Goal: Task Accomplishment & Management: Use online tool/utility

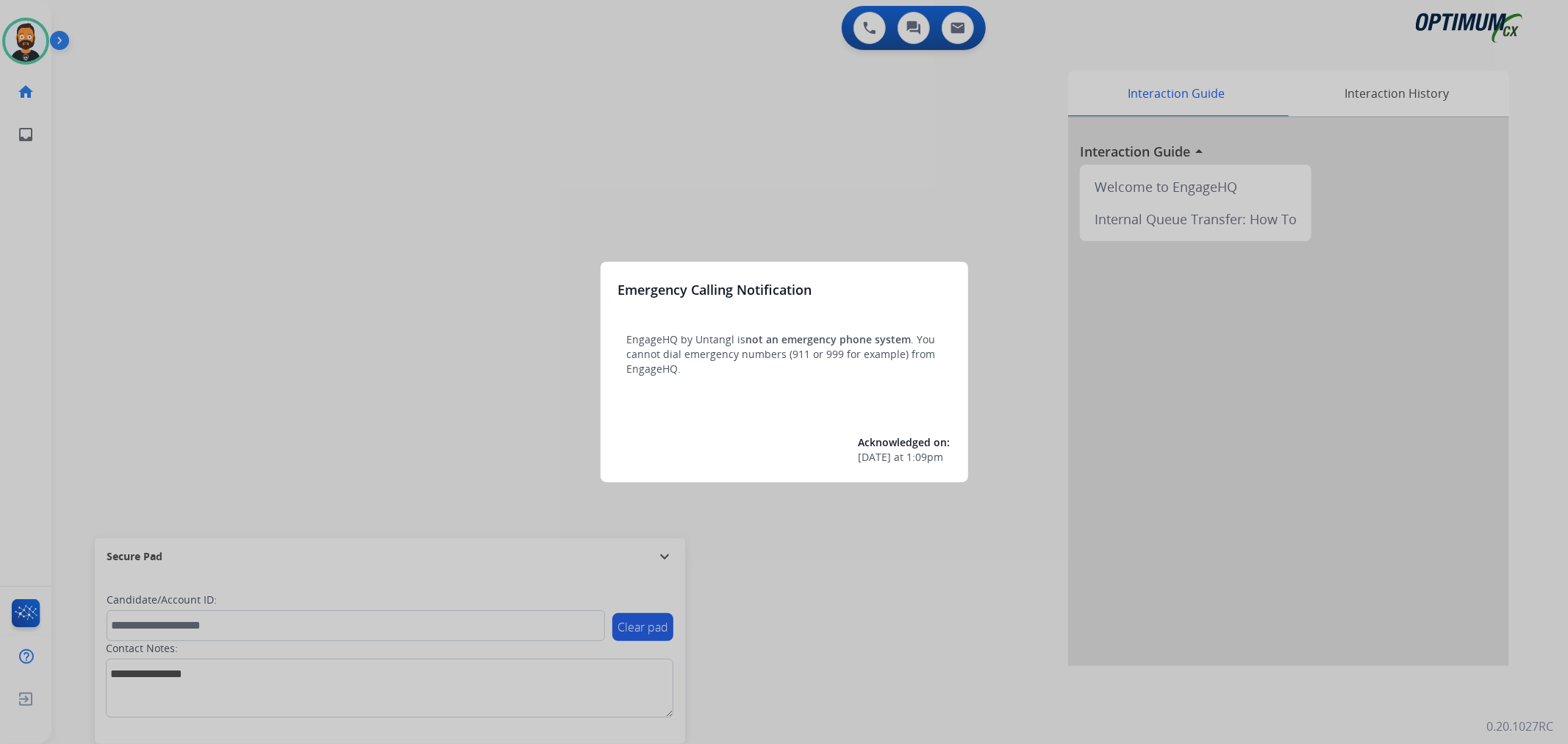
click at [64, 40] on div at bounding box center [784, 372] width 1568 height 744
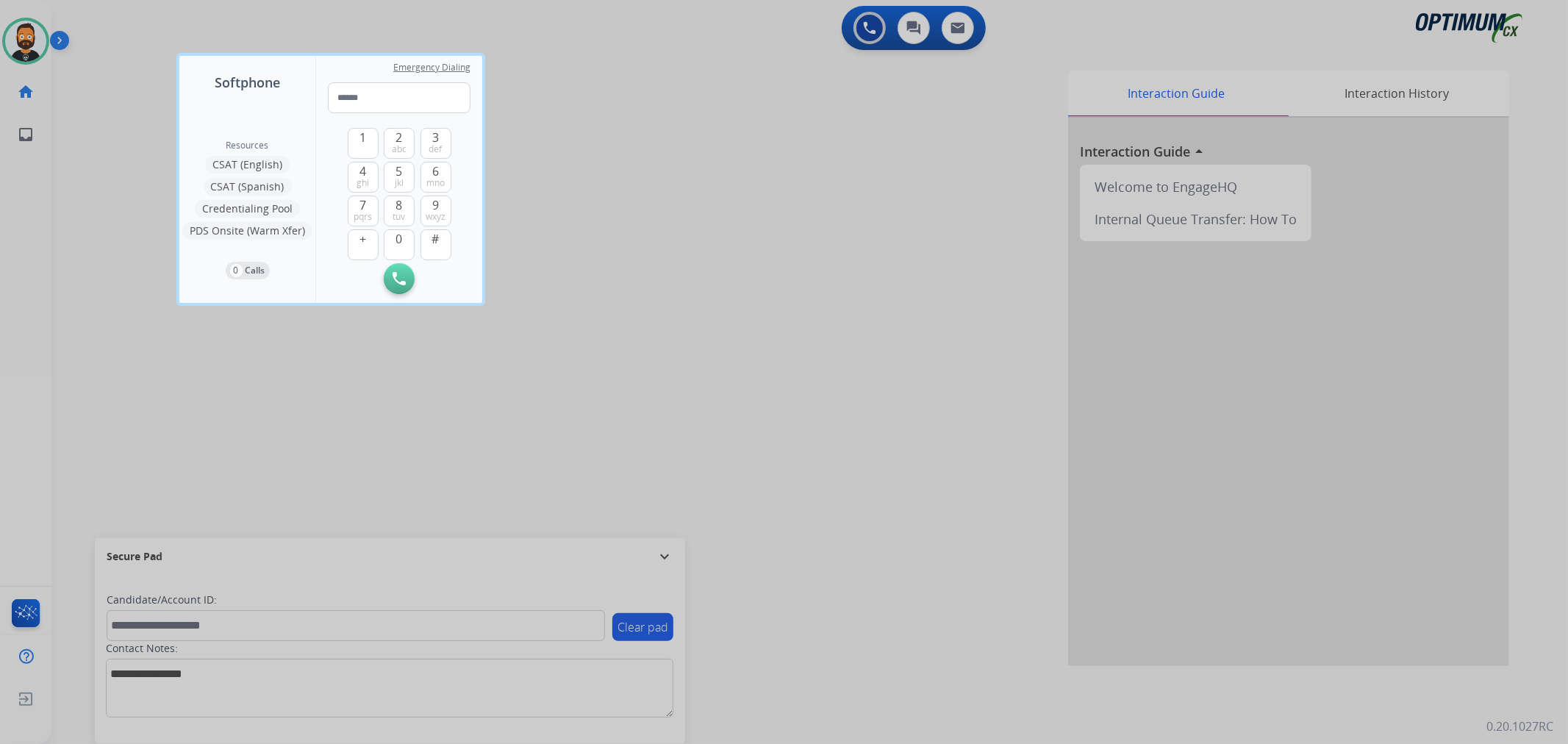
click at [60, 35] on div at bounding box center [784, 372] width 1568 height 744
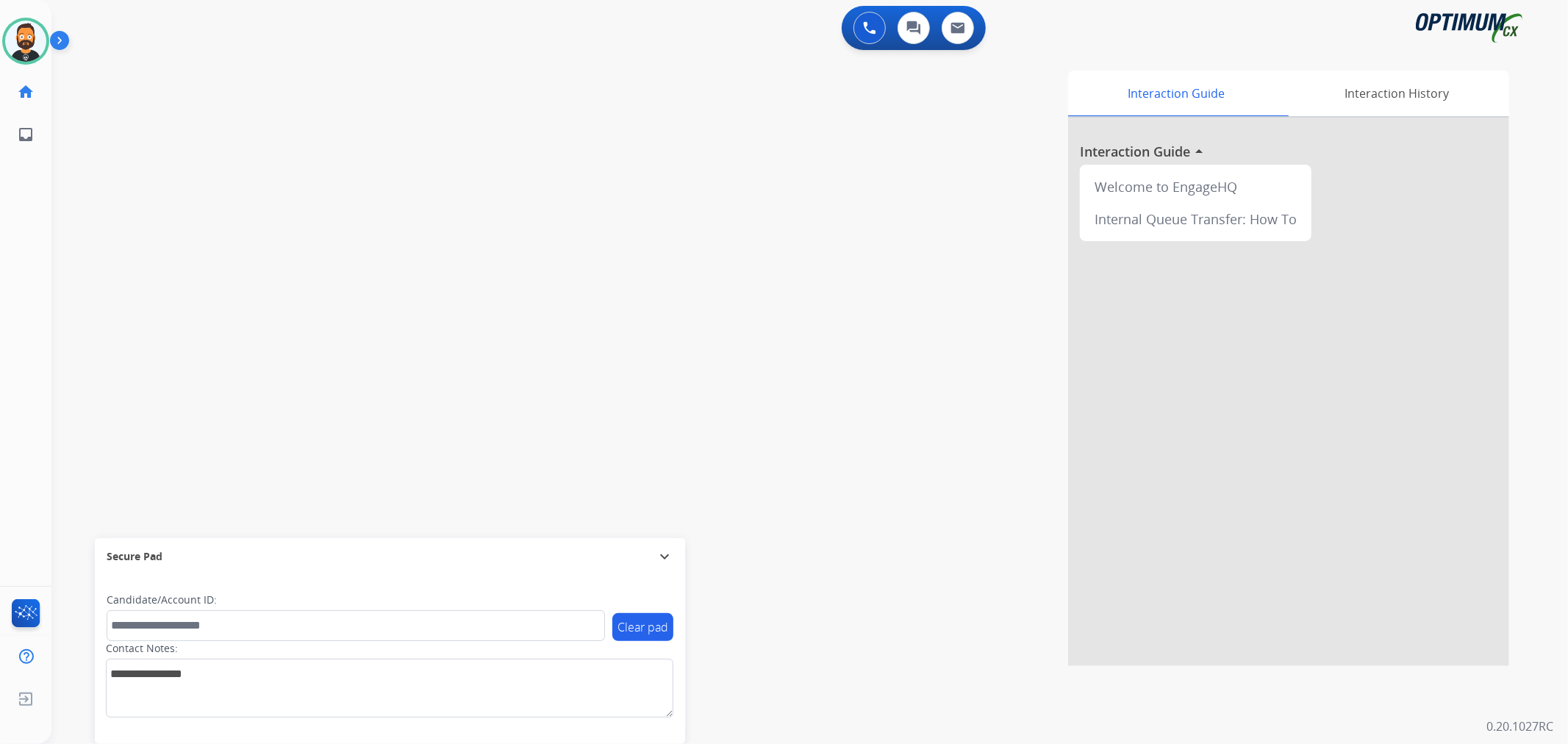
click at [60, 35] on img at bounding box center [63, 43] width 25 height 28
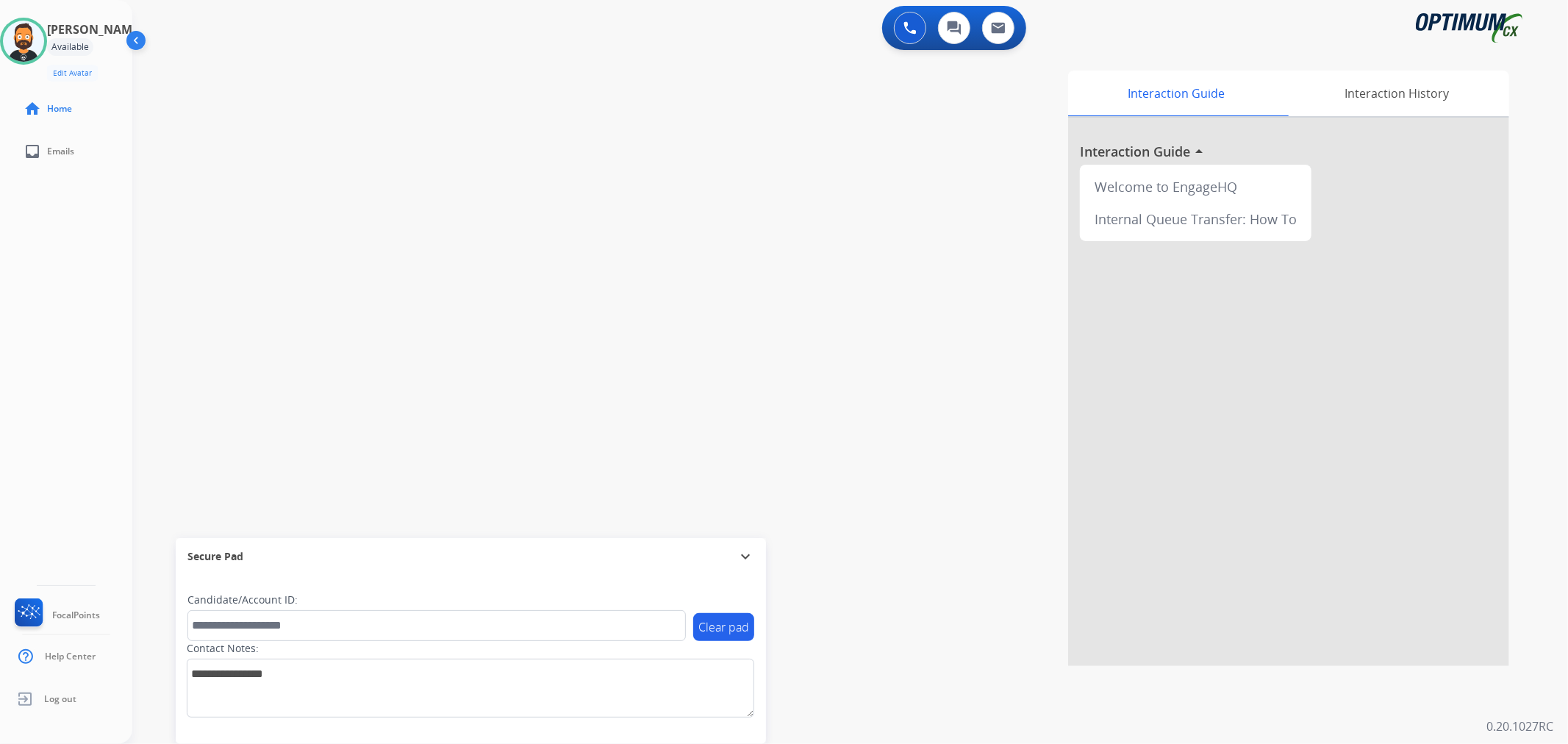
click at [748, 546] on div "Secure Pad" at bounding box center [471, 557] width 567 height 25
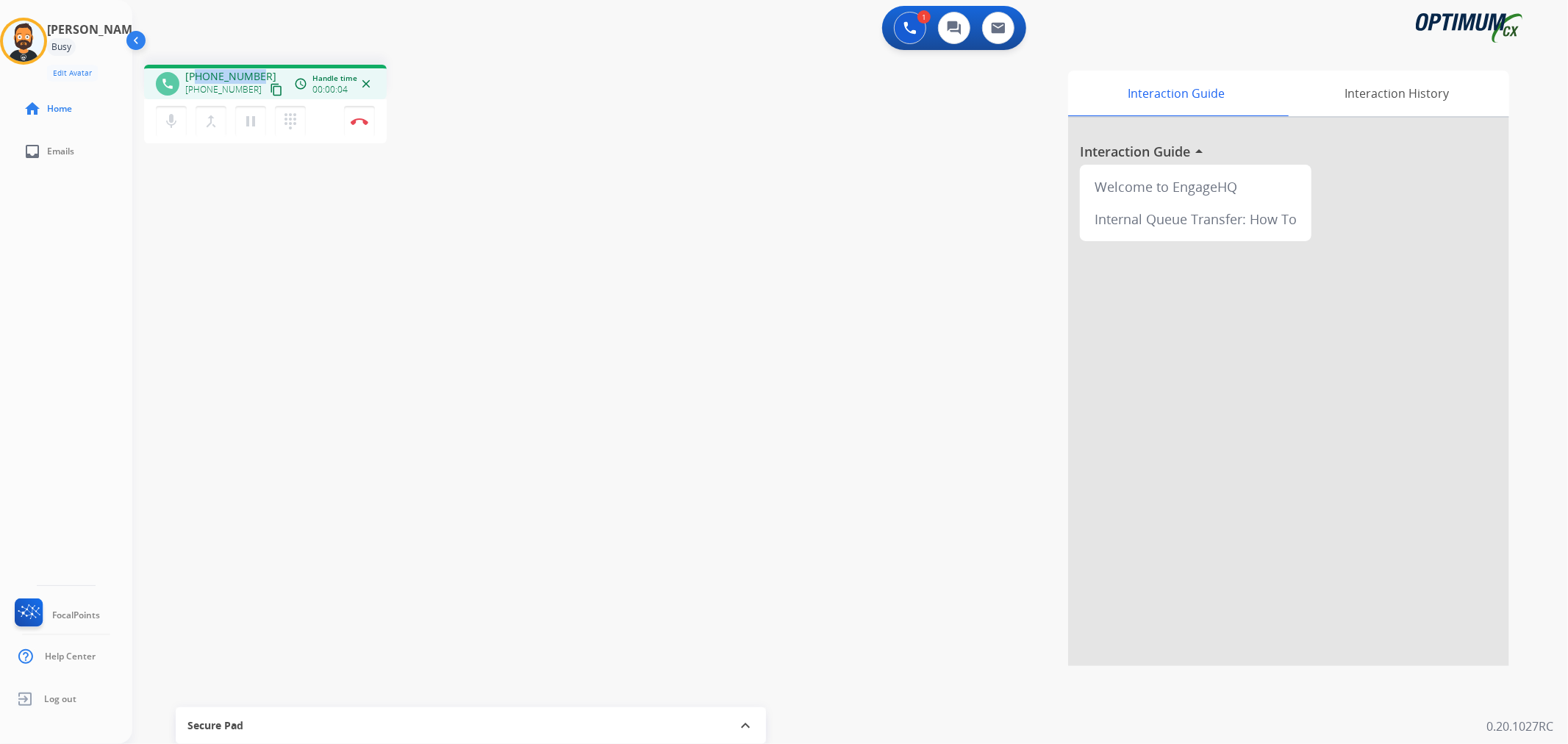
drag, startPoint x: 259, startPoint y: 72, endPoint x: 195, endPoint y: 70, distance: 64.0
click at [195, 70] on div "[PHONE_NUMBER] [PHONE_NUMBER] content_copy" at bounding box center [235, 84] width 100 height 29
copy span "7278156847"
click at [358, 121] on img at bounding box center [360, 121] width 18 height 8
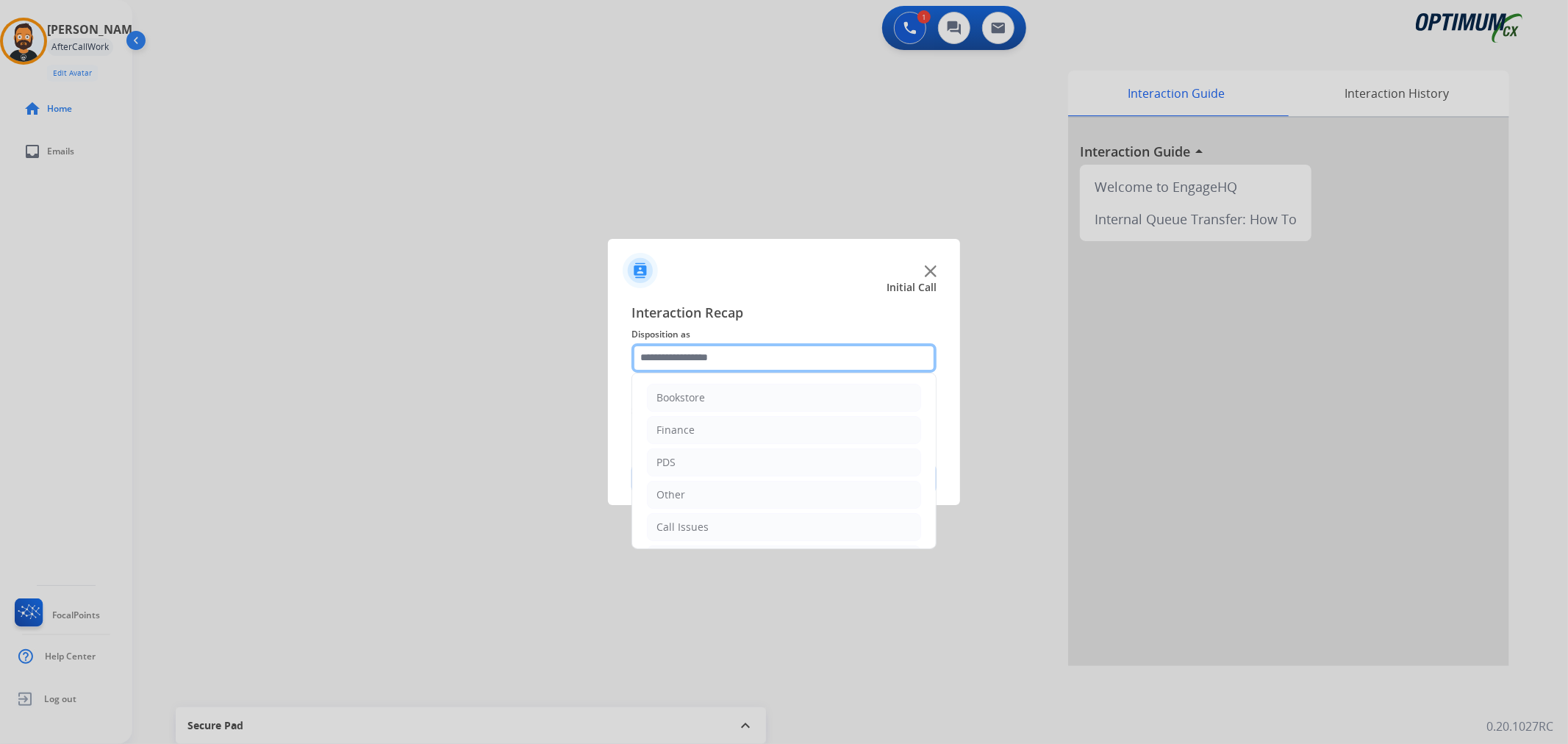
click at [722, 356] on input "text" at bounding box center [784, 357] width 305 height 29
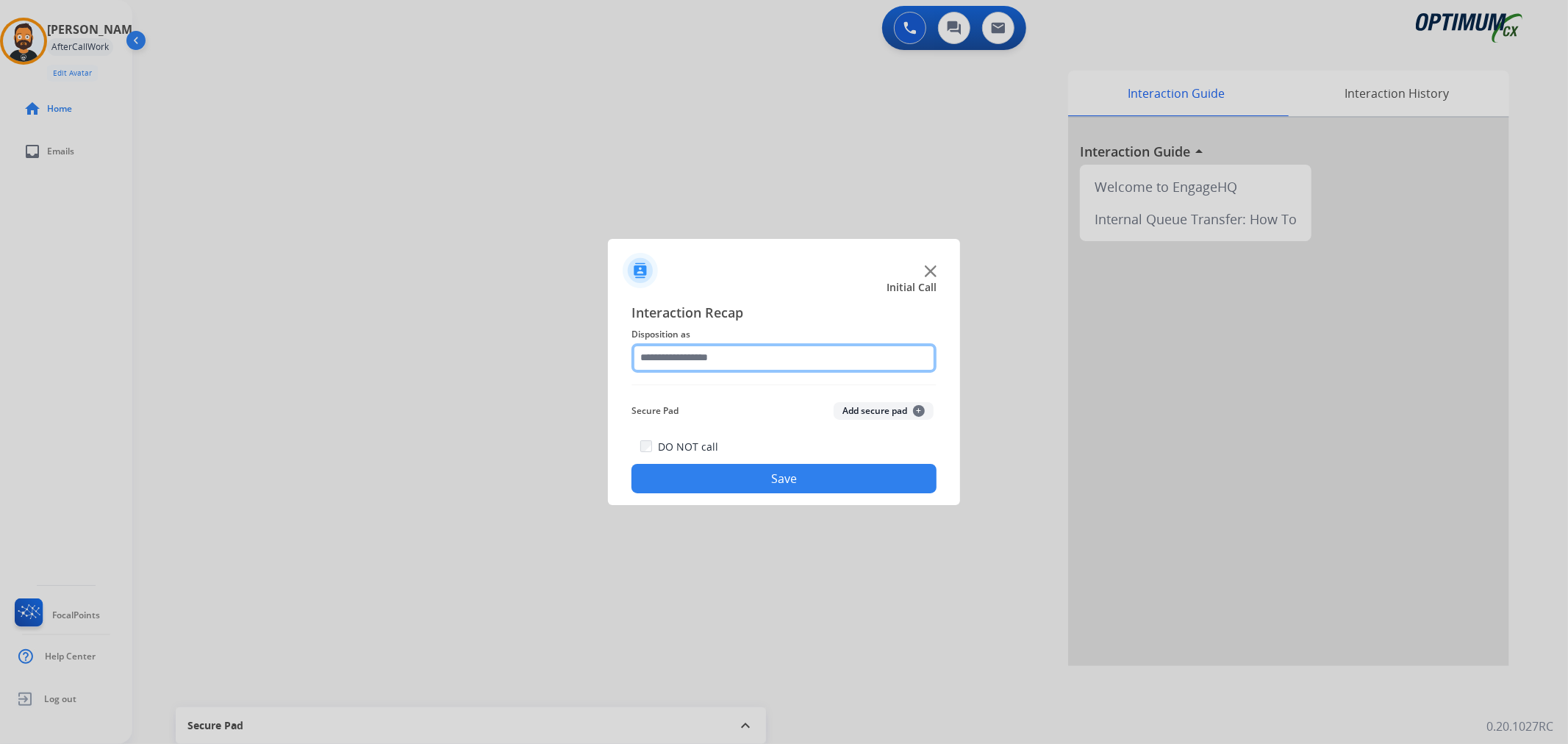
click at [742, 358] on input "text" at bounding box center [784, 357] width 305 height 29
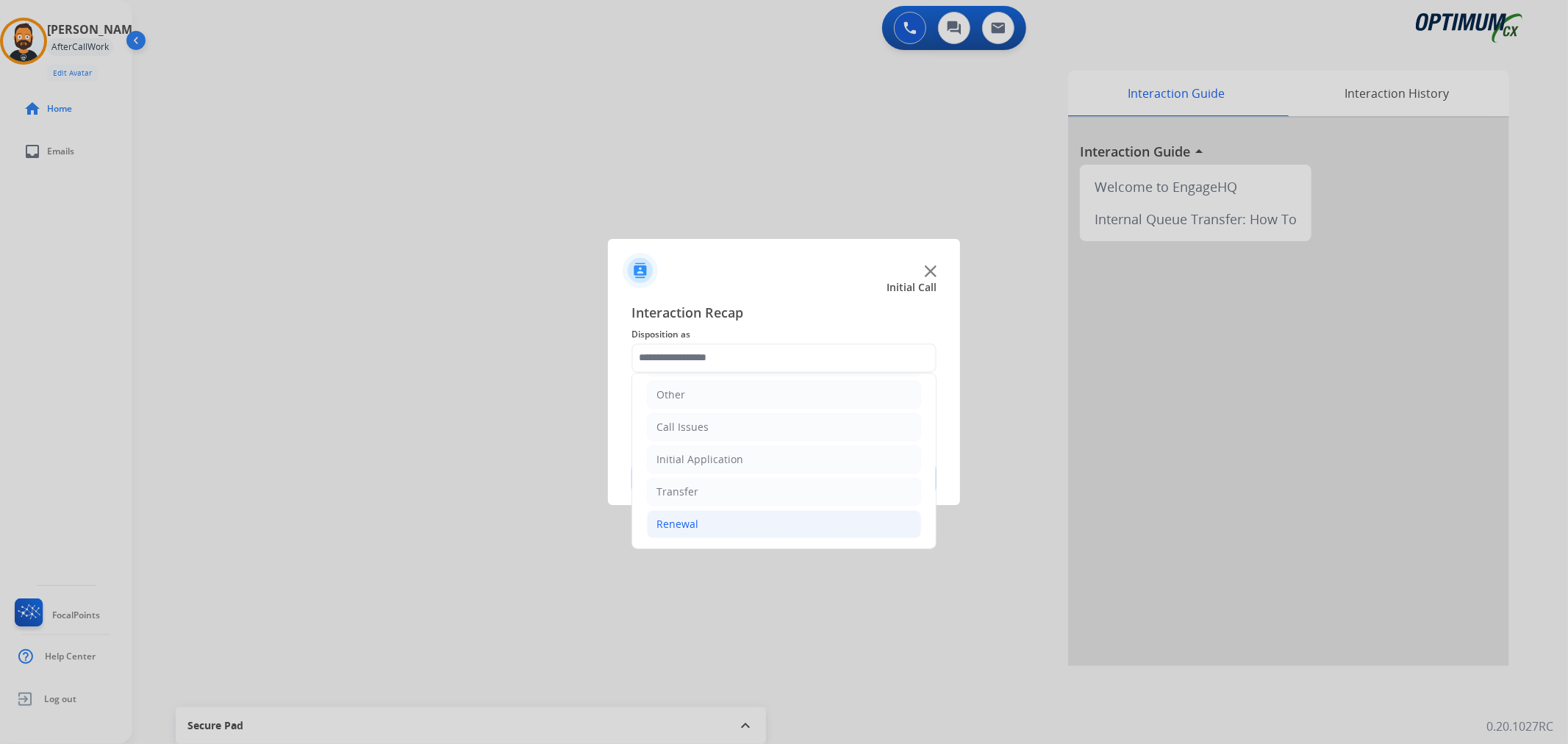
click at [741, 524] on li "Renewal" at bounding box center [784, 523] width 275 height 28
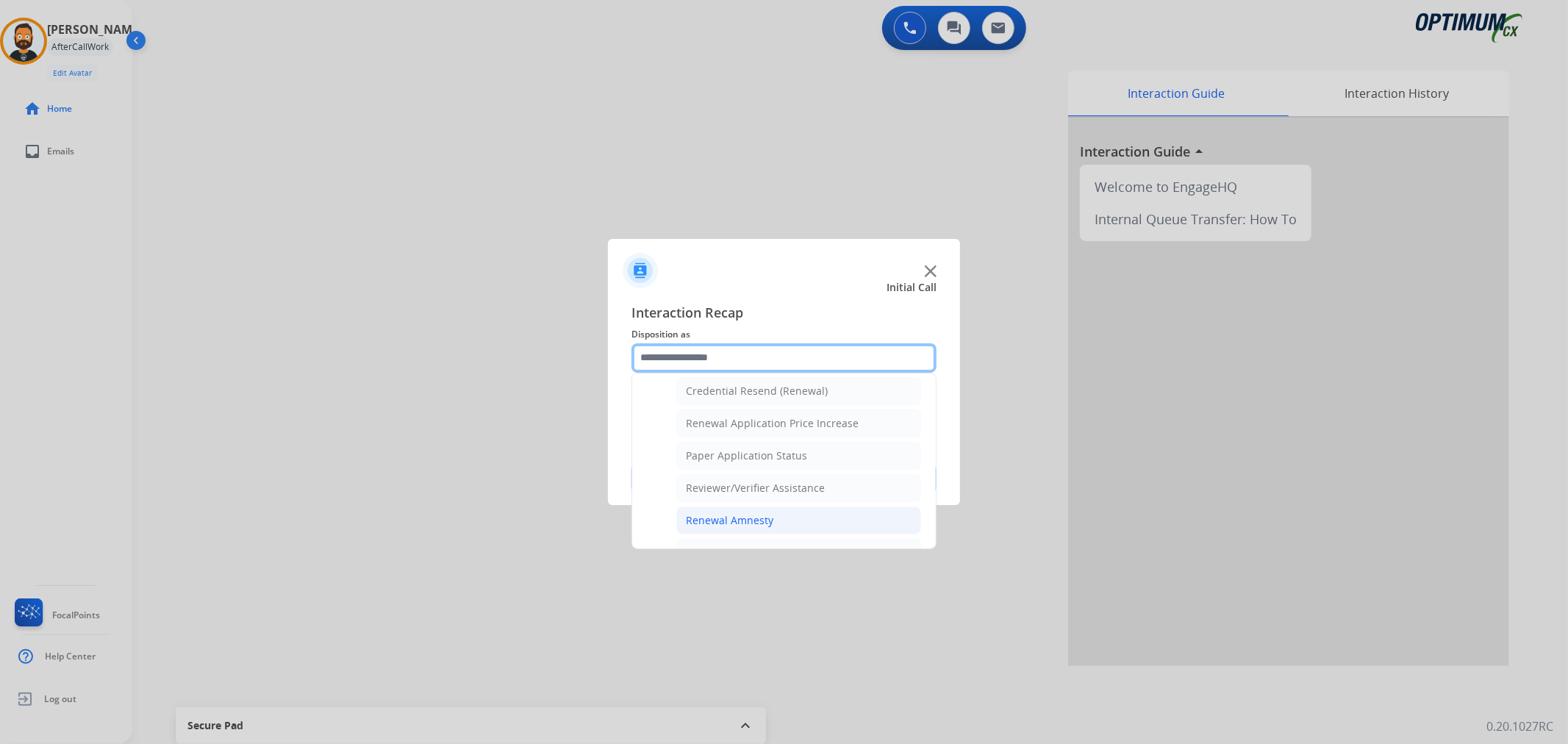
scroll to position [434, 0]
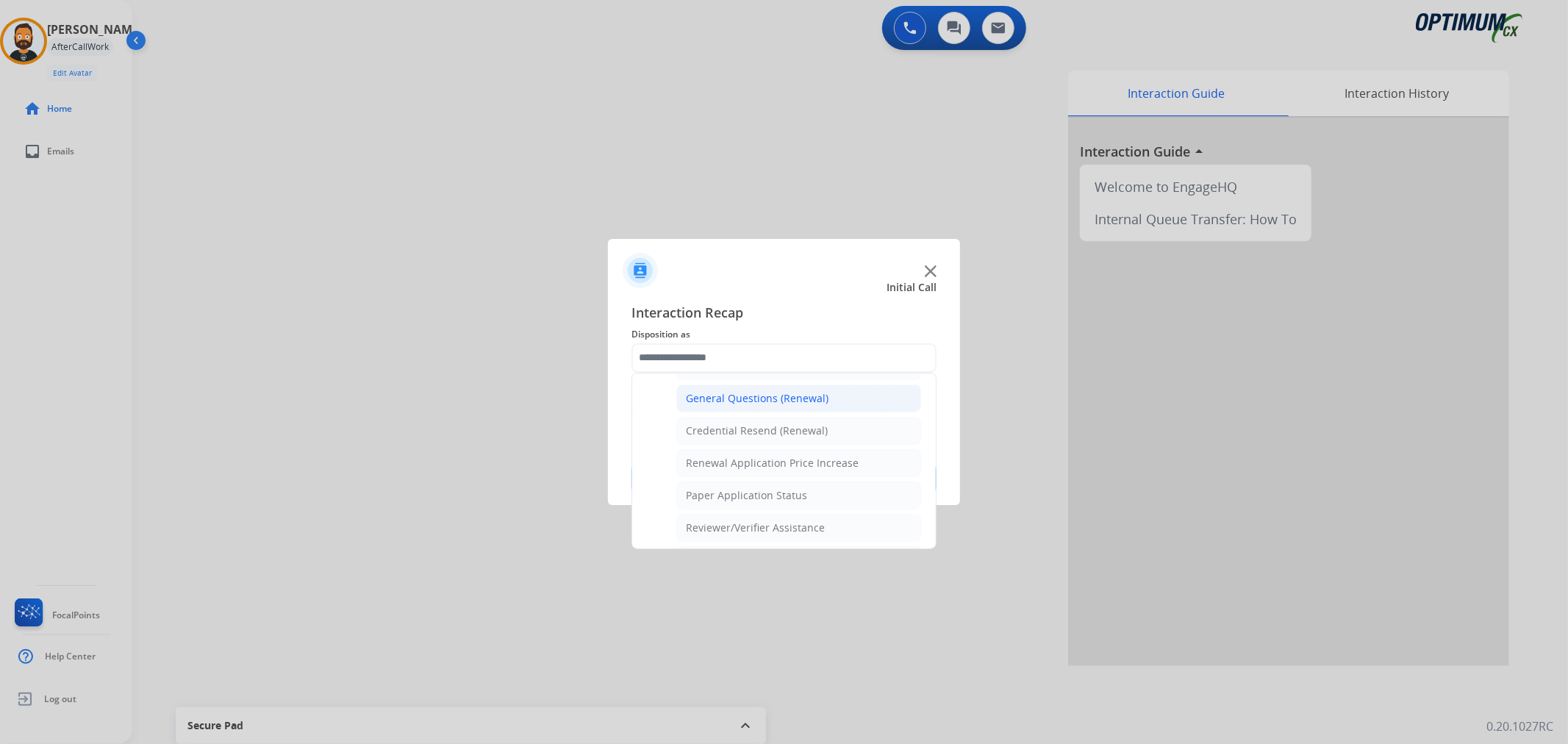
click at [792, 401] on div "General Questions (Renewal)" at bounding box center [757, 397] width 143 height 15
type input "**********"
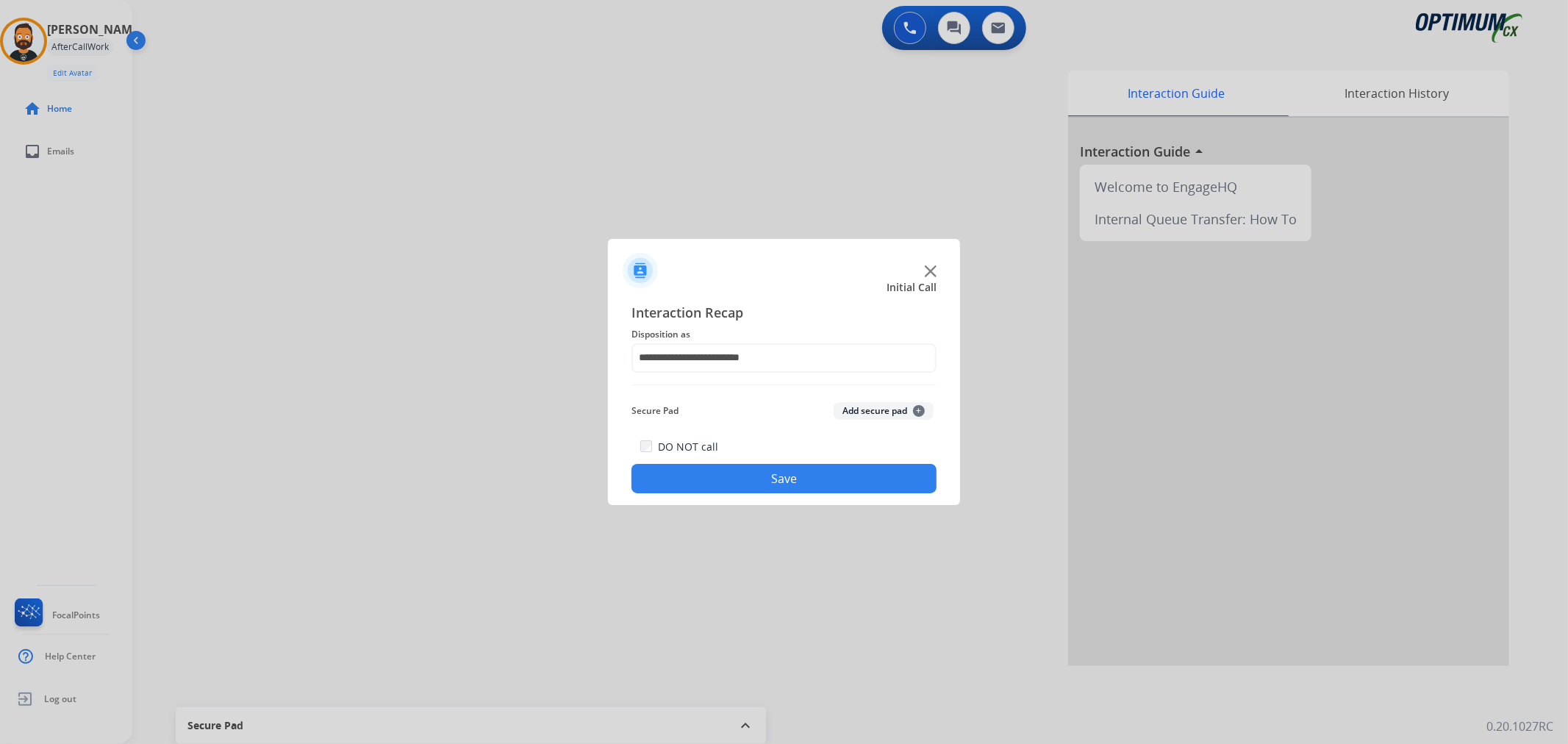
click at [781, 483] on button "Save" at bounding box center [784, 478] width 305 height 29
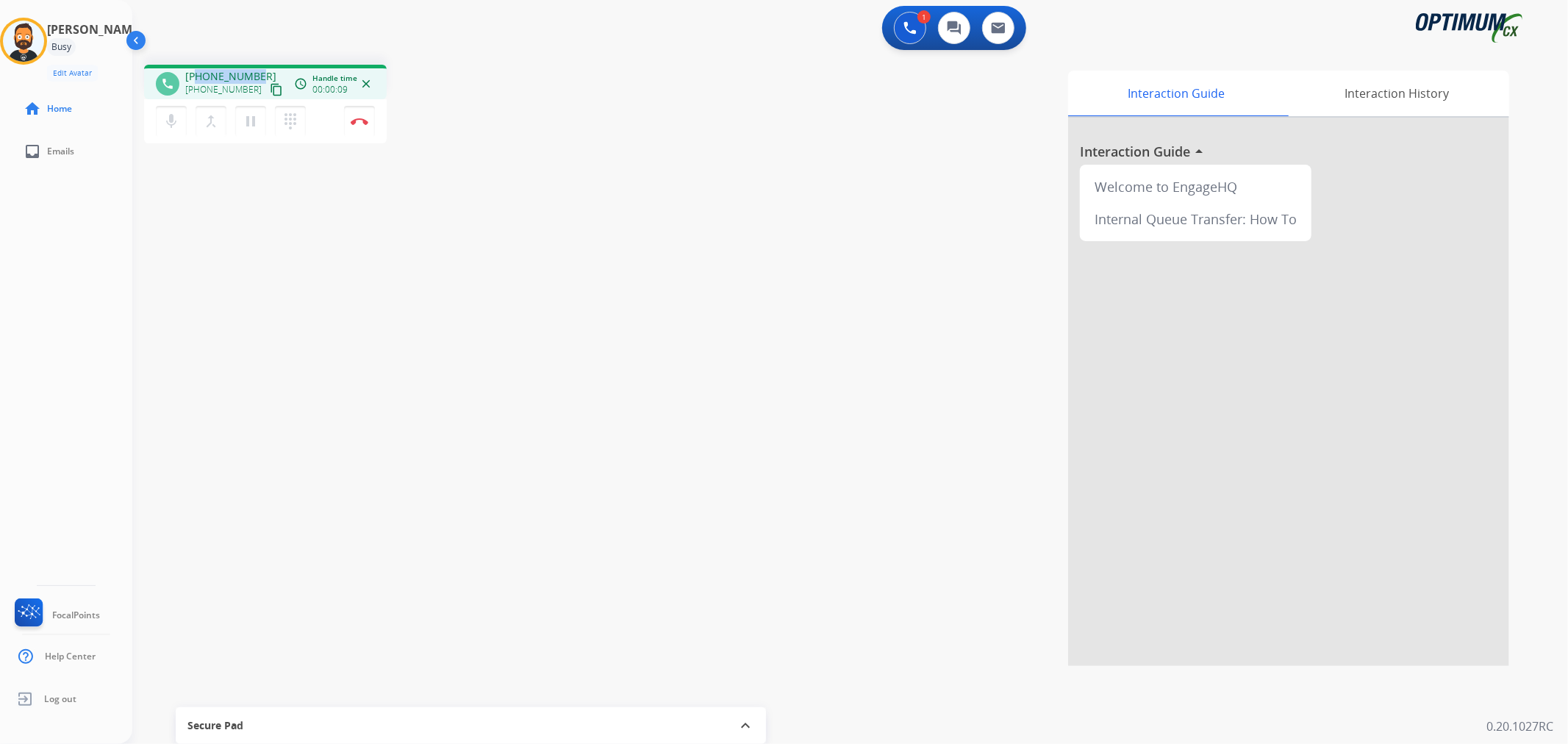
drag, startPoint x: 259, startPoint y: 76, endPoint x: 194, endPoint y: 66, distance: 65.8
click at [194, 66] on div "phone [PHONE_NUMBER] [PHONE_NUMBER] content_copy access_time Call metrics Queue…" at bounding box center [265, 81] width 242 height 34
copy span "3094351429"
click at [360, 121] on img at bounding box center [360, 121] width 18 height 8
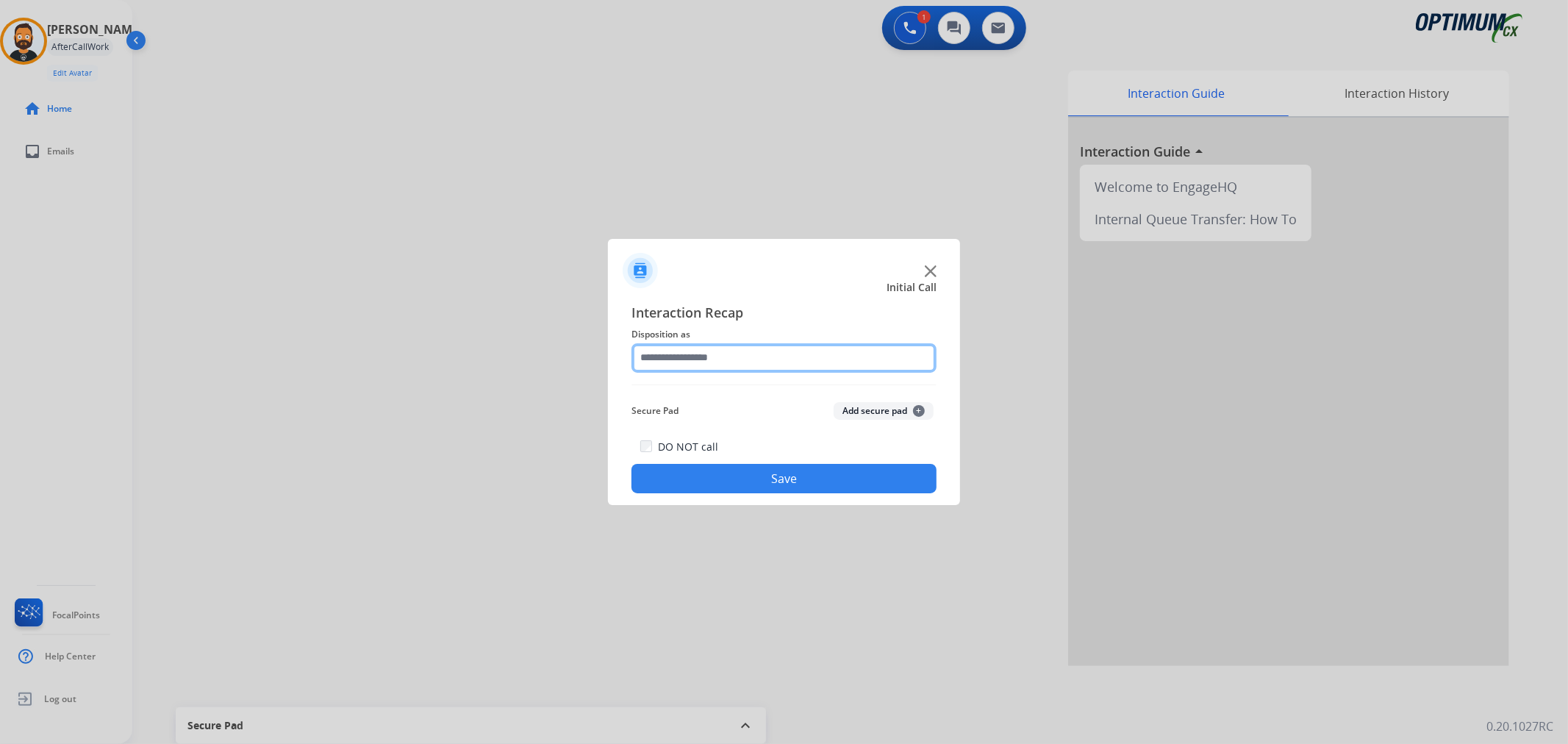
click at [704, 350] on input "text" at bounding box center [784, 357] width 305 height 29
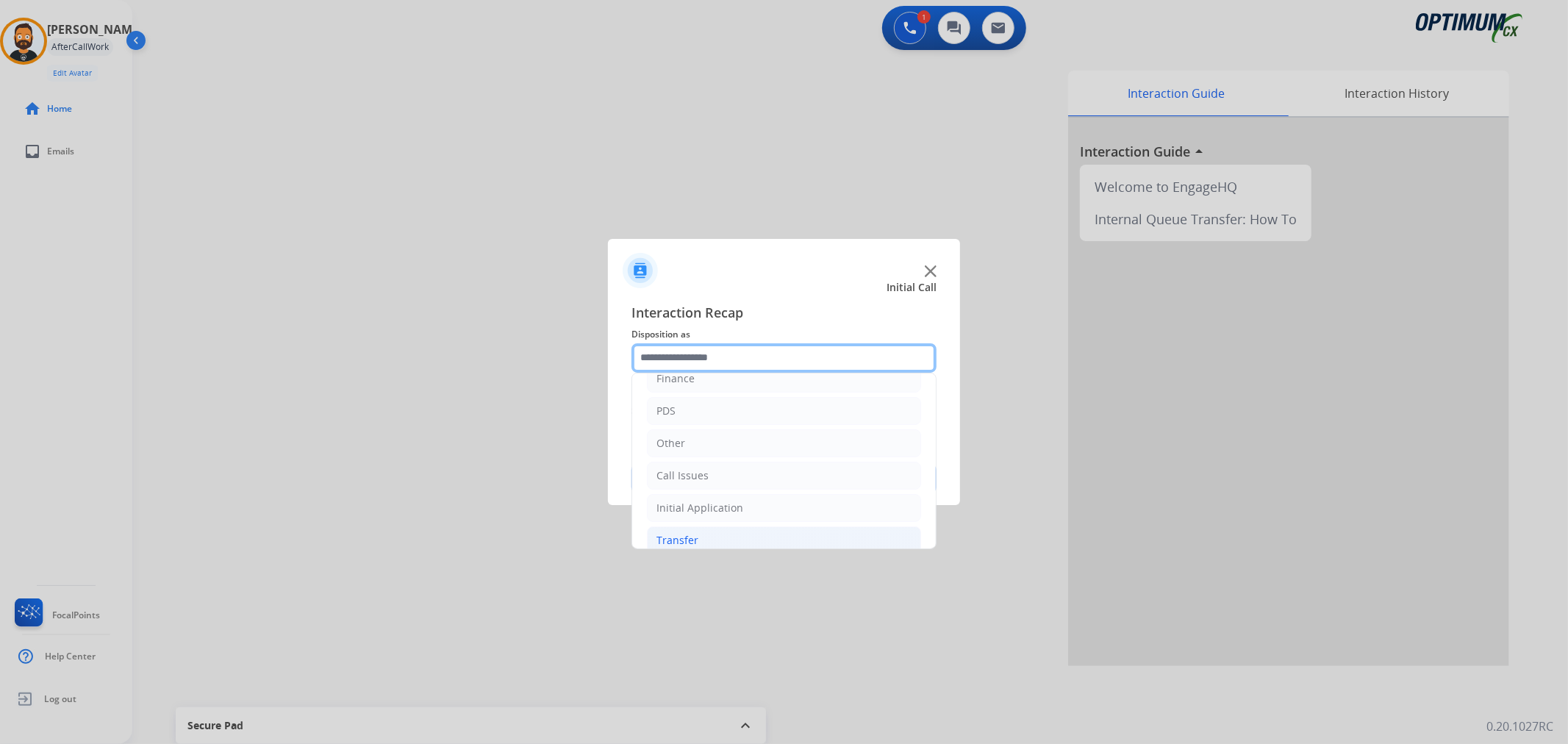
scroll to position [101, 0]
click at [696, 530] on div "Renewal" at bounding box center [677, 523] width 42 height 15
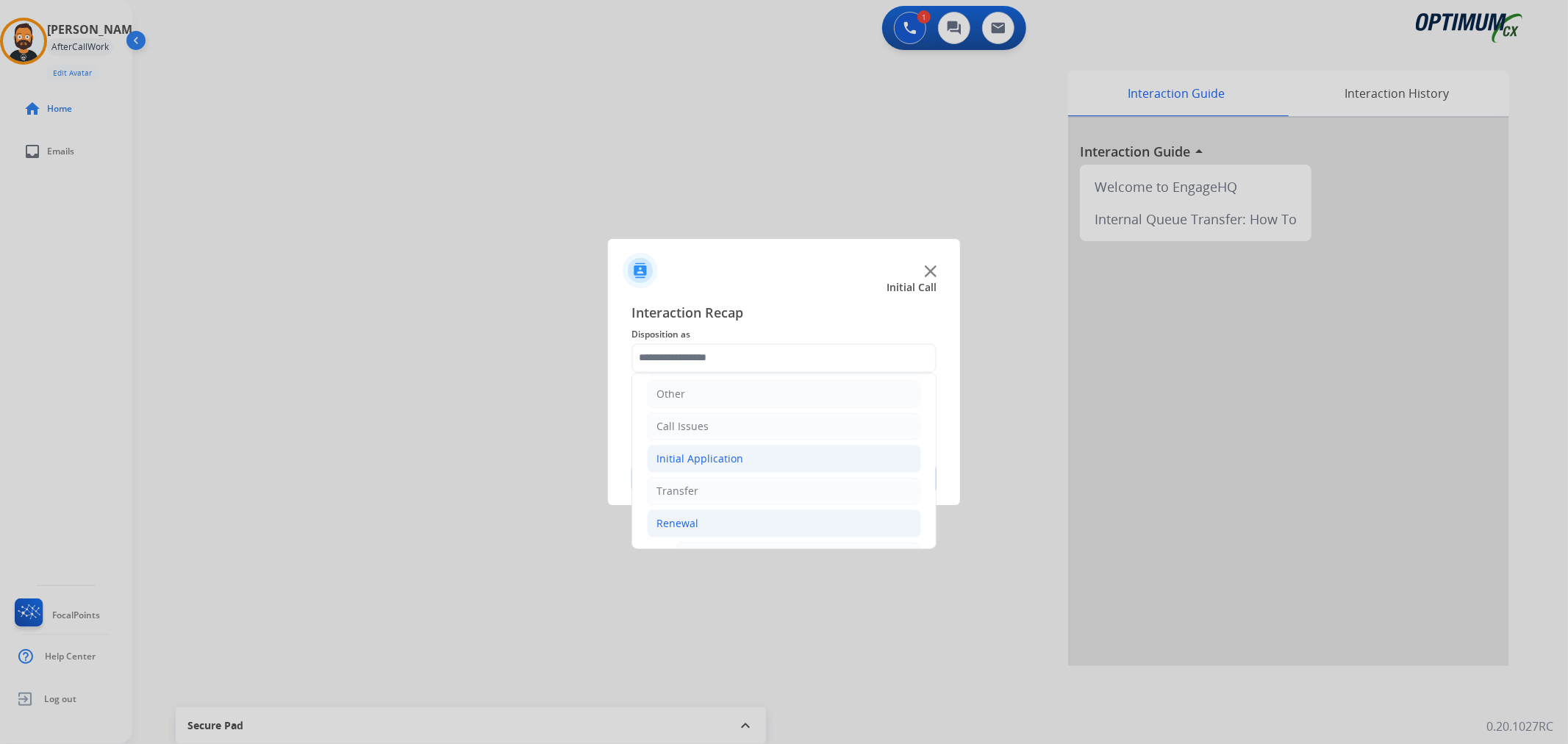
click at [714, 465] on div "Initial Application" at bounding box center [699, 458] width 87 height 15
click at [736, 517] on li "Appeals" at bounding box center [798, 522] width 245 height 28
type input "*******"
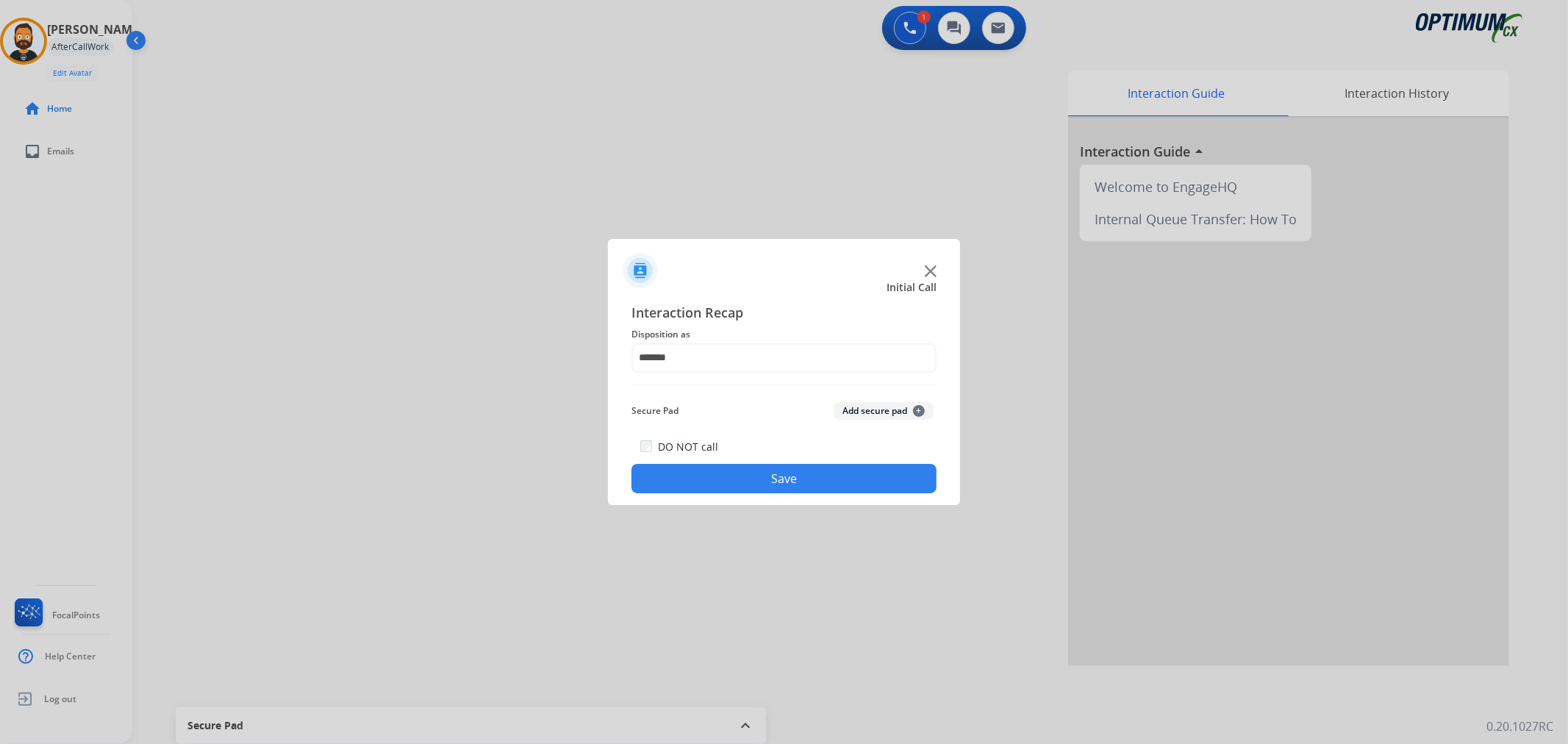
drag, startPoint x: 729, startPoint y: 492, endPoint x: 674, endPoint y: 408, distance: 100.4
click at [729, 488] on button "Save" at bounding box center [784, 478] width 305 height 29
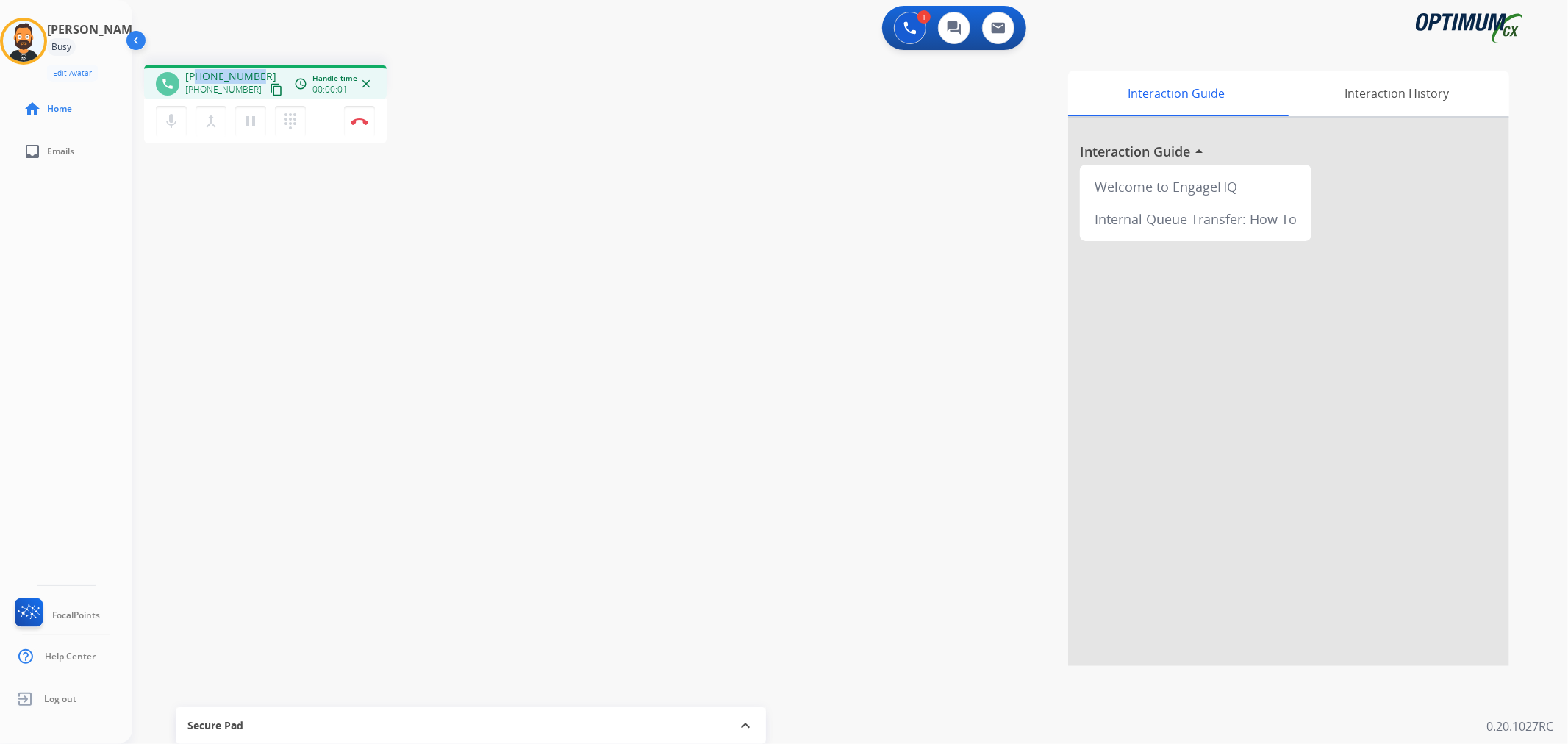
drag, startPoint x: 246, startPoint y: 68, endPoint x: 194, endPoint y: 63, distance: 52.2
click at [194, 63] on div "phone [PHONE_NUMBER] [PHONE_NUMBER] content_copy access_time Call metrics Queue…" at bounding box center [832, 359] width 1401 height 613
copy span "9854152580"
click at [354, 122] on img at bounding box center [360, 121] width 18 height 8
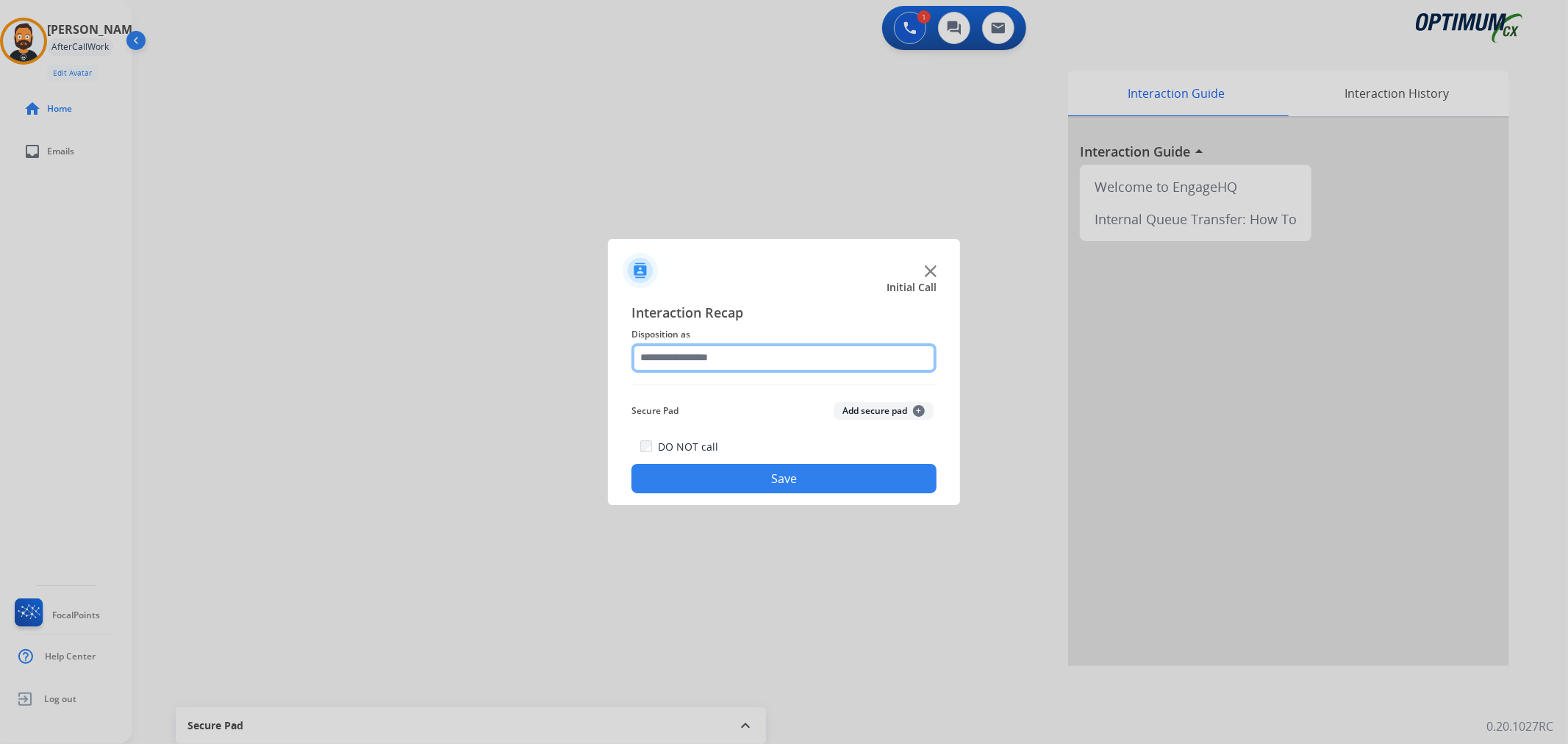
click at [783, 344] on input "text" at bounding box center [784, 357] width 305 height 29
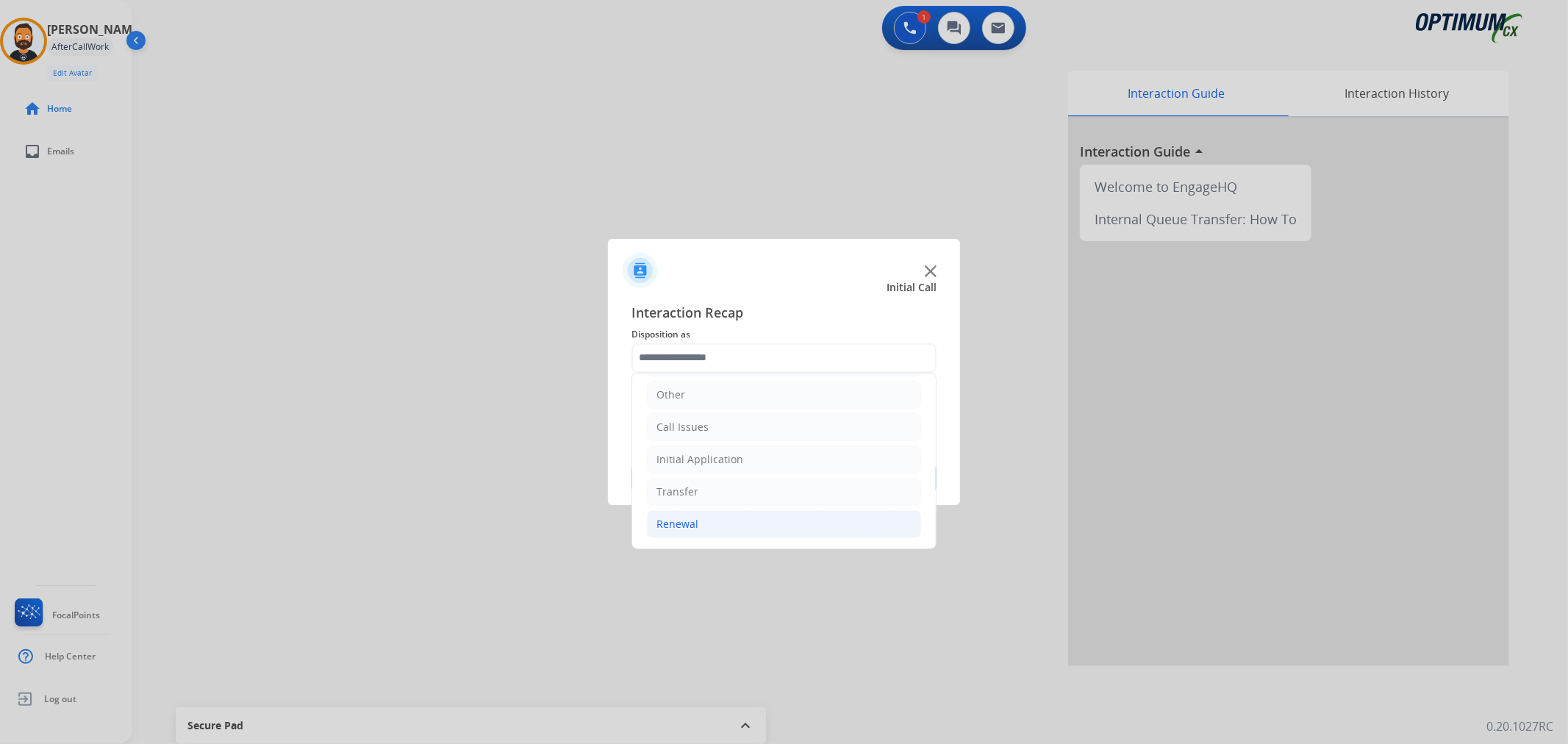
click at [685, 517] on div "Renewal" at bounding box center [677, 523] width 42 height 15
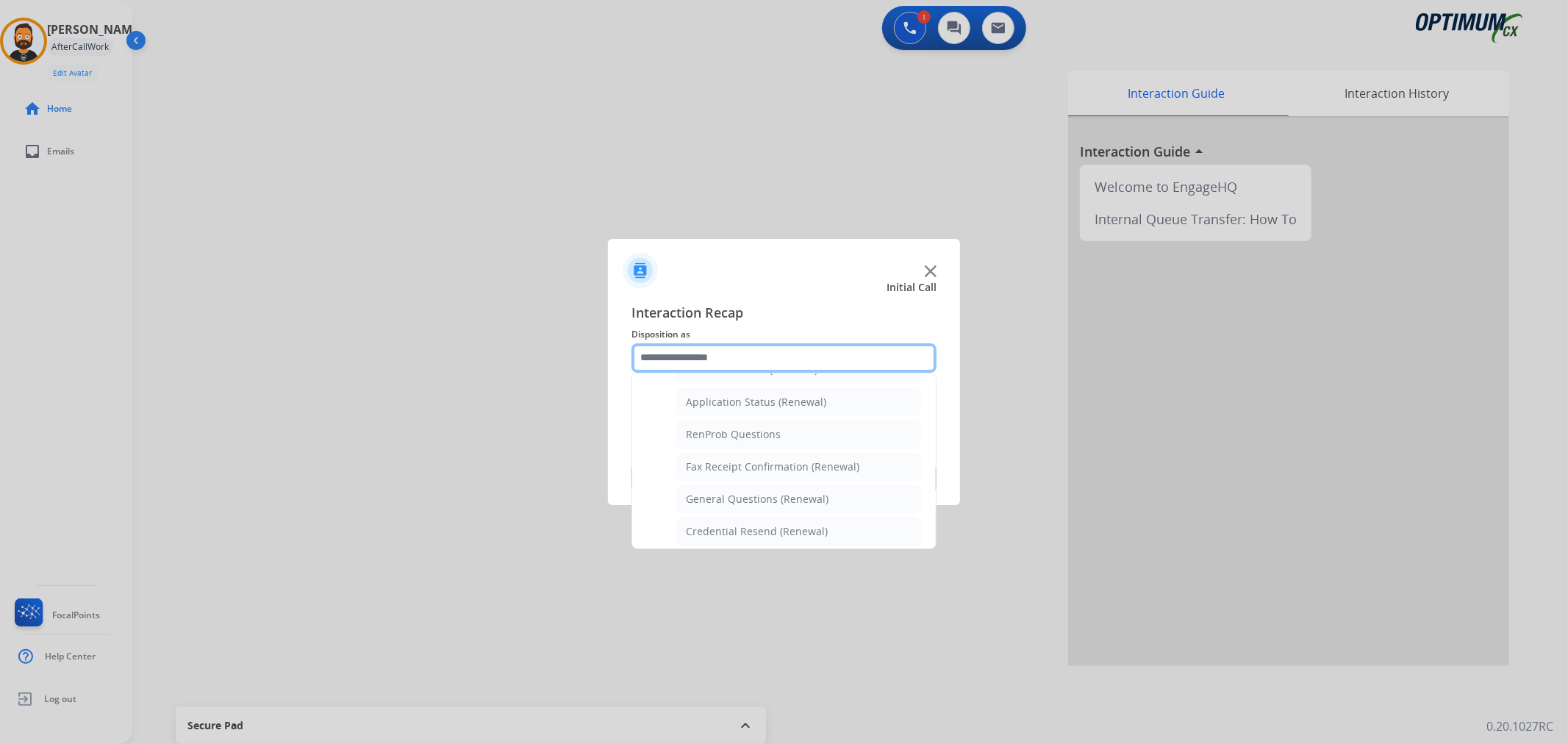
scroll to position [373, 0]
click at [717, 489] on div "Credential Resend (Renewal)" at bounding box center [756, 492] width 142 height 15
type input "**********"
click at [717, 489] on button "Save" at bounding box center [784, 478] width 305 height 29
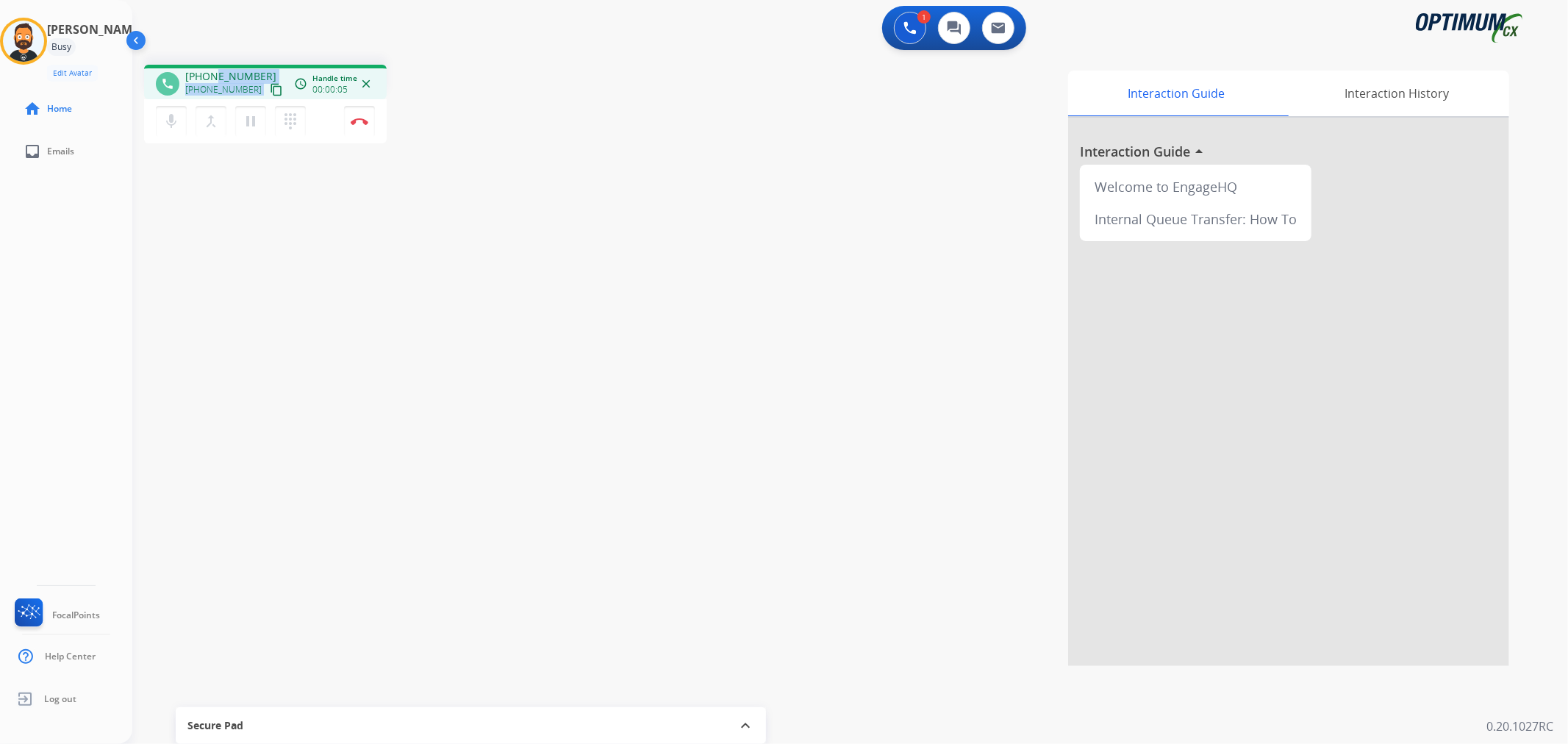
drag, startPoint x: 261, startPoint y: 76, endPoint x: 213, endPoint y: 74, distance: 48.0
click at [213, 74] on div "[PHONE_NUMBER] [PHONE_NUMBER] content_copy" at bounding box center [235, 84] width 100 height 29
click at [231, 46] on div "1 Voice Interactions 0 Chat Interactions 0 Email Interactions" at bounding box center [841, 29] width 1382 height 47
drag, startPoint x: 254, startPoint y: 72, endPoint x: 194, endPoint y: 72, distance: 60.0
click at [194, 72] on span "[PHONE_NUMBER]" at bounding box center [231, 76] width 91 height 15
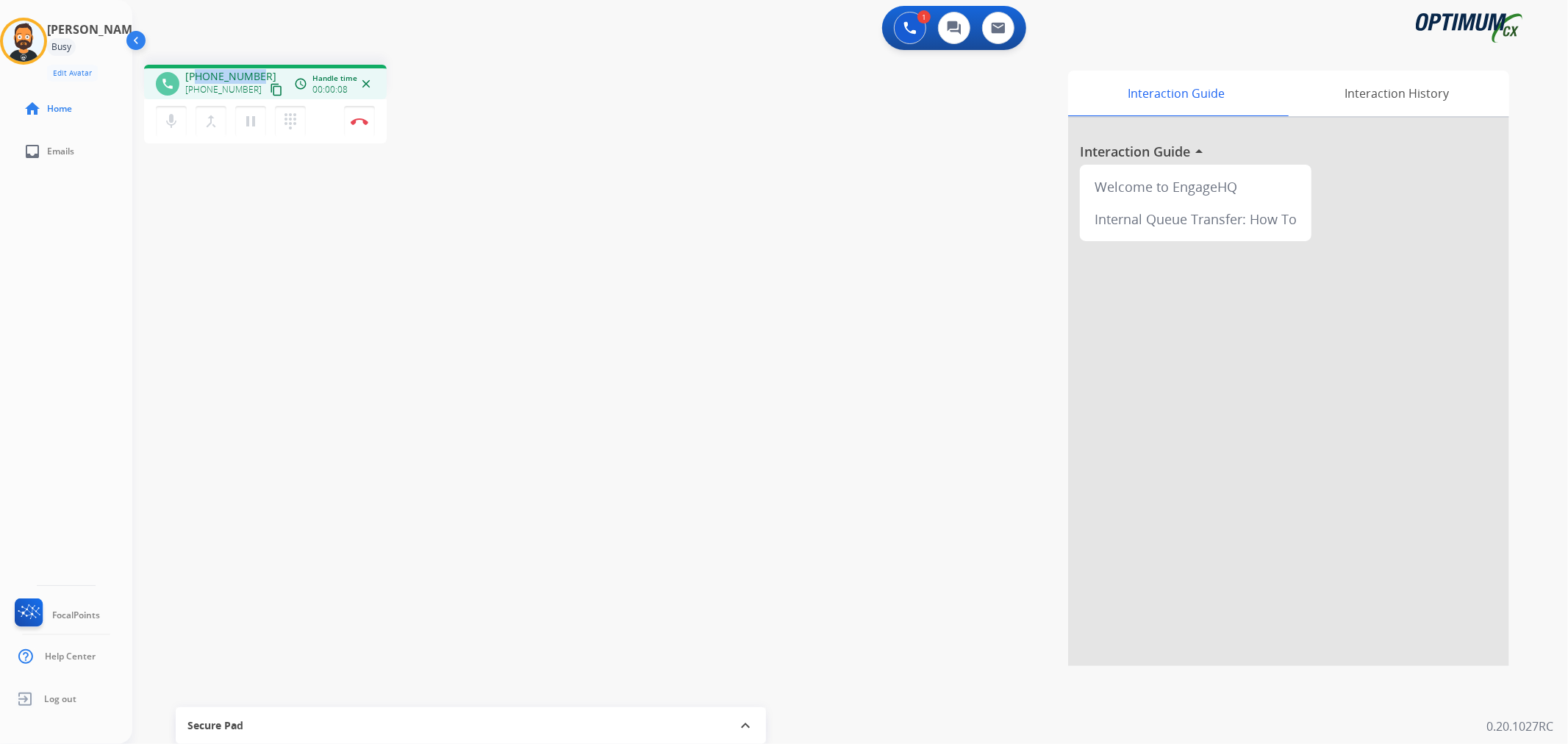
copy span "4438158431"
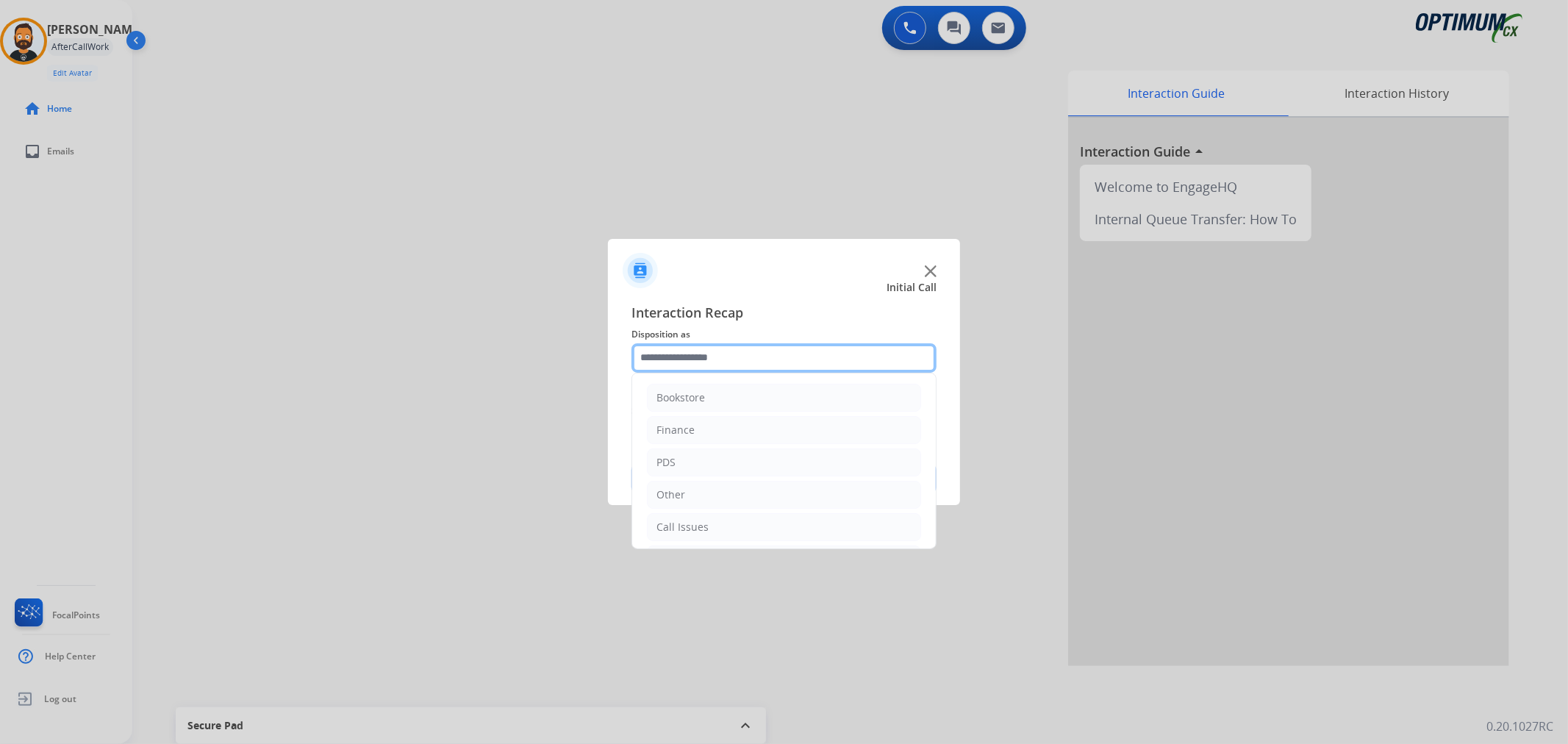
click at [676, 356] on input "text" at bounding box center [784, 357] width 305 height 29
click at [688, 518] on div "Renewal" at bounding box center [677, 523] width 42 height 15
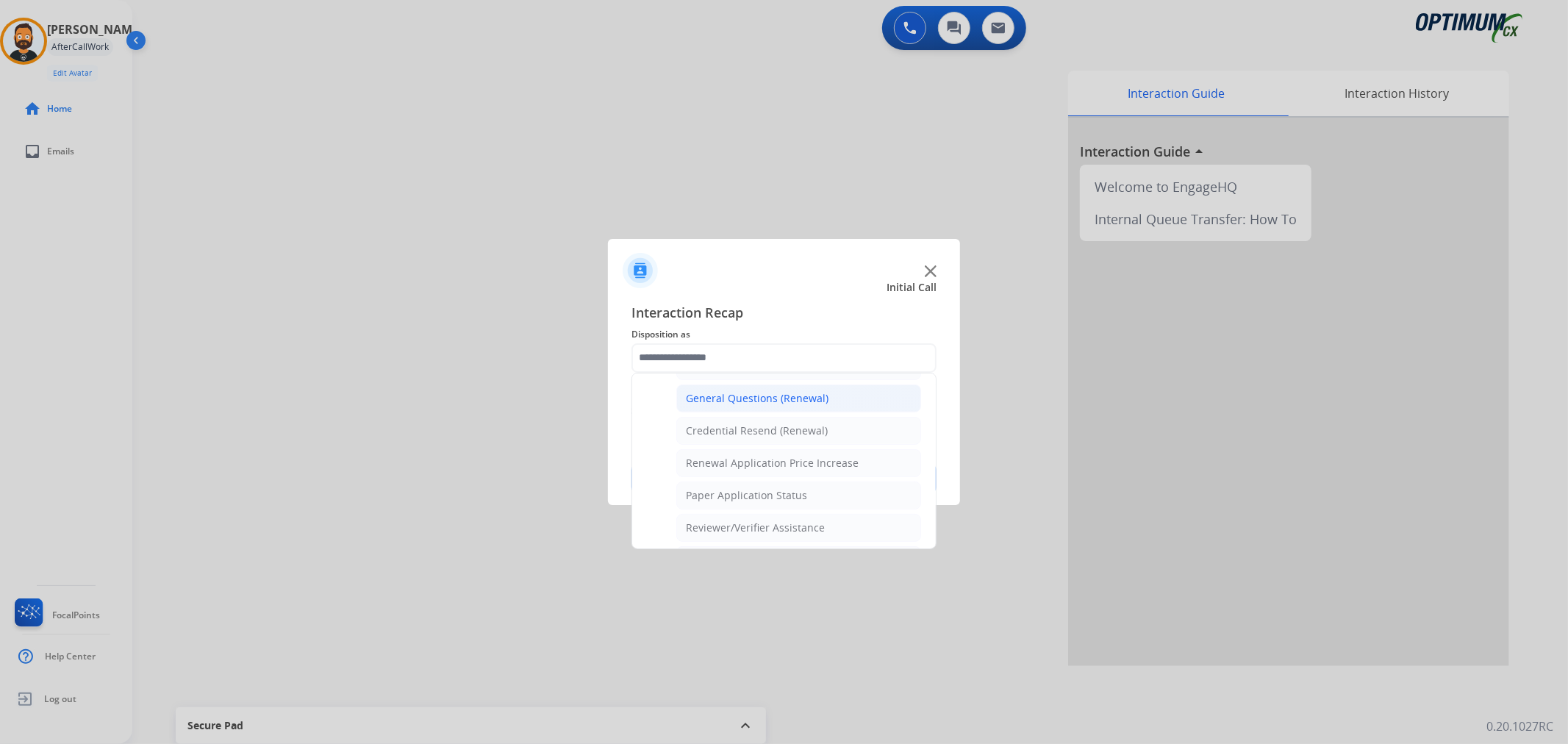
click at [757, 404] on div "General Questions (Renewal)" at bounding box center [757, 397] width 143 height 15
type input "**********"
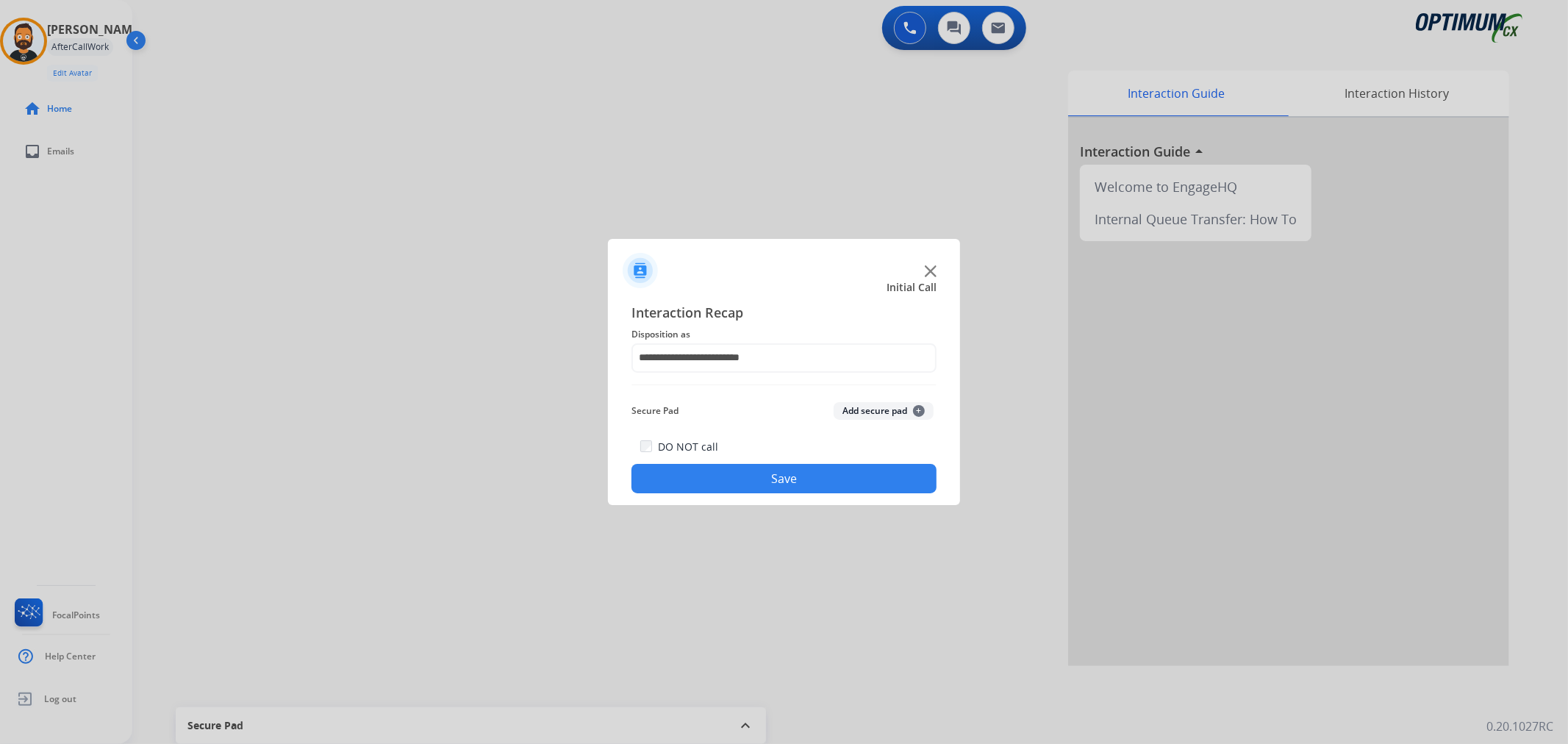
click at [762, 476] on button "Save" at bounding box center [784, 478] width 305 height 29
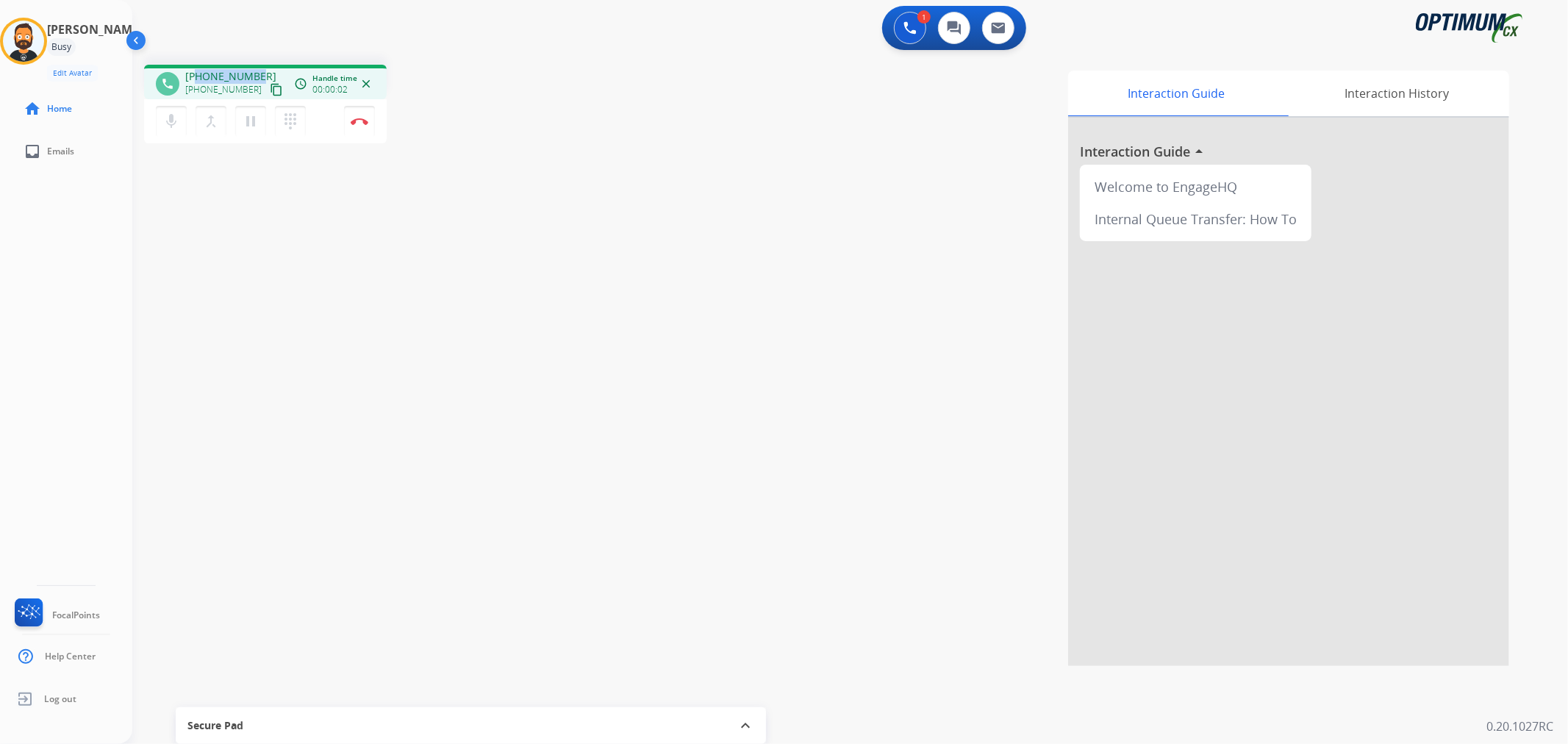
drag, startPoint x: 258, startPoint y: 69, endPoint x: 195, endPoint y: 71, distance: 63.0
click at [195, 71] on div "[PHONE_NUMBER] [PHONE_NUMBER] content_copy" at bounding box center [235, 84] width 100 height 29
copy span "9739004270"
click at [363, 117] on img at bounding box center [360, 121] width 18 height 8
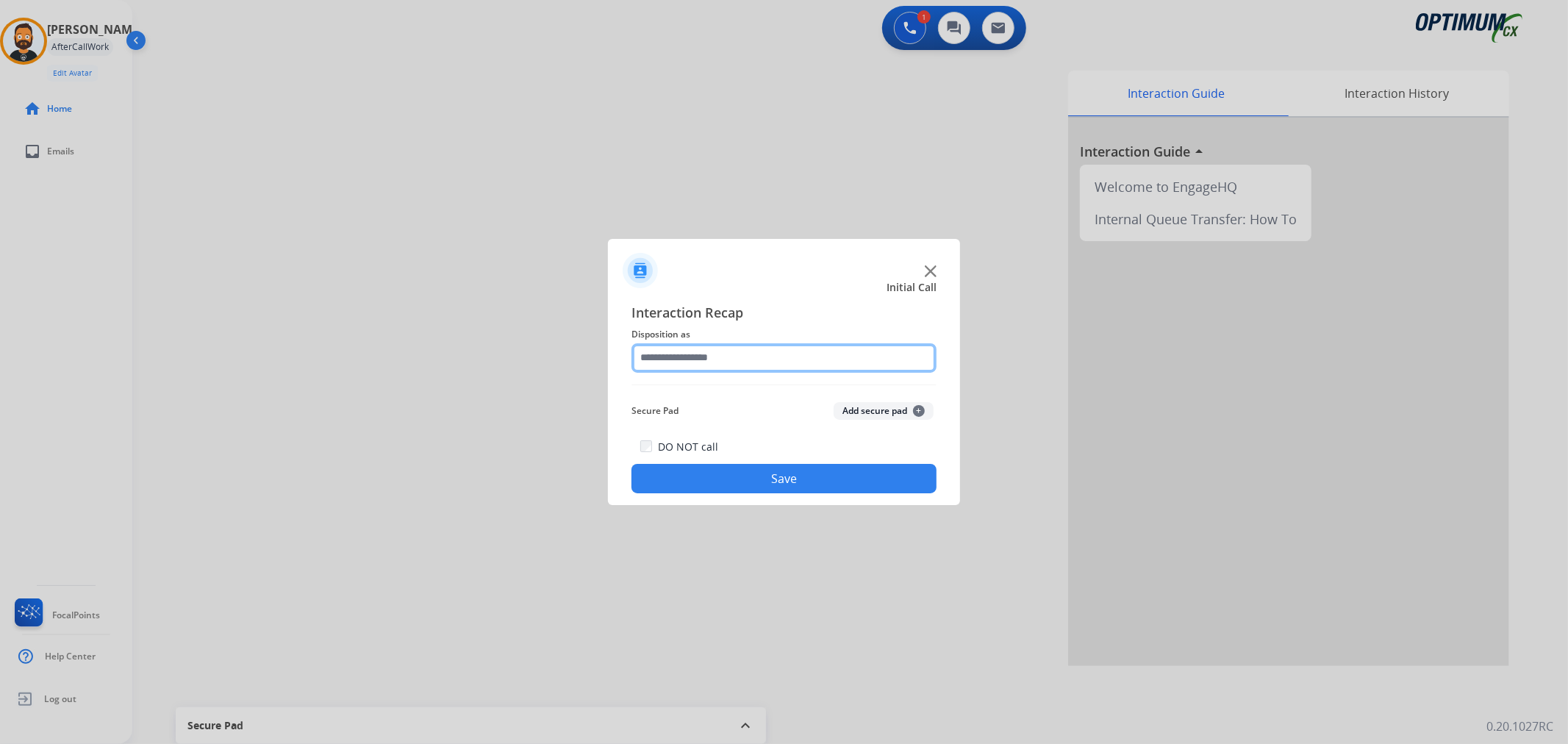
click at [729, 357] on input "text" at bounding box center [784, 357] width 305 height 29
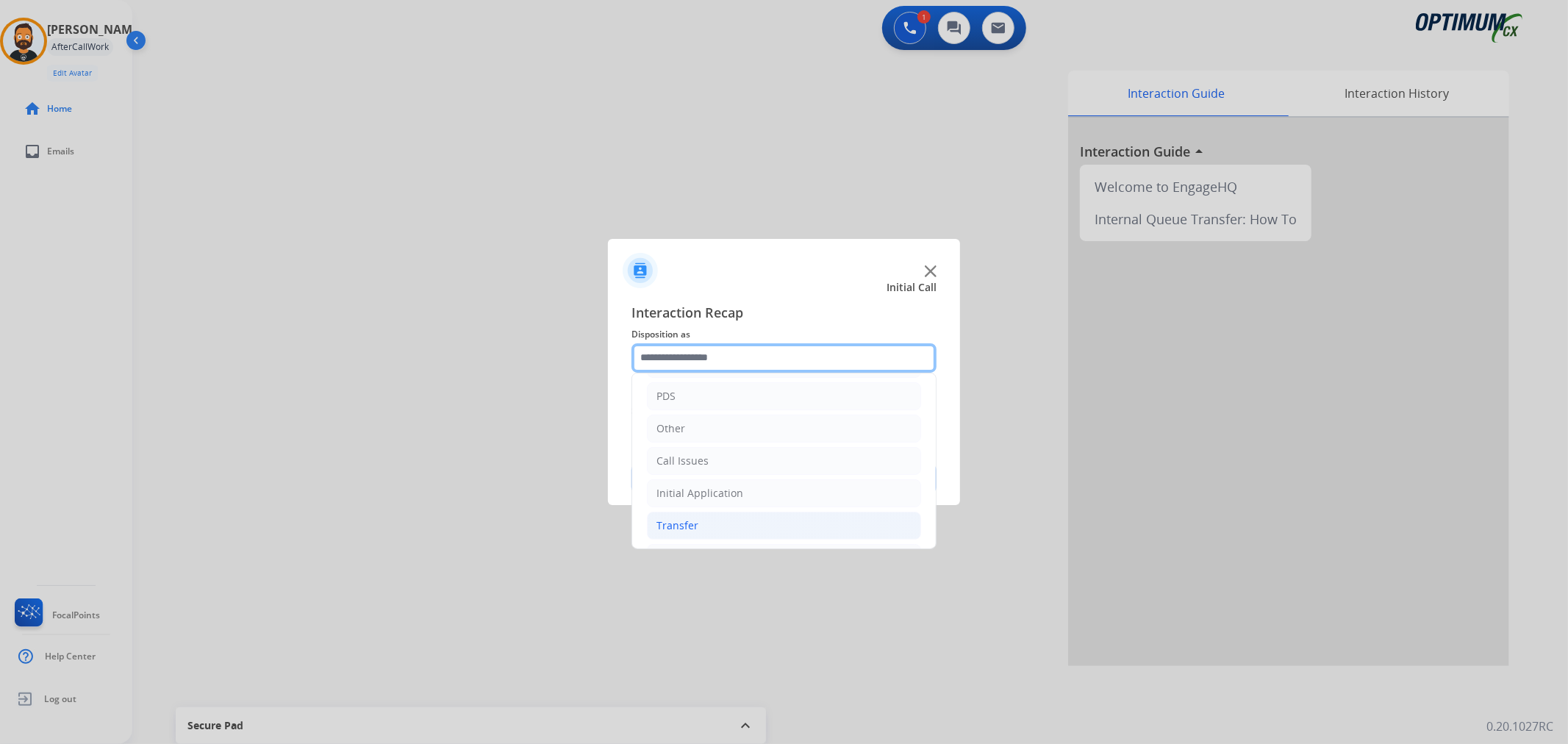
scroll to position [101, 0]
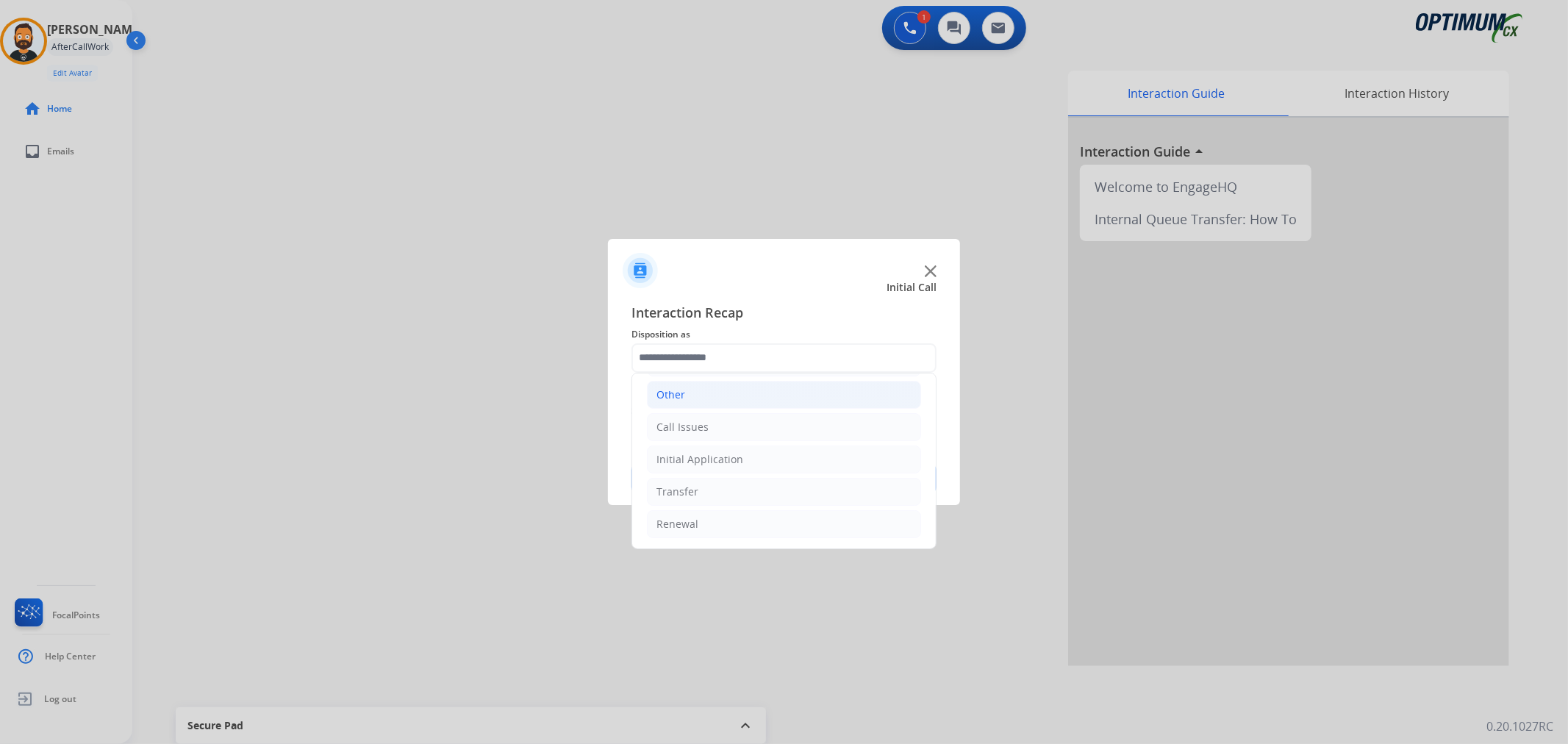
click at [717, 394] on li "Other" at bounding box center [784, 394] width 275 height 28
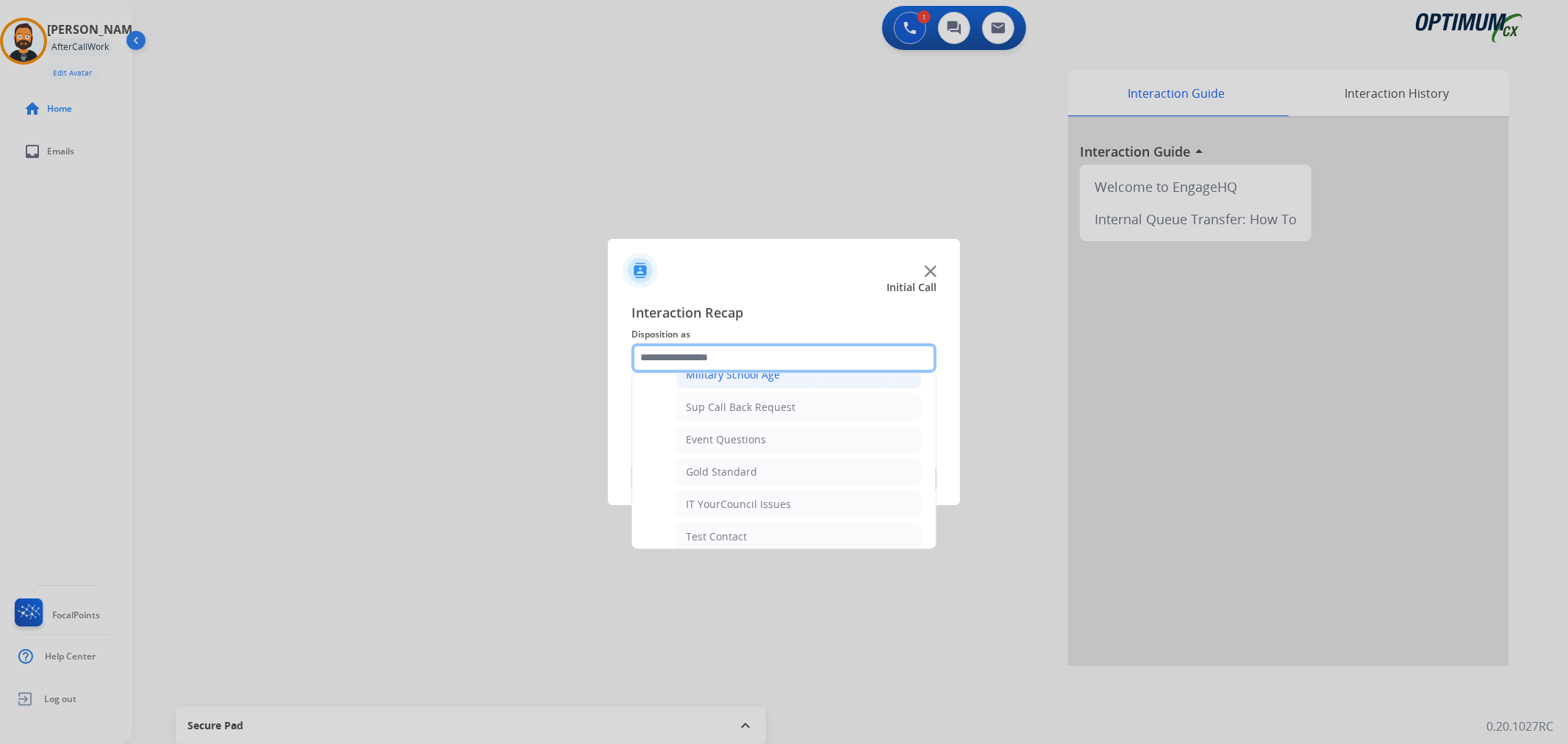
scroll to position [237, 0]
click at [744, 451] on div "IT YourCouncil Issues" at bounding box center [739, 451] width 106 height 15
type input "**********"
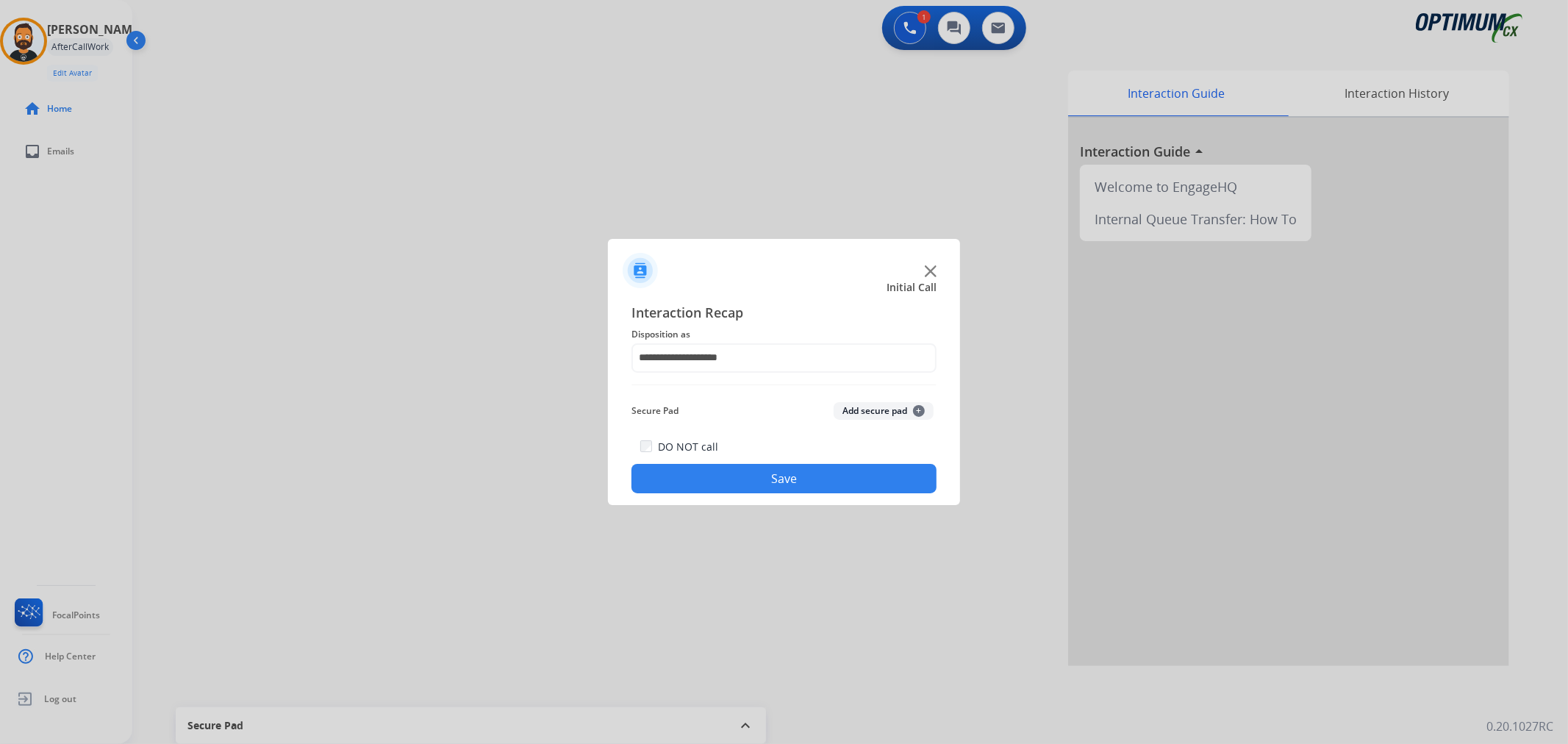
click at [739, 471] on button "Save" at bounding box center [784, 478] width 305 height 29
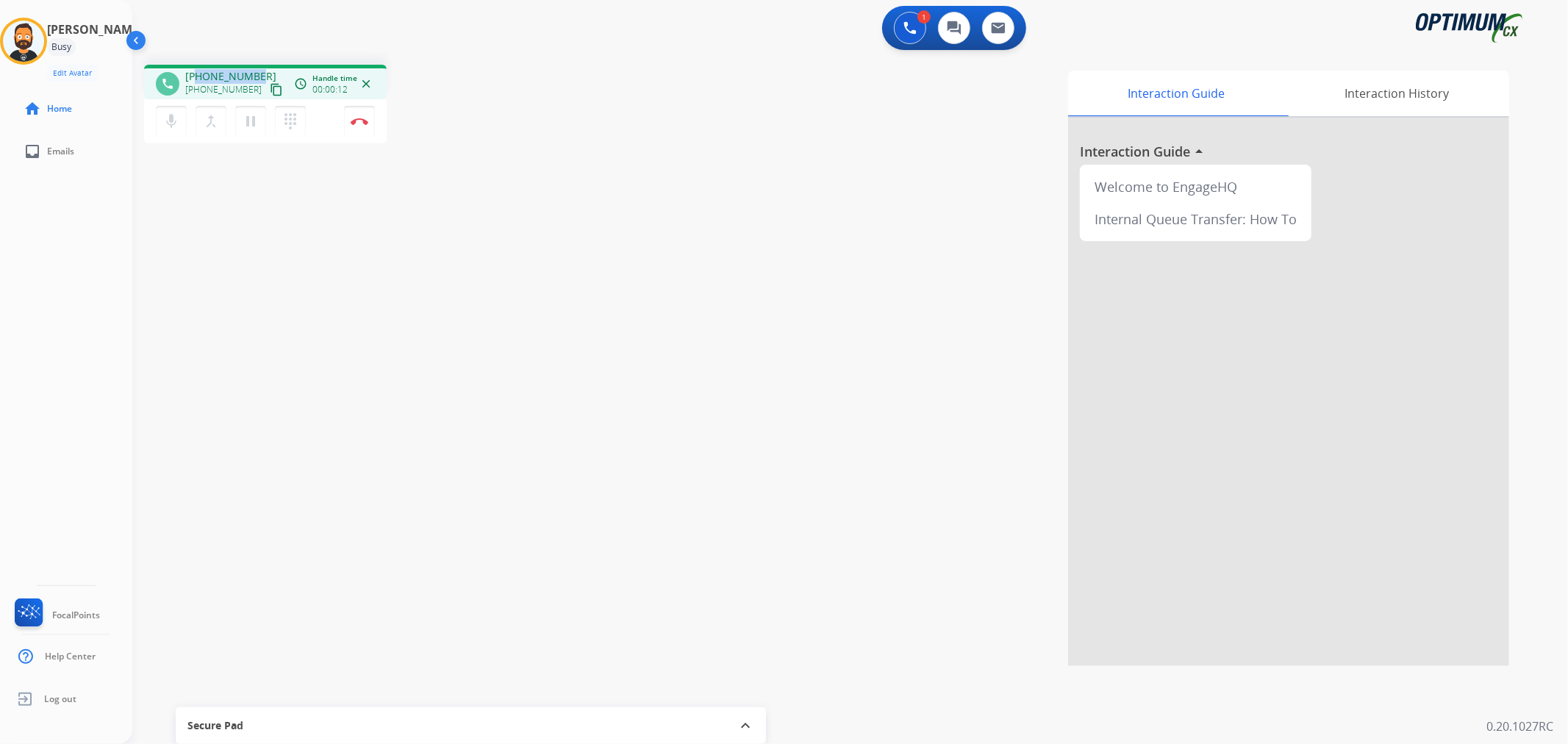
drag, startPoint x: 248, startPoint y: 71, endPoint x: 198, endPoint y: 75, distance: 50.2
click at [198, 75] on div "[PHONE_NUMBER] [PHONE_NUMBER] content_copy" at bounding box center [235, 84] width 100 height 29
copy span "9077154697"
click at [363, 115] on button "Disconnect" at bounding box center [360, 121] width 31 height 31
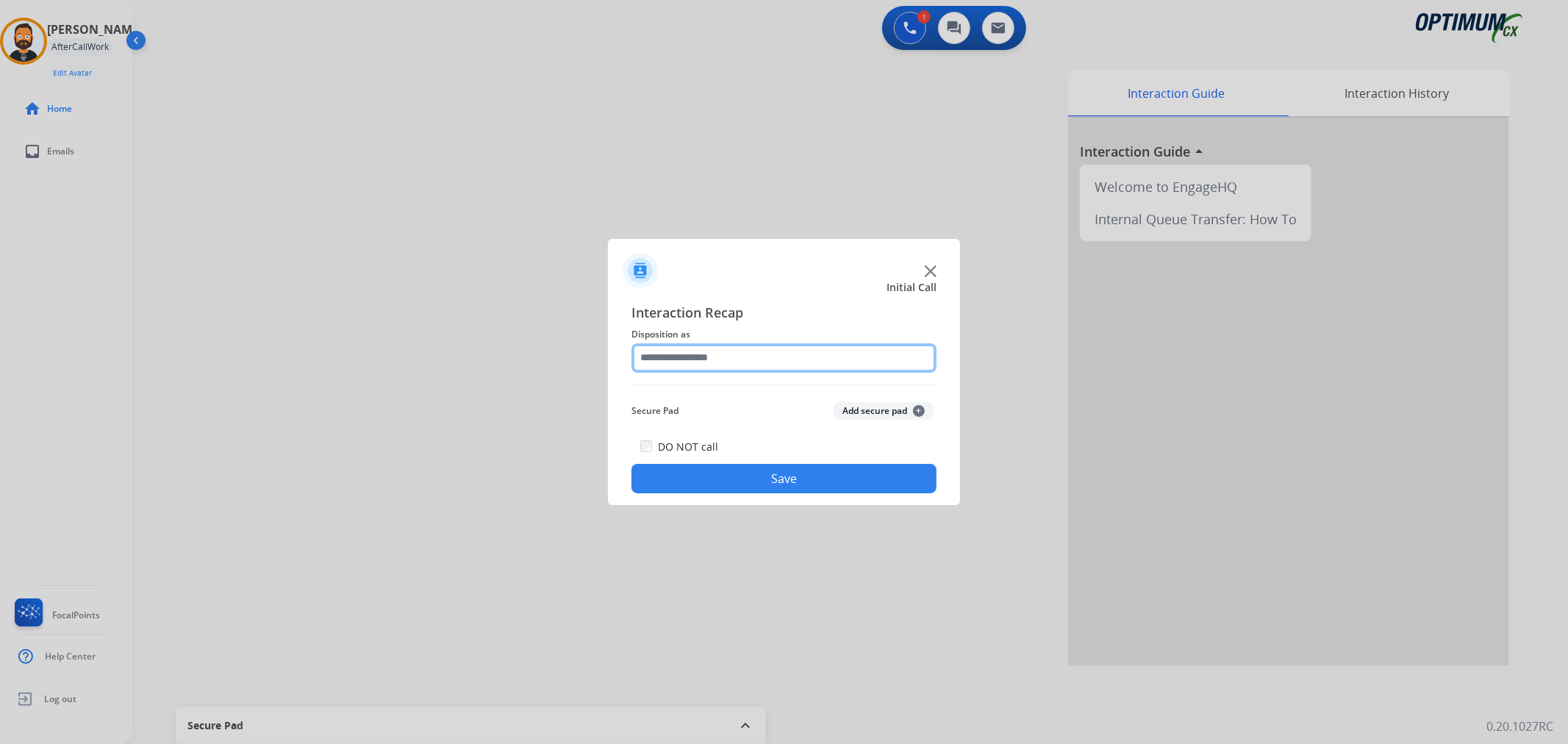
click at [682, 360] on input "text" at bounding box center [784, 357] width 305 height 29
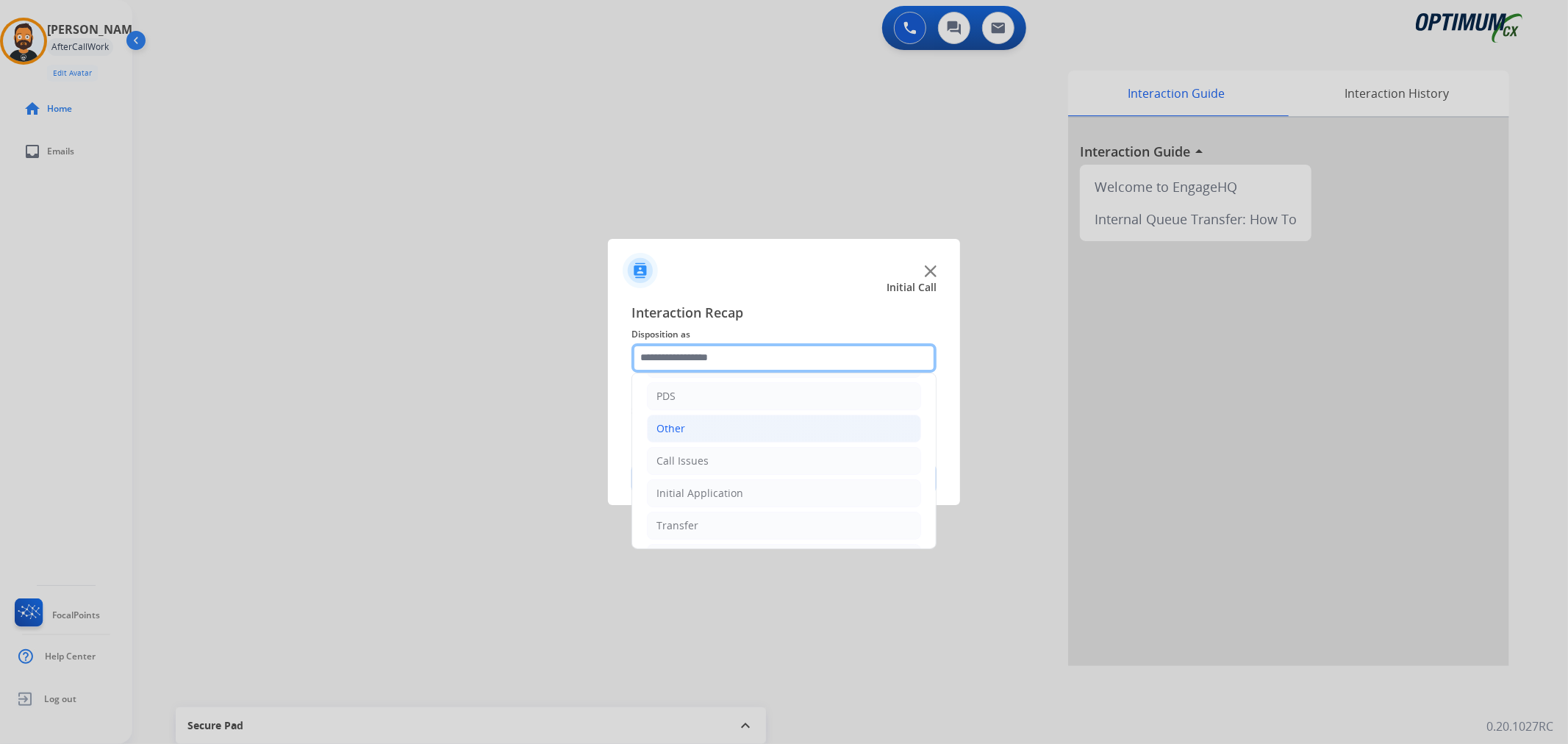
scroll to position [101, 0]
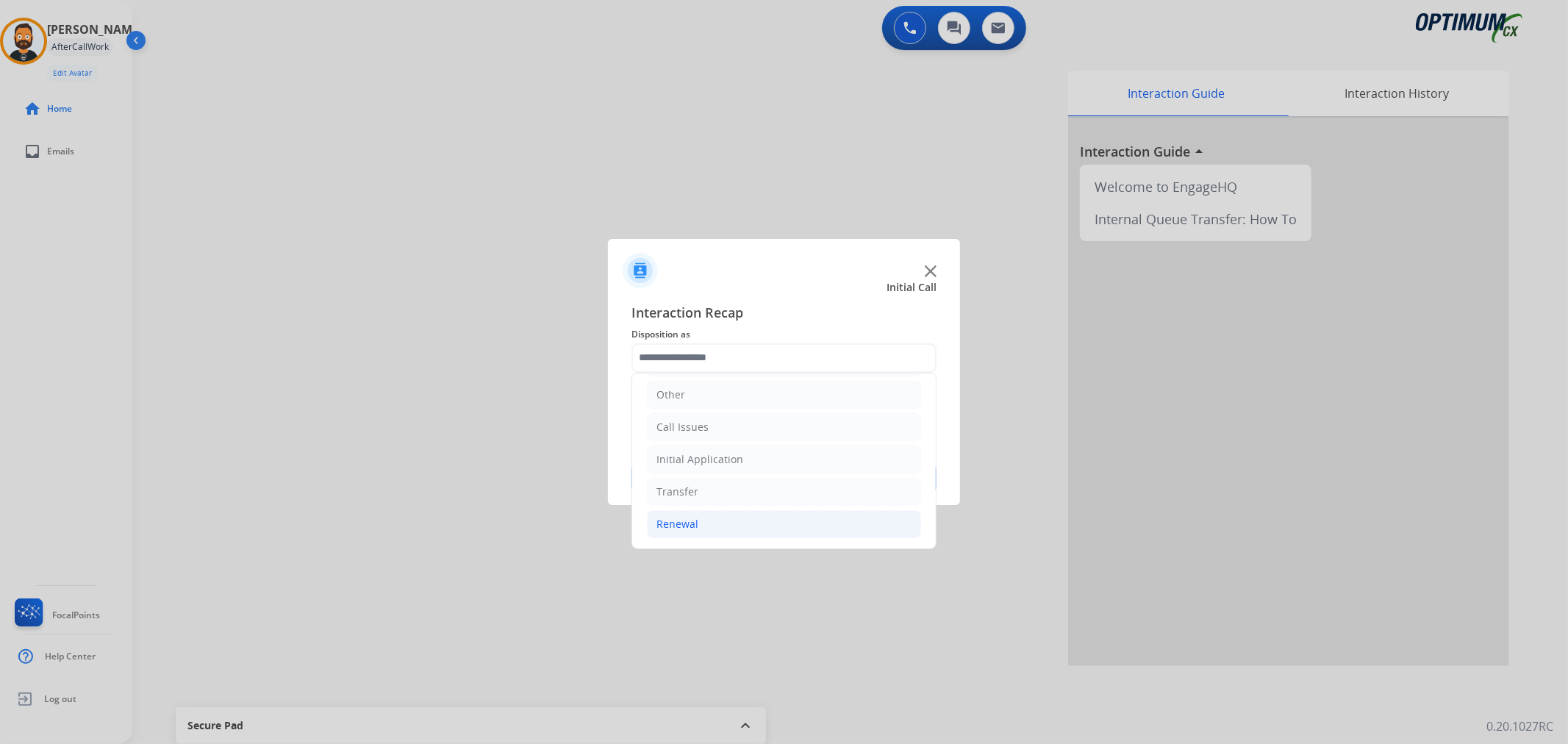
click at [702, 526] on li "Renewal" at bounding box center [784, 523] width 275 height 28
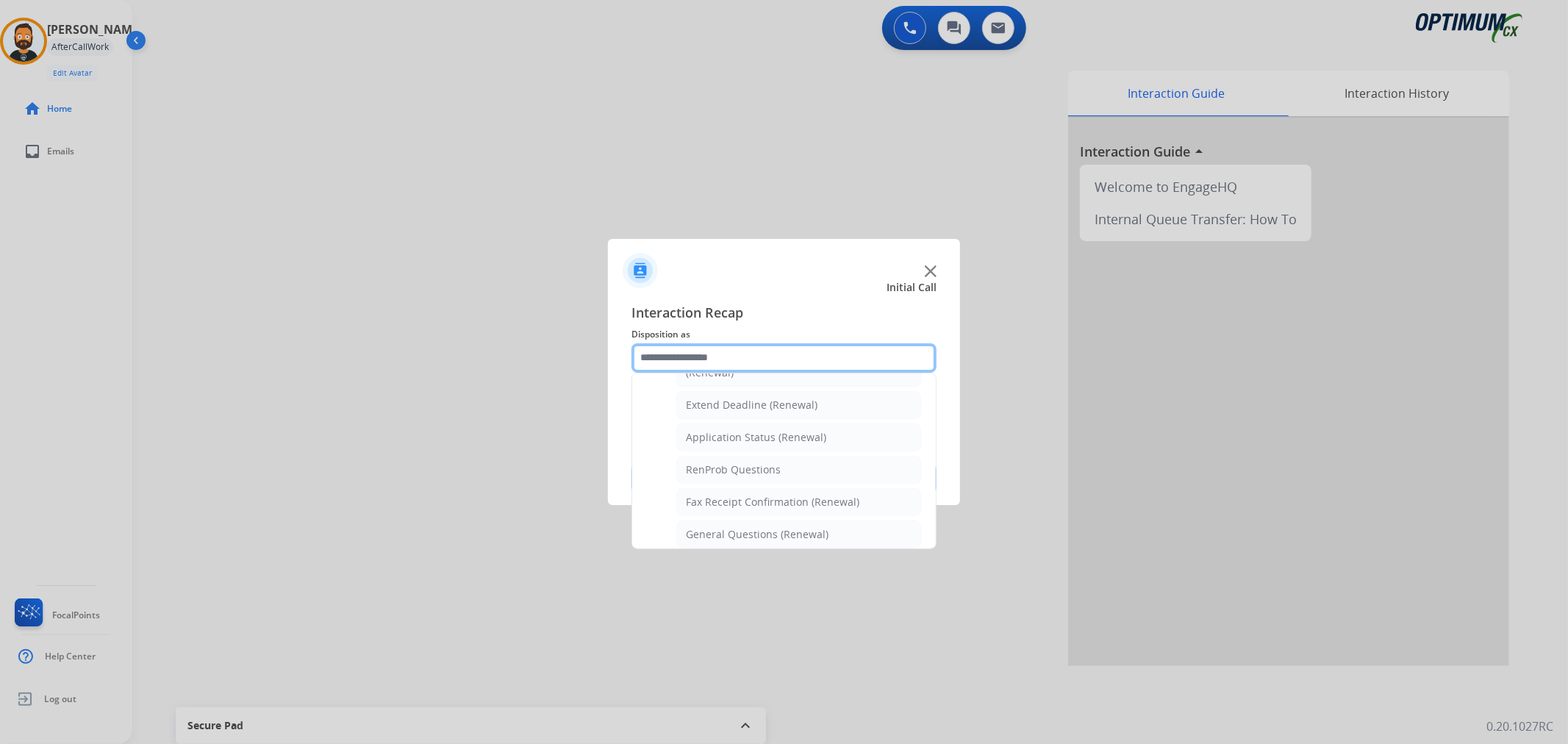
scroll to position [434, 0]
click at [744, 402] on div "General Questions (Renewal)" at bounding box center [757, 397] width 143 height 15
type input "**********"
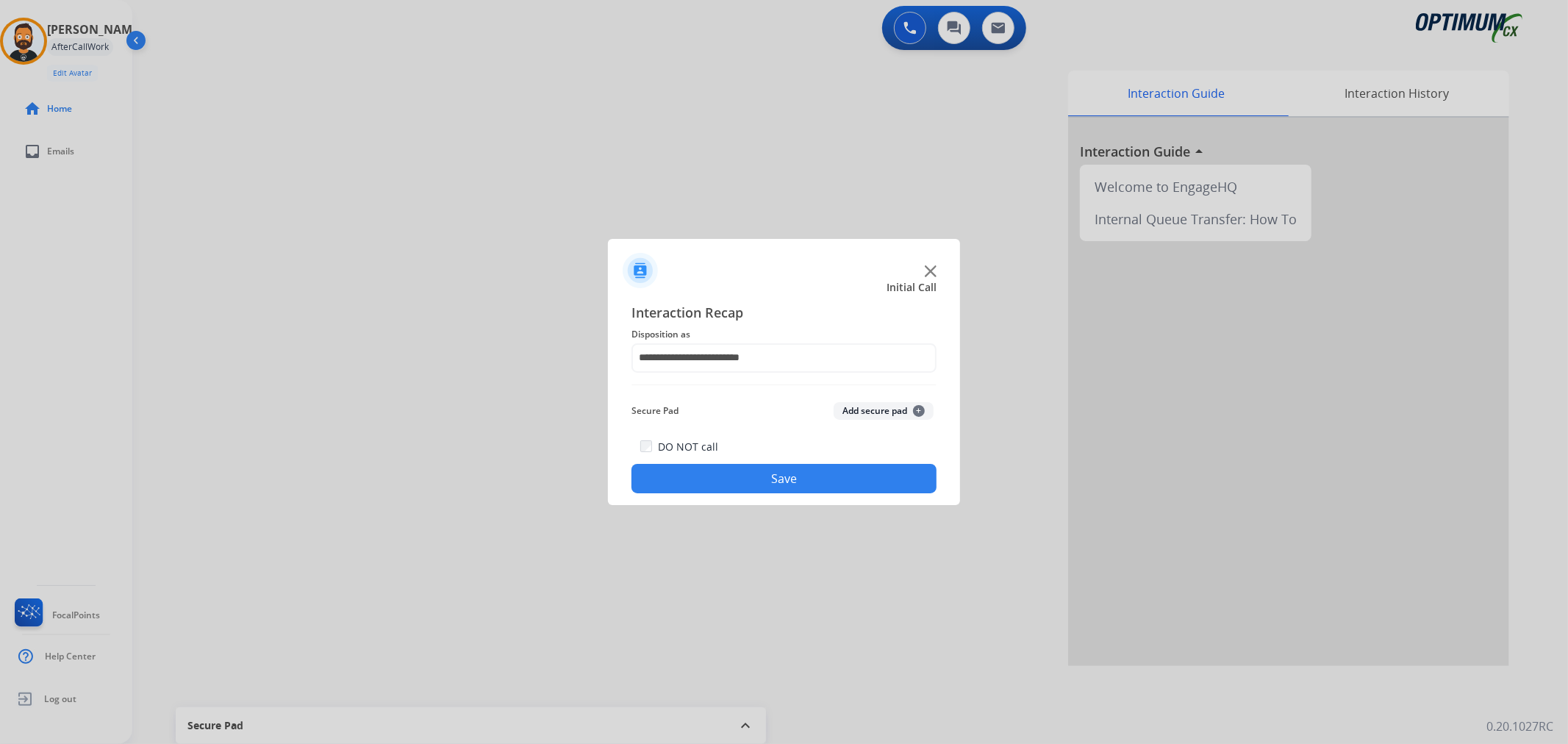
click at [733, 474] on button "Save" at bounding box center [784, 478] width 305 height 29
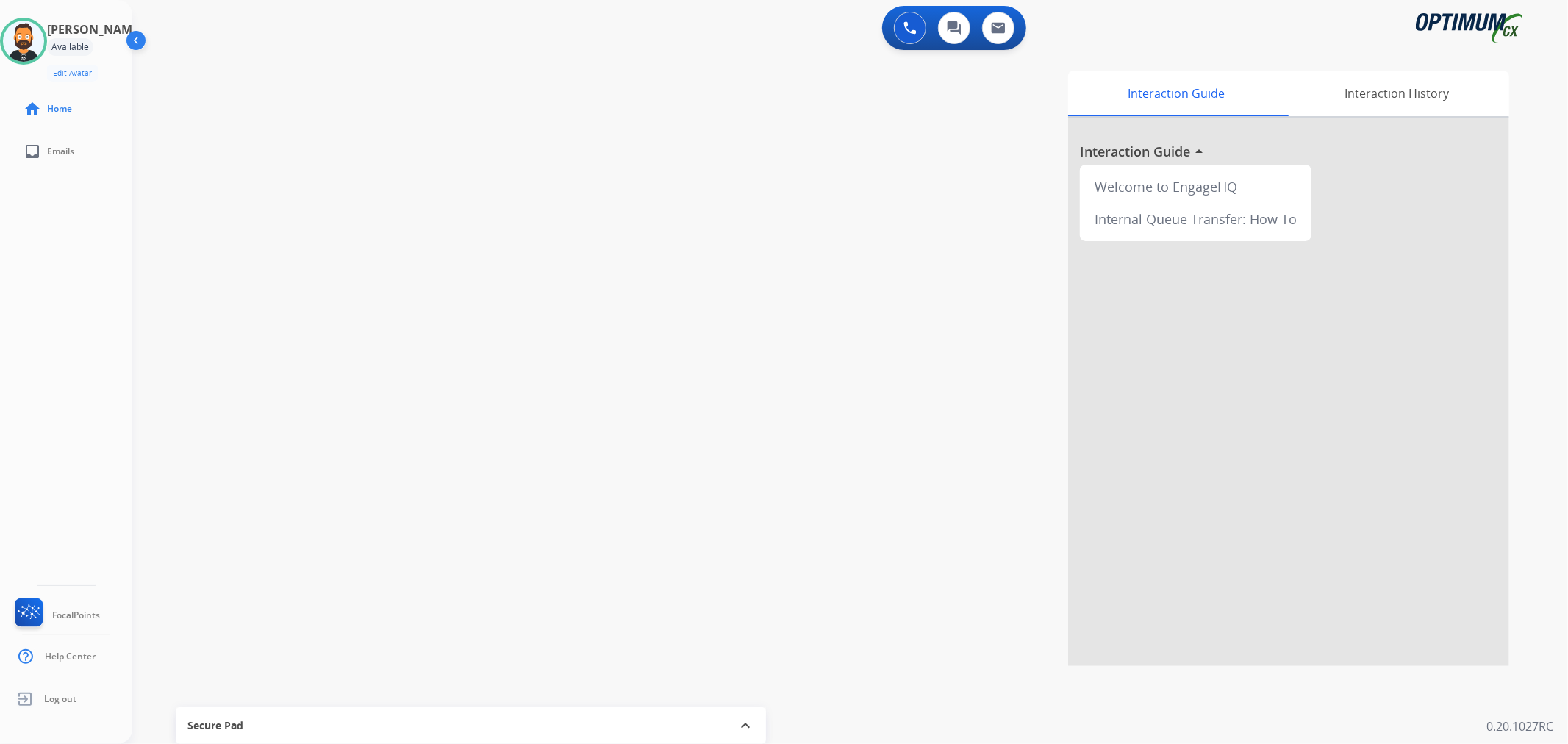
drag, startPoint x: 43, startPoint y: 52, endPoint x: 69, endPoint y: 55, distance: 26.2
click at [43, 52] on img at bounding box center [23, 41] width 41 height 41
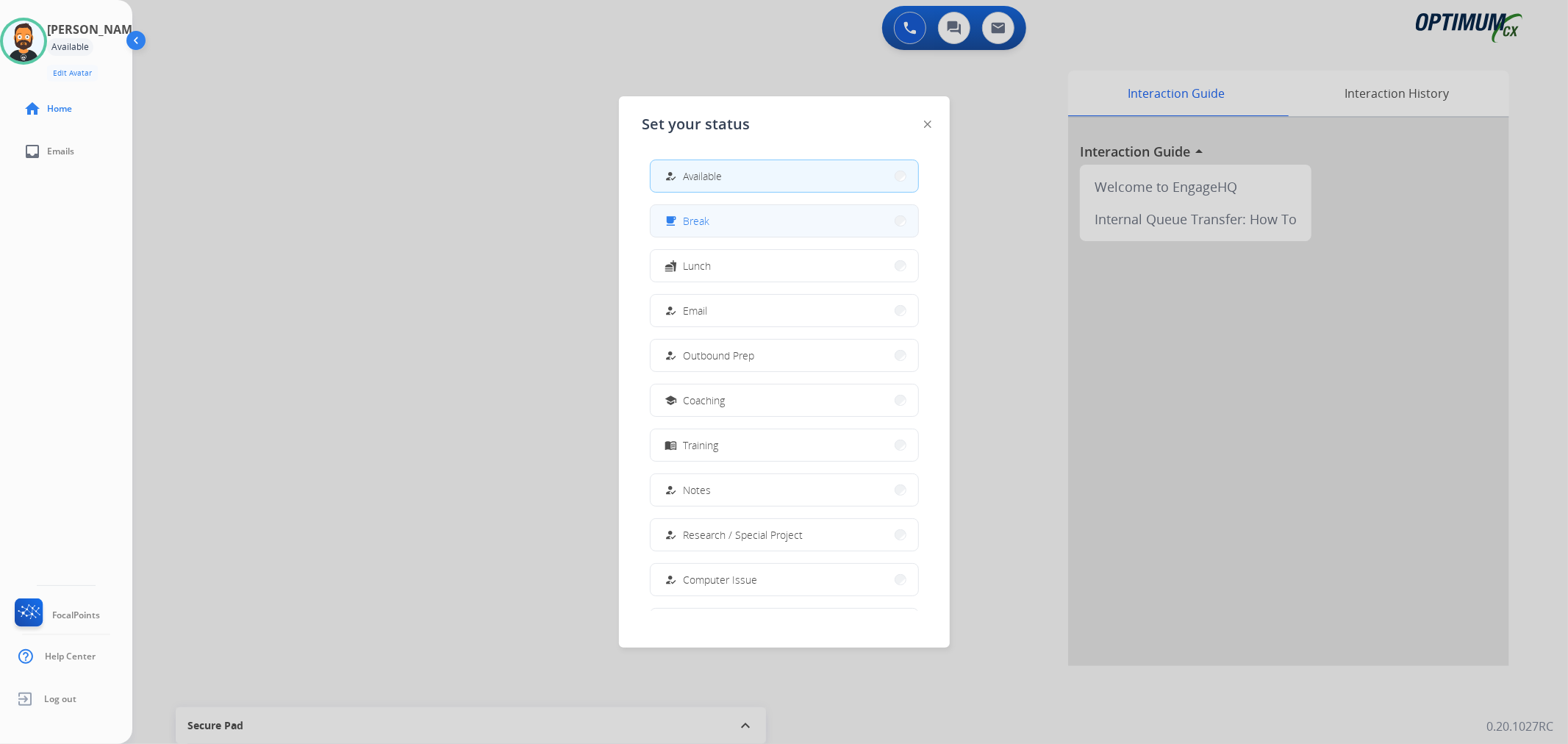
click at [725, 222] on button "free_breakfast Break" at bounding box center [784, 221] width 268 height 31
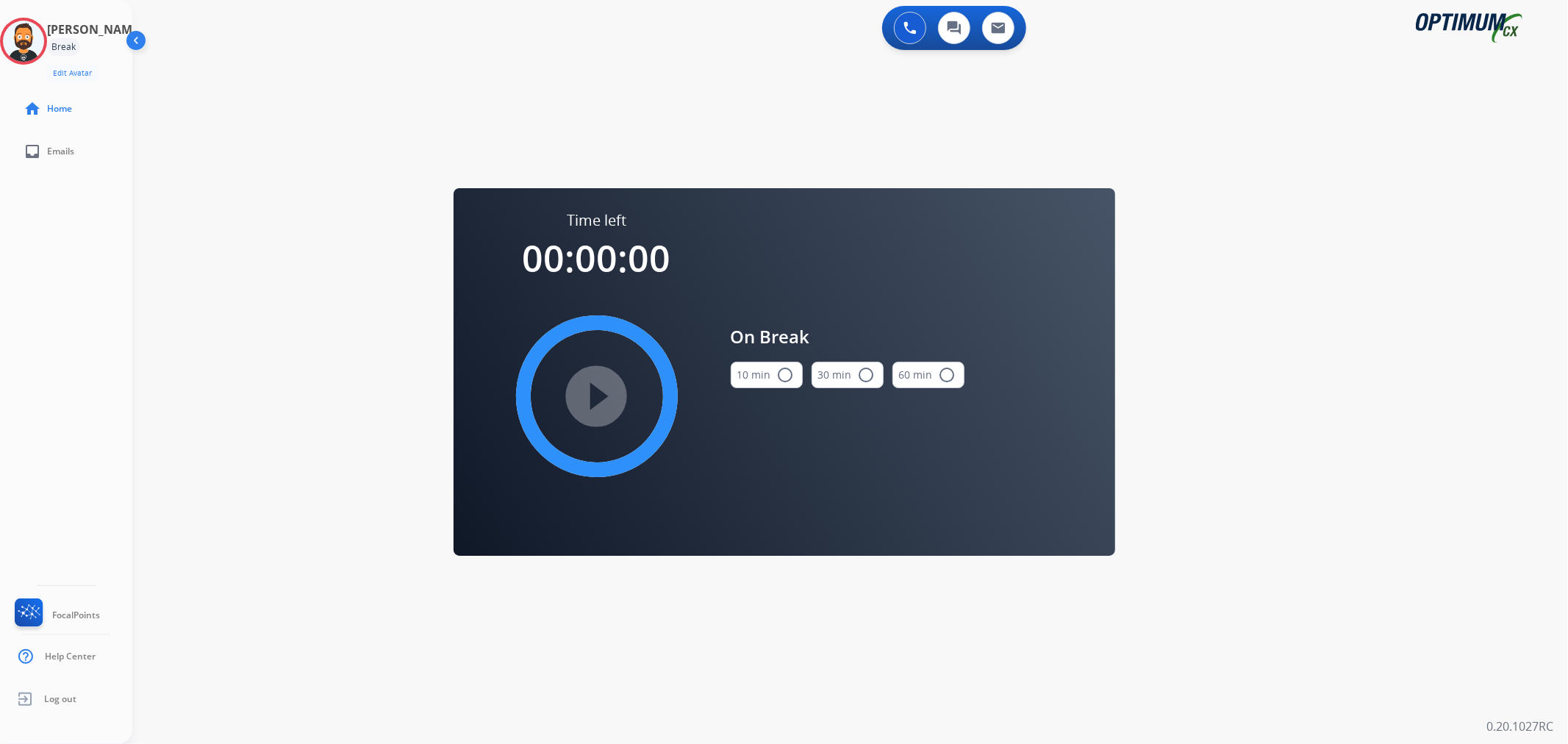
click at [760, 394] on div "10 min radio_button_unchecked" at bounding box center [767, 374] width 72 height 50
click at [761, 375] on button "10 min radio_button_unchecked" at bounding box center [767, 374] width 72 height 26
click at [606, 391] on mat-icon "play_circle_filled" at bounding box center [597, 396] width 18 height 18
click at [30, 39] on icon at bounding box center [23, 41] width 48 height 48
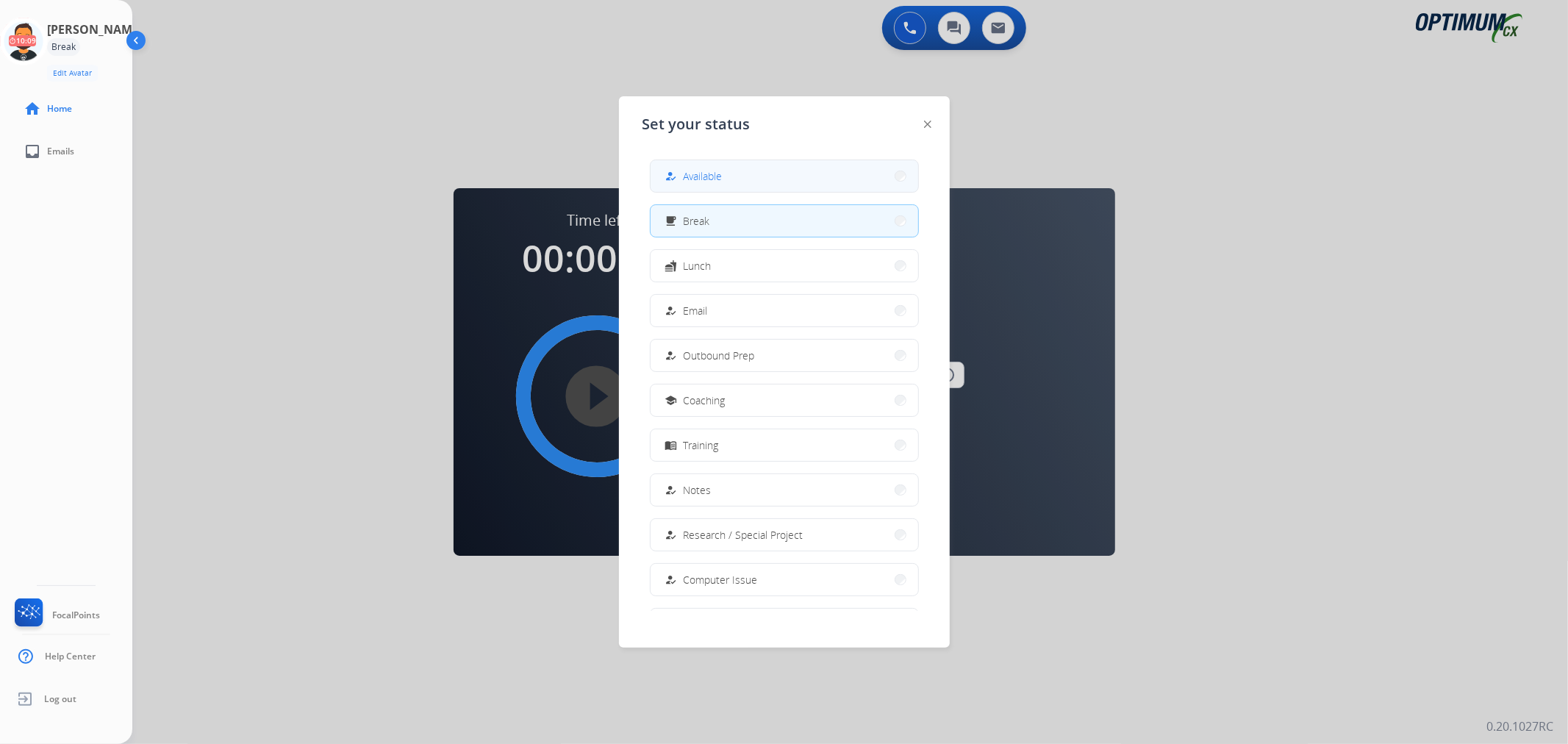
click at [694, 186] on button "how_to_reg Available" at bounding box center [784, 176] width 268 height 31
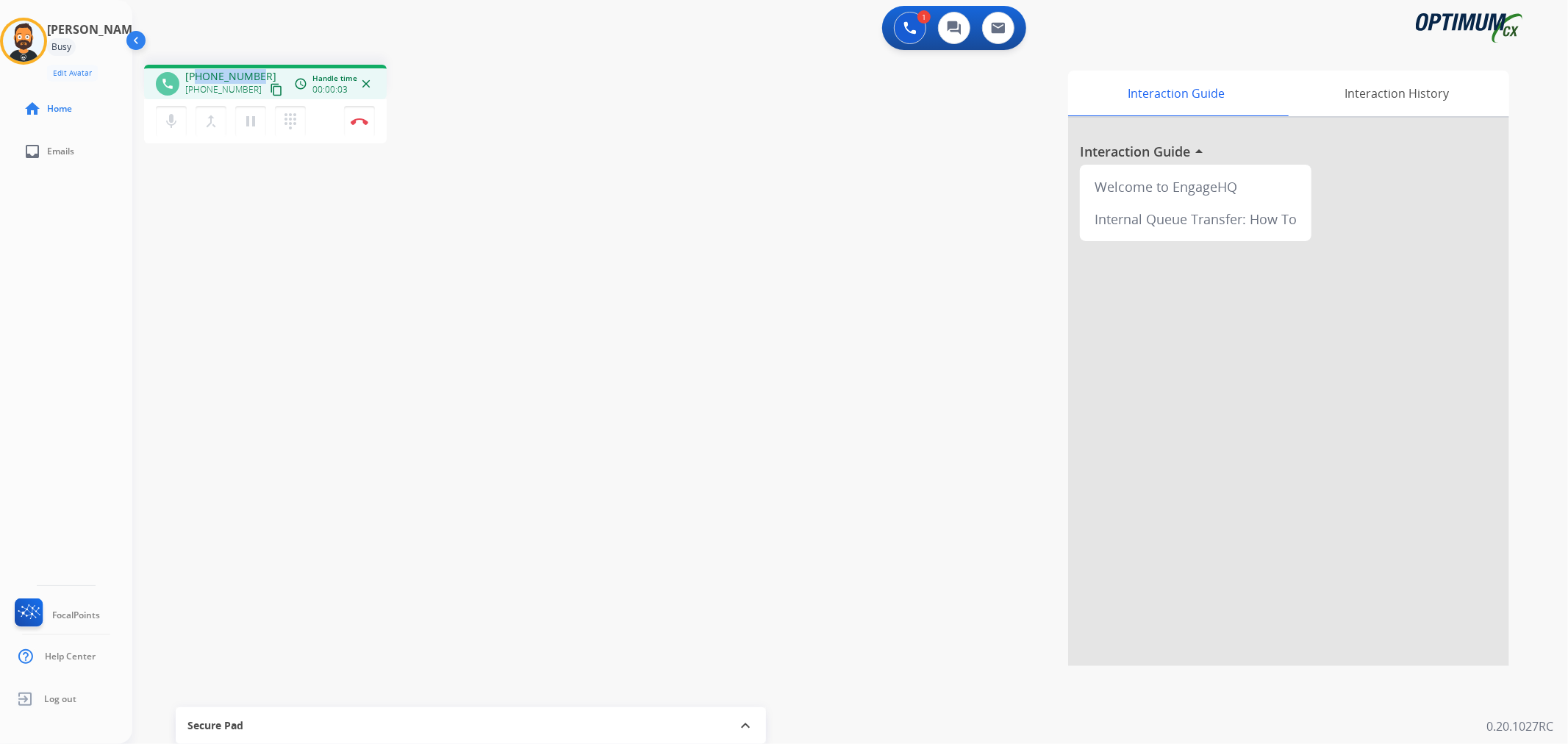
drag, startPoint x: 257, startPoint y: 70, endPoint x: 198, endPoint y: 67, distance: 59.1
click at [198, 67] on div "phone [PHONE_NUMBER] [PHONE_NUMBER] content_copy access_time Call metrics Queue…" at bounding box center [265, 81] width 242 height 34
copy span "5135018714"
click at [358, 118] on img at bounding box center [360, 121] width 18 height 8
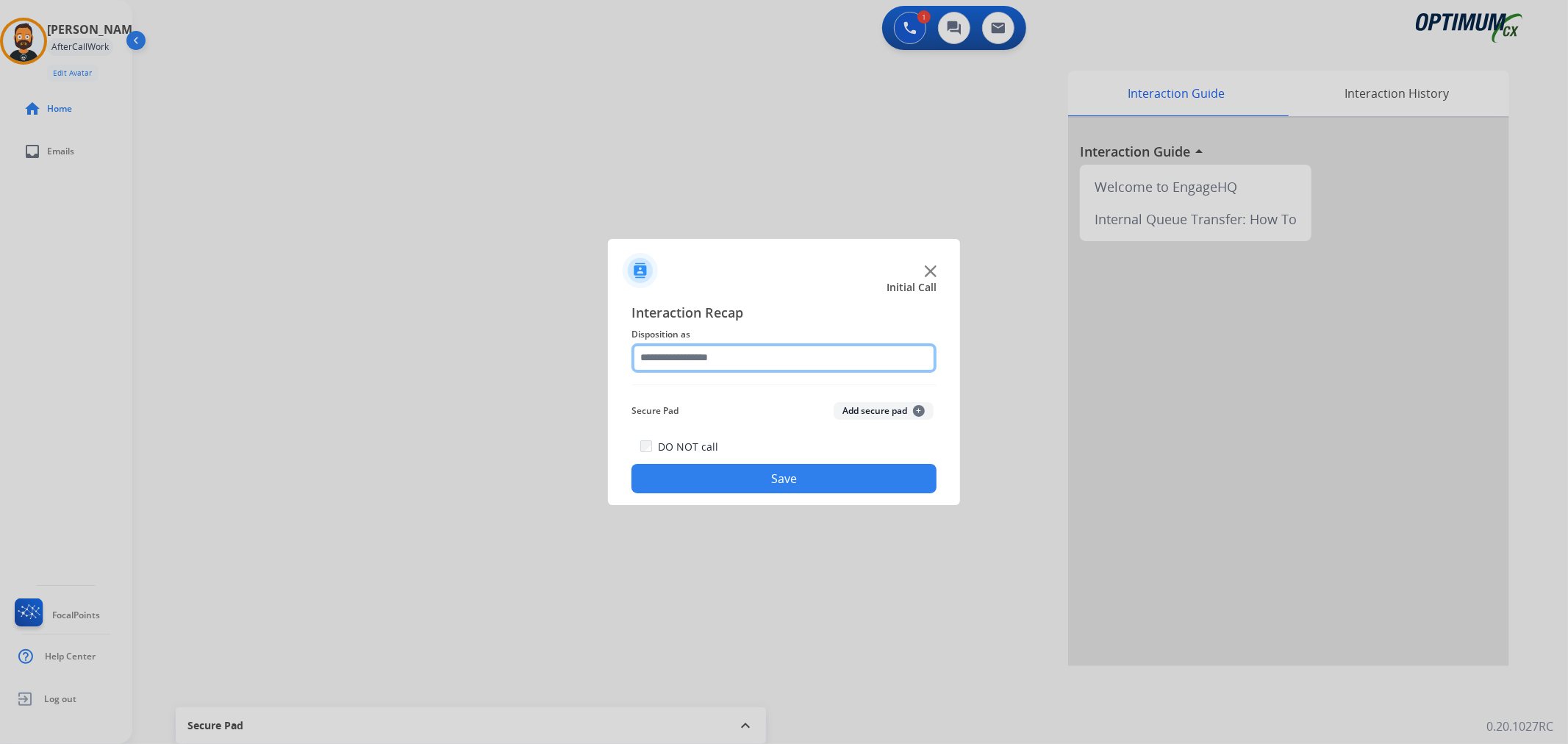
click at [710, 354] on input "text" at bounding box center [784, 357] width 305 height 29
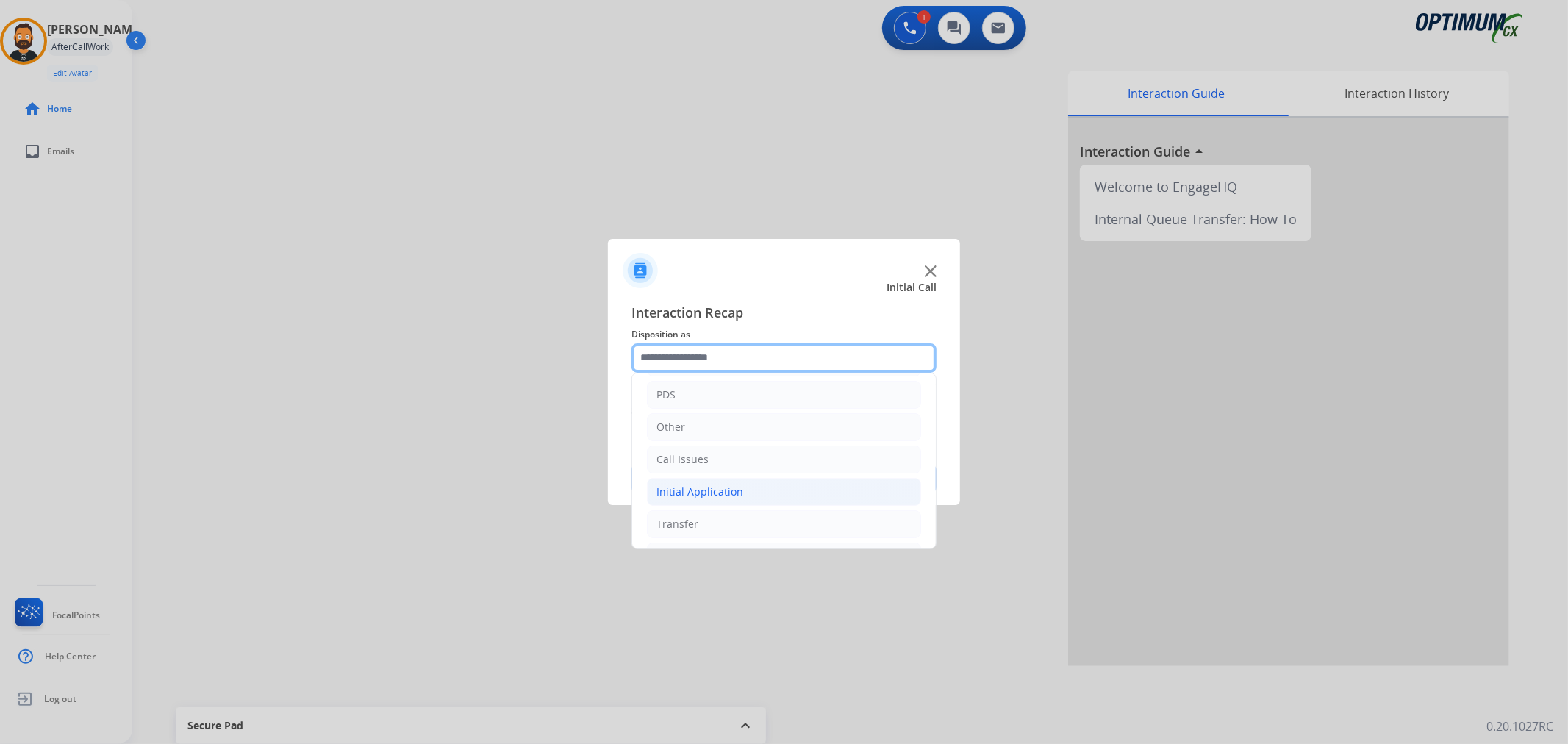
scroll to position [101, 0]
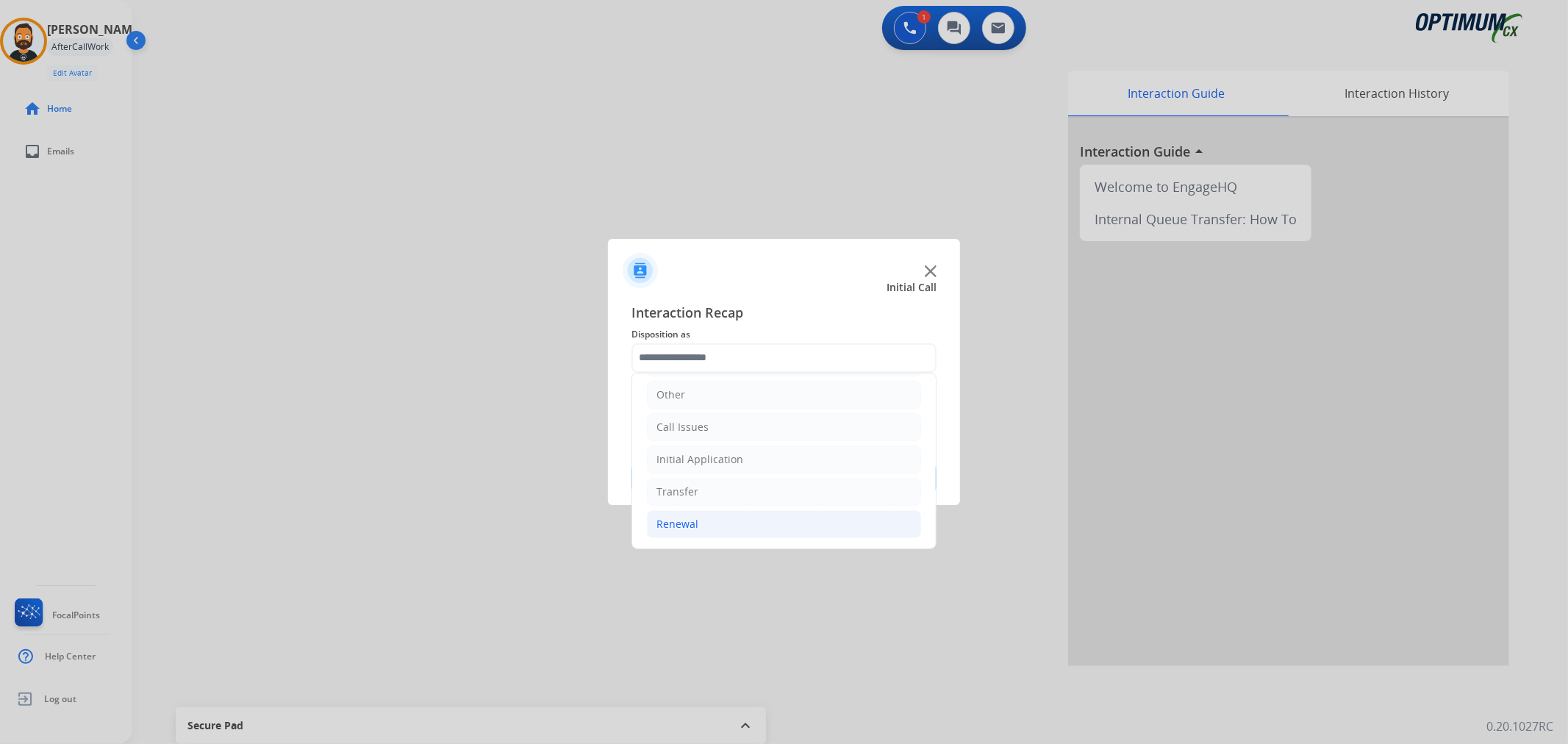
click at [708, 517] on li "Renewal" at bounding box center [784, 523] width 275 height 28
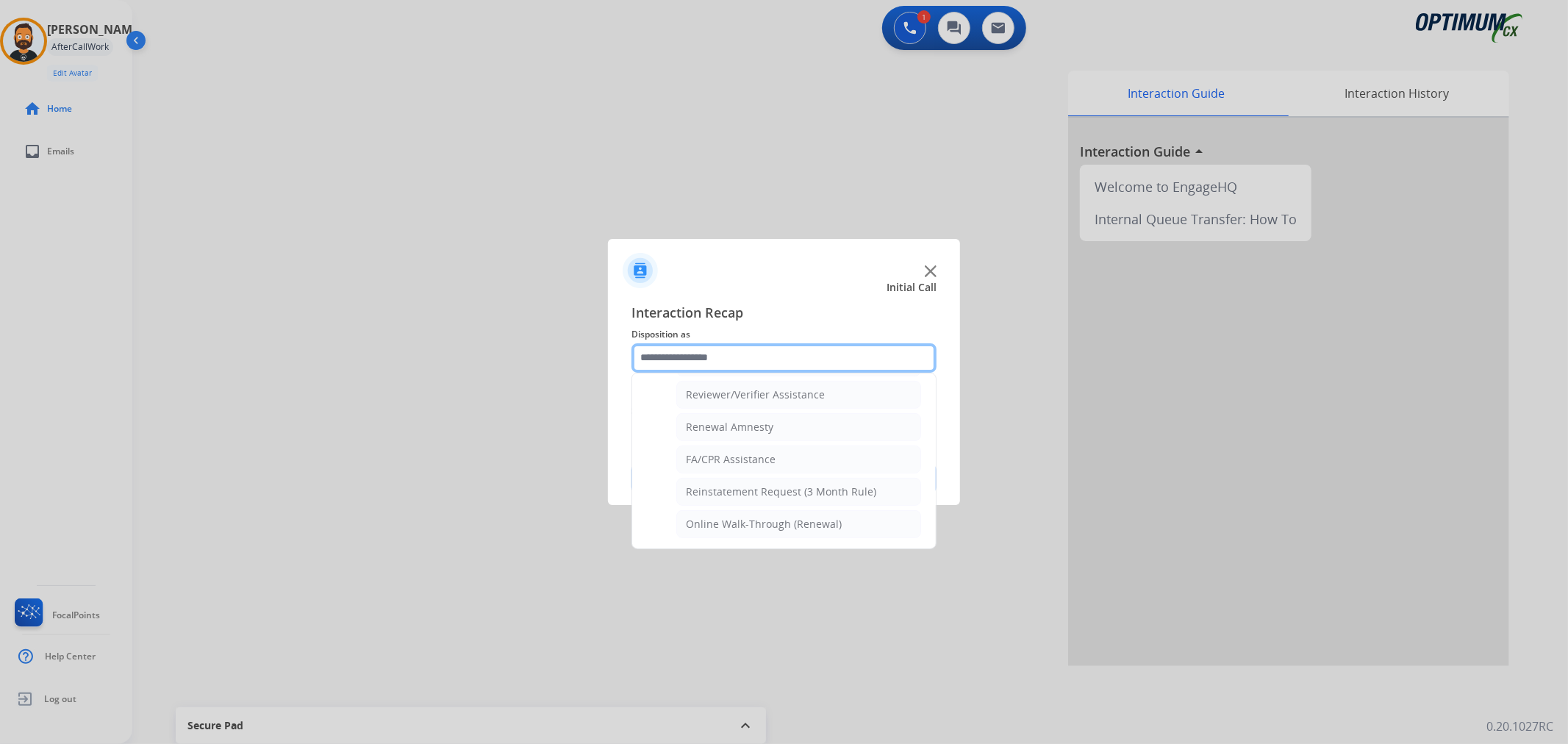
scroll to position [434, 0]
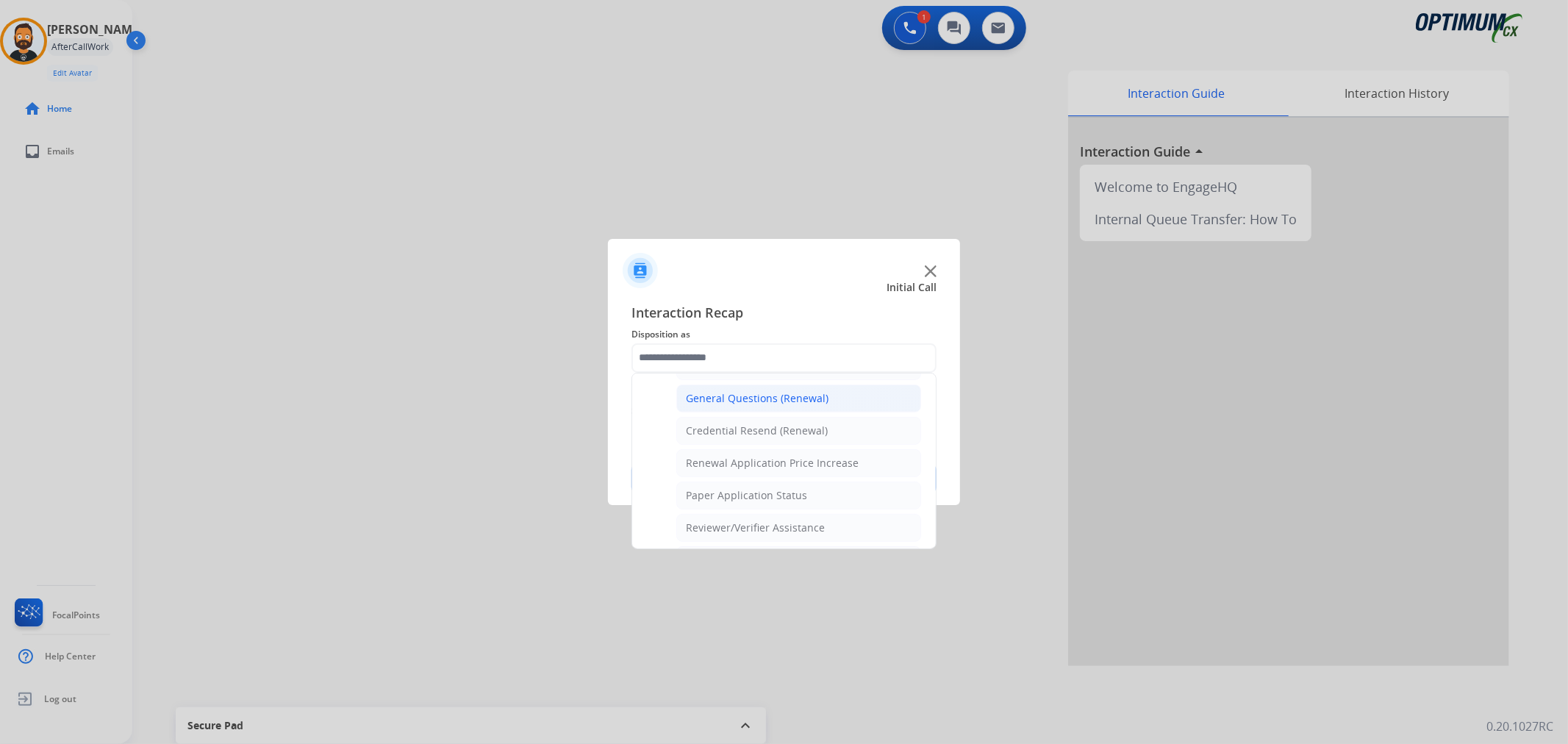
click at [783, 393] on div "General Questions (Renewal)" at bounding box center [757, 397] width 143 height 15
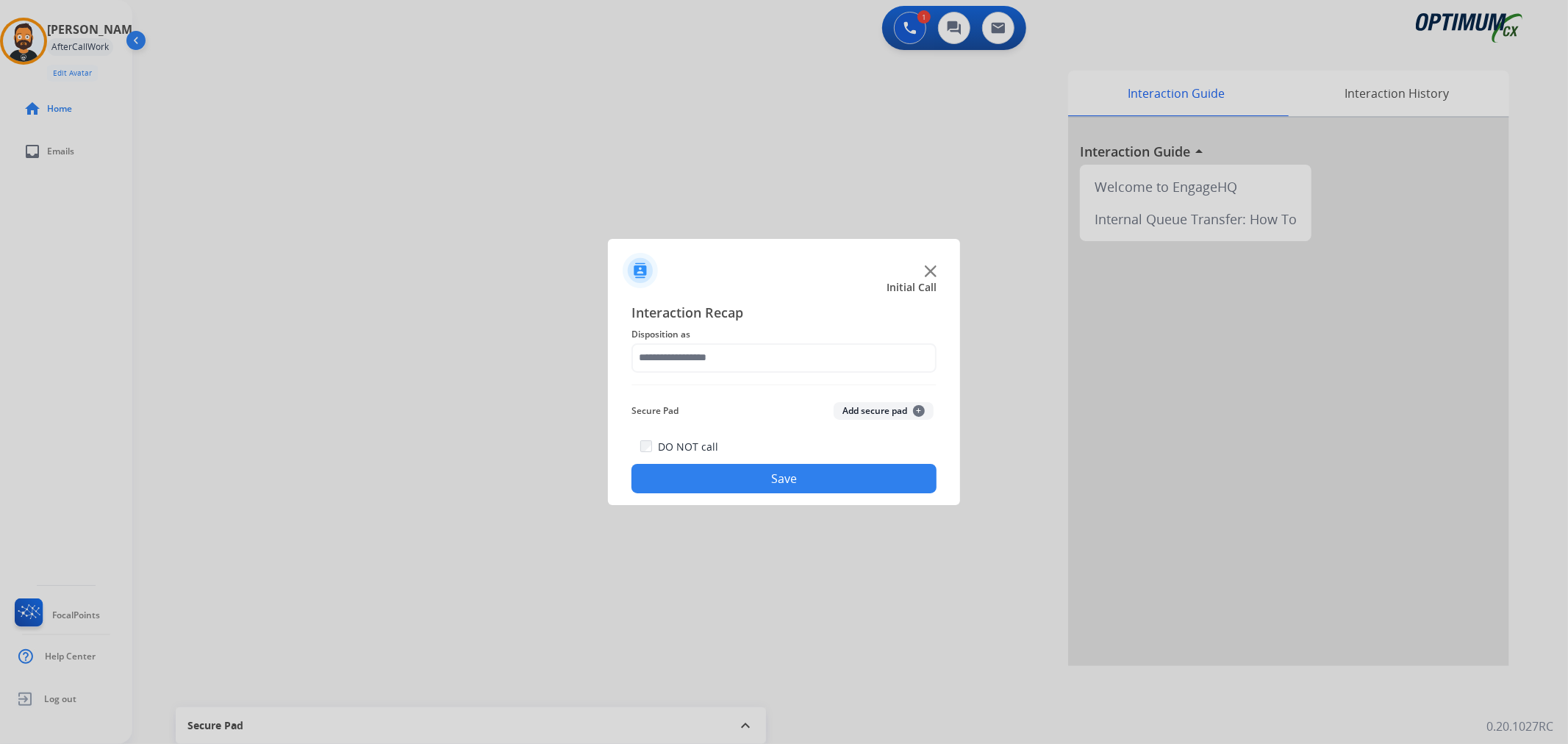
type input "**********"
click at [786, 474] on button "Save" at bounding box center [784, 478] width 305 height 29
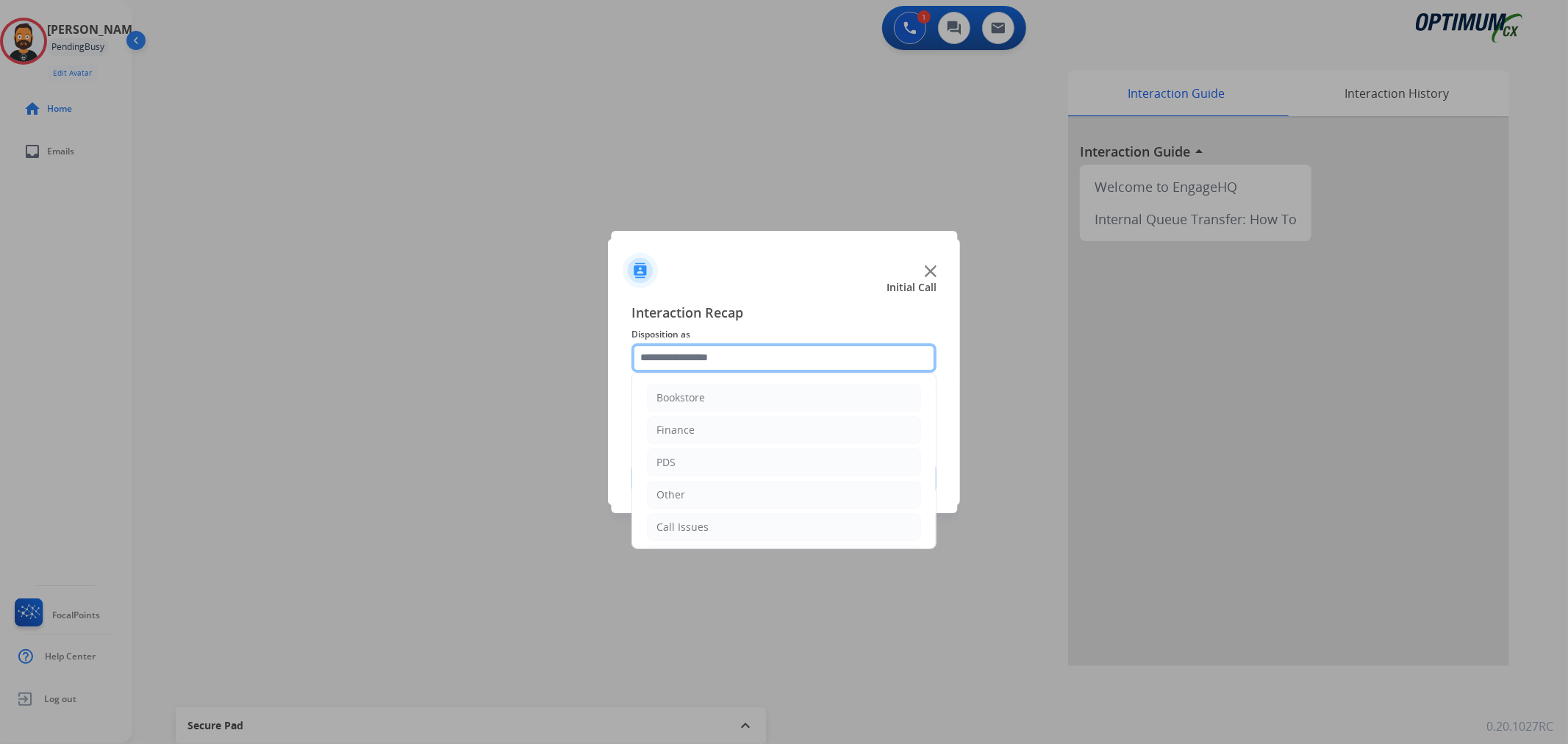
click at [754, 349] on input "text" at bounding box center [784, 357] width 305 height 29
click at [723, 427] on li "Call Issues" at bounding box center [784, 427] width 275 height 28
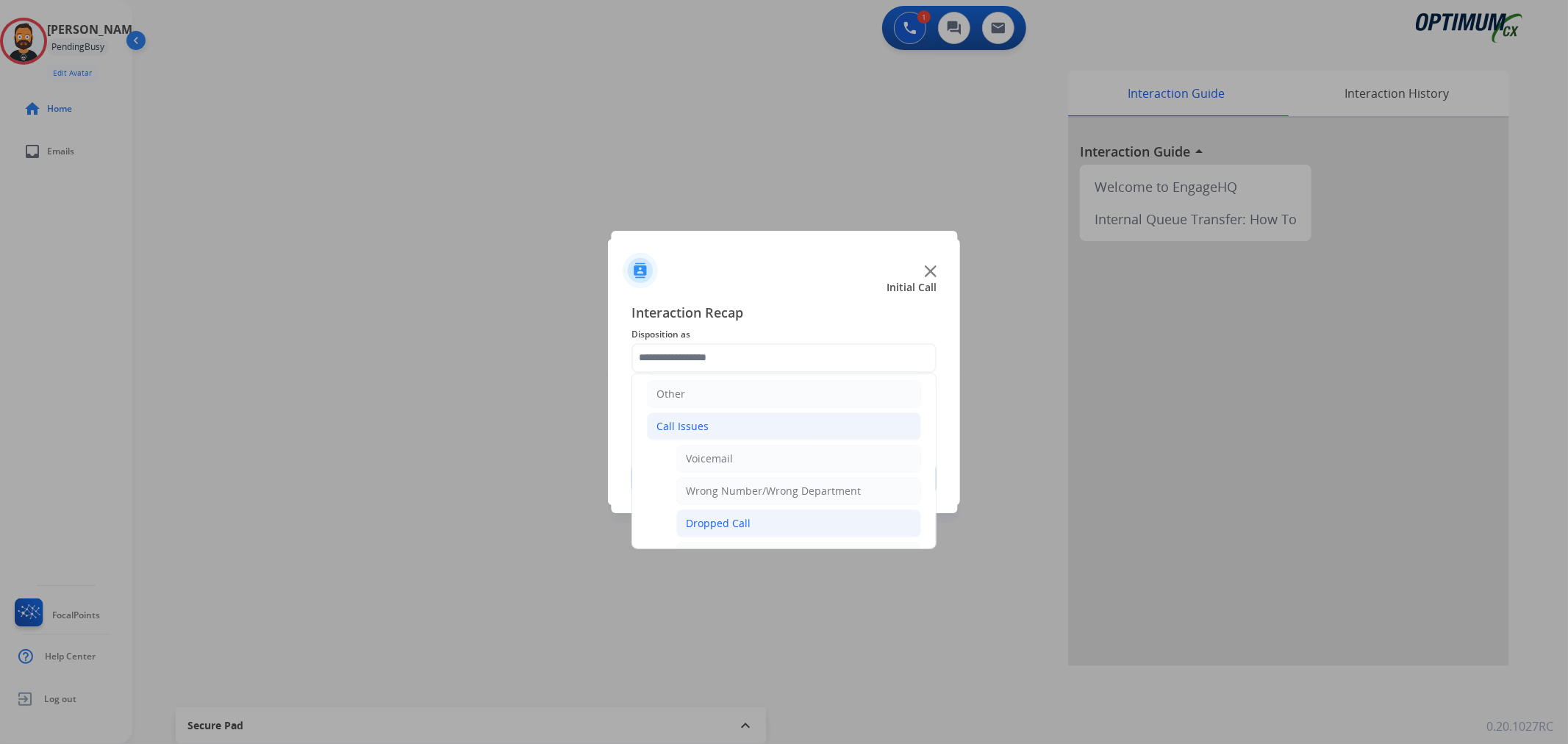
click at [725, 523] on div "Dropped Call" at bounding box center [718, 522] width 64 height 15
type input "**********"
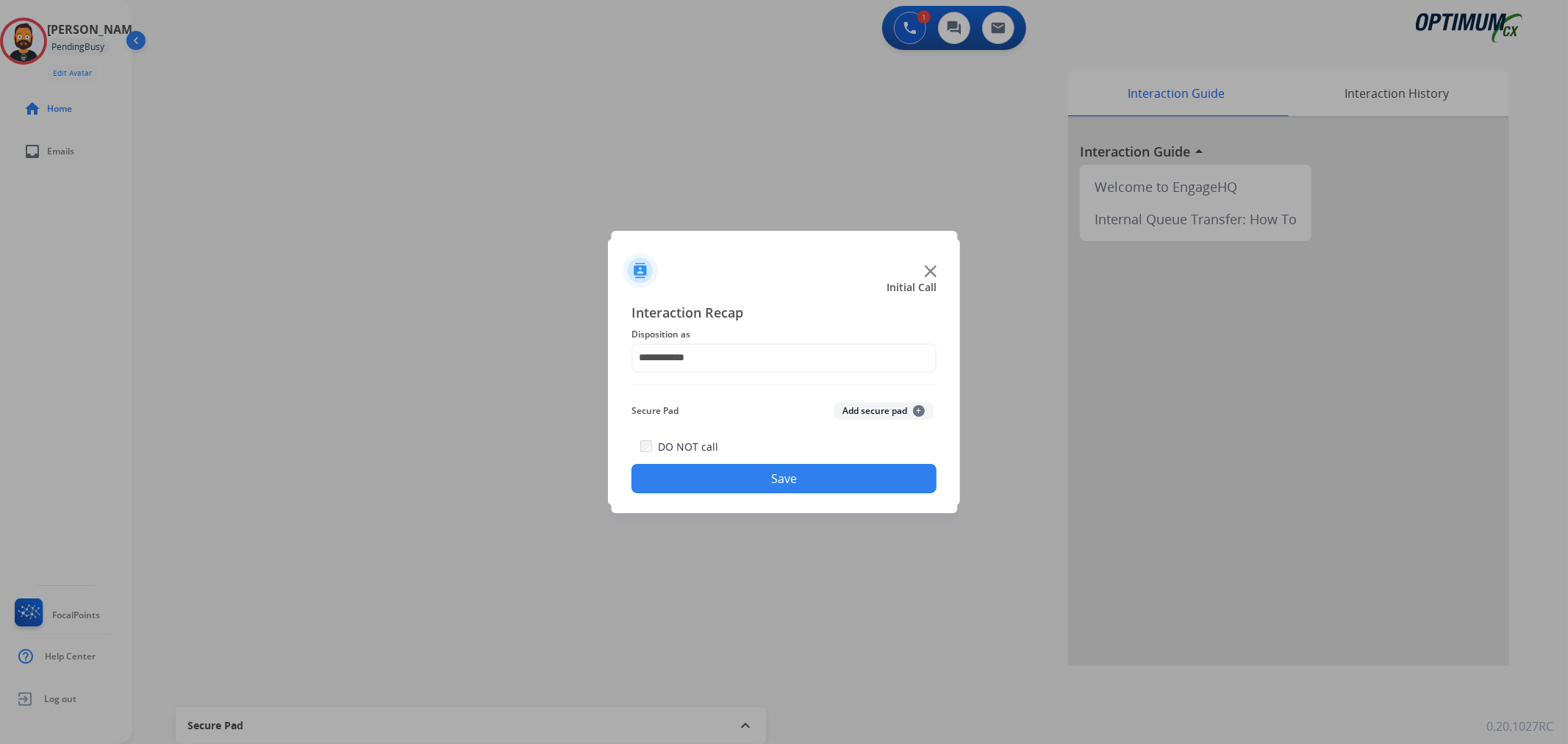
click at [739, 468] on button "Save" at bounding box center [784, 478] width 305 height 29
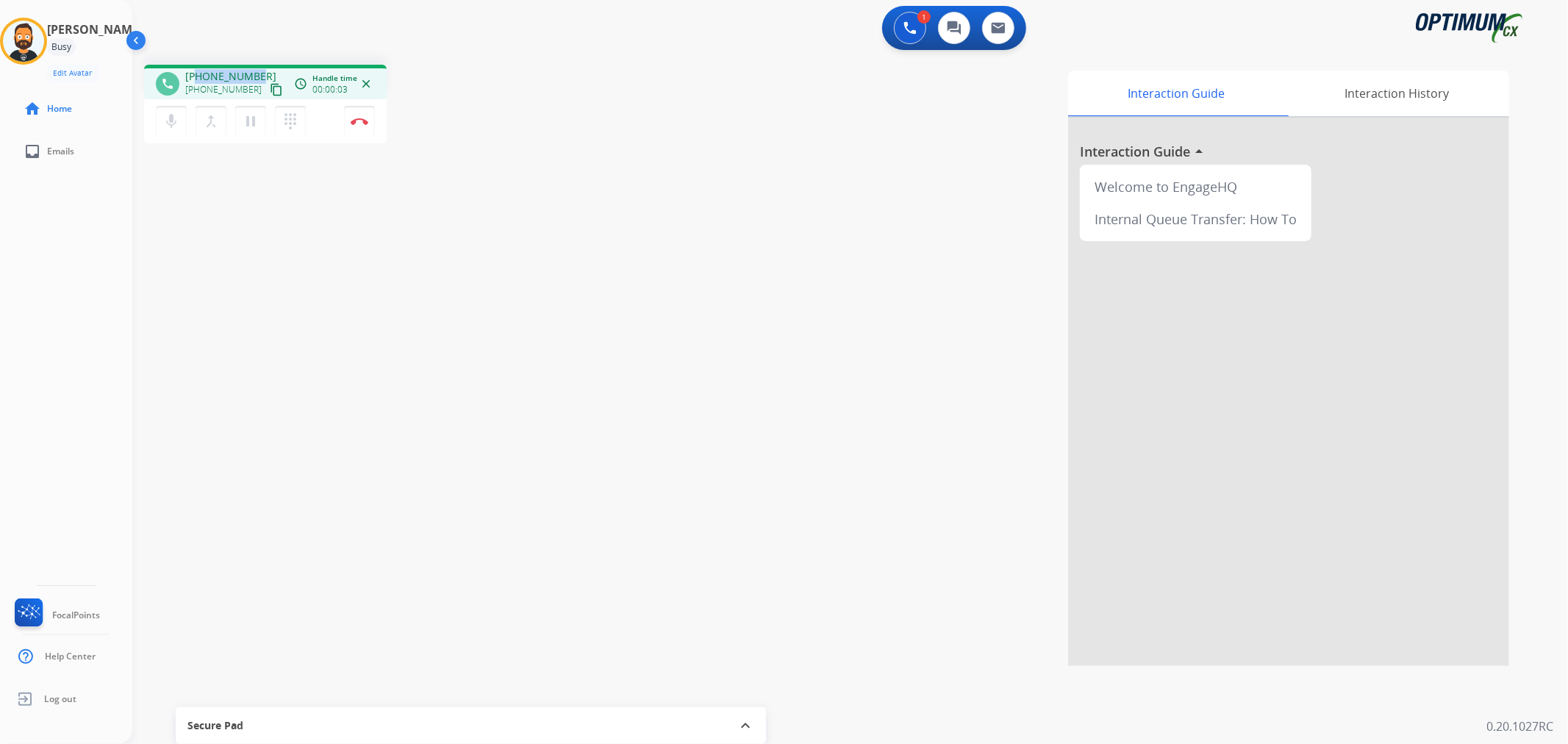
drag, startPoint x: 260, startPoint y: 69, endPoint x: 196, endPoint y: 66, distance: 64.1
click at [196, 66] on div "phone [PHONE_NUMBER] [PHONE_NUMBER] content_copy access_time Call metrics Queue…" at bounding box center [265, 81] width 242 height 34
copy span "7402070799"
click at [252, 118] on mat-icon "pause" at bounding box center [251, 121] width 18 height 18
click at [259, 120] on mat-icon "play_arrow" at bounding box center [251, 121] width 18 height 18
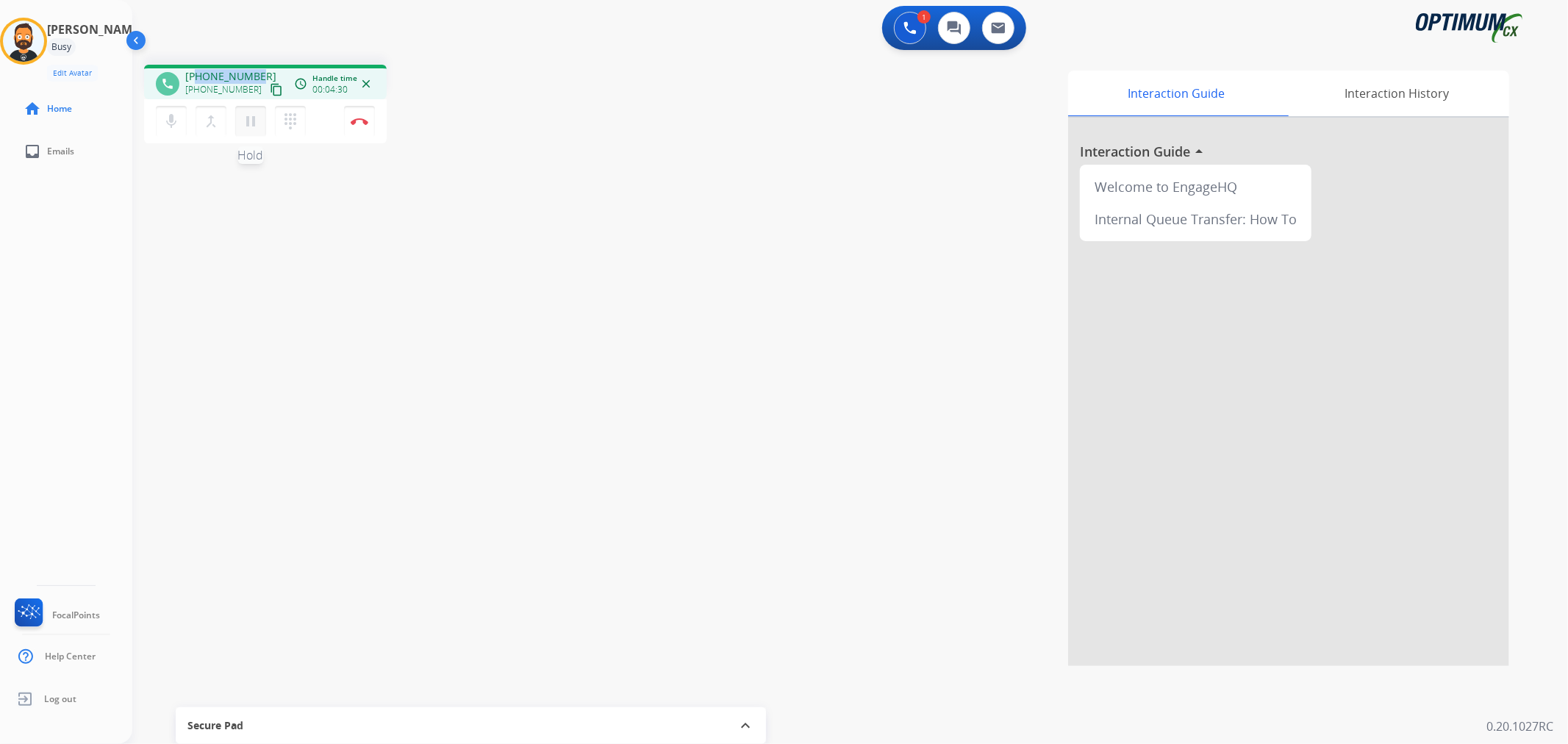
click at [250, 121] on mat-icon "pause" at bounding box center [251, 121] width 18 height 18
click at [250, 113] on mat-icon "play_arrow" at bounding box center [251, 121] width 18 height 18
click at [363, 122] on img at bounding box center [360, 121] width 18 height 8
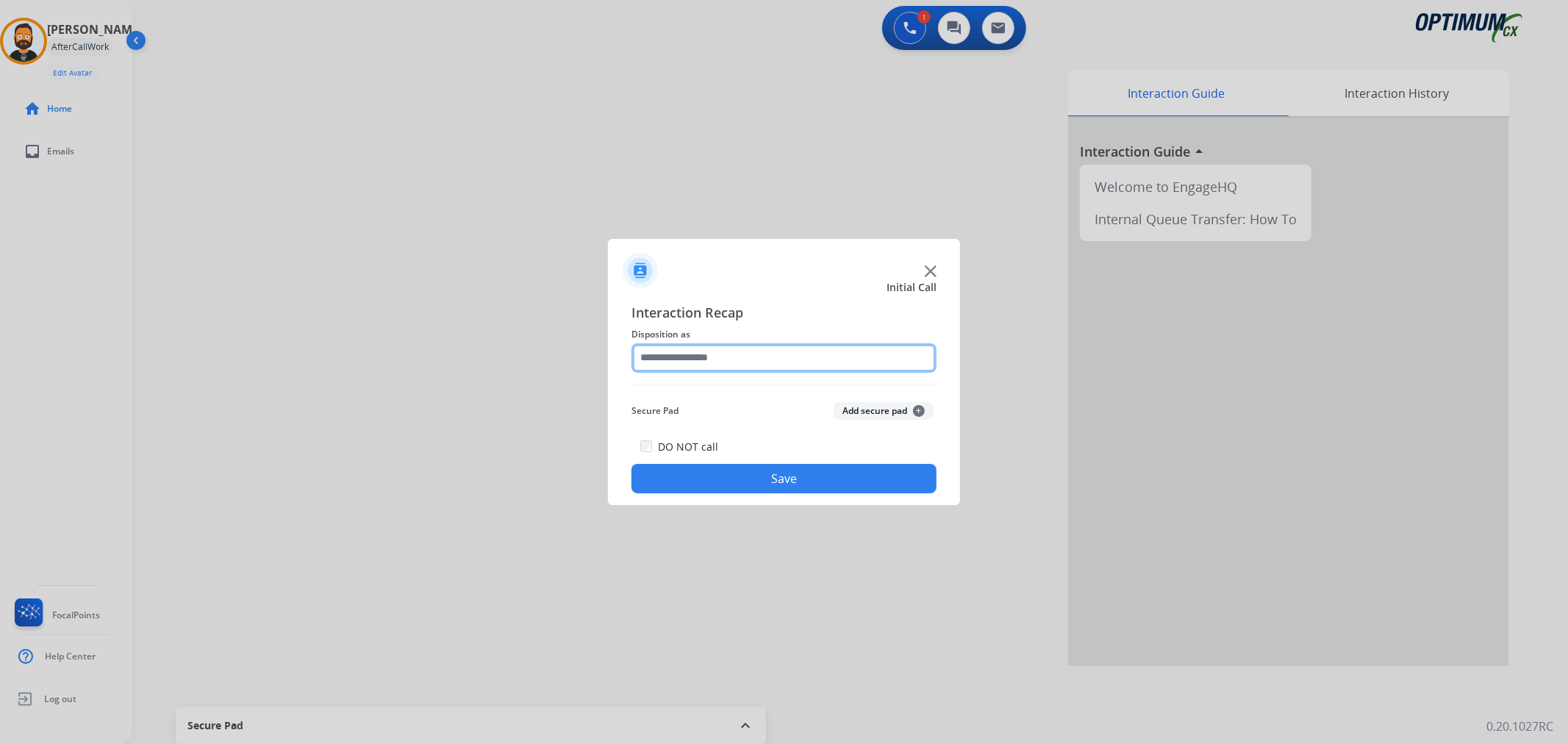
click at [678, 367] on input "text" at bounding box center [784, 357] width 305 height 29
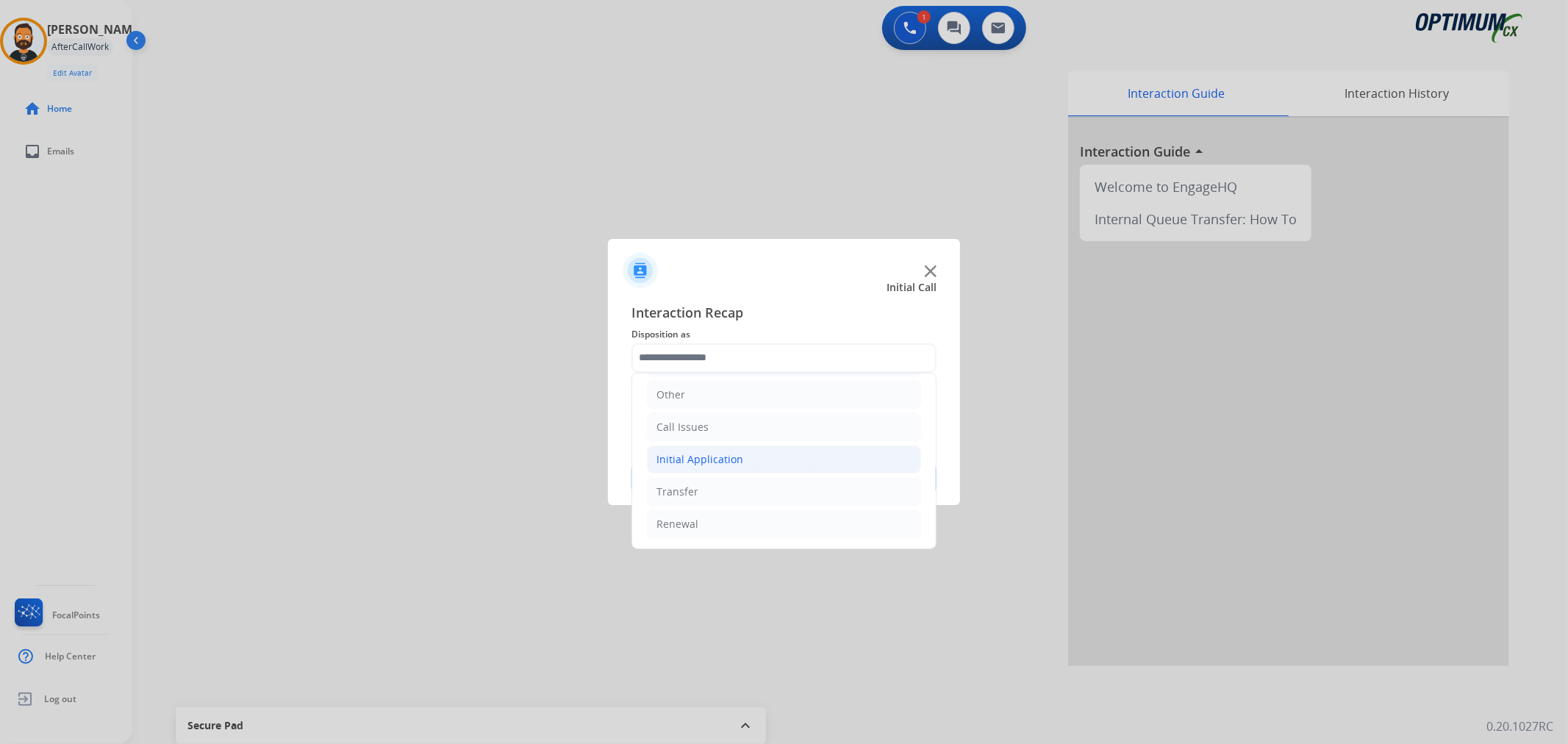
drag, startPoint x: 714, startPoint y: 462, endPoint x: 760, endPoint y: 445, distance: 49.0
click at [715, 462] on div "Initial Application" at bounding box center [699, 459] width 87 height 15
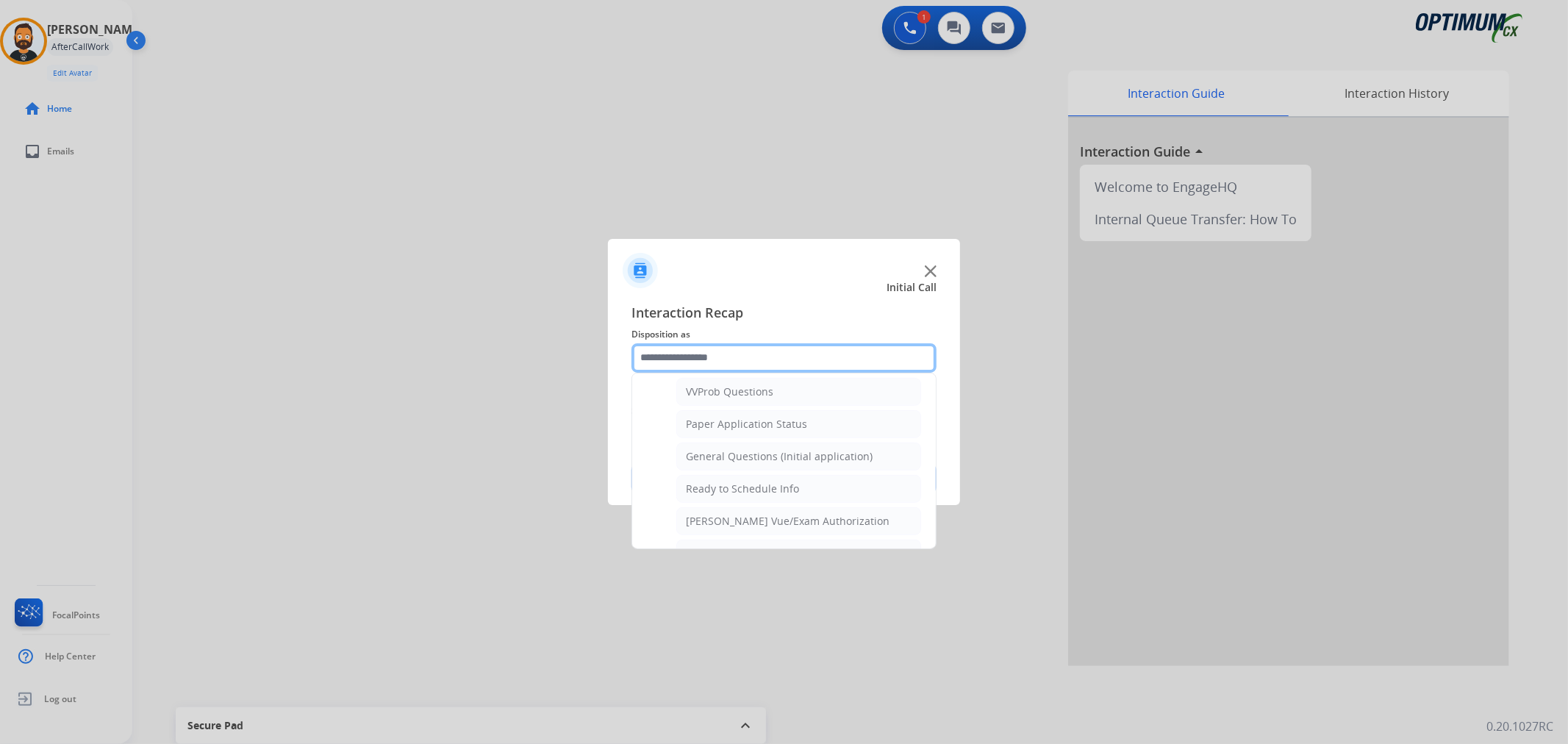
scroll to position [759, 0]
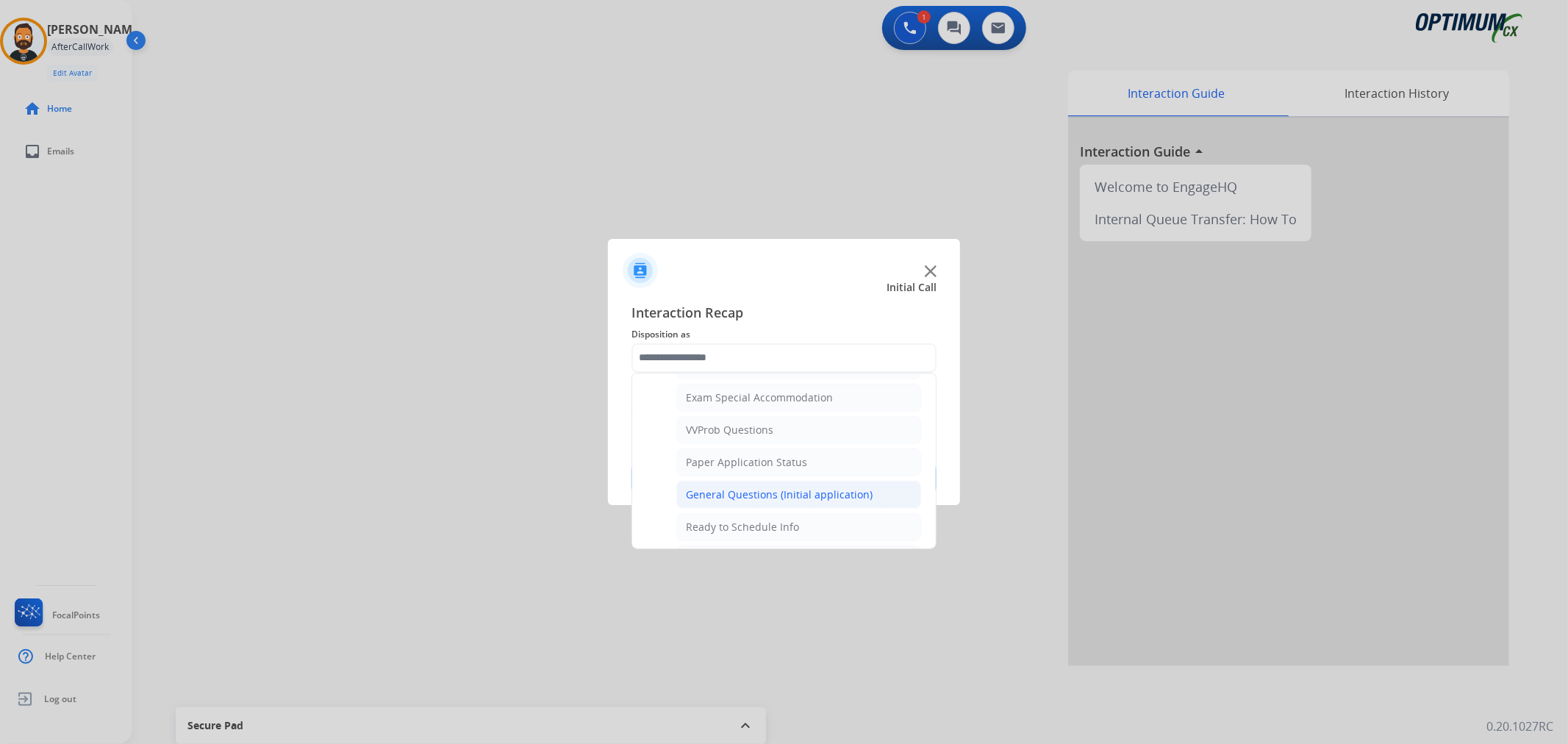
click at [778, 491] on div "General Questions (Initial application)" at bounding box center [779, 494] width 187 height 15
type input "**********"
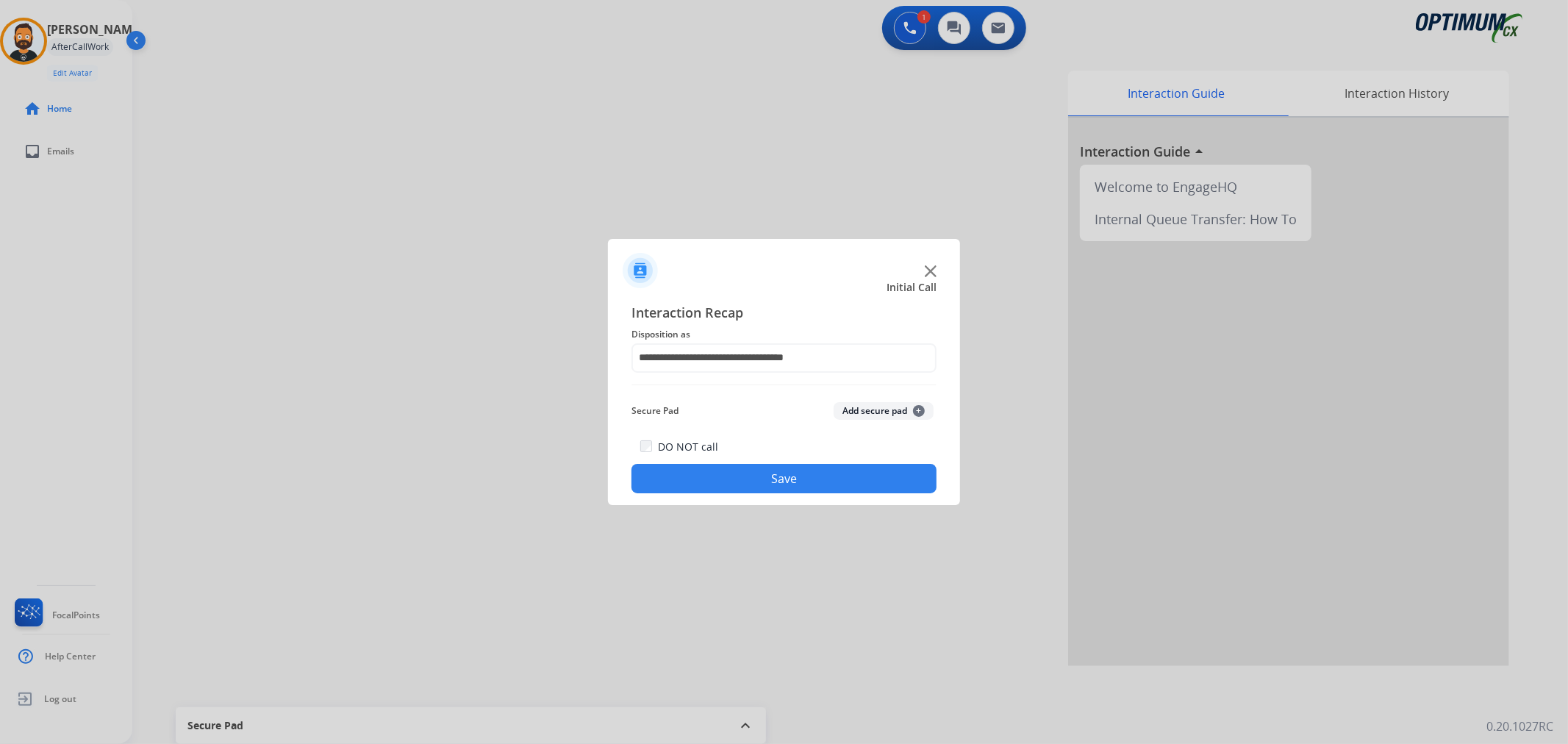
click at [783, 475] on button "Save" at bounding box center [784, 478] width 305 height 29
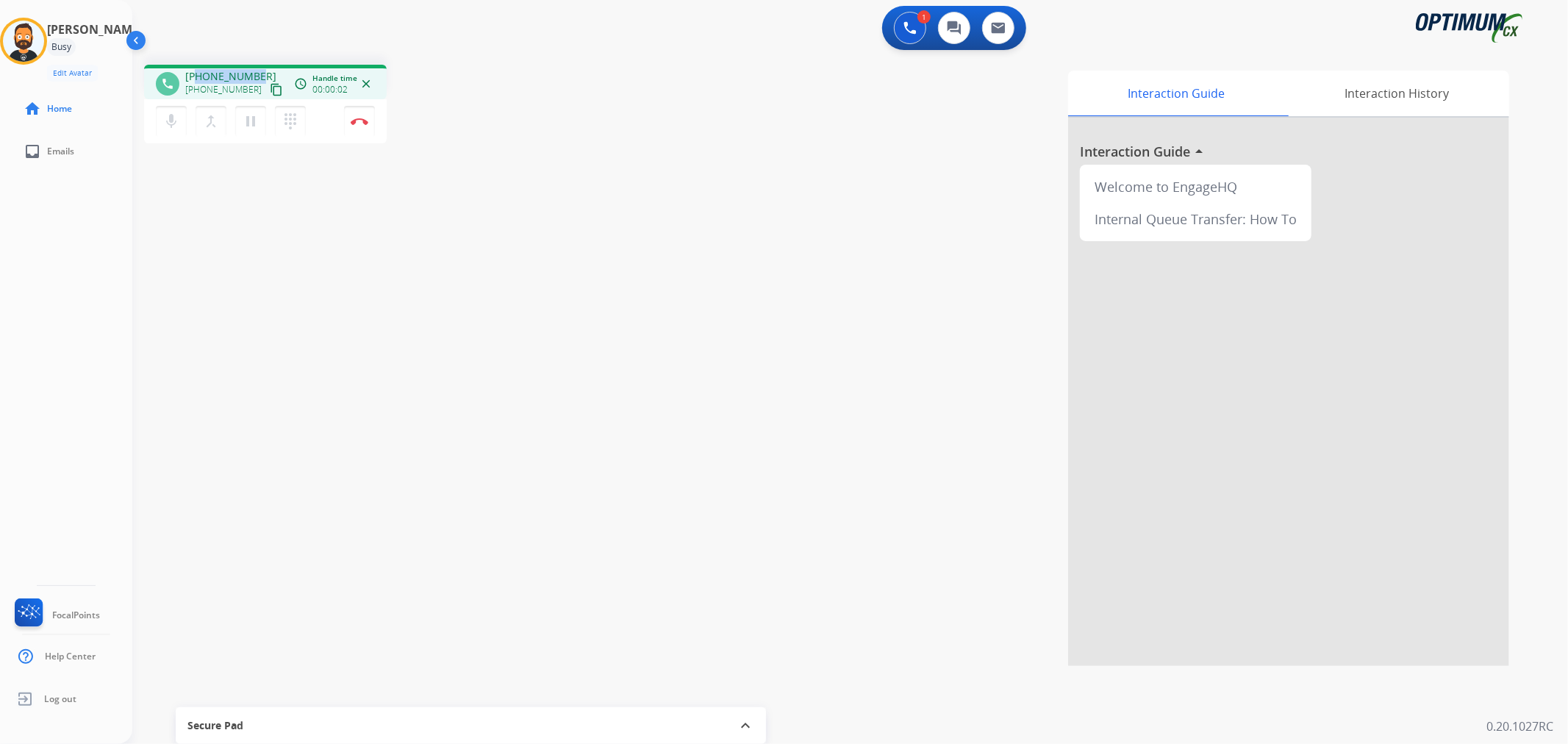
drag, startPoint x: 258, startPoint y: 71, endPoint x: 196, endPoint y: 72, distance: 62.0
click at [196, 72] on div "[PHONE_NUMBER] [PHONE_NUMBER] content_copy" at bounding box center [235, 84] width 100 height 29
copy span "9048025385"
click at [358, 126] on button "Disconnect" at bounding box center [360, 121] width 31 height 31
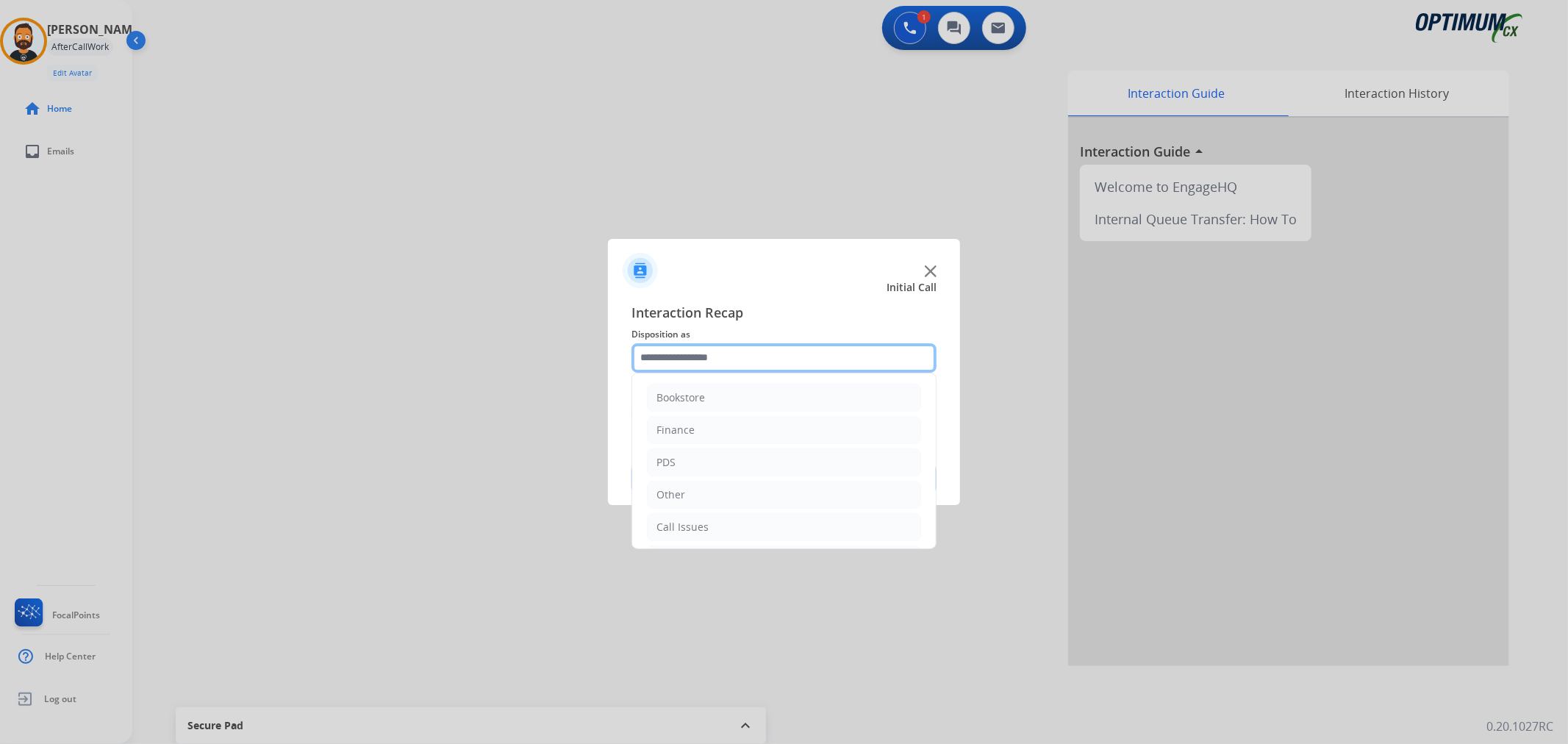
click at [656, 357] on input "text" at bounding box center [784, 357] width 305 height 29
click at [694, 515] on li "Renewal" at bounding box center [784, 523] width 275 height 28
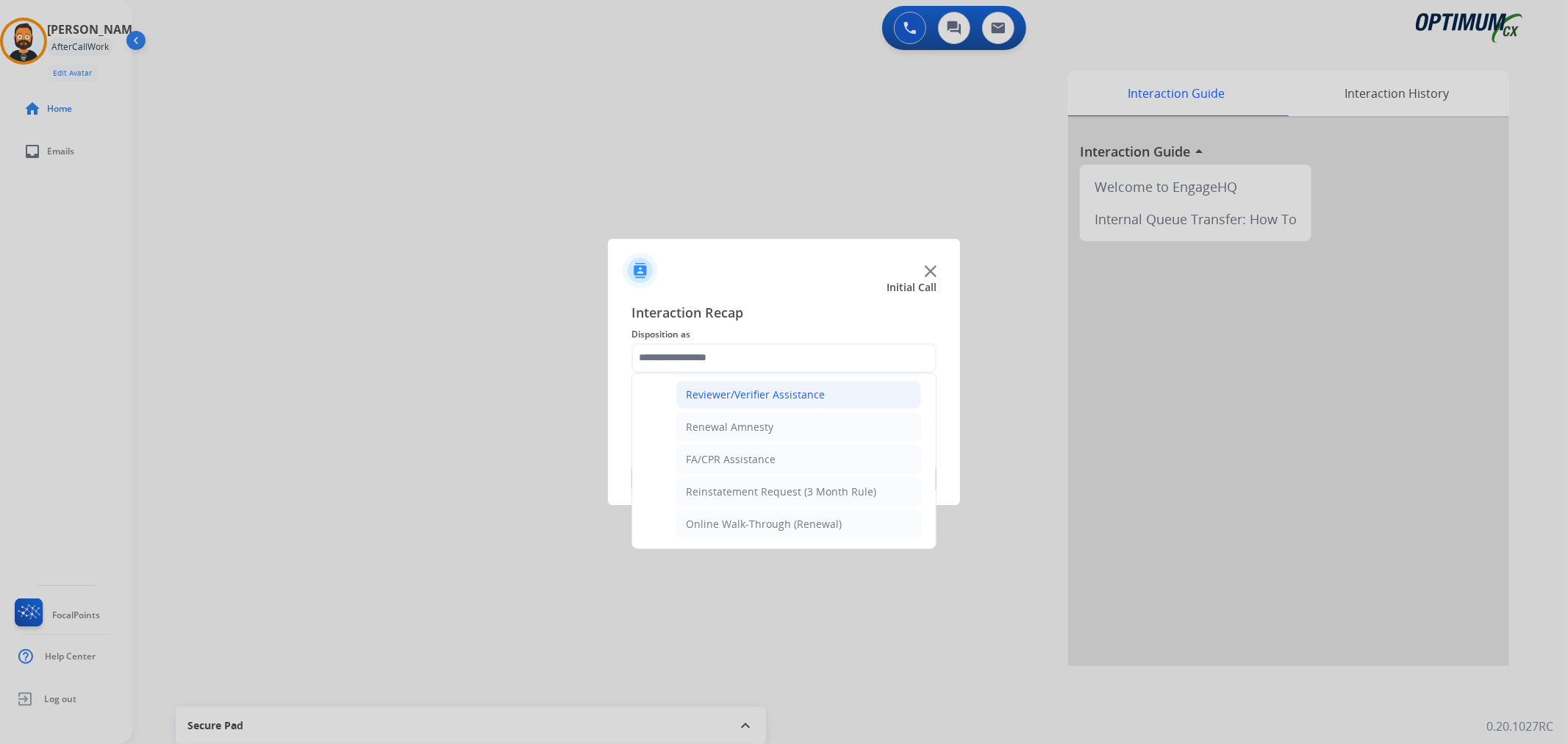
click at [755, 400] on li "Reviewer/Verifier Assistance" at bounding box center [798, 394] width 245 height 28
type input "**********"
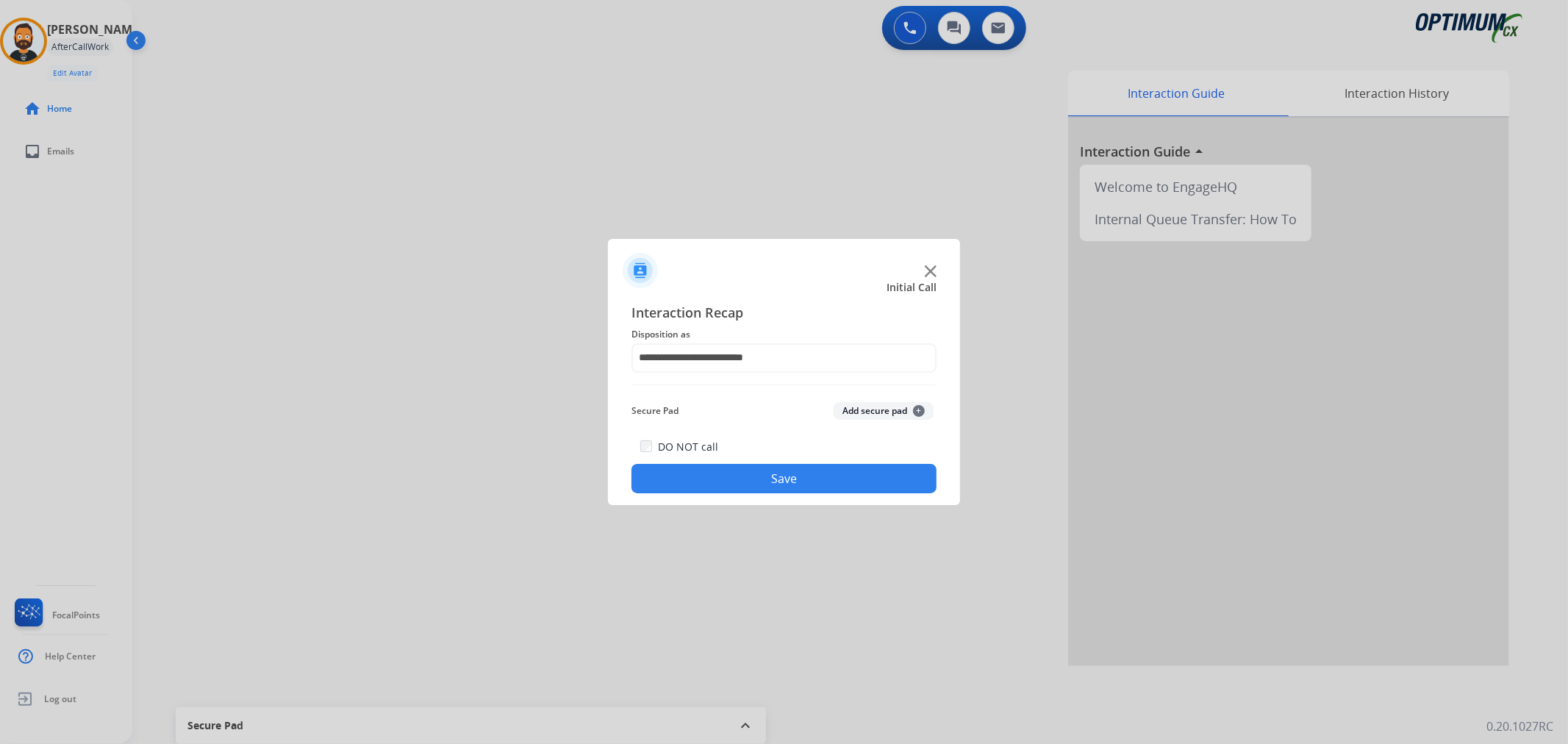
click at [736, 479] on button "Save" at bounding box center [784, 478] width 305 height 29
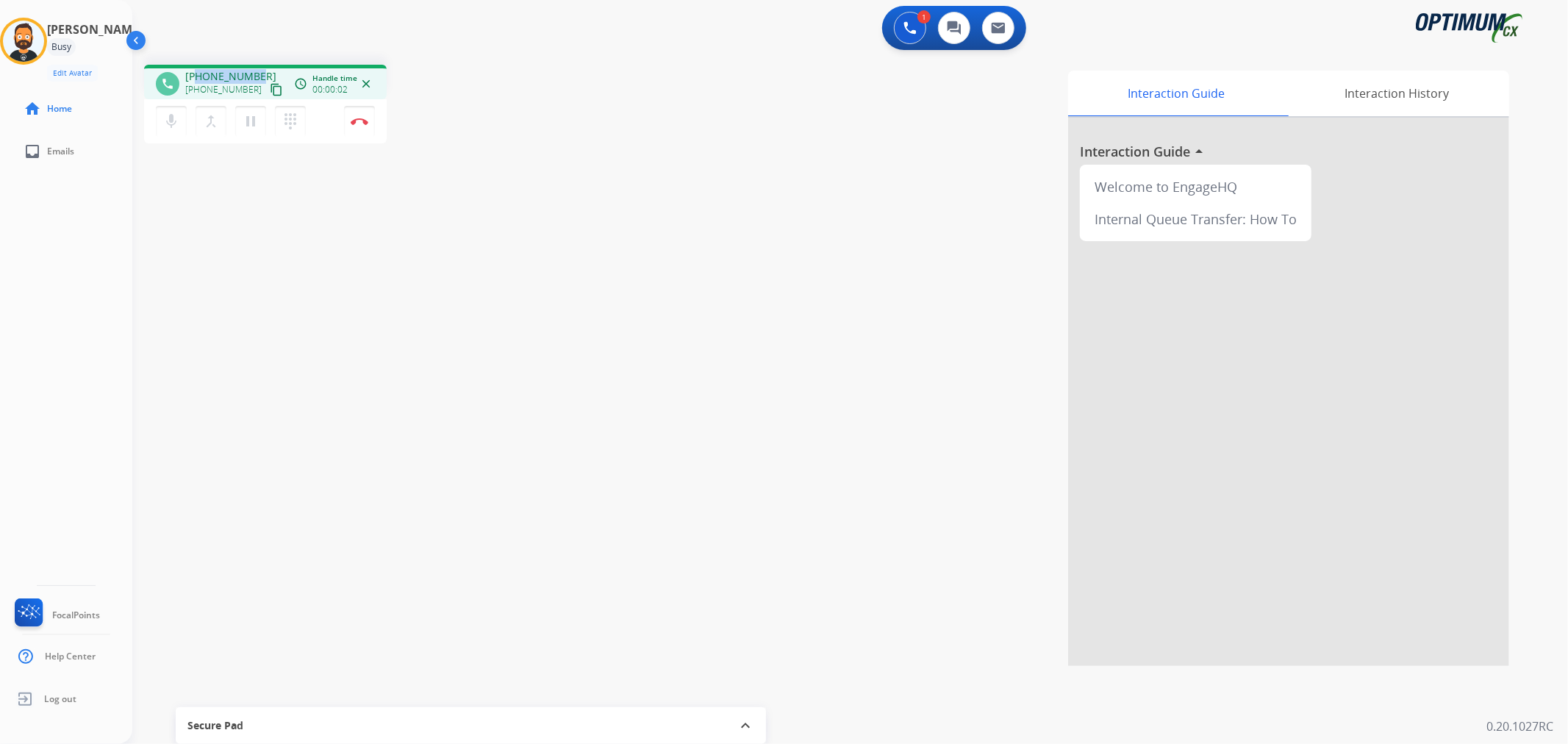
drag, startPoint x: 254, startPoint y: 73, endPoint x: 196, endPoint y: 74, distance: 58.0
click at [196, 74] on span "[PHONE_NUMBER]" at bounding box center [231, 76] width 91 height 15
copy span "9785495161"
click at [347, 114] on button "Disconnect" at bounding box center [360, 121] width 31 height 31
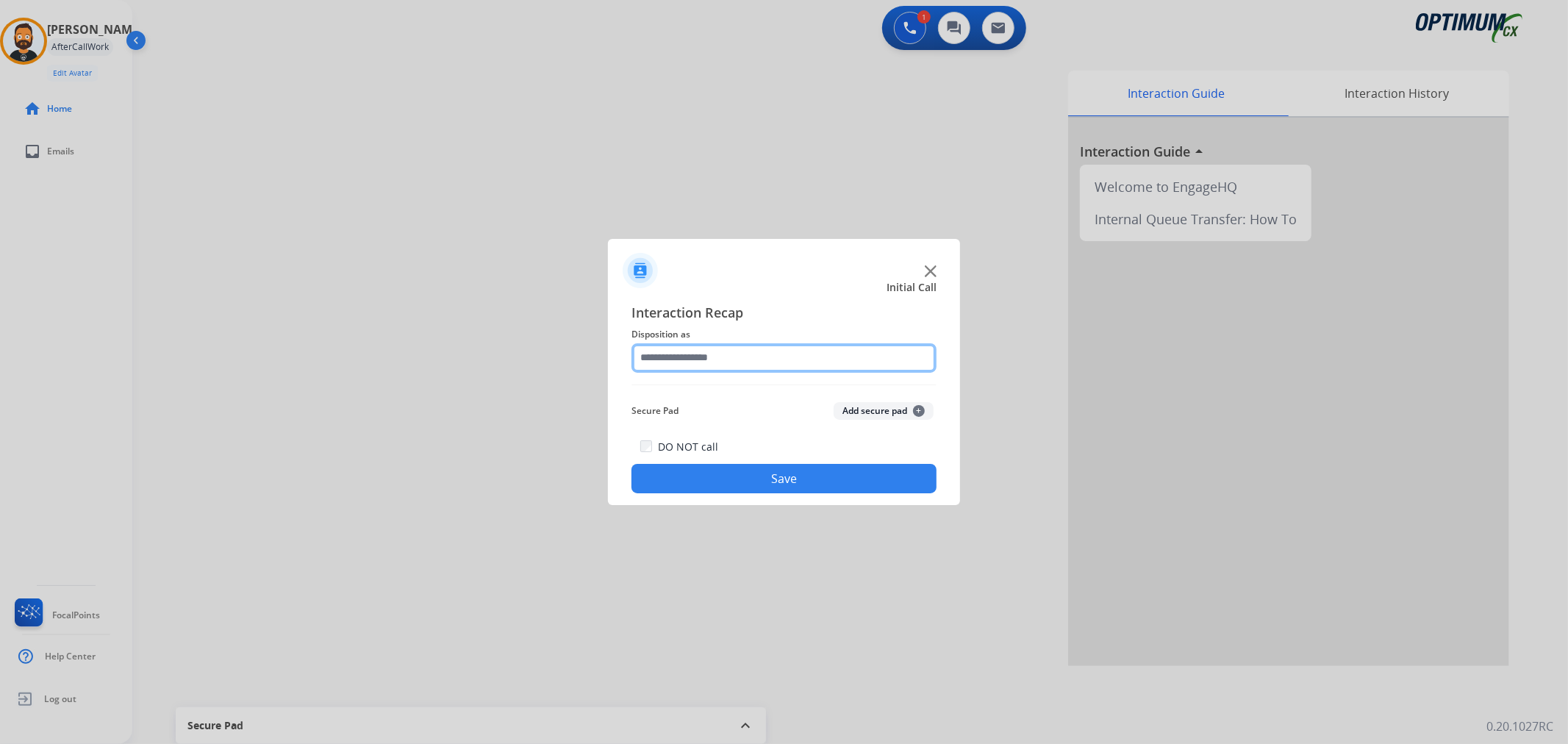
click at [725, 360] on input "text" at bounding box center [784, 357] width 305 height 29
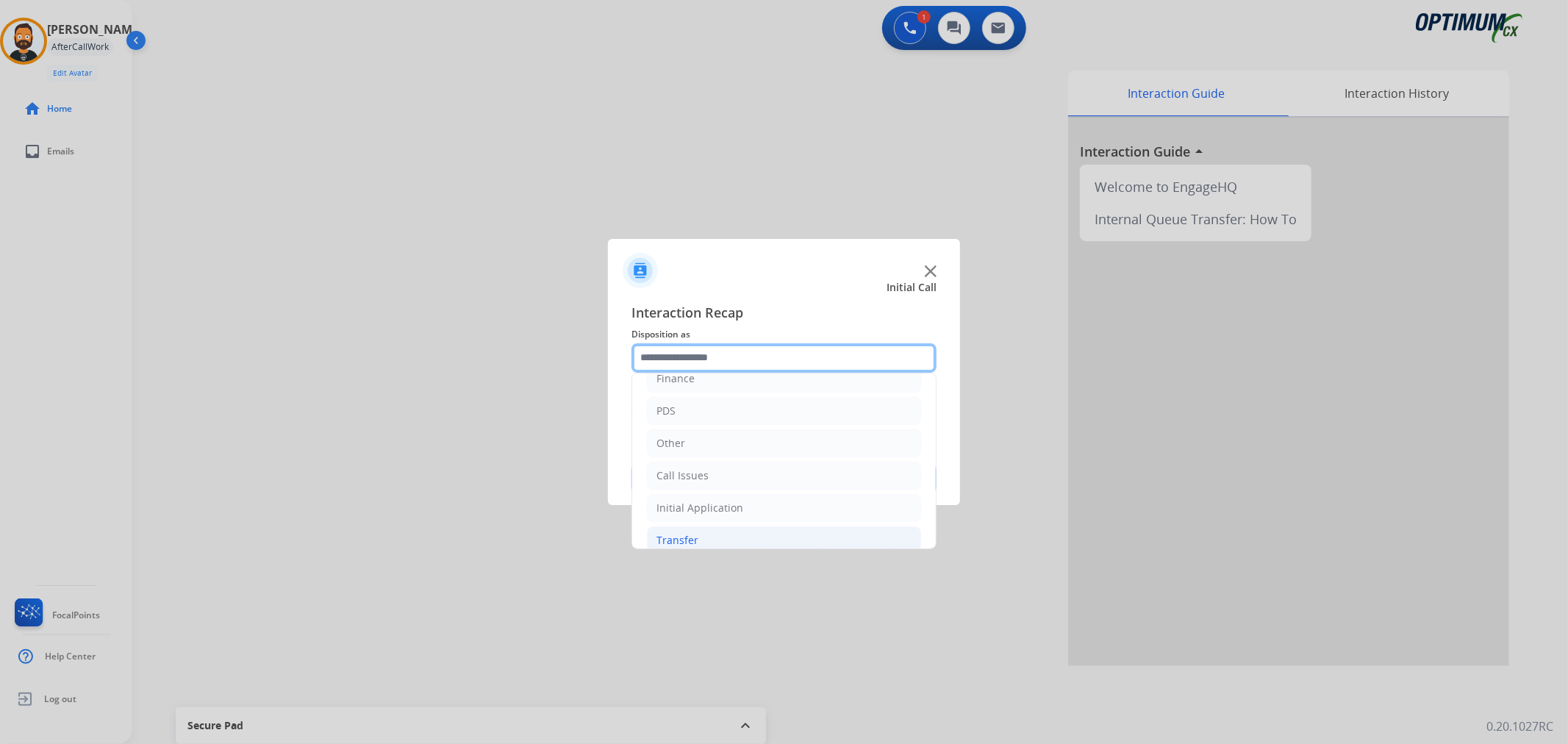
scroll to position [101, 0]
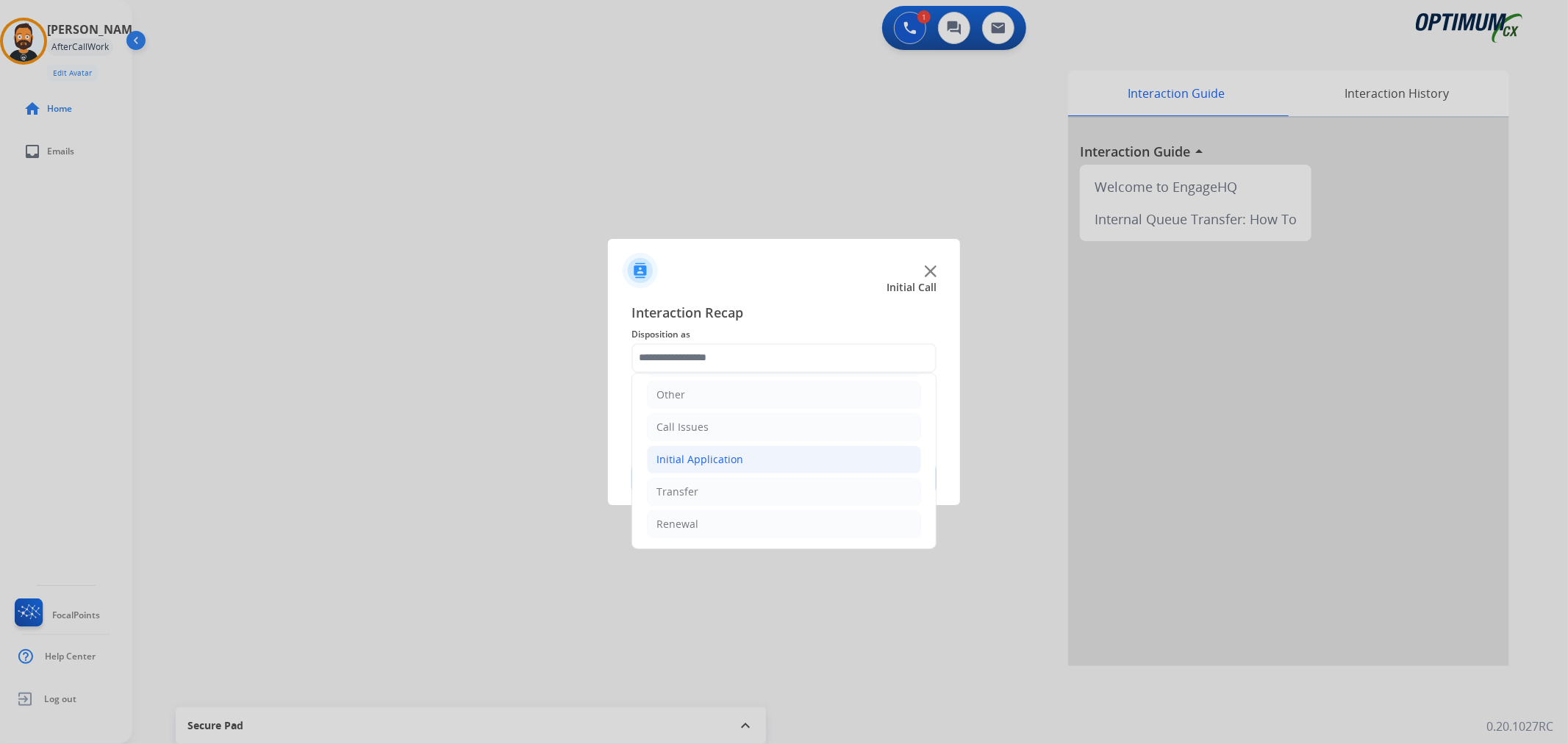
click at [758, 451] on li "Initial Application" at bounding box center [784, 459] width 275 height 28
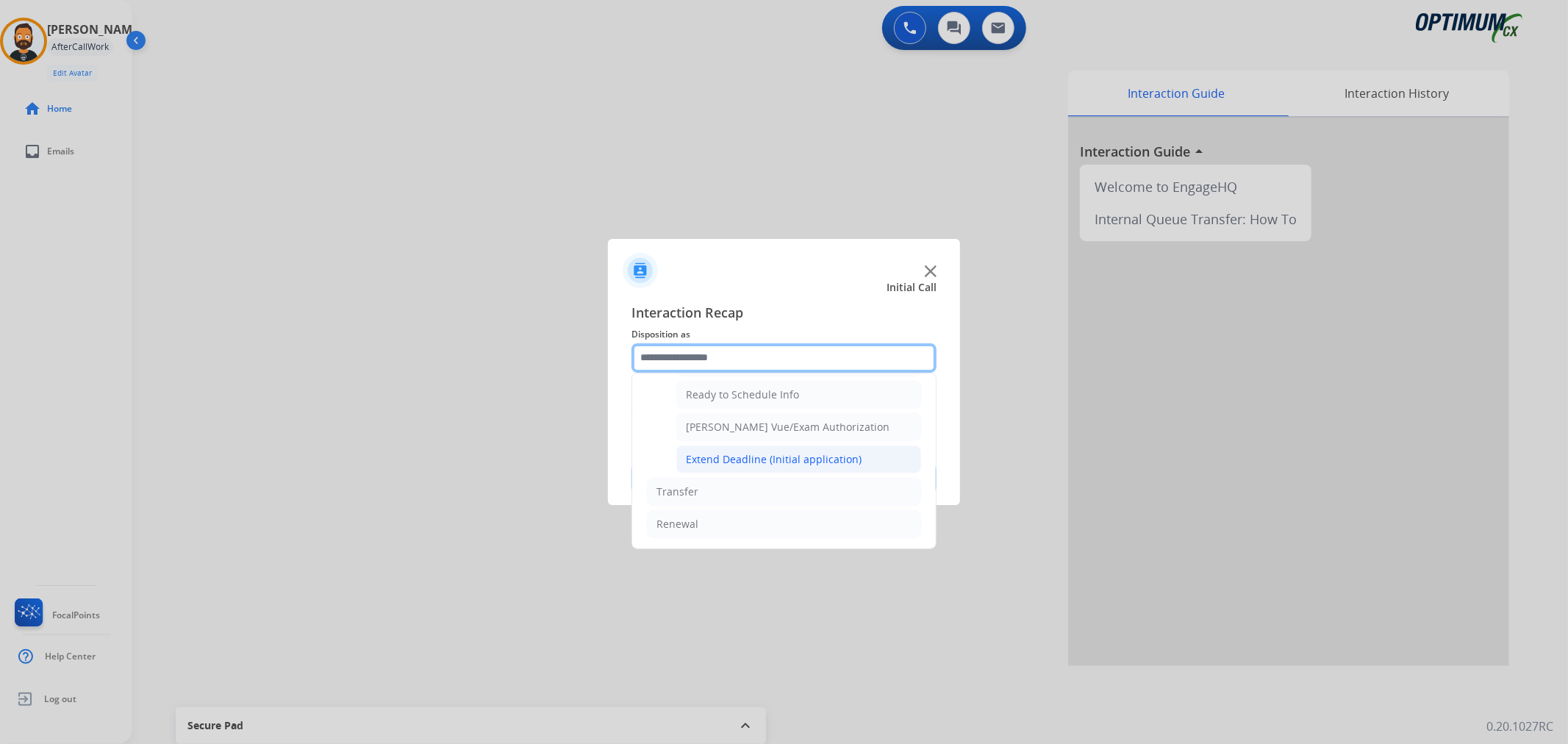
scroll to position [759, 0]
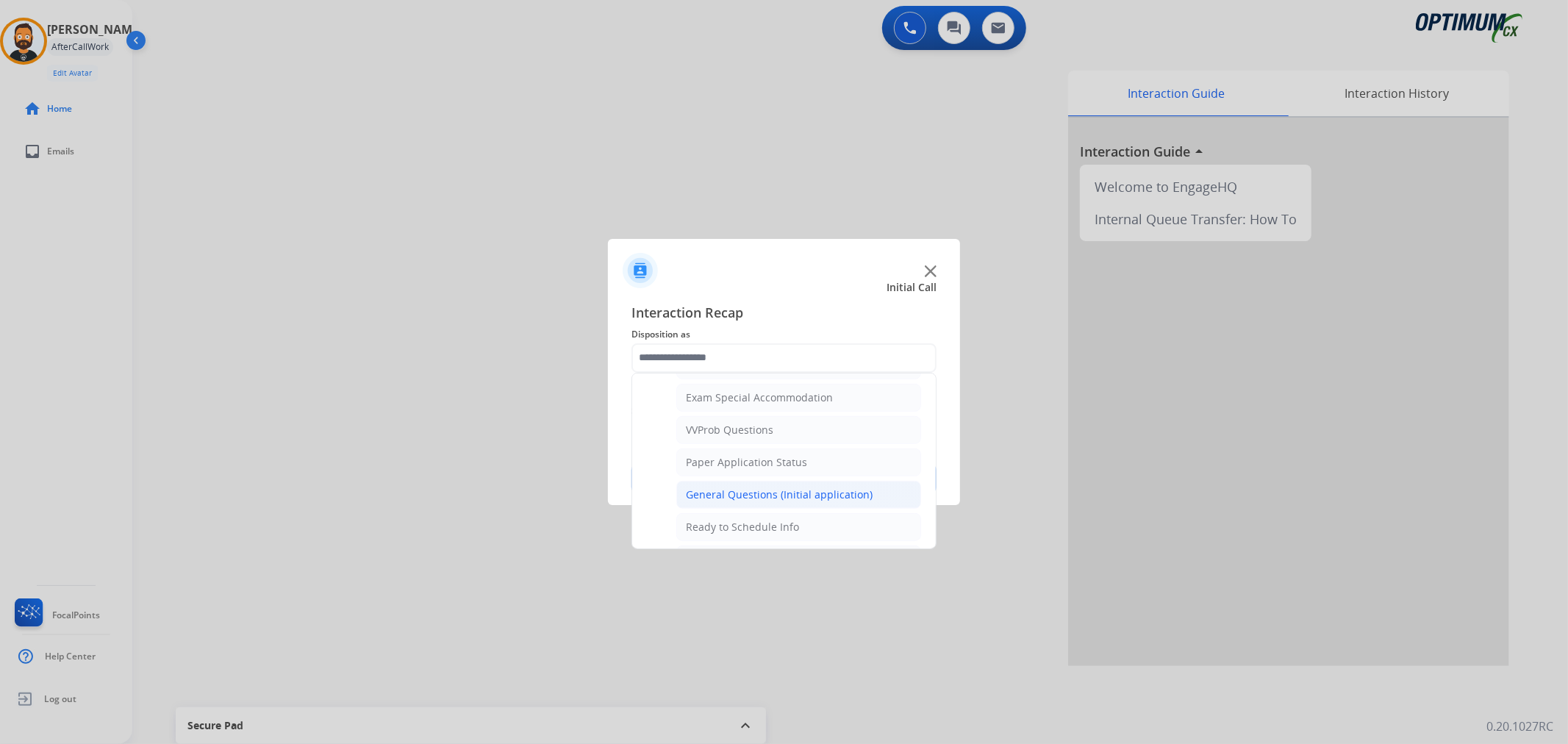
click at [732, 494] on div "General Questions (Initial application)" at bounding box center [779, 494] width 187 height 15
type input "**********"
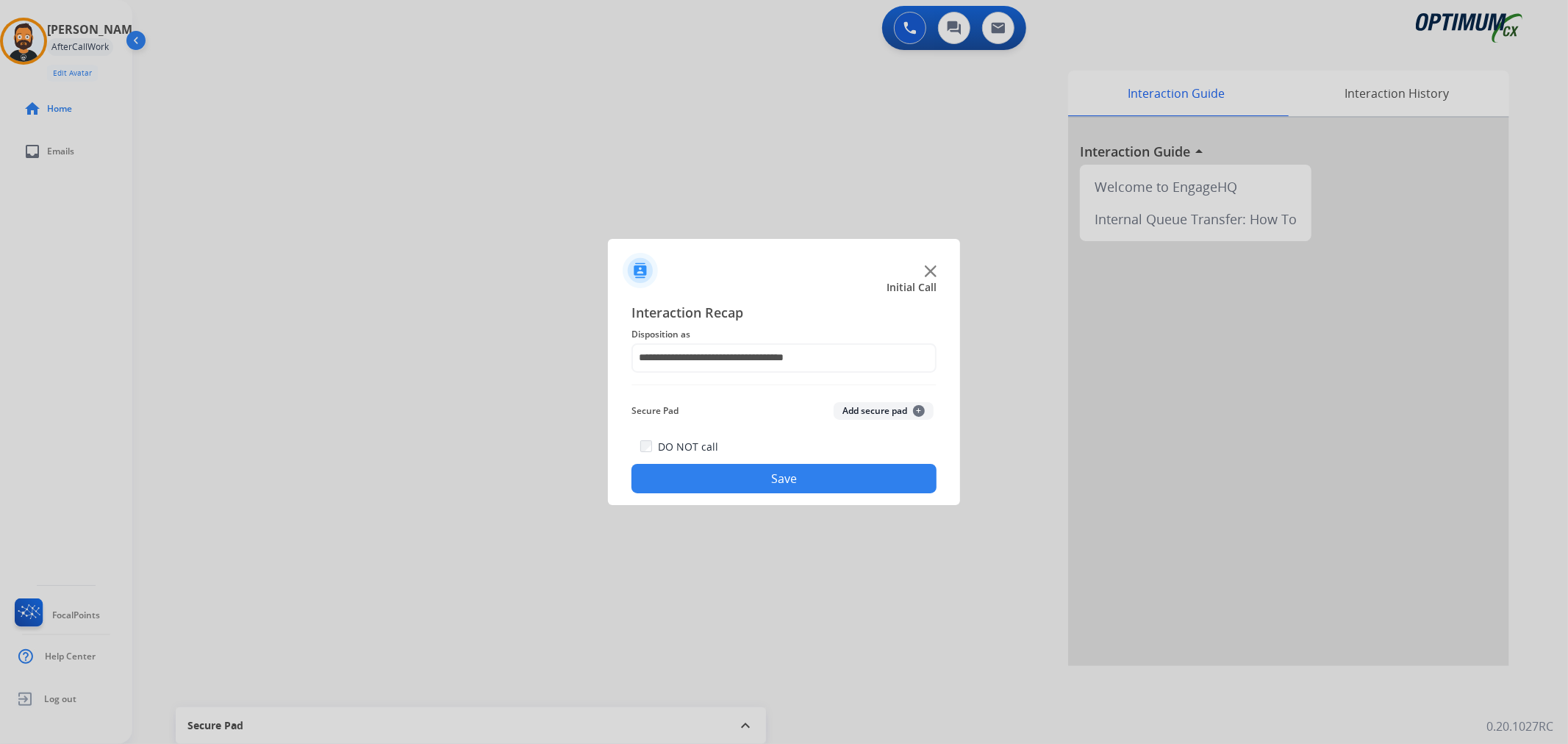
click at [736, 482] on button "Save" at bounding box center [784, 478] width 305 height 29
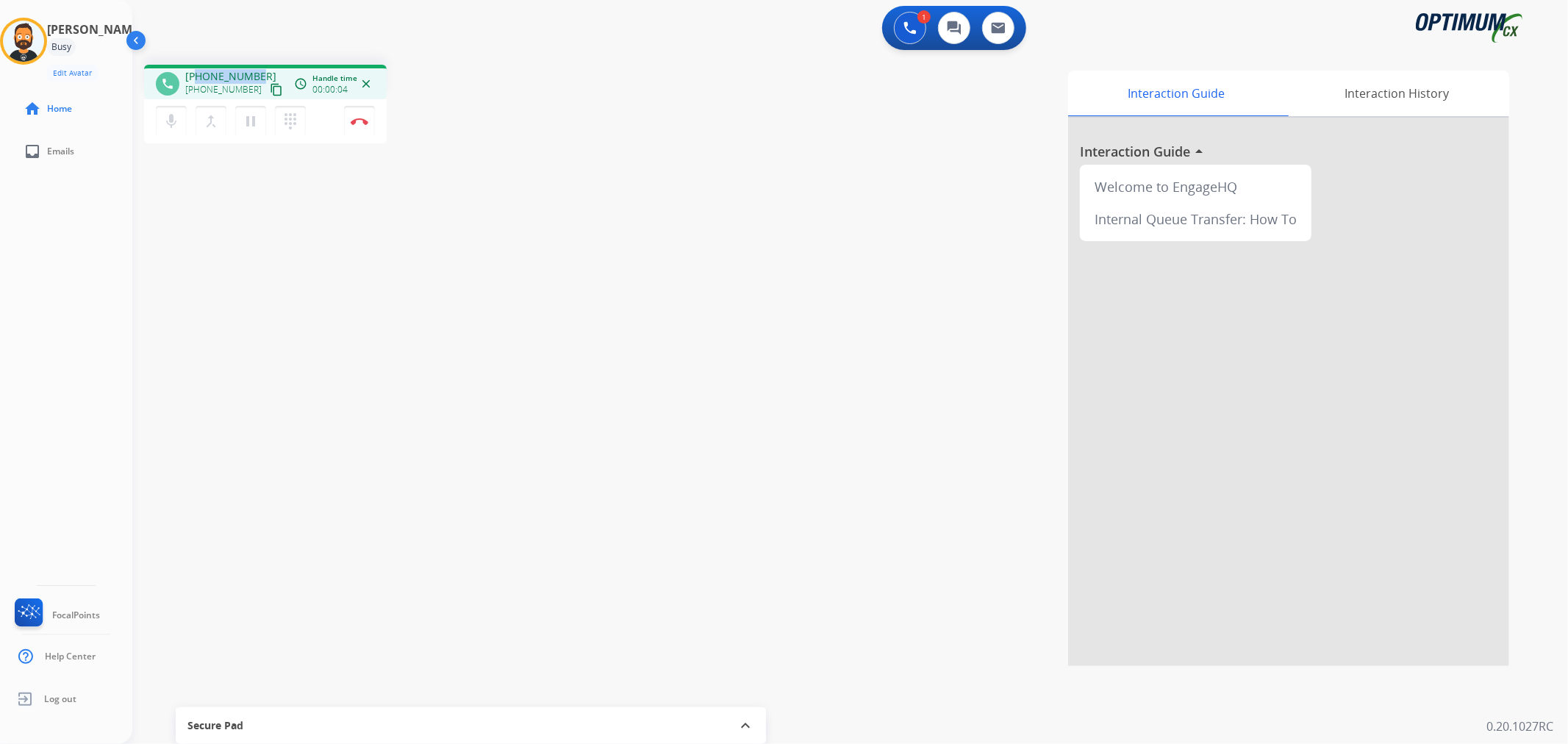
drag, startPoint x: 256, startPoint y: 73, endPoint x: 195, endPoint y: 76, distance: 61.1
click at [195, 76] on div "[PHONE_NUMBER] [PHONE_NUMBER] content_copy" at bounding box center [235, 84] width 100 height 29
click at [361, 120] on img at bounding box center [360, 121] width 18 height 8
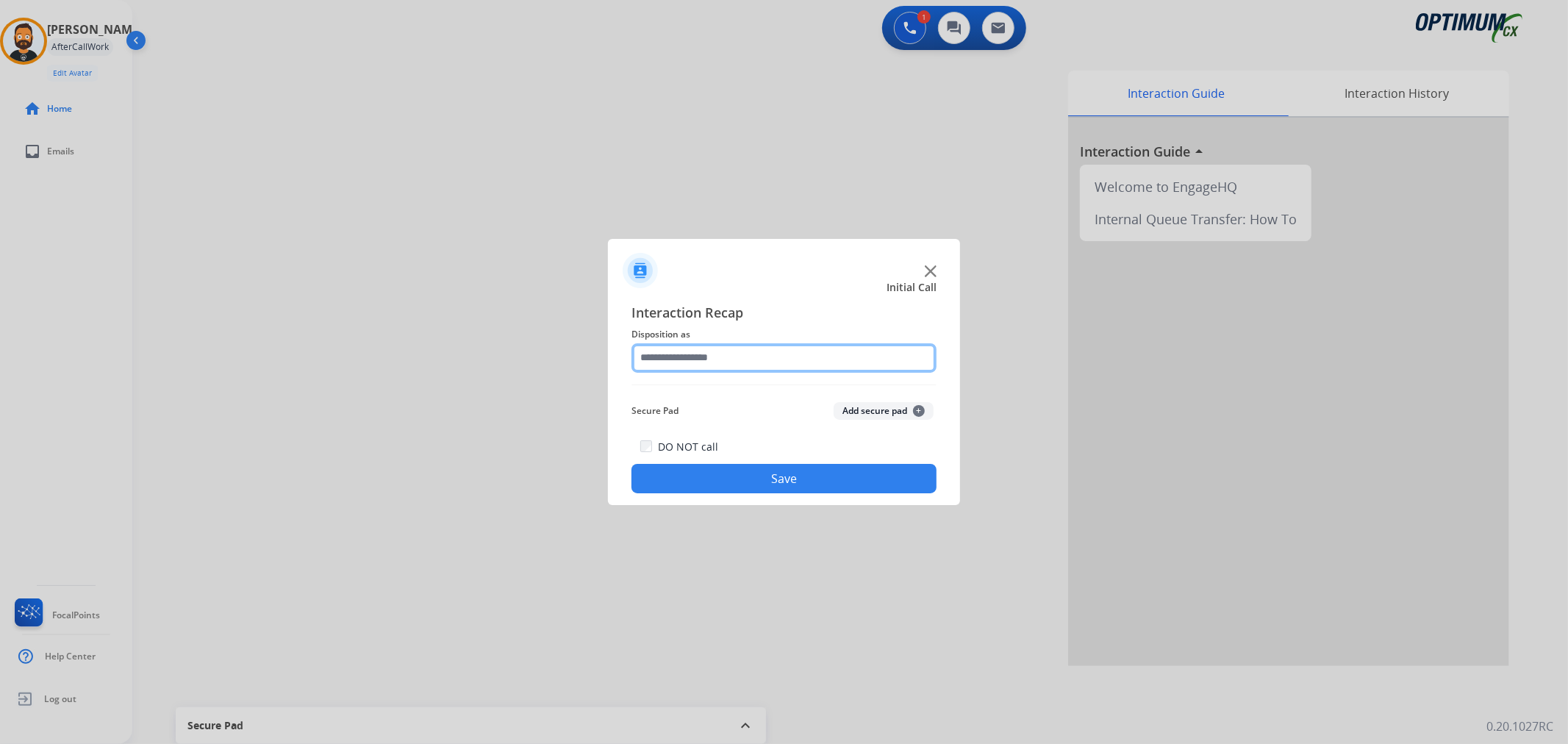
click at [671, 355] on input "text" at bounding box center [784, 357] width 305 height 29
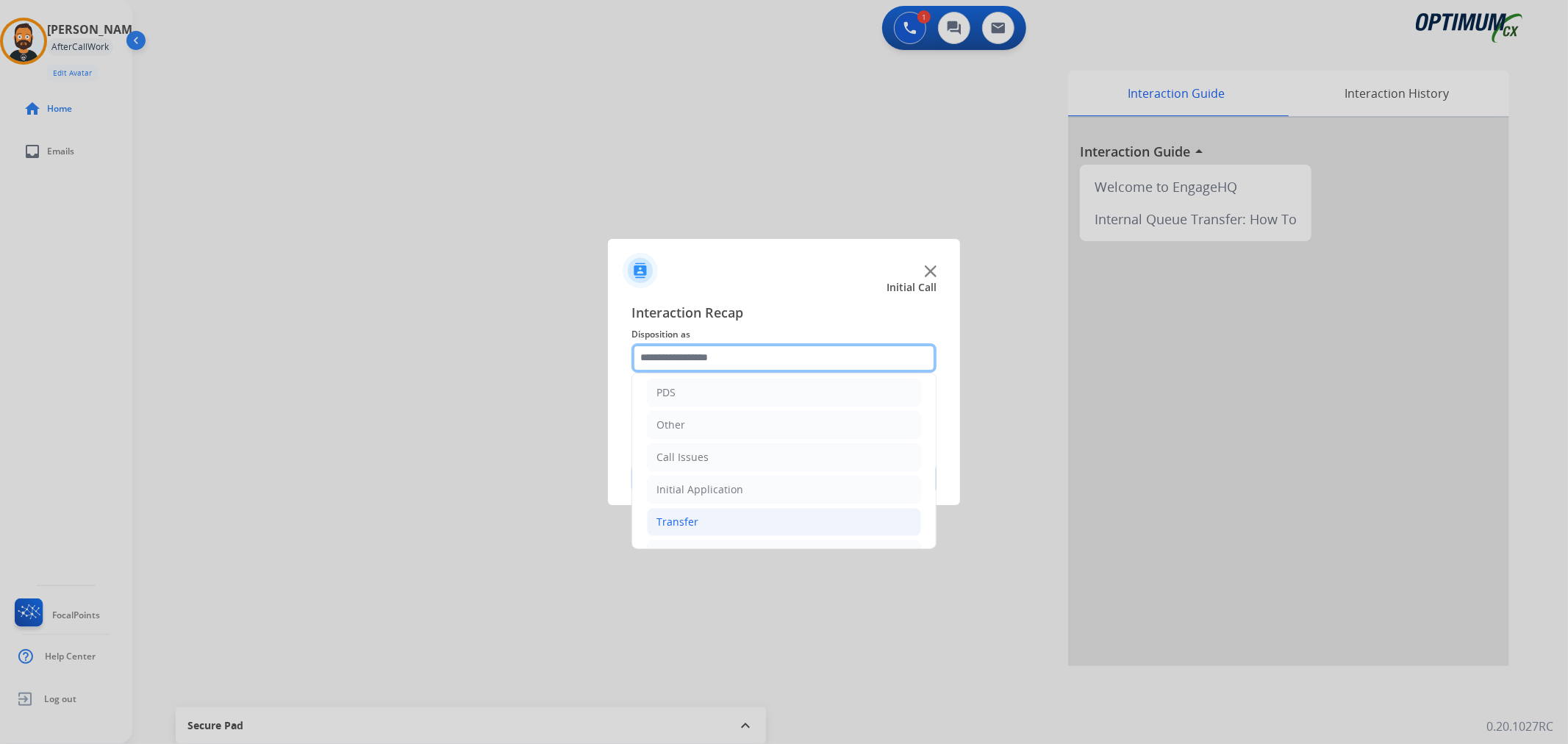
scroll to position [101, 0]
click at [713, 441] on ul "Bookstore Finance PDS Other Call Issues Initial Application Transfer Renewal" at bounding box center [784, 410] width 304 height 274
click at [768, 462] on div "DO NOT call Save" at bounding box center [784, 465] width 305 height 56
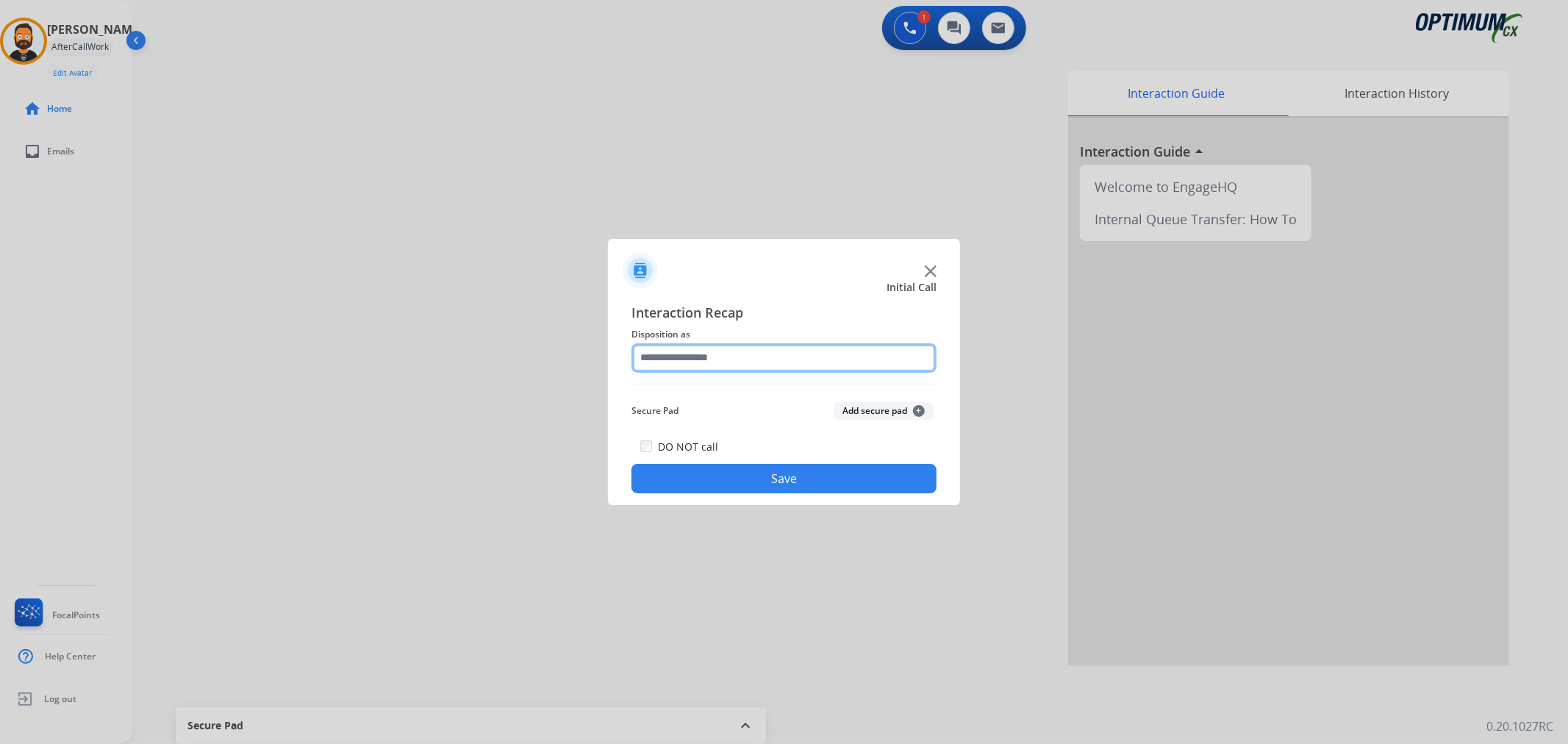
click at [736, 363] on input "text" at bounding box center [784, 357] width 305 height 29
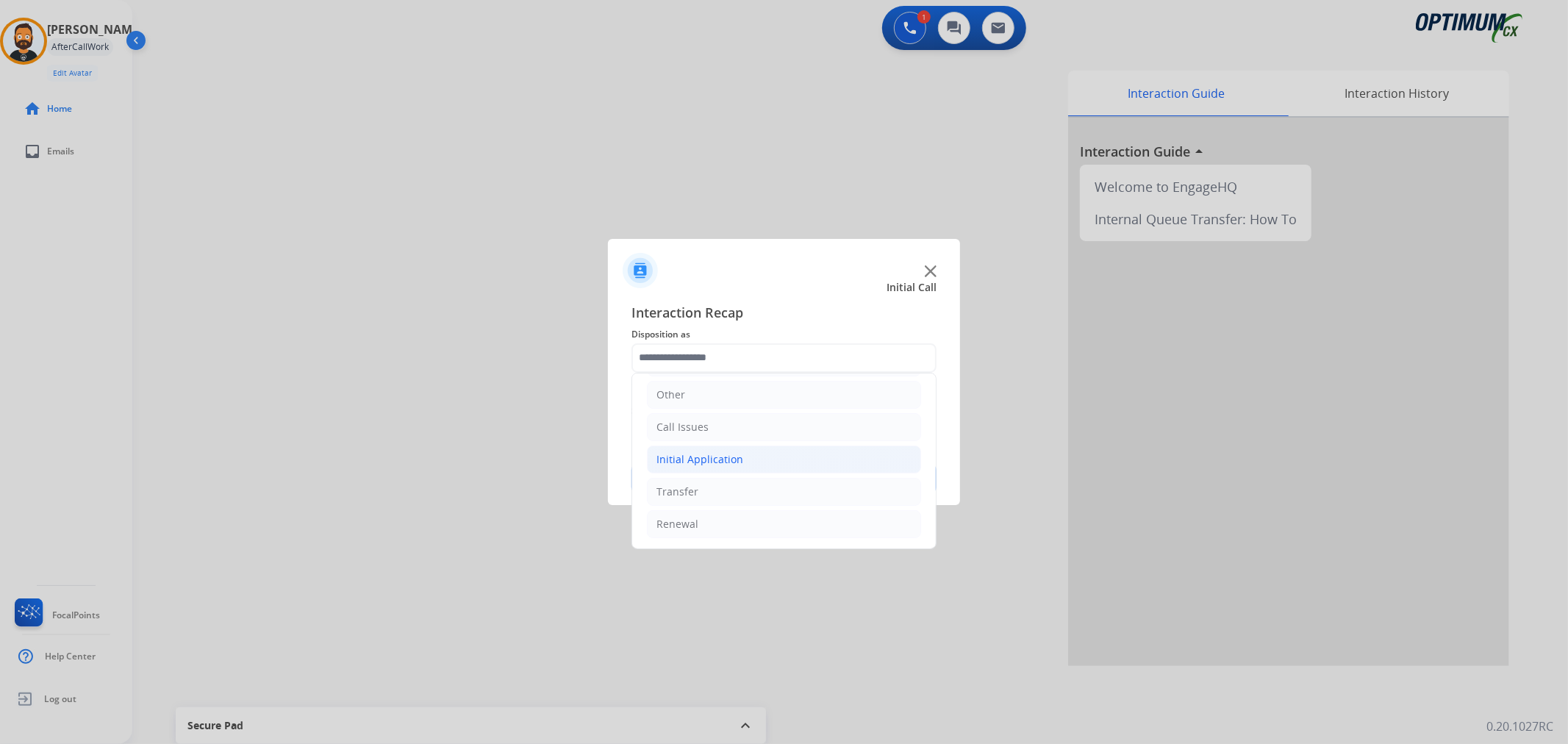
click at [754, 454] on li "Initial Application" at bounding box center [784, 459] width 275 height 28
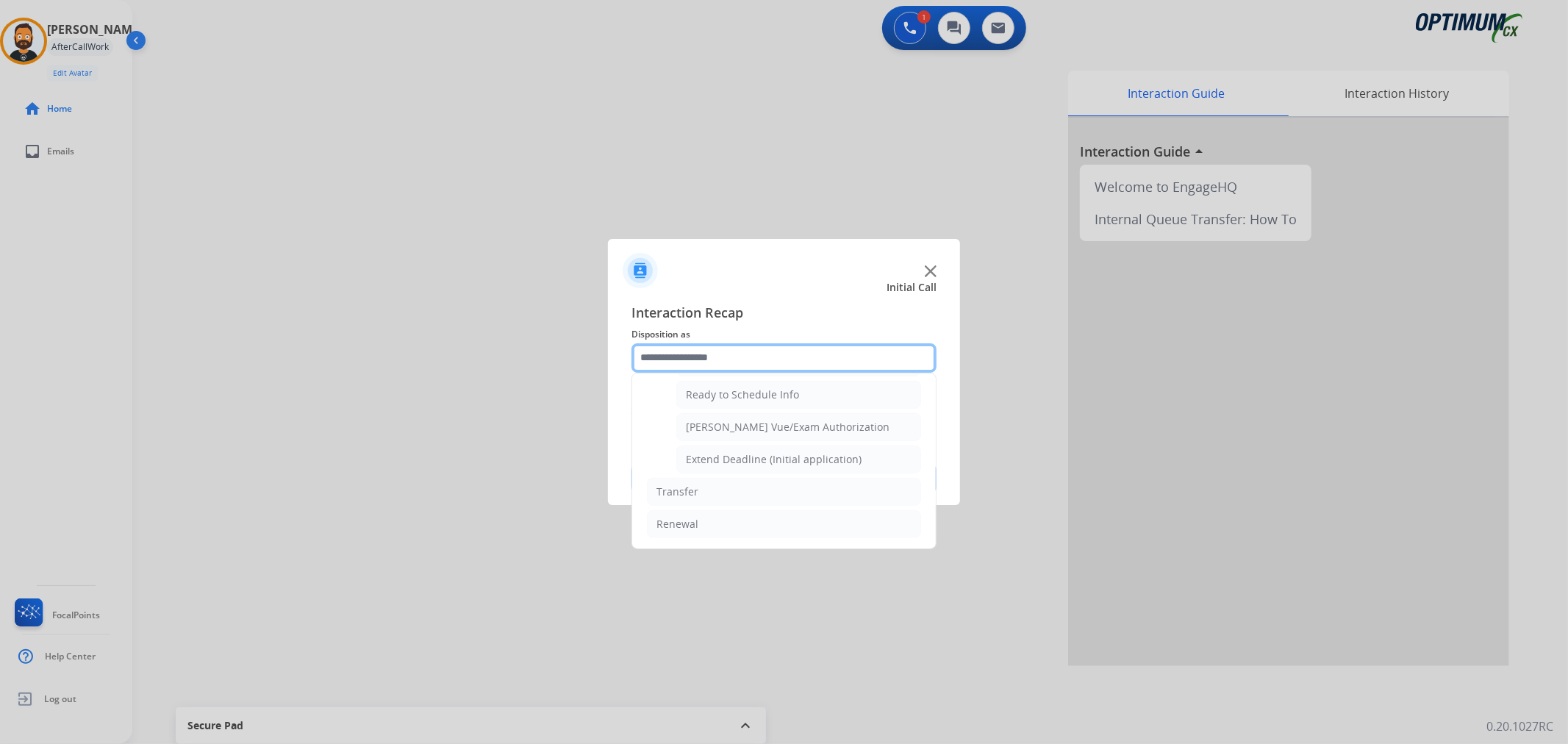
scroll to position [759, 0]
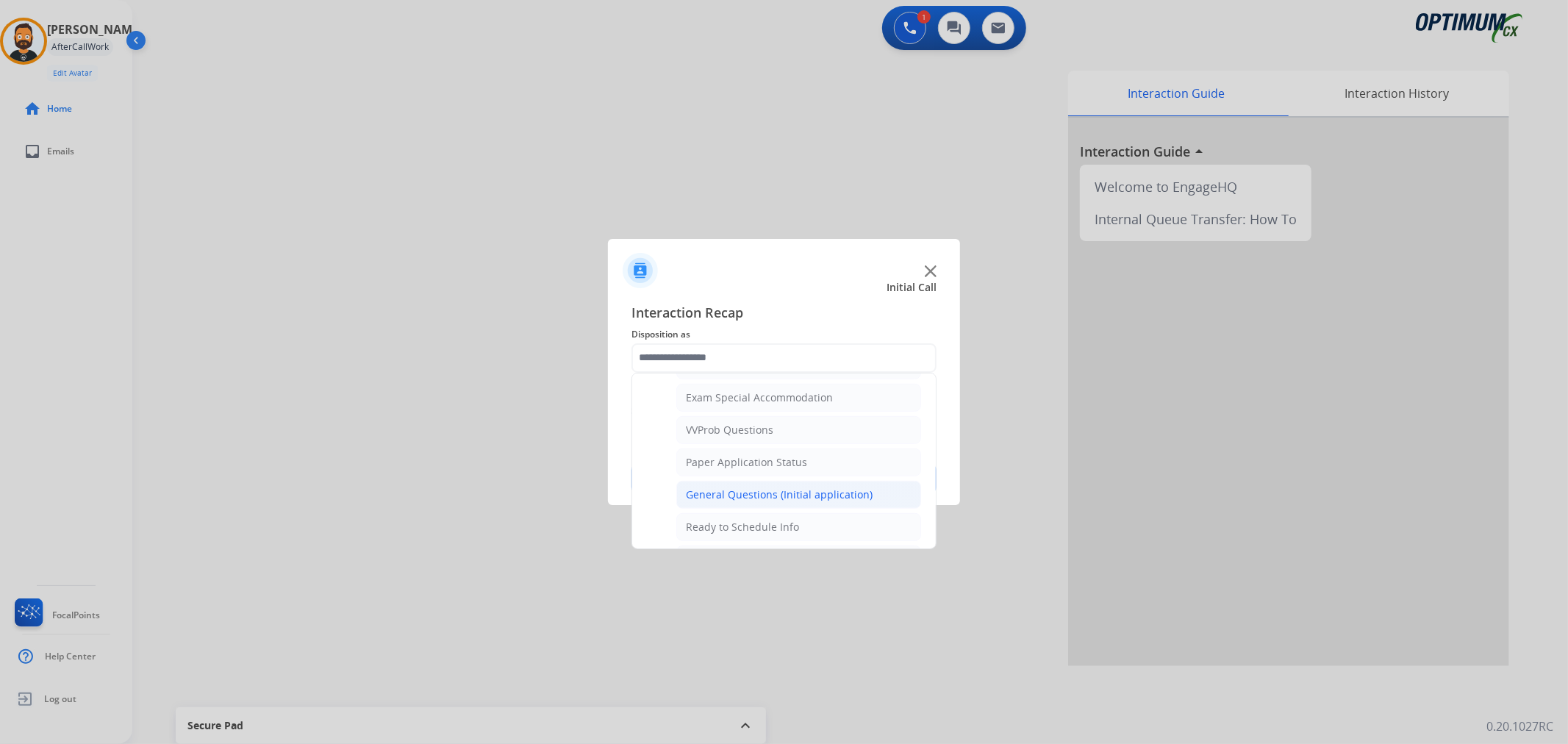
click at [753, 501] on div "General Questions (Initial application)" at bounding box center [779, 494] width 187 height 15
type input "**********"
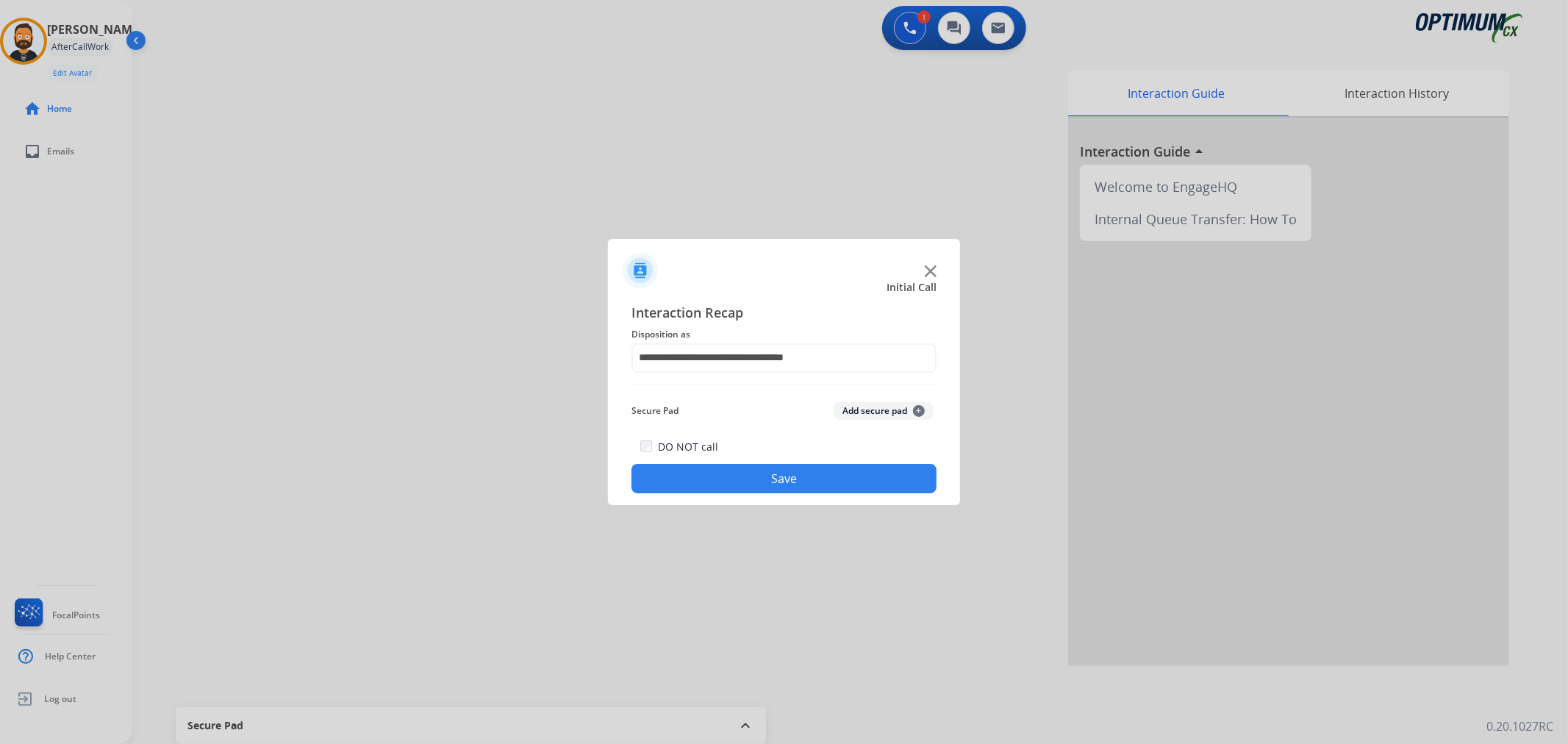
click at [754, 482] on button "Save" at bounding box center [784, 478] width 305 height 29
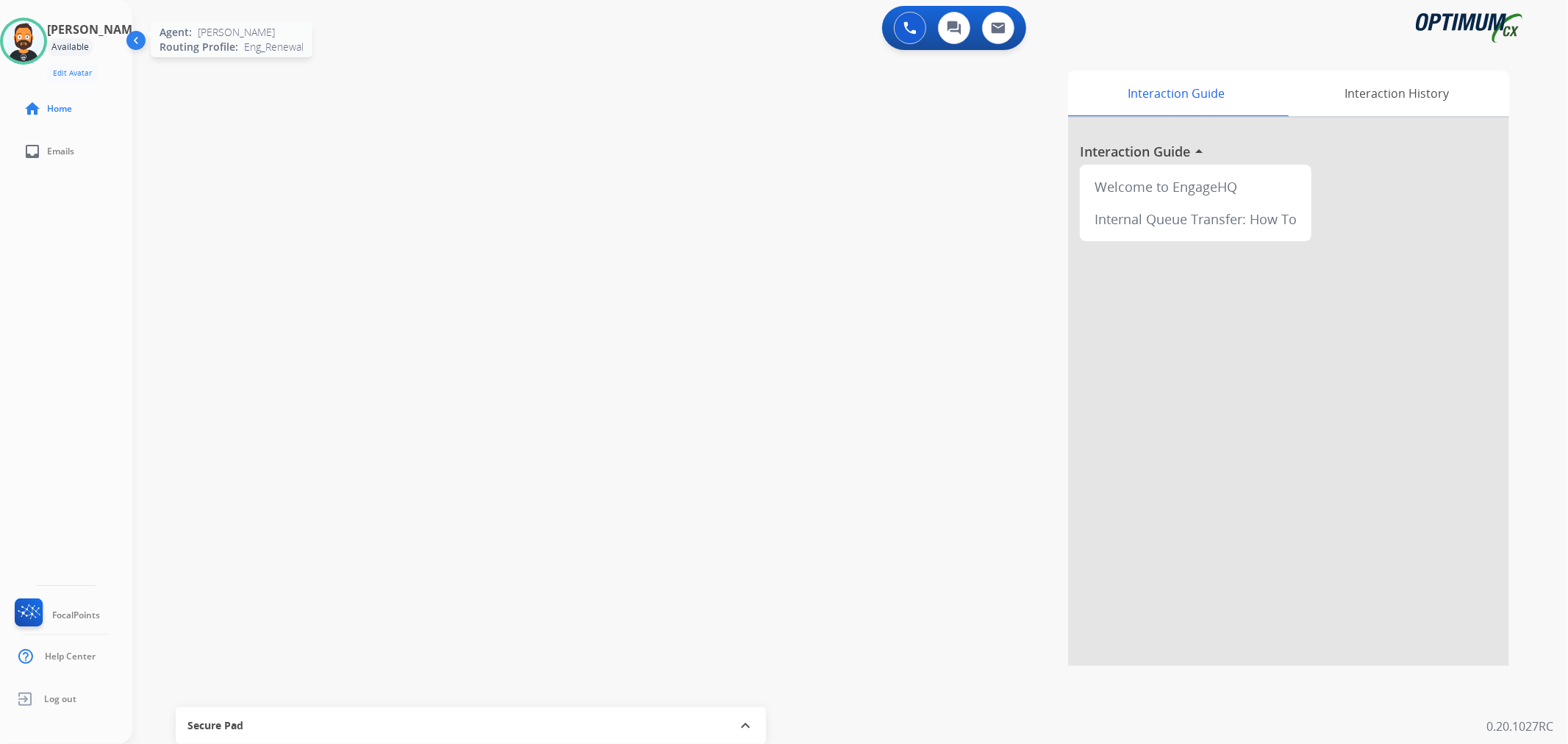
click at [44, 34] on img at bounding box center [23, 41] width 41 height 41
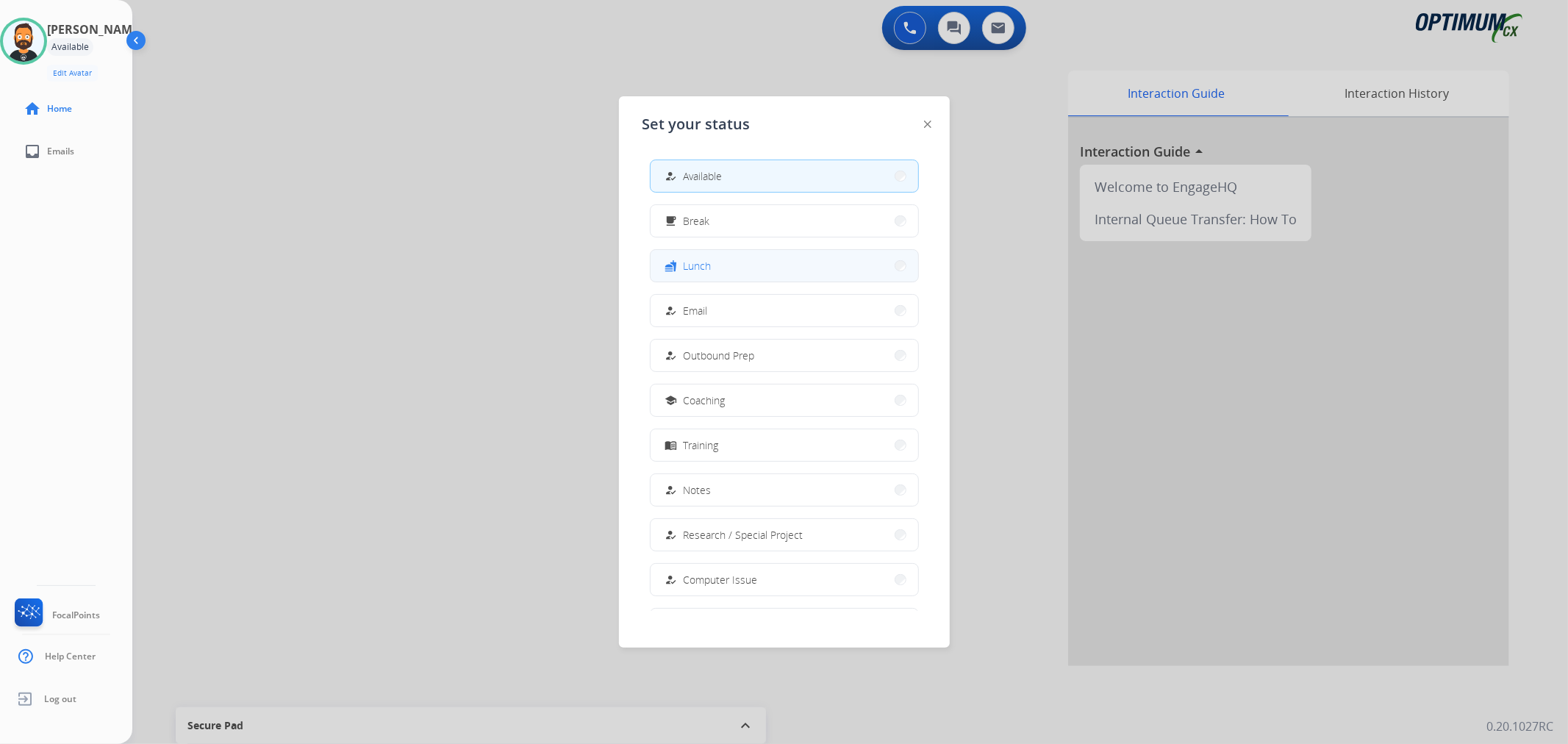
click at [752, 272] on button "fastfood Lunch" at bounding box center [784, 266] width 268 height 31
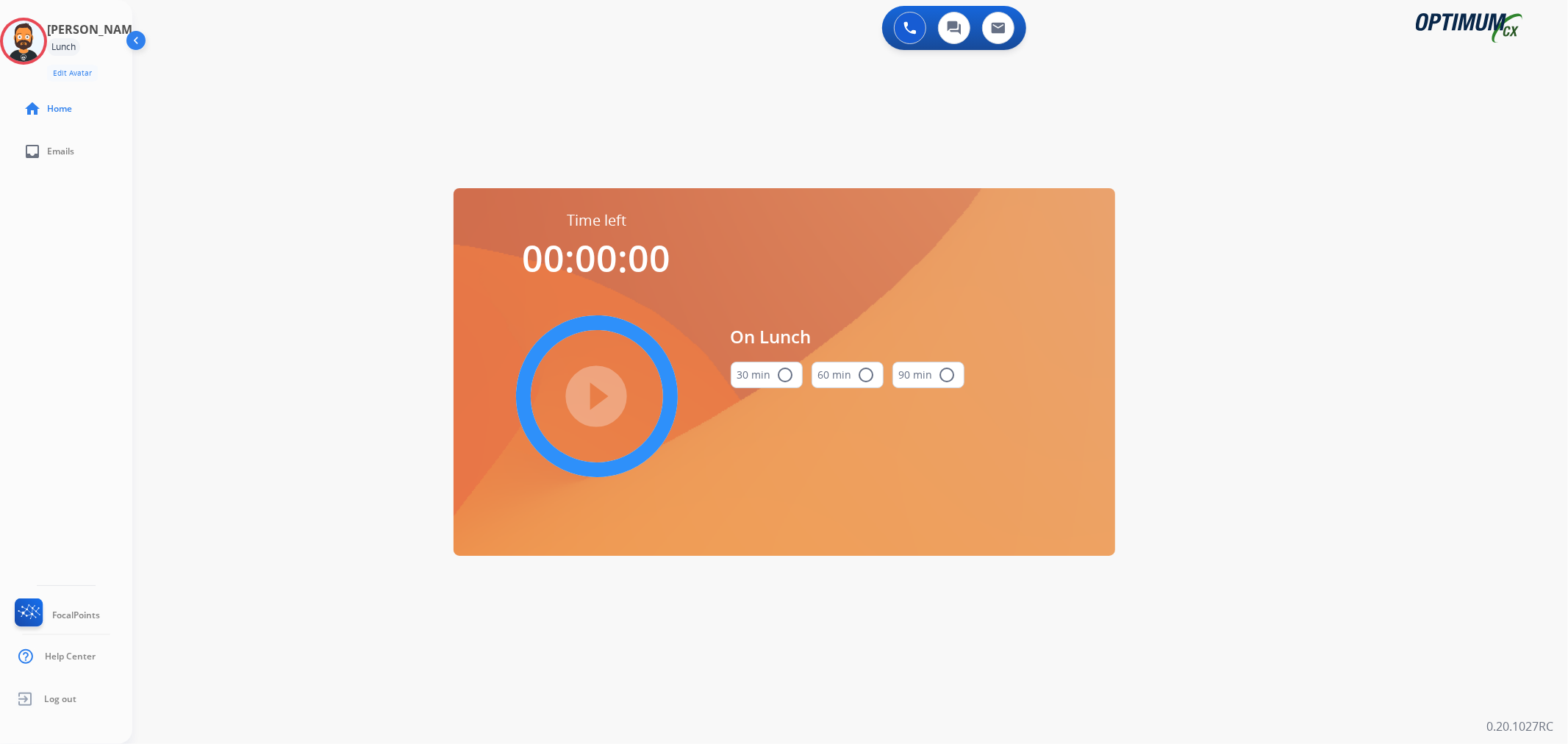
click at [768, 384] on button "30 min radio_button_unchecked" at bounding box center [767, 374] width 72 height 26
click at [603, 388] on mat-icon "play_circle_filled" at bounding box center [597, 396] width 18 height 18
click at [37, 42] on icon at bounding box center [23, 41] width 48 height 48
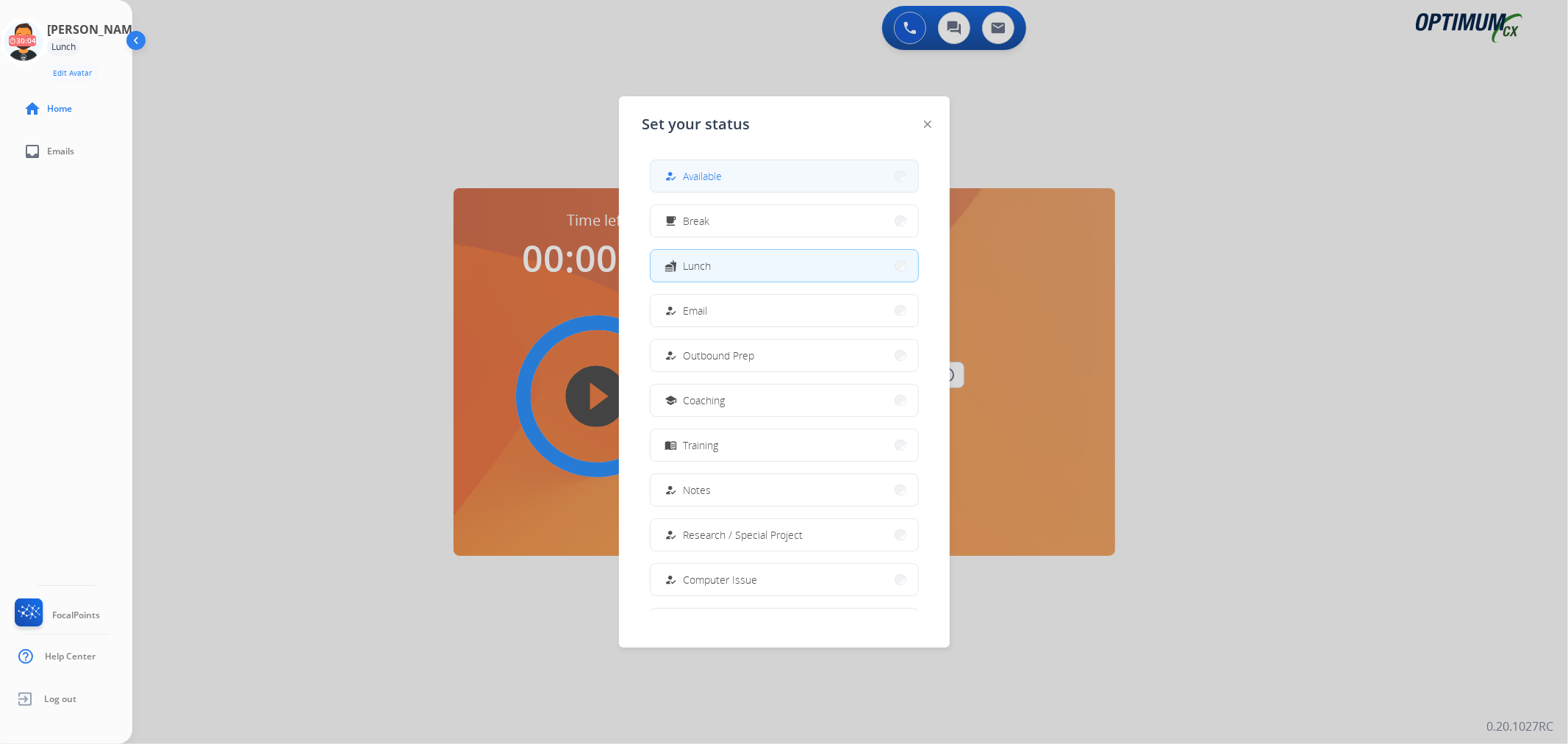
click at [758, 174] on button "how_to_reg Available" at bounding box center [784, 176] width 268 height 31
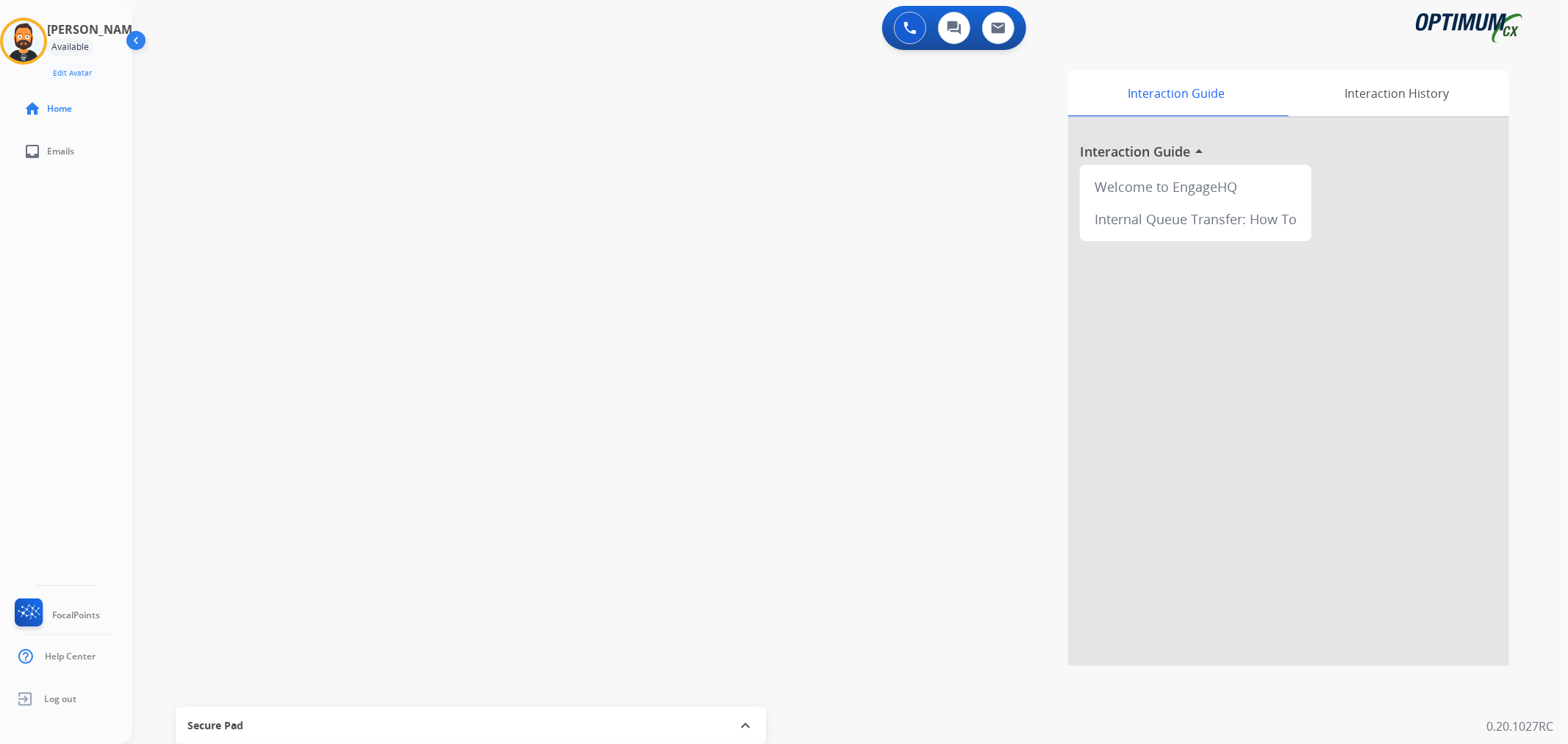
click at [361, 222] on div "swap_horiz Break voice bridge close_fullscreen Connect 3-Way Call merge_type Se…" at bounding box center [832, 359] width 1401 height 613
drag, startPoint x: 255, startPoint y: 72, endPoint x: 196, endPoint y: 67, distance: 59.2
click at [196, 67] on div "phone [PHONE_NUMBER] [PHONE_NUMBER] content_copy access_time Call metrics Queue…" at bounding box center [265, 81] width 242 height 34
click at [353, 111] on button "Disconnect" at bounding box center [360, 121] width 31 height 31
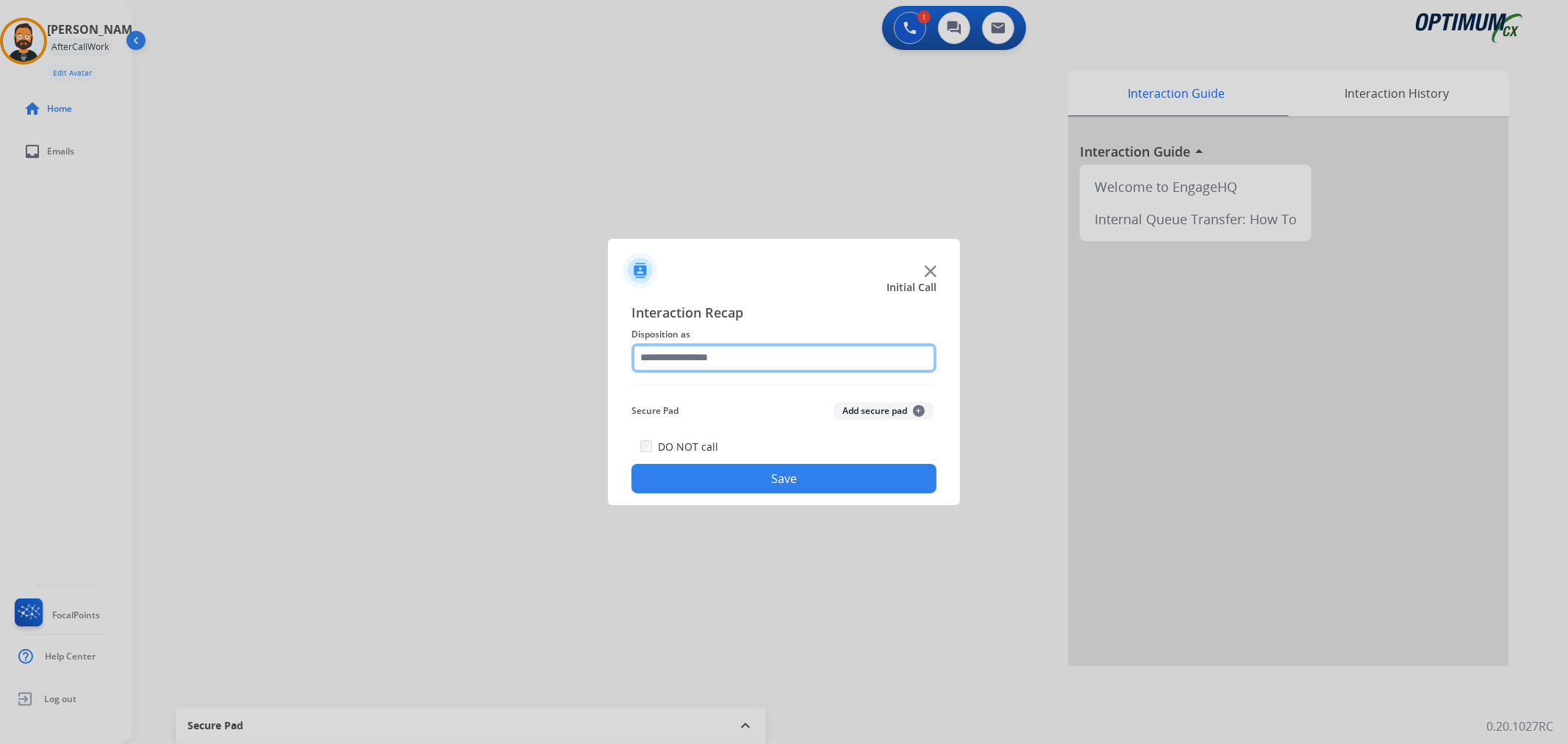
click at [759, 370] on input "text" at bounding box center [784, 357] width 305 height 29
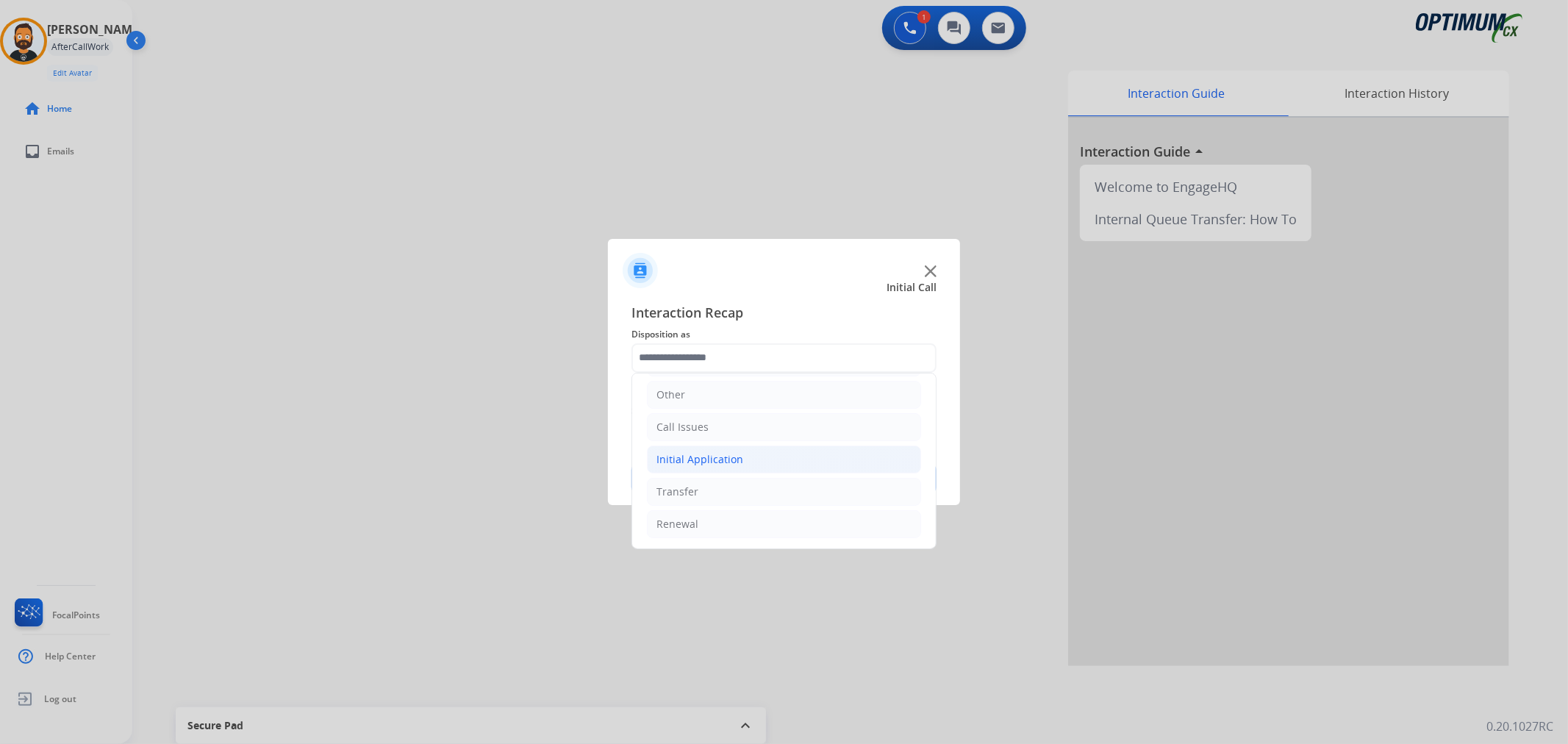
click at [733, 457] on div "Initial Application" at bounding box center [699, 459] width 87 height 15
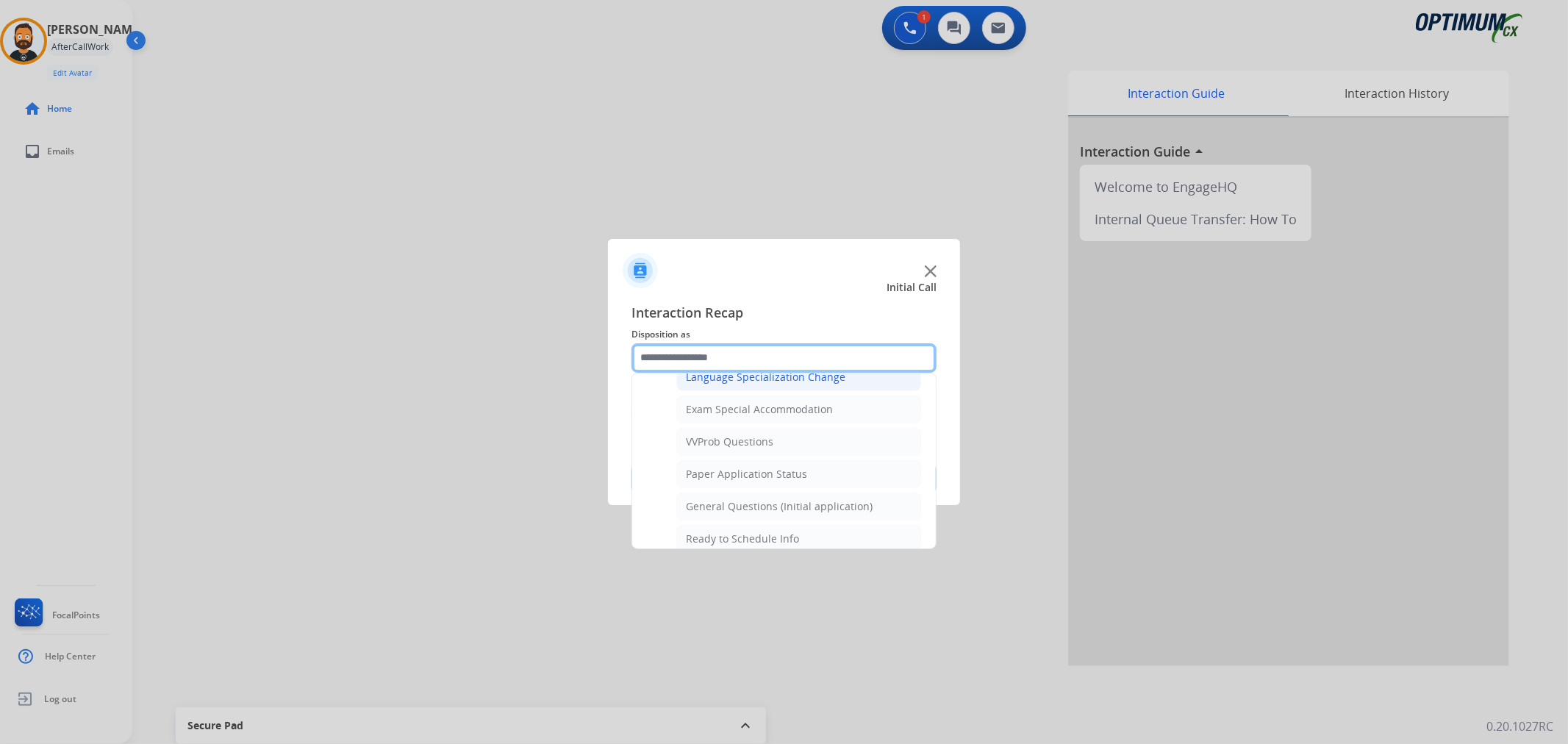
scroll to position [781, 0]
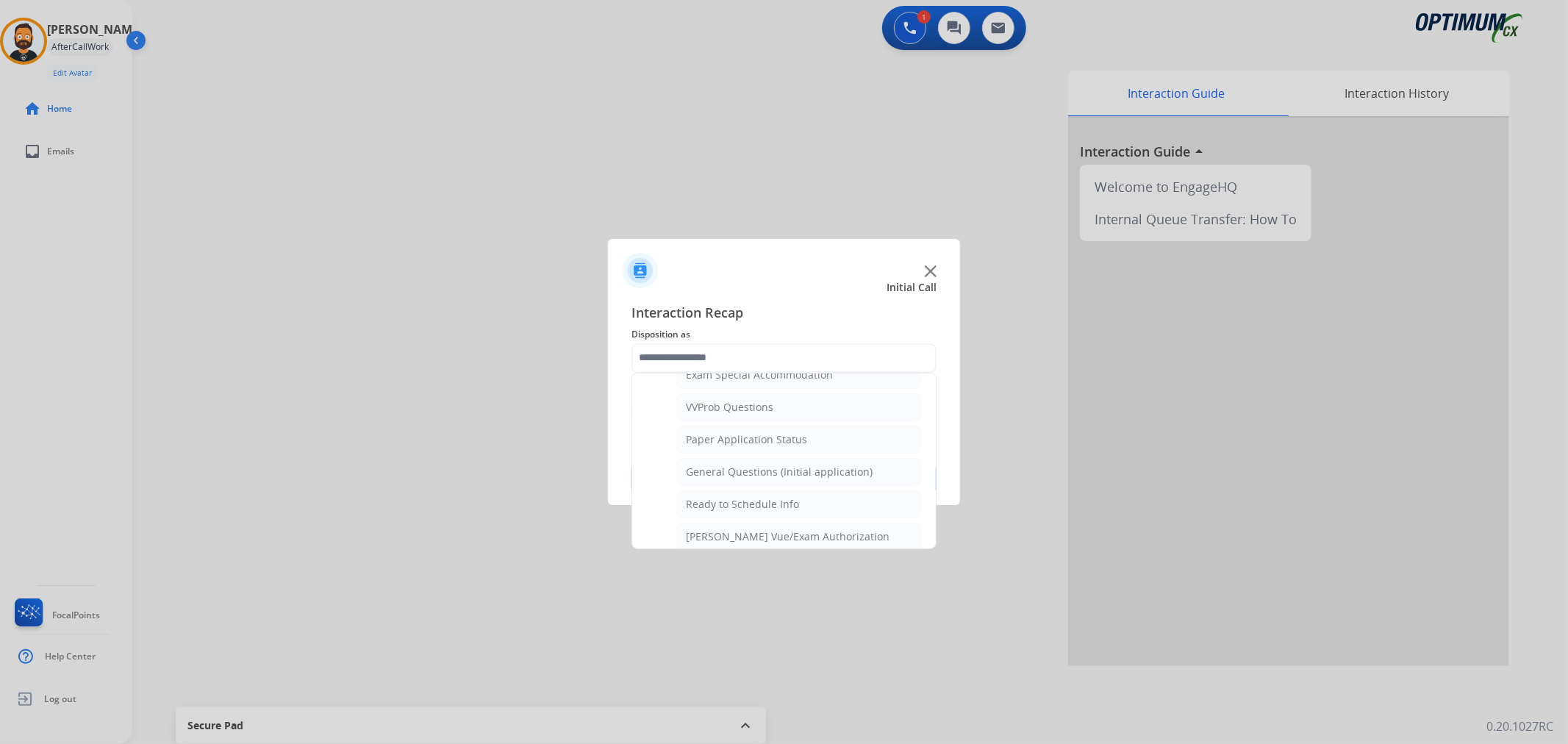
click at [743, 471] on div "General Questions (Initial application)" at bounding box center [779, 472] width 187 height 15
type input "**********"
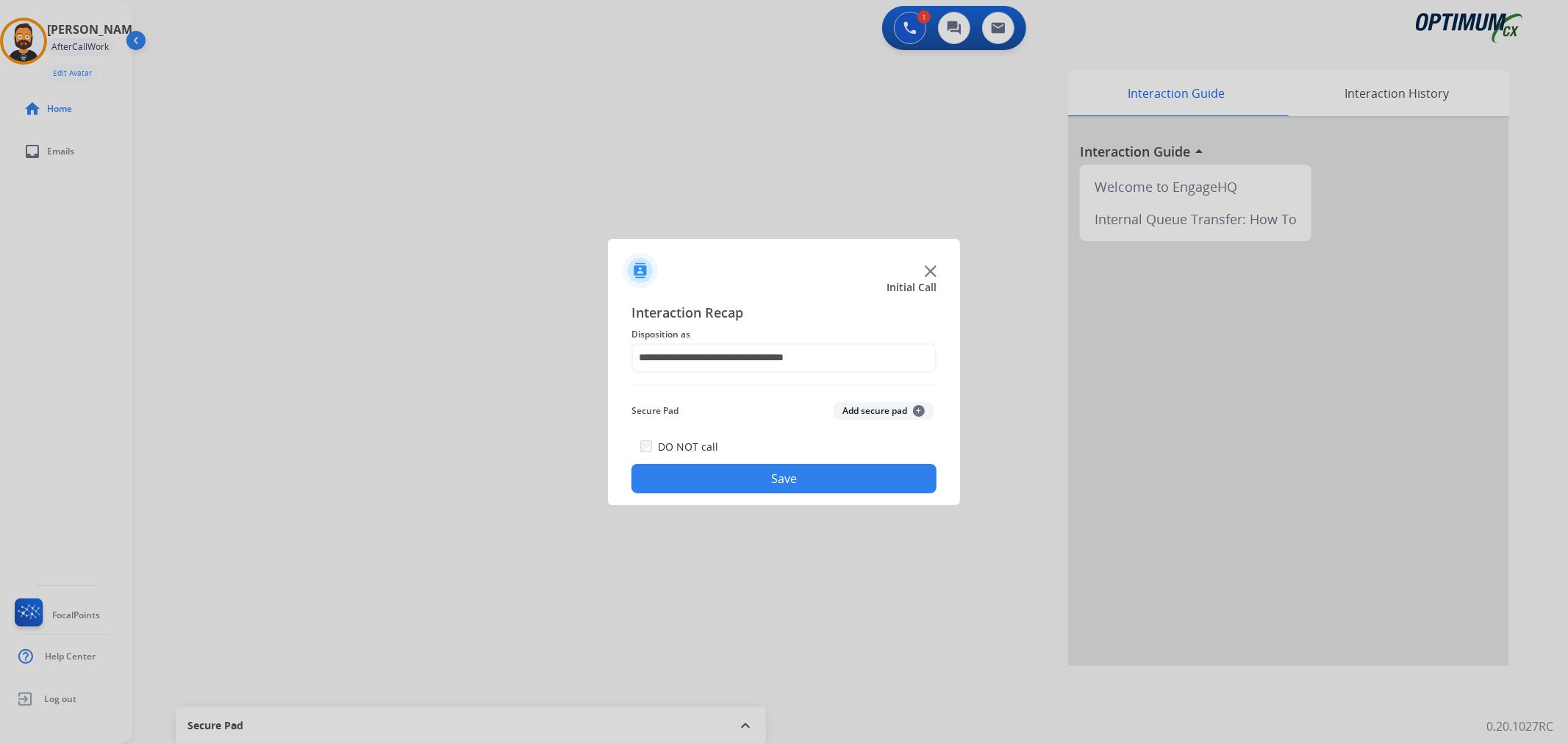
click at [743, 471] on button "Save" at bounding box center [784, 478] width 305 height 29
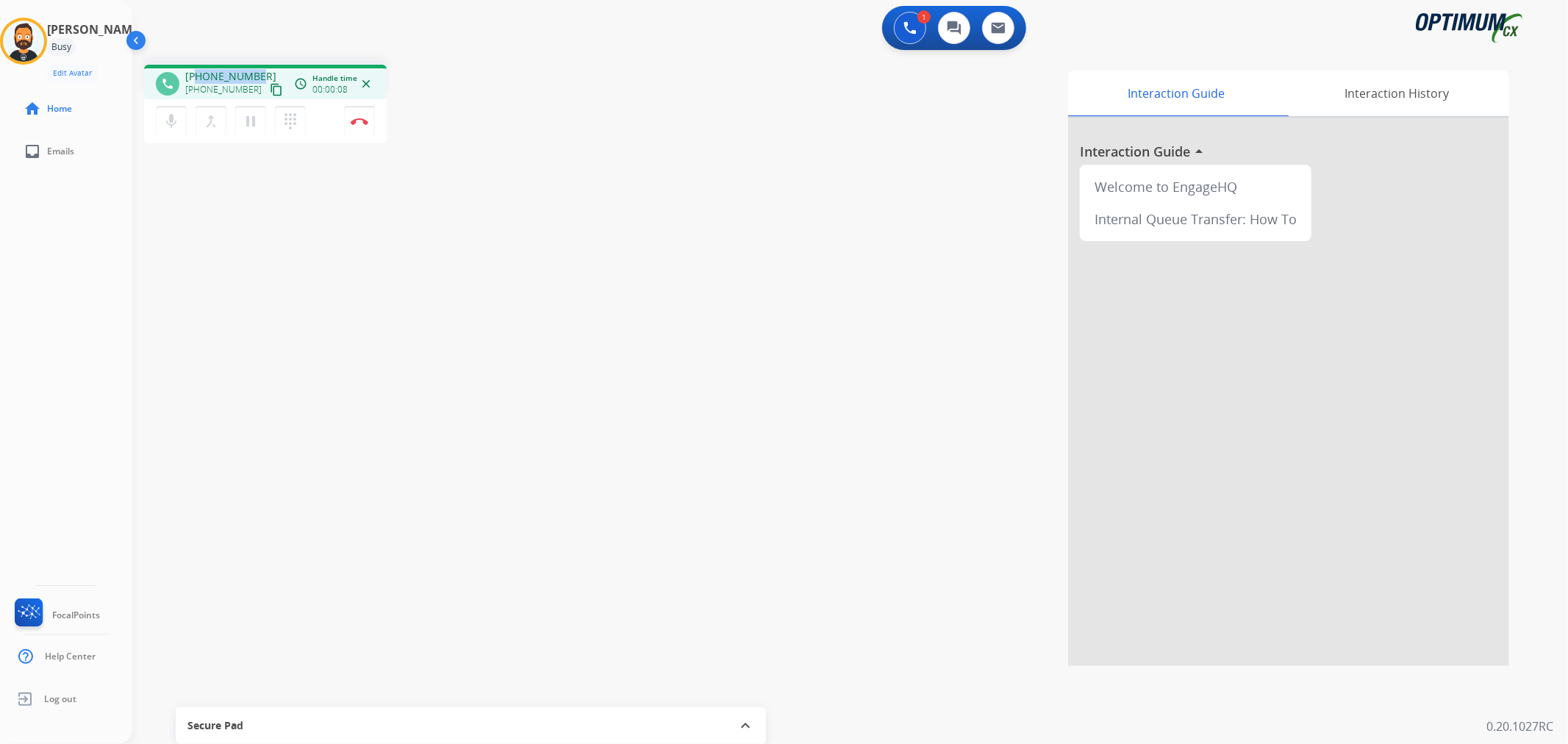
drag, startPoint x: 259, startPoint y: 71, endPoint x: 198, endPoint y: 76, distance: 61.2
click at [197, 76] on div "[PHONE_NUMBER] [PHONE_NUMBER] content_copy" at bounding box center [235, 84] width 100 height 29
click at [360, 115] on button "Disconnect" at bounding box center [360, 121] width 31 height 31
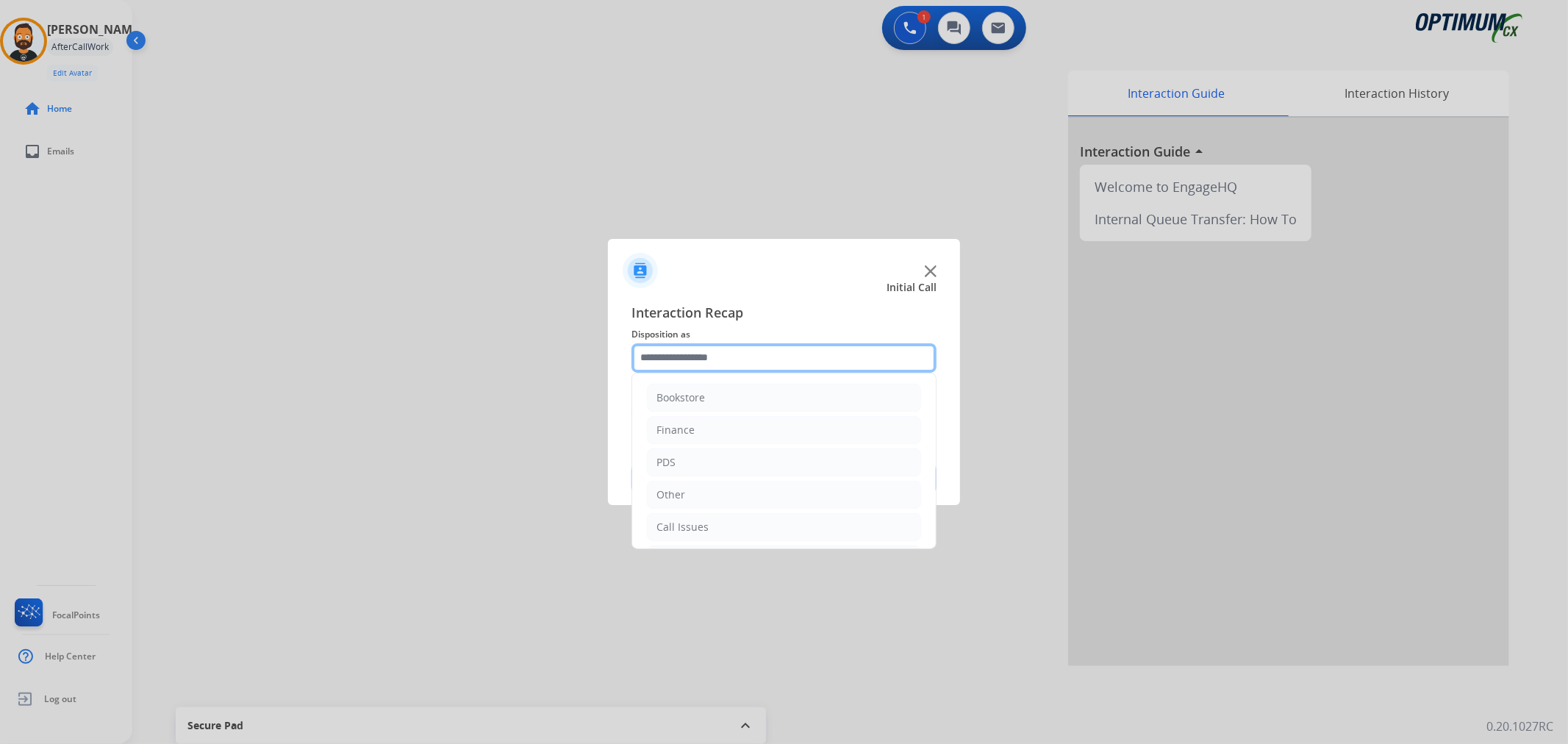
click at [783, 349] on input "text" at bounding box center [784, 357] width 305 height 29
click at [704, 508] on ul "Bookstore Finance PDS Other Call Issues Initial Application Transfer Renewal" at bounding box center [784, 410] width 304 height 274
click at [699, 527] on div at bounding box center [784, 372] width 1568 height 744
click at [747, 352] on input "text" at bounding box center [784, 357] width 305 height 29
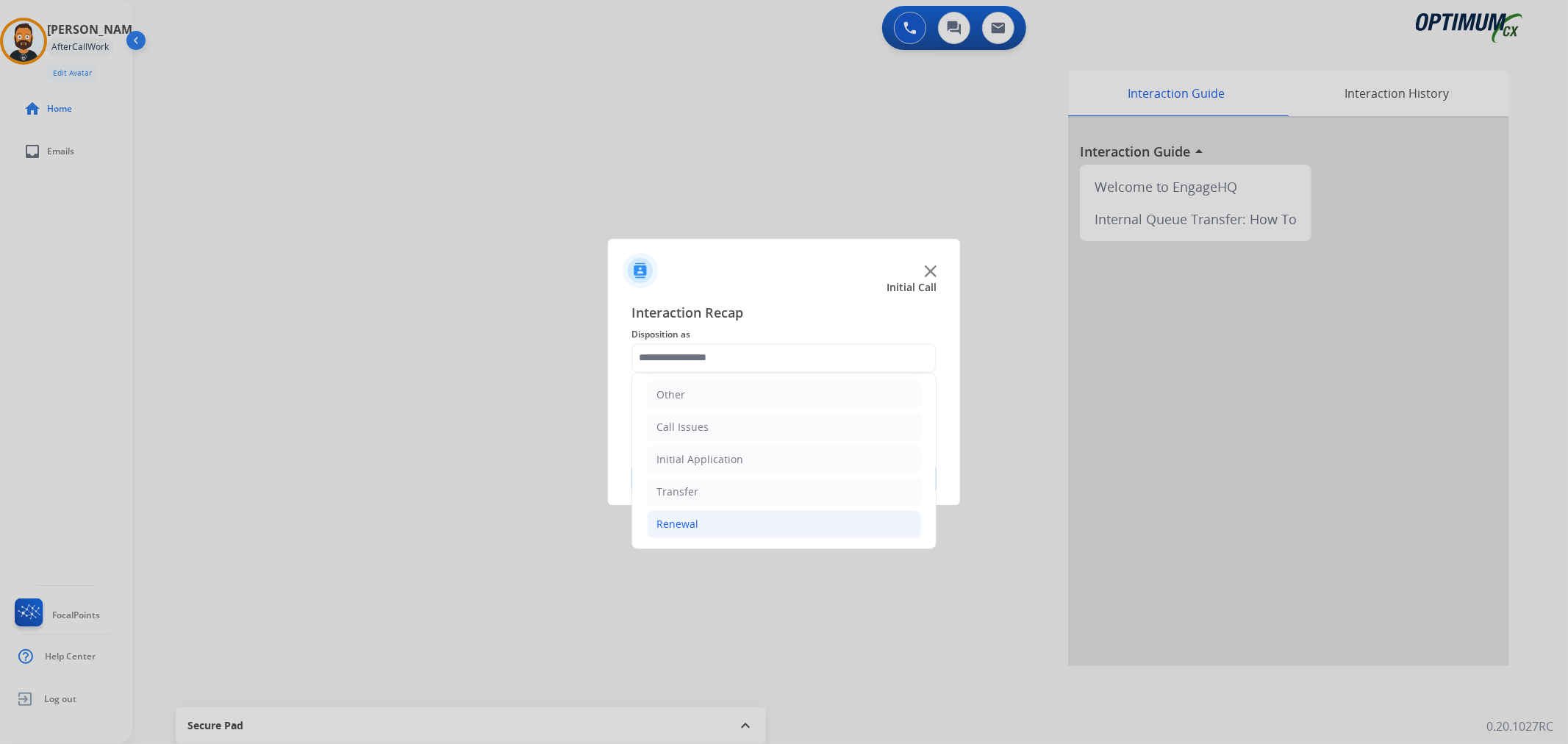
click at [701, 526] on li "Renewal" at bounding box center [784, 523] width 275 height 28
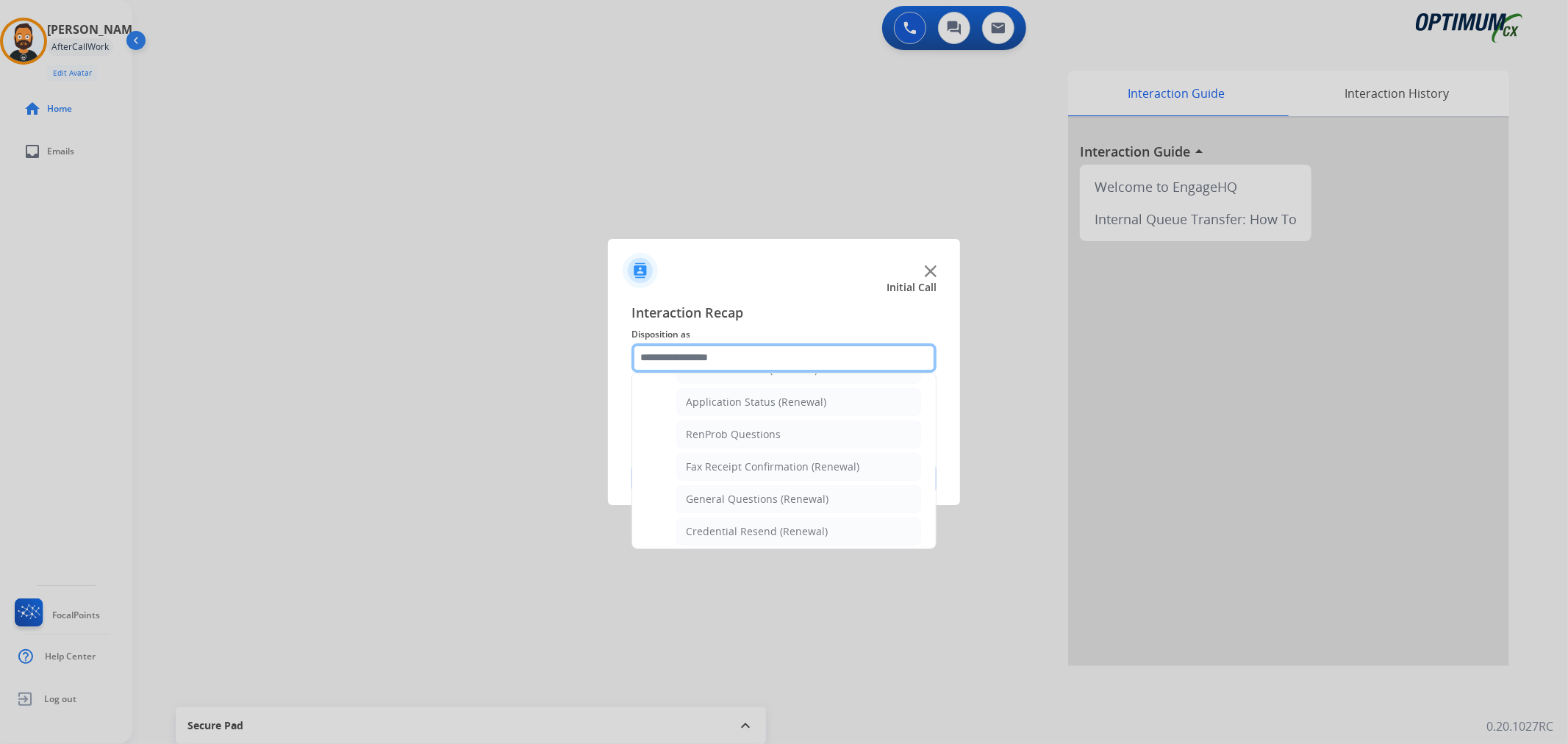
scroll to position [373, 0]
click at [724, 494] on div "Credential Resend (Renewal)" at bounding box center [756, 492] width 142 height 15
type input "**********"
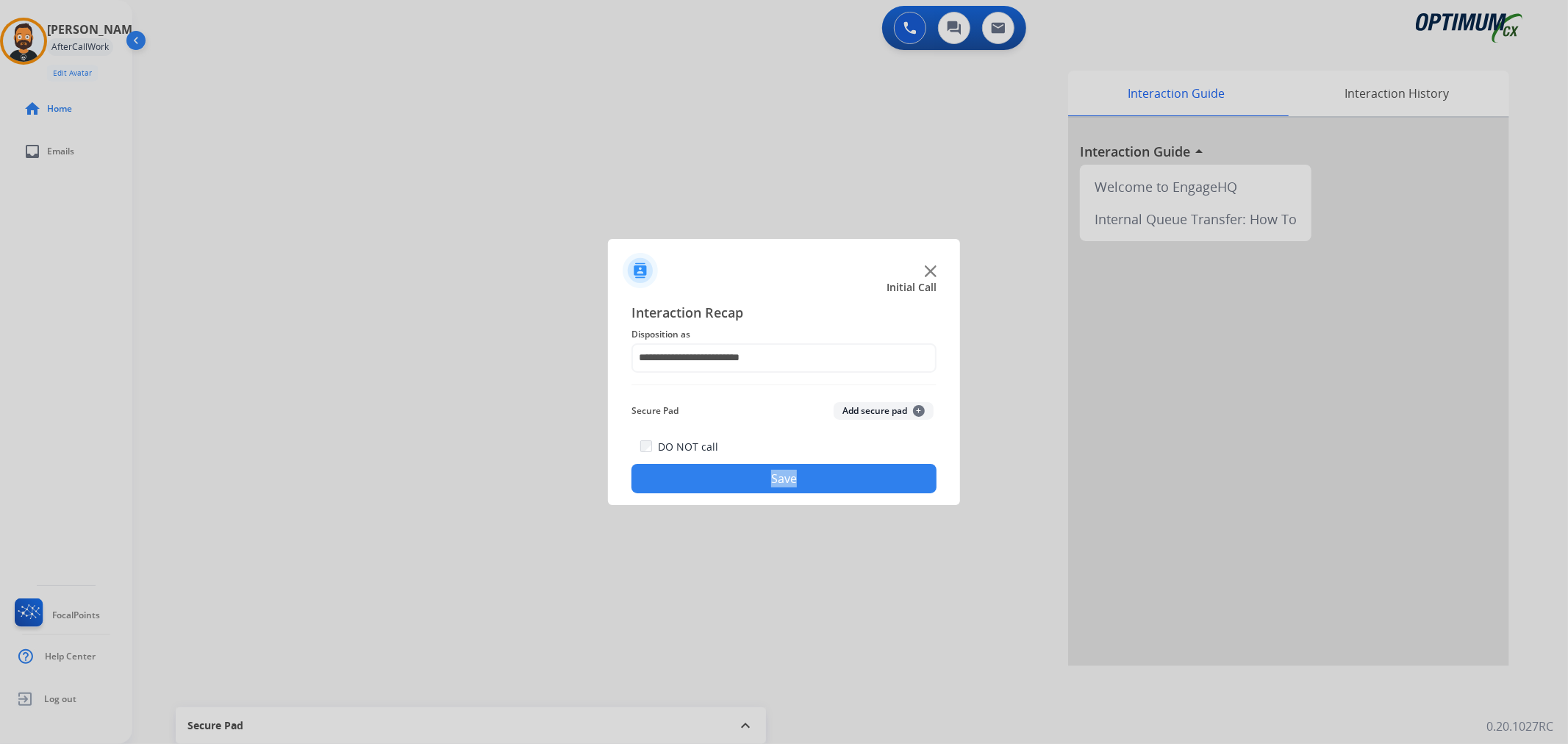
click at [724, 494] on div "**********" at bounding box center [784, 397] width 352 height 215
click at [722, 474] on button "Save" at bounding box center [784, 478] width 305 height 29
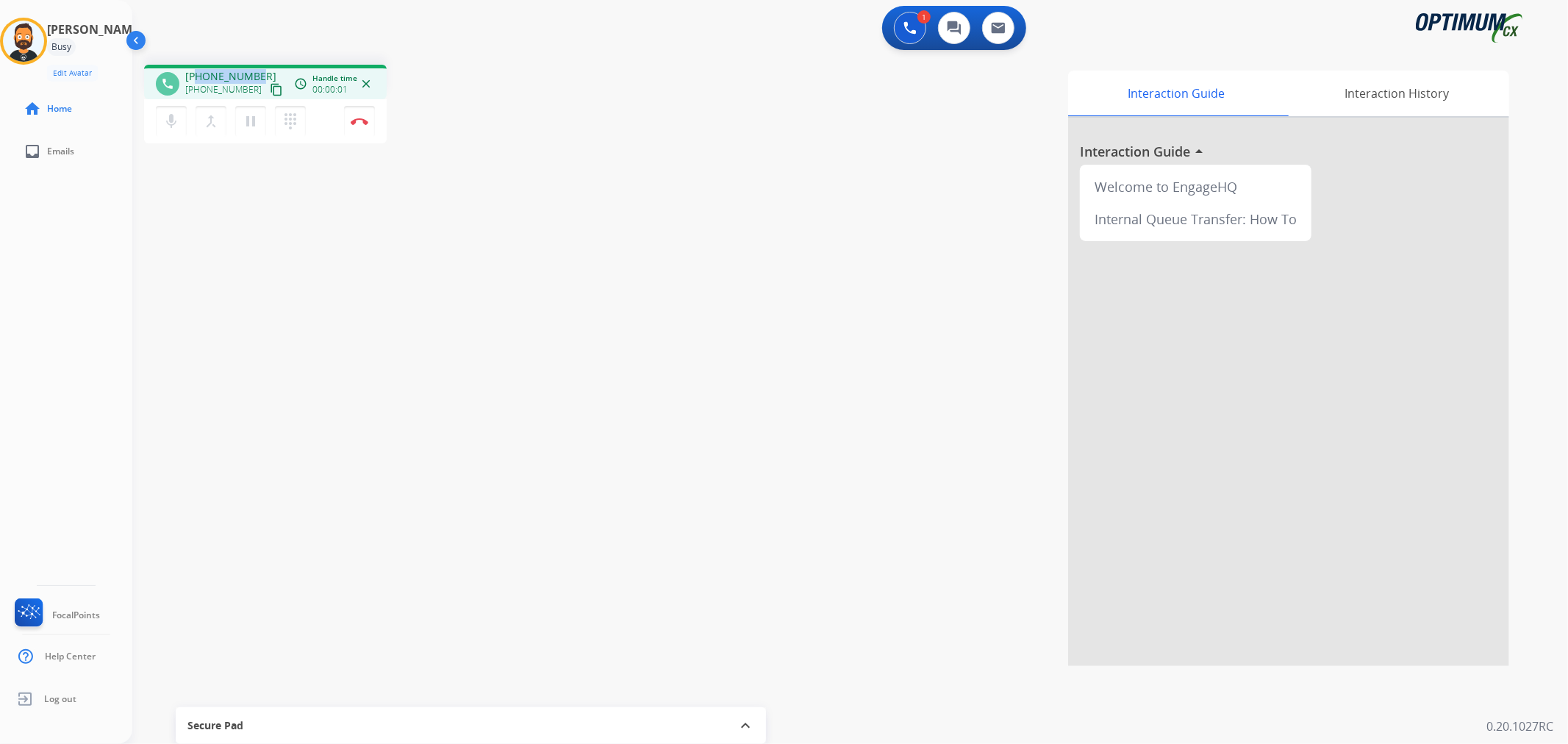
drag, startPoint x: 260, startPoint y: 69, endPoint x: 195, endPoint y: 76, distance: 65.4
click at [195, 76] on div "[PHONE_NUMBER] [PHONE_NUMBER] content_copy" at bounding box center [235, 84] width 100 height 29
click at [358, 119] on img at bounding box center [360, 121] width 18 height 8
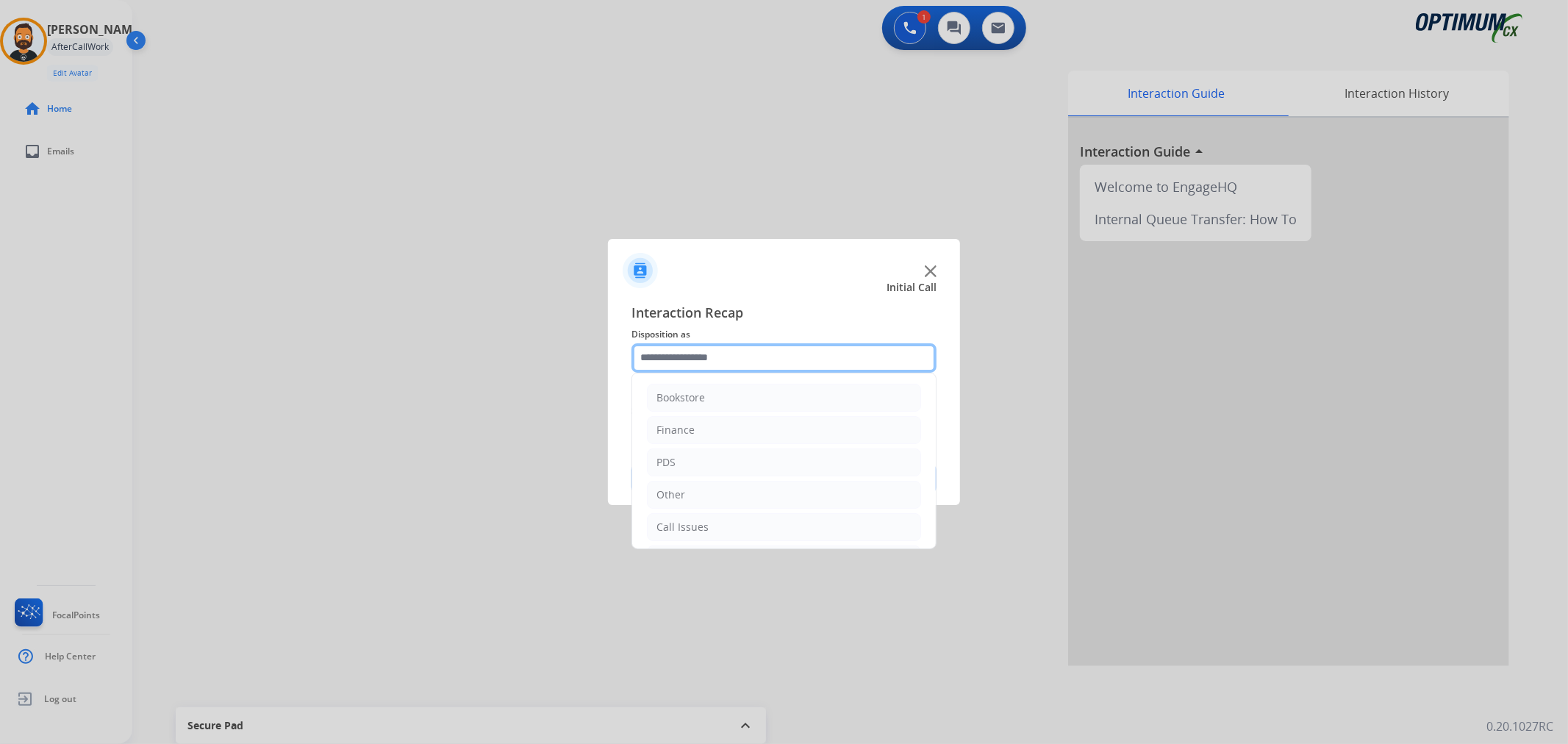
click at [762, 346] on input "text" at bounding box center [784, 357] width 305 height 29
click at [702, 512] on li "Renewal" at bounding box center [784, 523] width 275 height 28
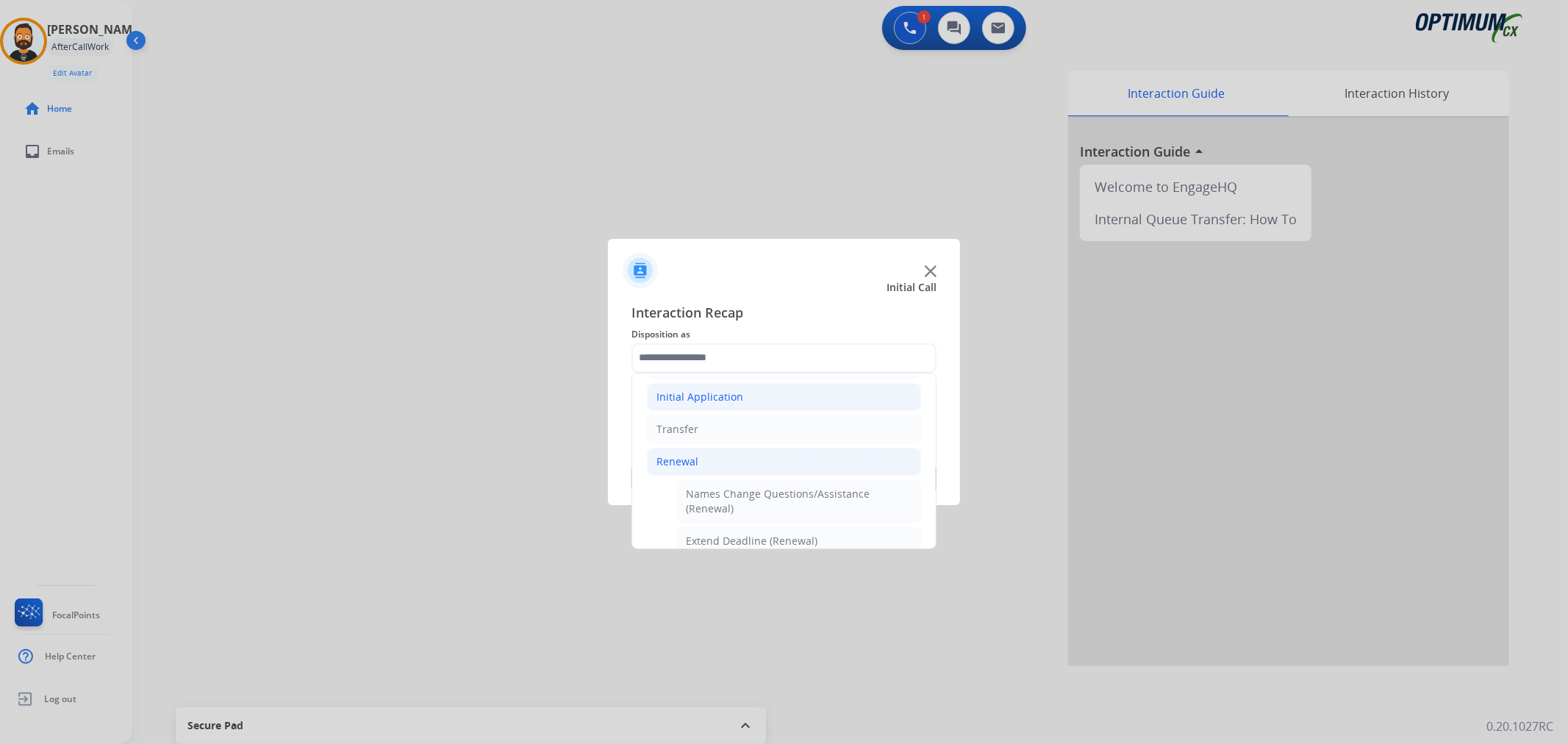
click at [721, 410] on li "Initial Application" at bounding box center [784, 396] width 275 height 28
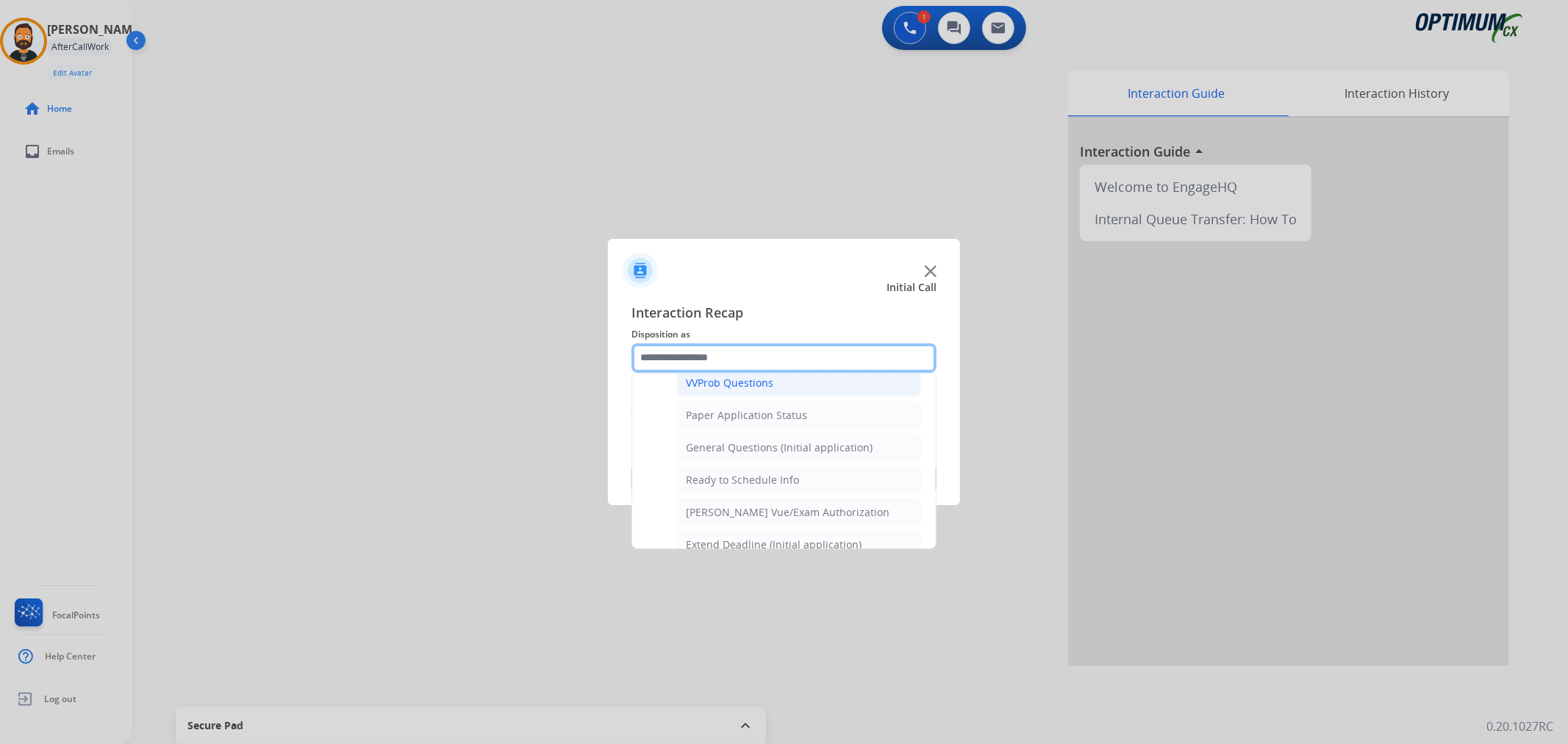
scroll to position [842, 0]
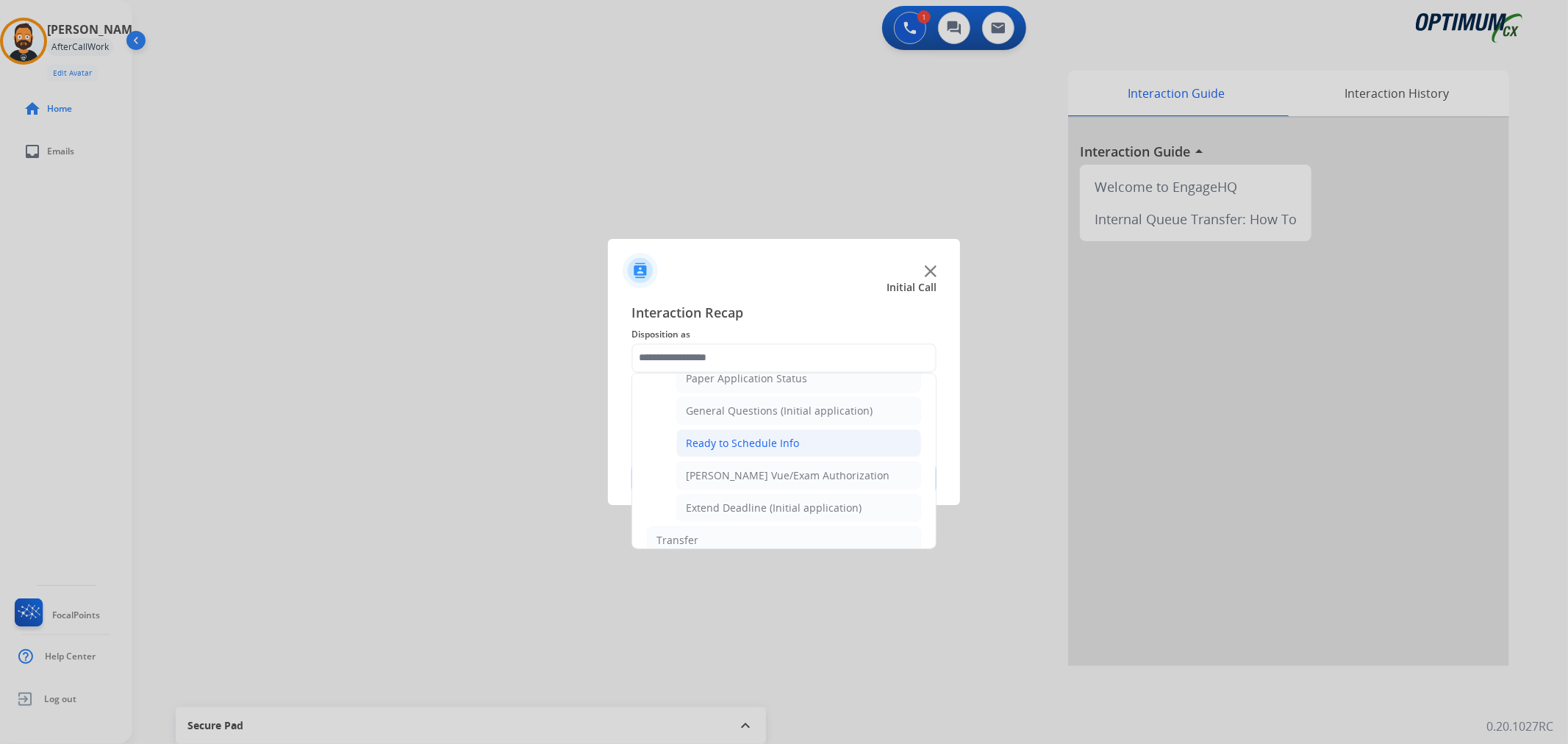
click at [760, 443] on div "Ready to Schedule Info" at bounding box center [742, 442] width 113 height 15
type input "**********"
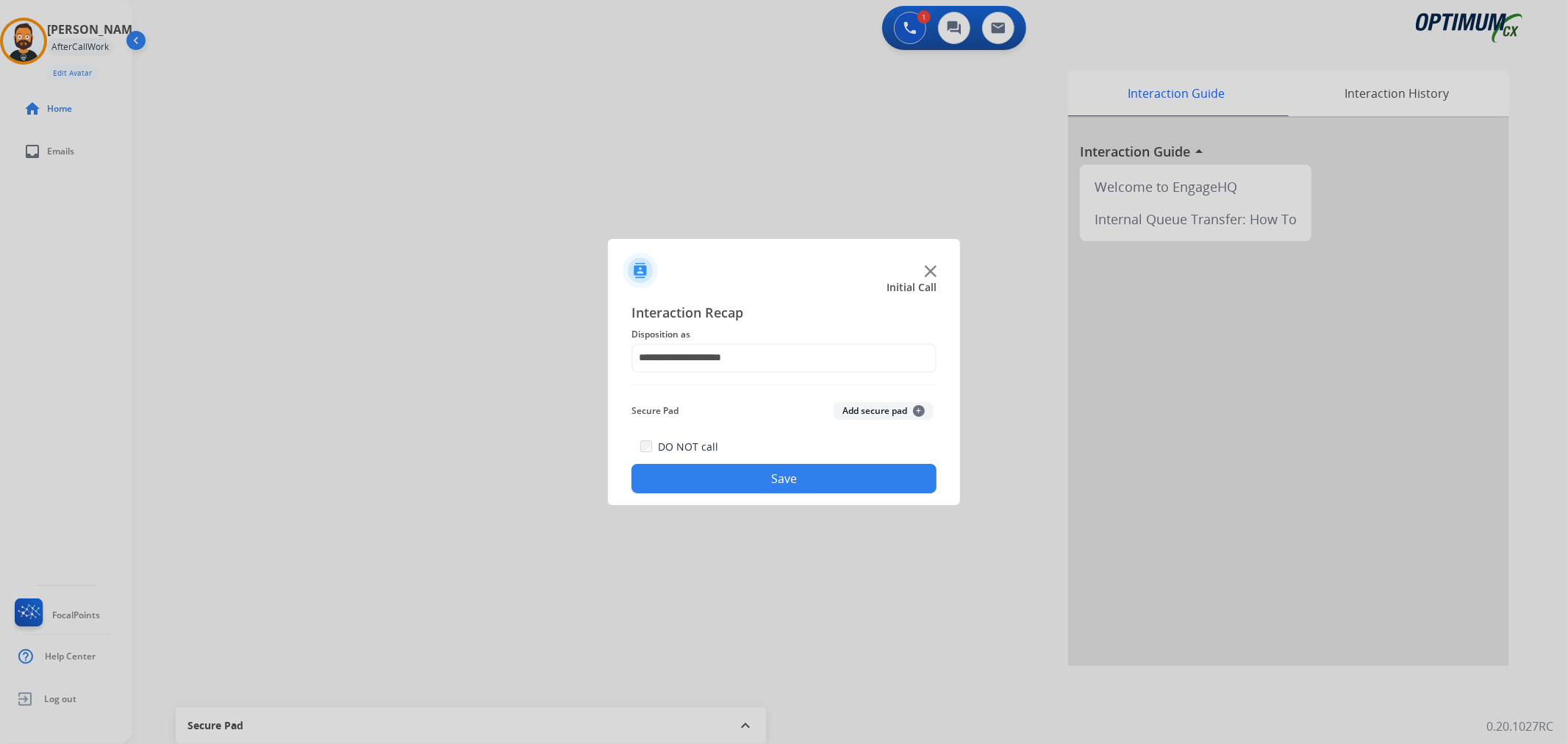
click at [755, 502] on div "**********" at bounding box center [784, 397] width 352 height 215
click at [756, 480] on button "Save" at bounding box center [784, 478] width 305 height 29
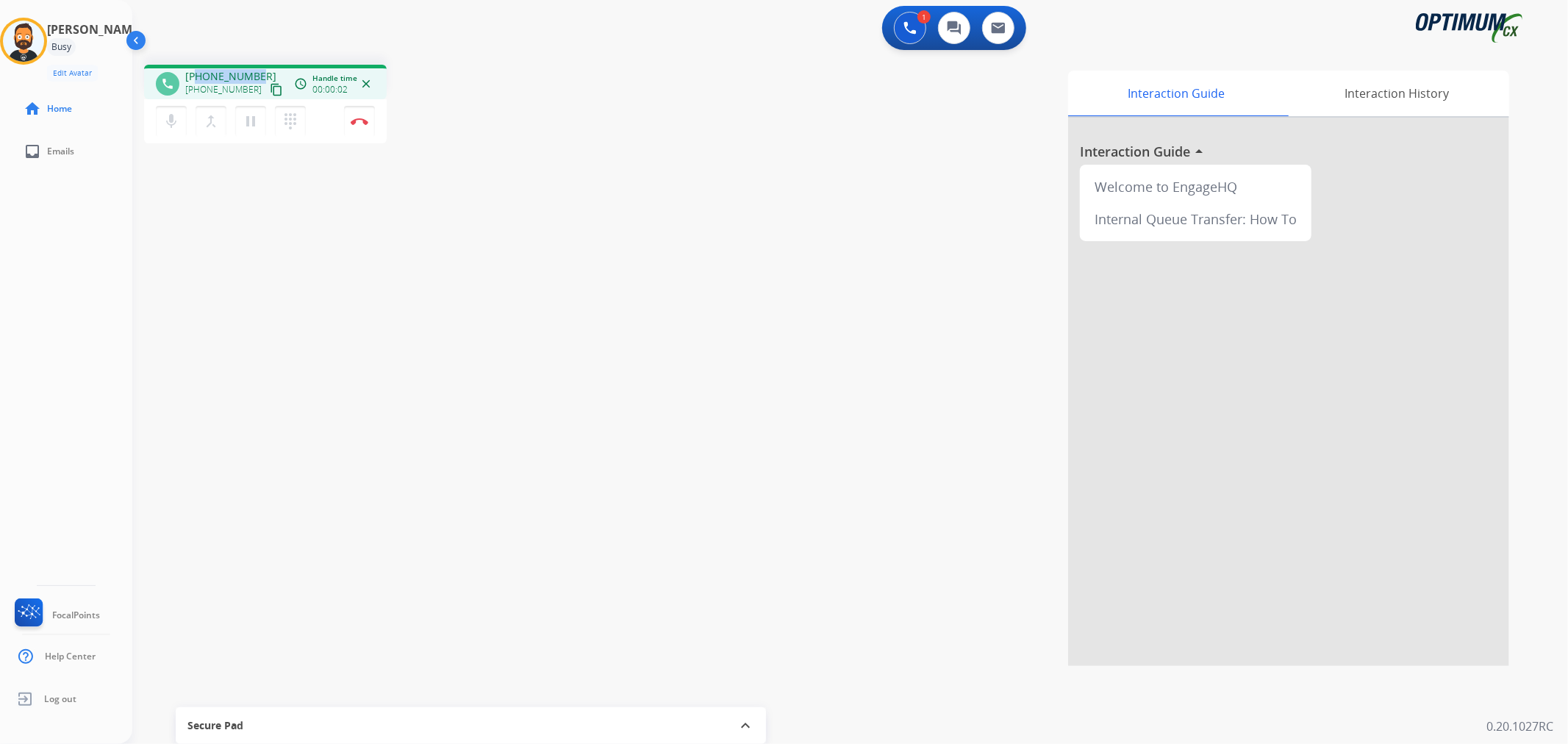
drag, startPoint x: 256, startPoint y: 67, endPoint x: 194, endPoint y: 74, distance: 62.4
click at [194, 74] on div "phone [PHONE_NUMBER] [PHONE_NUMBER] content_copy access_time Call metrics Queue…" at bounding box center [265, 81] width 242 height 34
click at [251, 119] on mat-icon "pause" at bounding box center [251, 121] width 18 height 18
click at [258, 117] on mat-icon "play_arrow" at bounding box center [251, 121] width 18 height 18
click at [247, 117] on mat-icon "pause" at bounding box center [251, 121] width 18 height 18
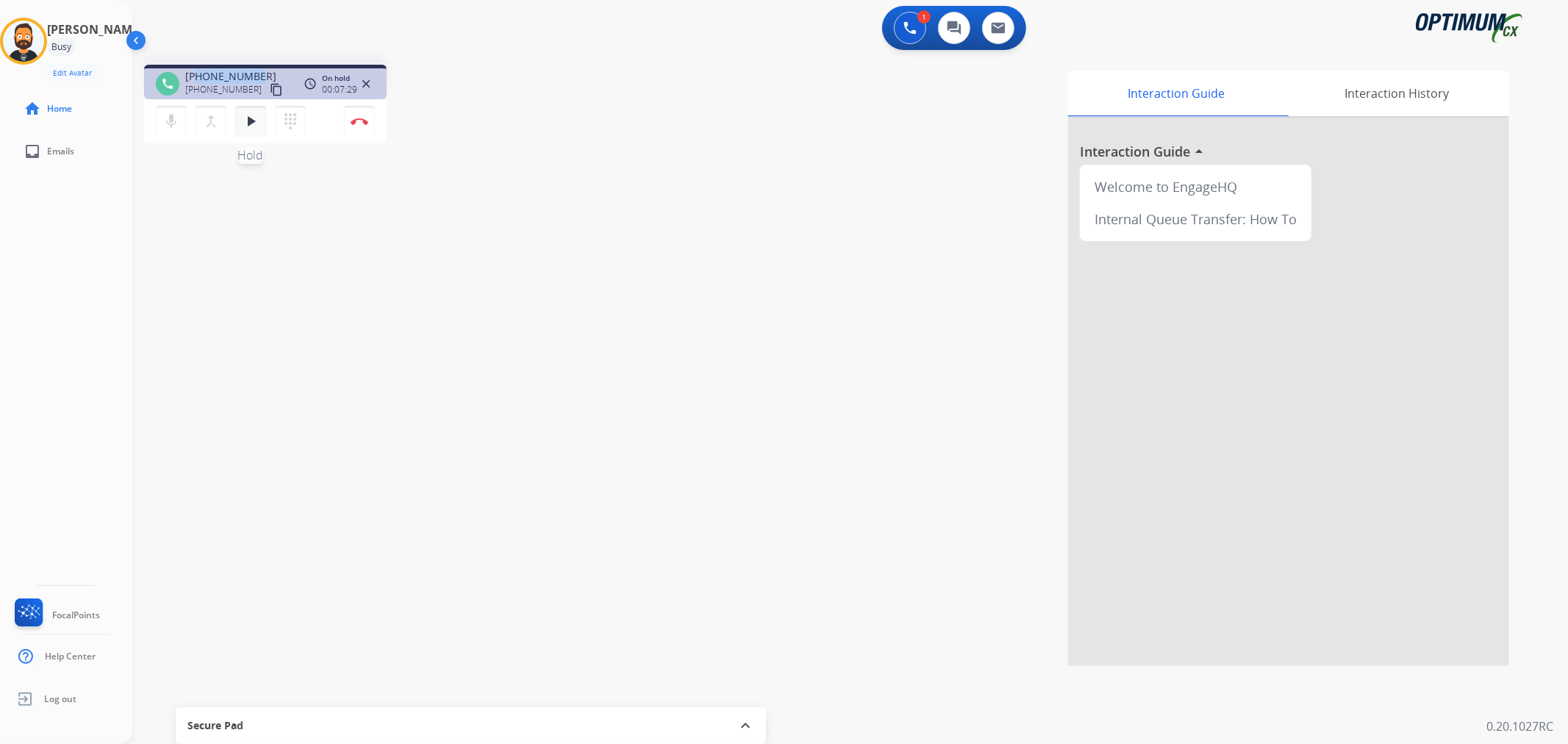
click at [246, 117] on mat-icon "play_arrow" at bounding box center [251, 121] width 18 height 18
click at [251, 112] on mat-icon "pause" at bounding box center [251, 121] width 18 height 18
click at [238, 122] on button "play_arrow Hold" at bounding box center [251, 121] width 31 height 31
click at [251, 122] on mat-icon "pause" at bounding box center [251, 121] width 18 height 18
click at [263, 118] on button "play_arrow Hold" at bounding box center [251, 121] width 31 height 31
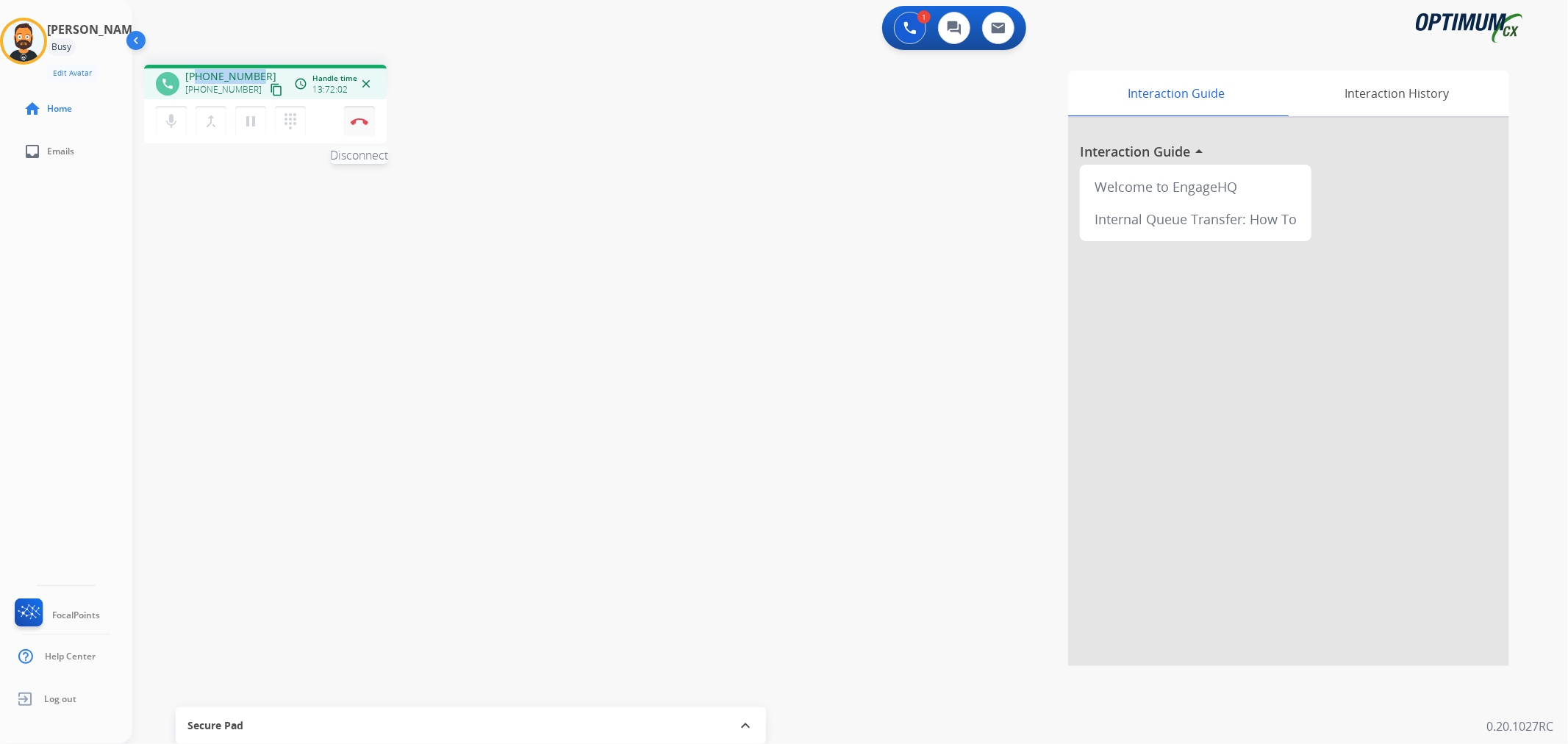
click at [363, 118] on img at bounding box center [360, 121] width 18 height 8
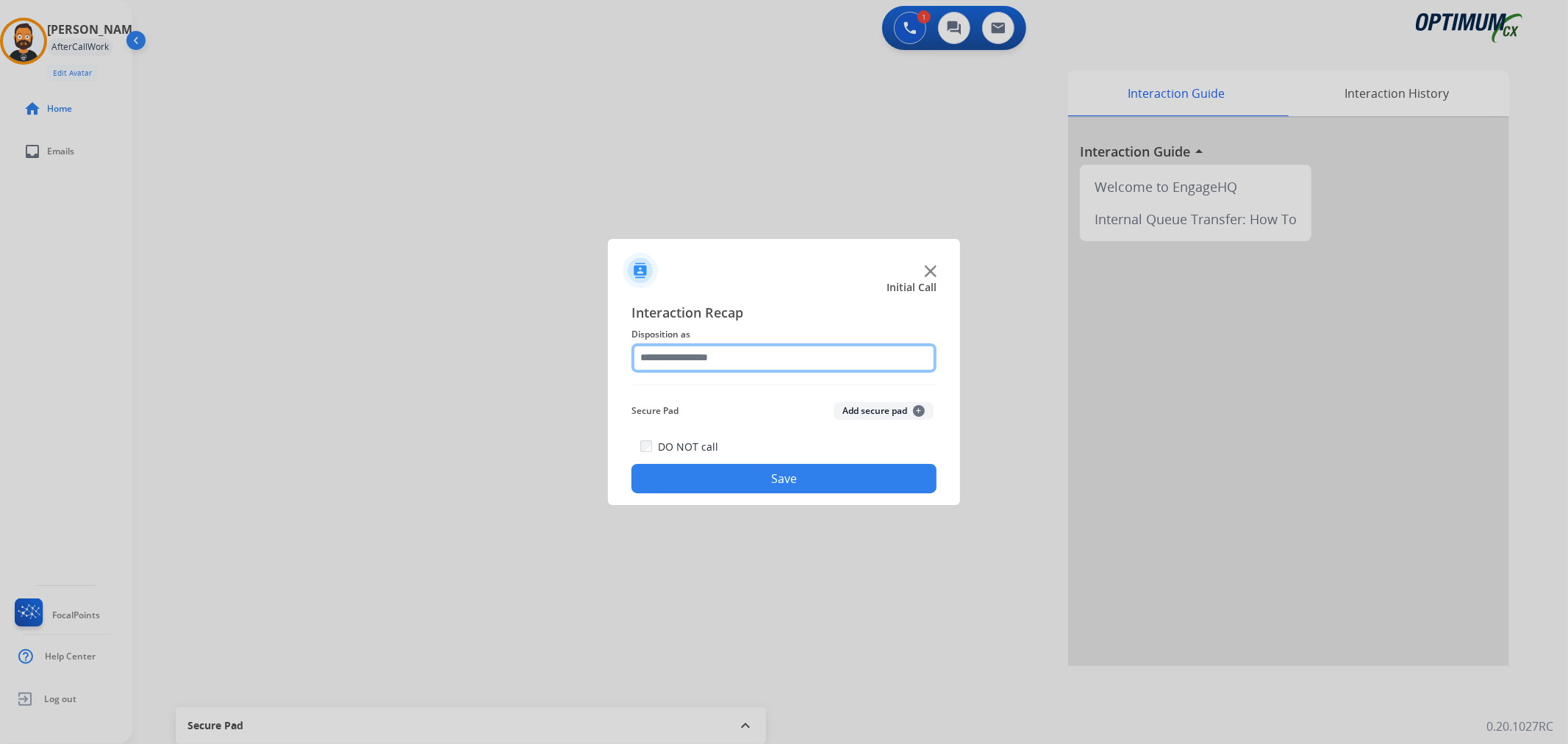
click at [755, 354] on input "text" at bounding box center [784, 357] width 305 height 29
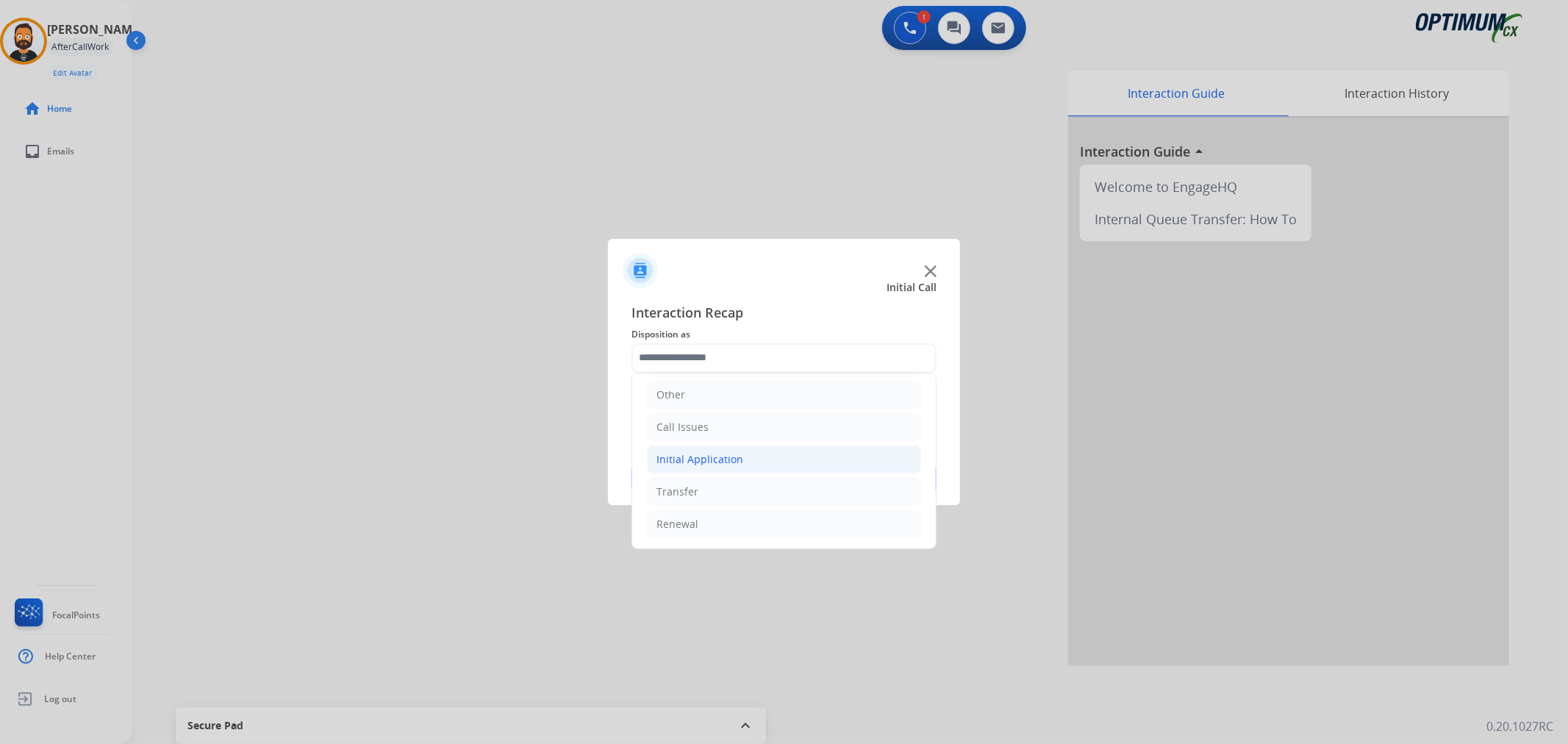
click at [763, 451] on li "Initial Application" at bounding box center [784, 459] width 275 height 28
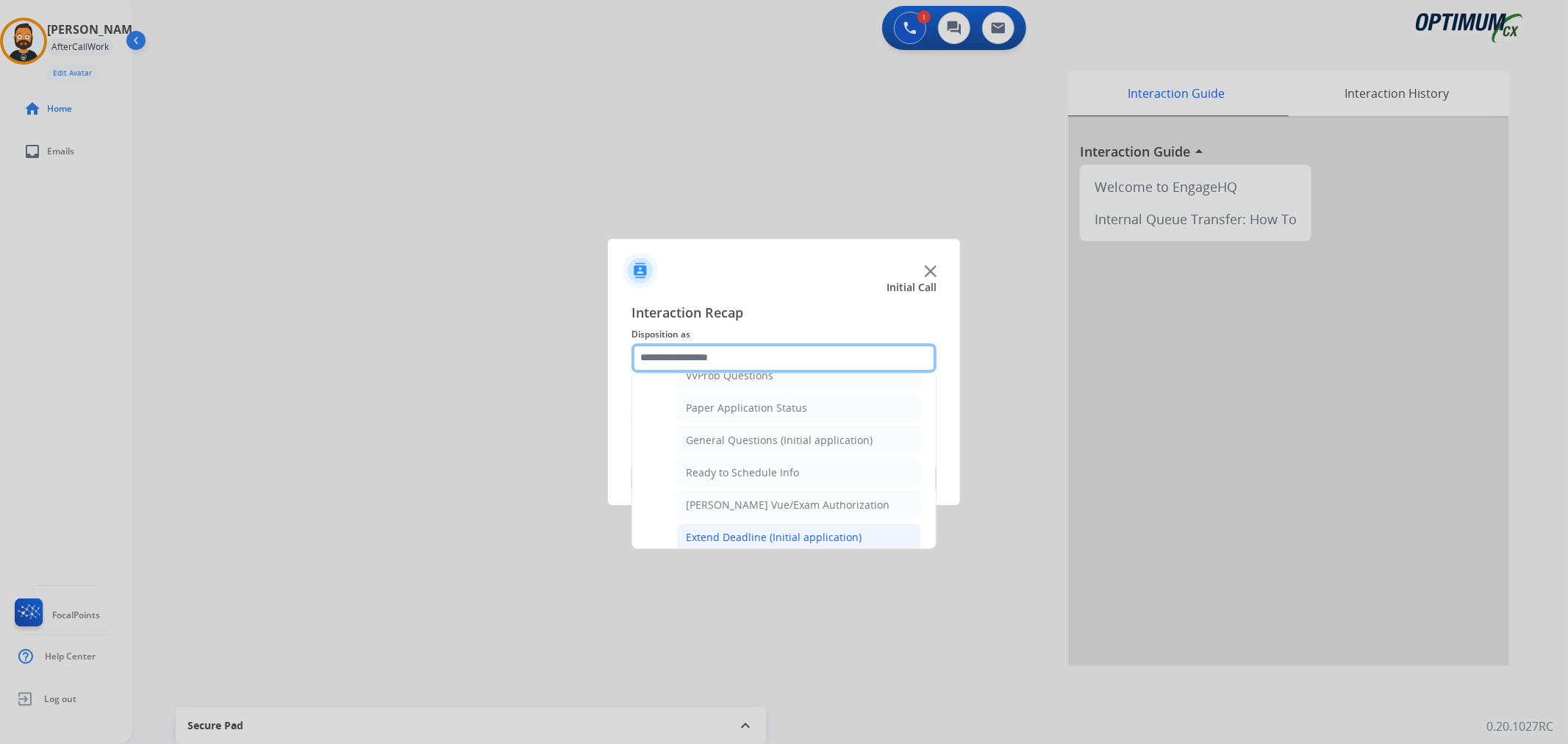
scroll to position [759, 0]
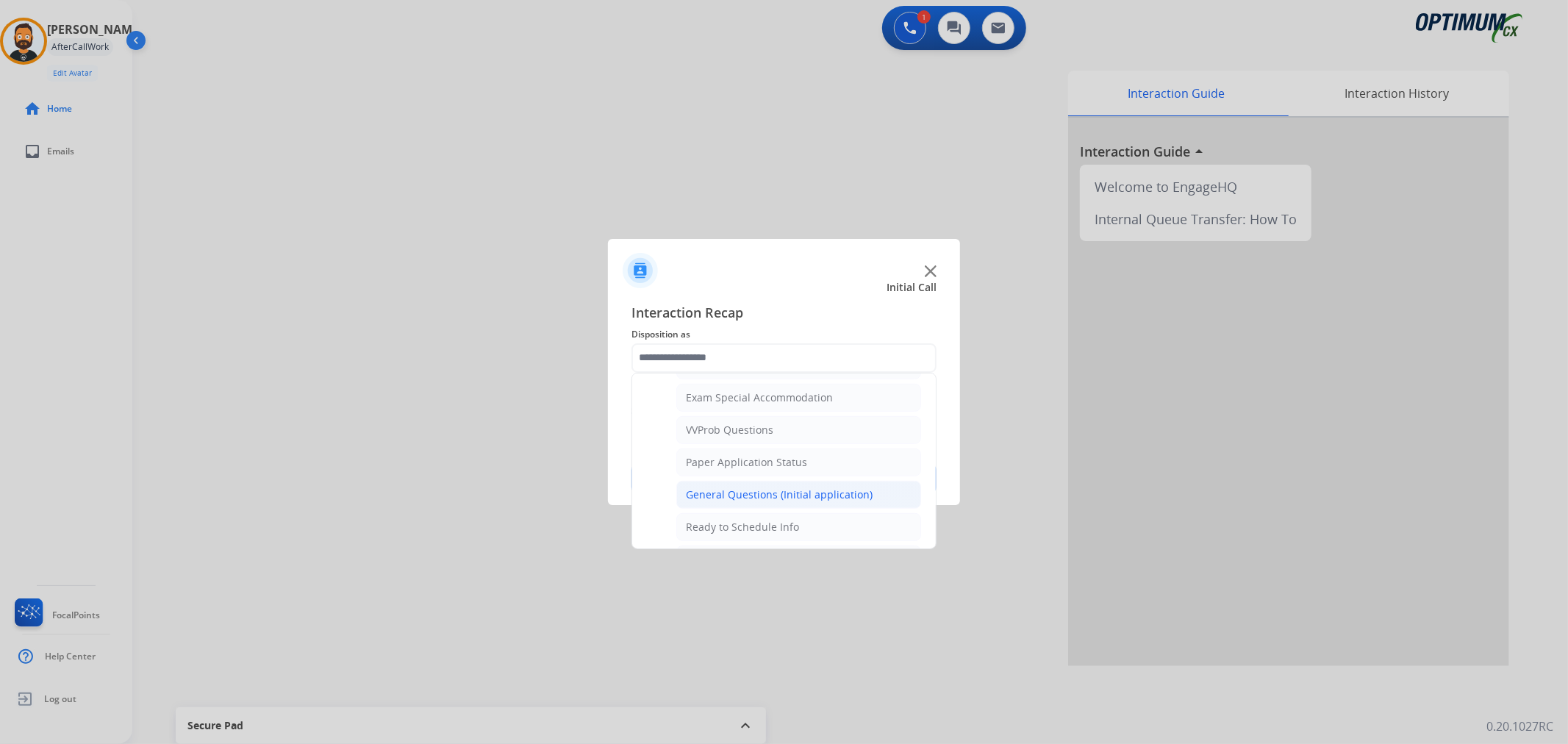
click at [748, 495] on div "General Questions (Initial application)" at bounding box center [779, 494] width 187 height 15
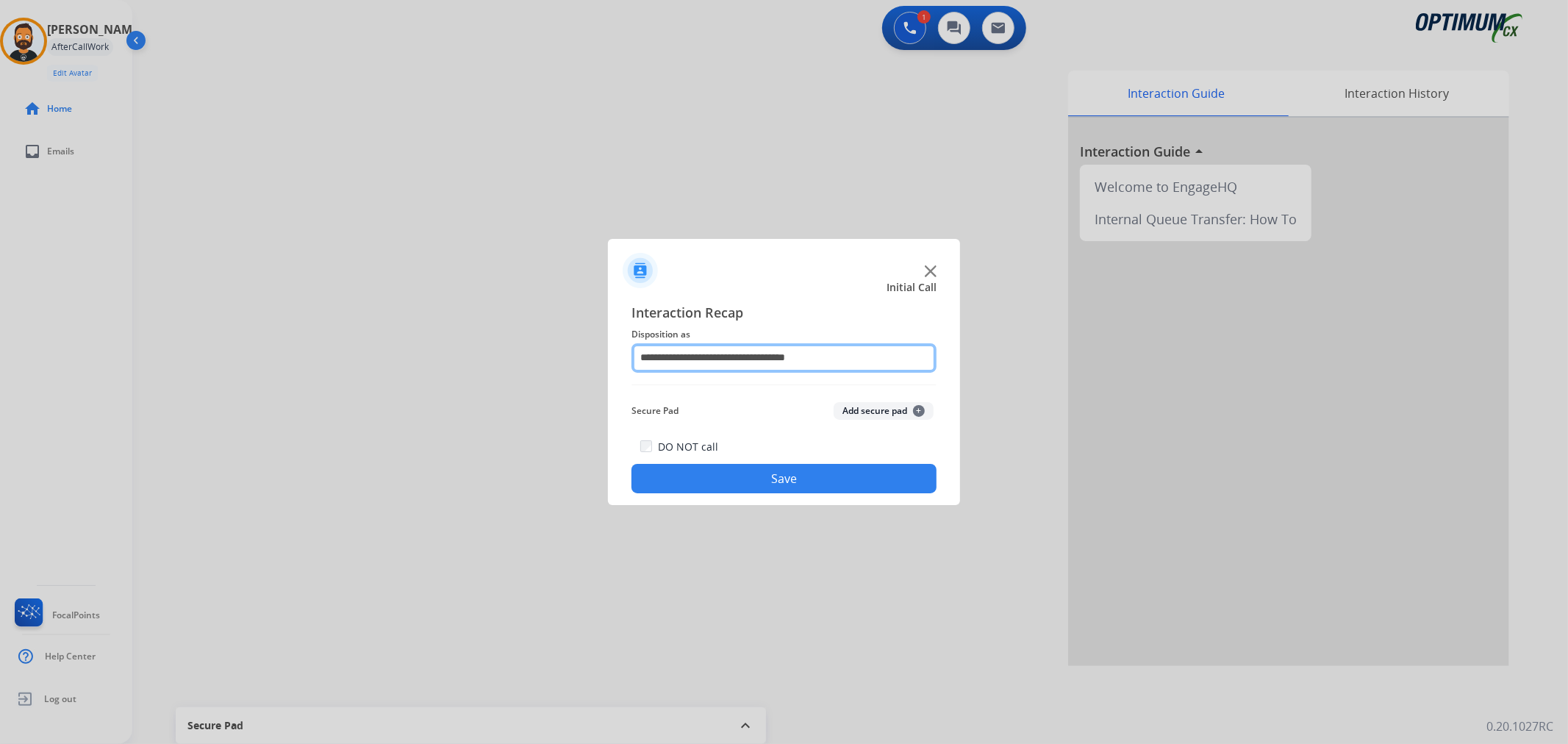
click at [736, 353] on input "**********" at bounding box center [784, 357] width 305 height 29
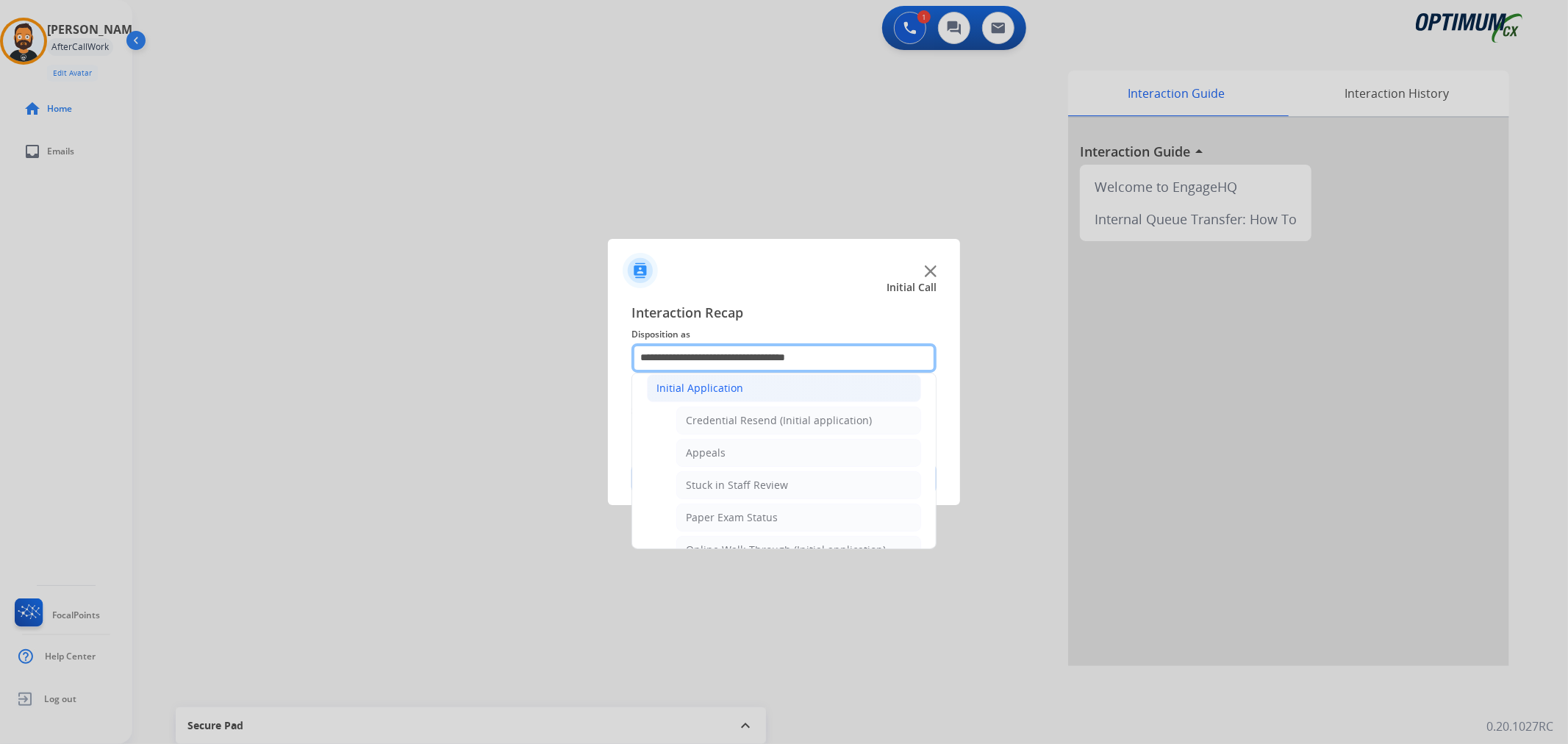
scroll to position [136, 0]
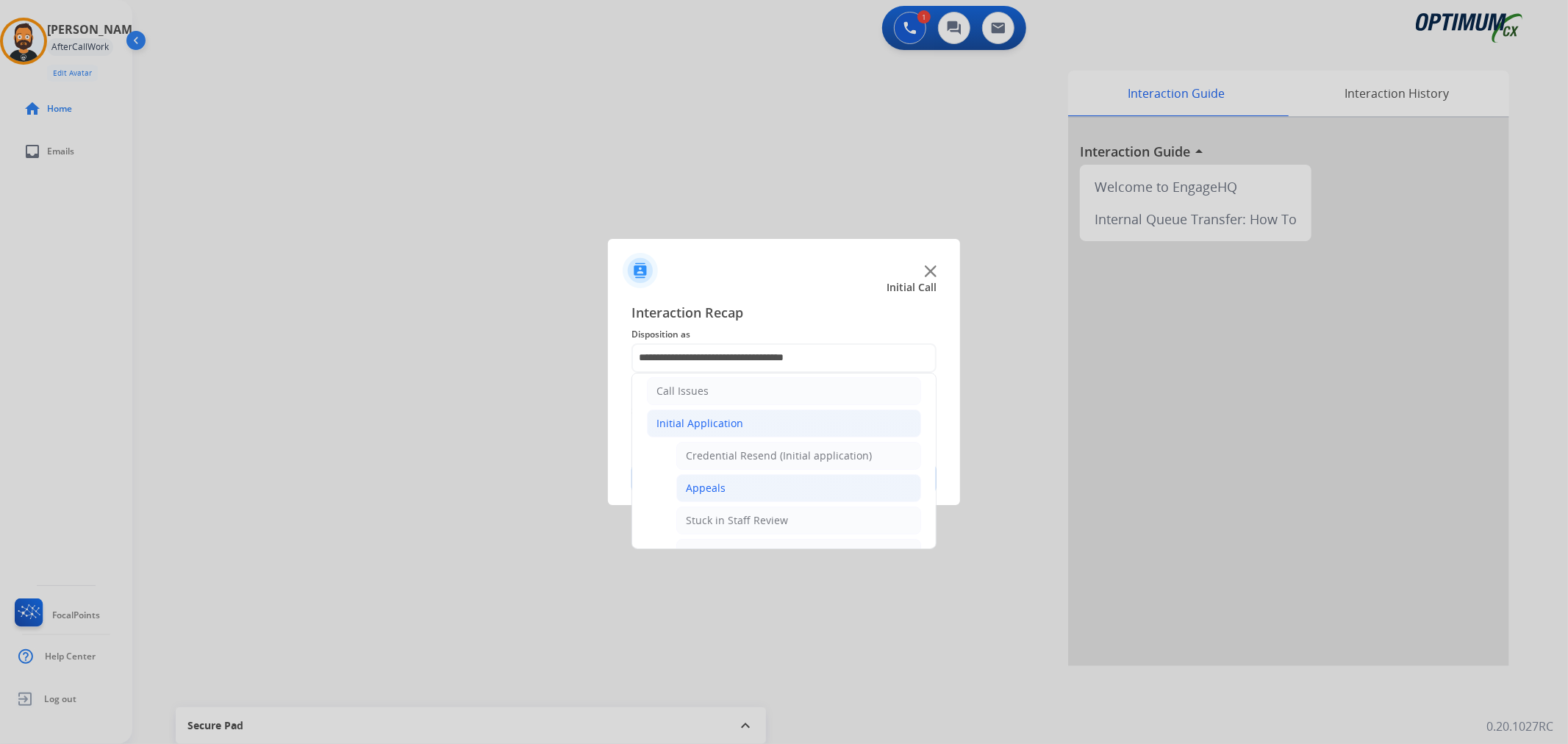
click at [717, 482] on div "Appeals" at bounding box center [705, 487] width 40 height 15
type input "*******"
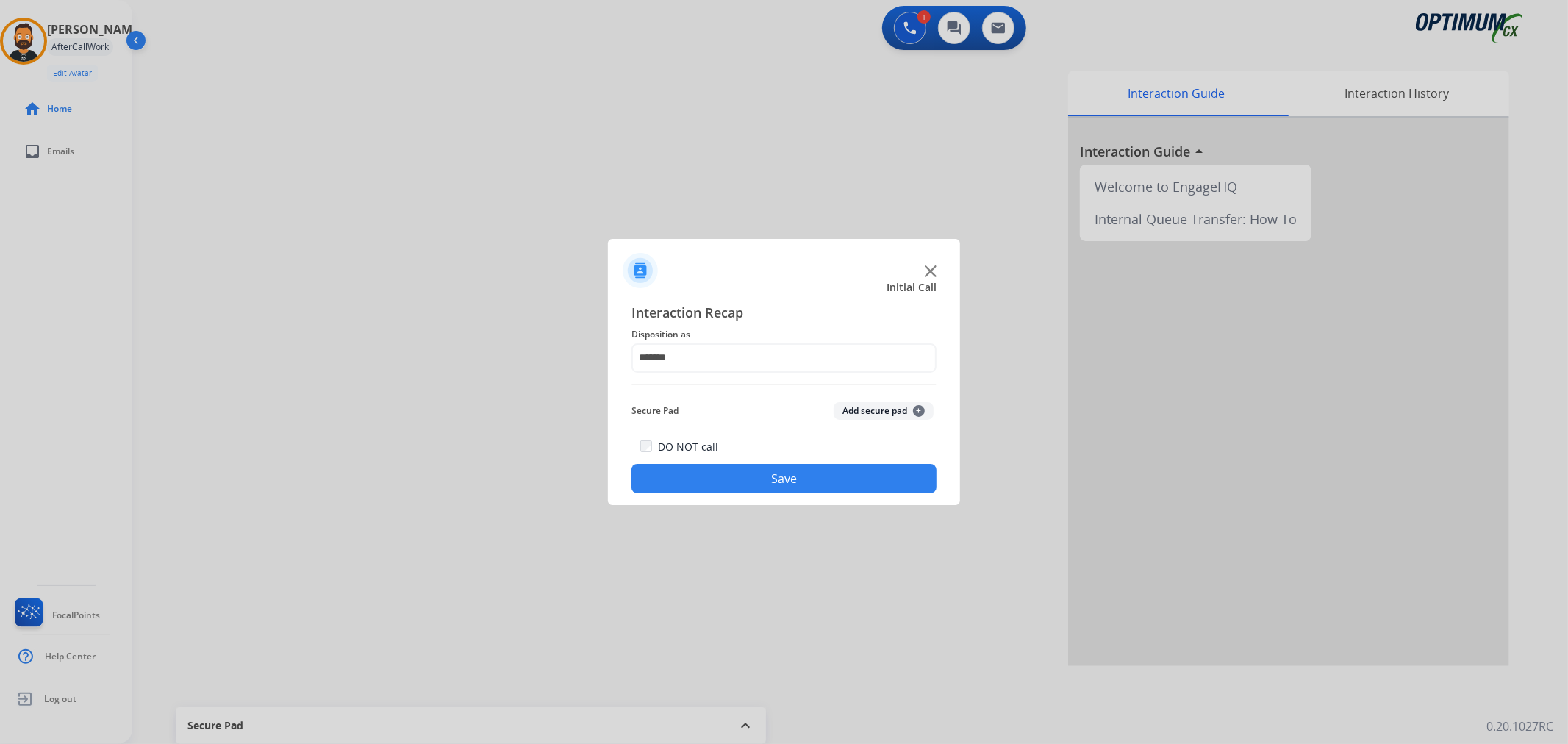
click at [719, 478] on button "Save" at bounding box center [784, 478] width 305 height 29
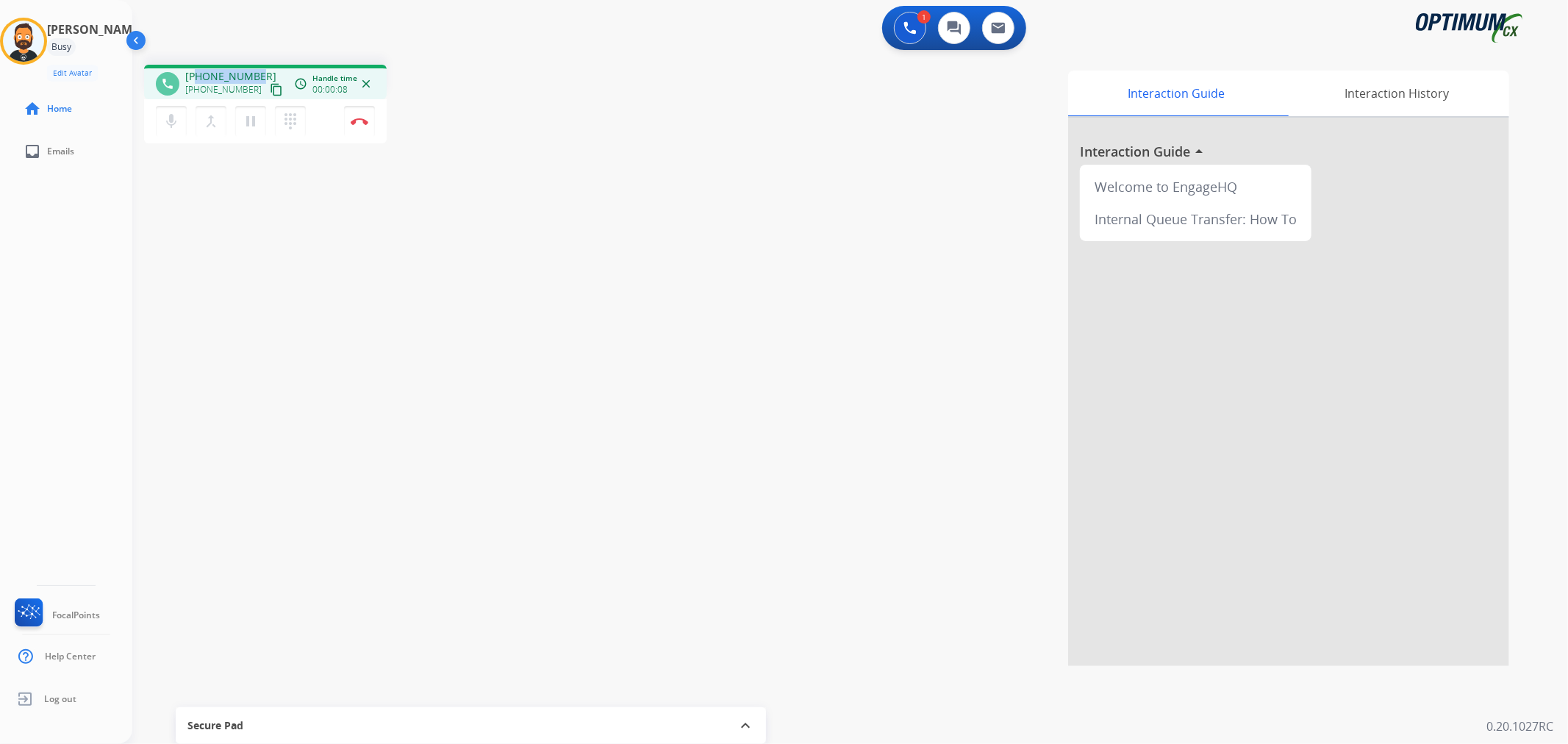
drag, startPoint x: 255, startPoint y: 69, endPoint x: 198, endPoint y: 70, distance: 57.0
click at [198, 70] on span "[PHONE_NUMBER]" at bounding box center [231, 76] width 91 height 15
click at [364, 128] on button "Disconnect" at bounding box center [360, 121] width 31 height 31
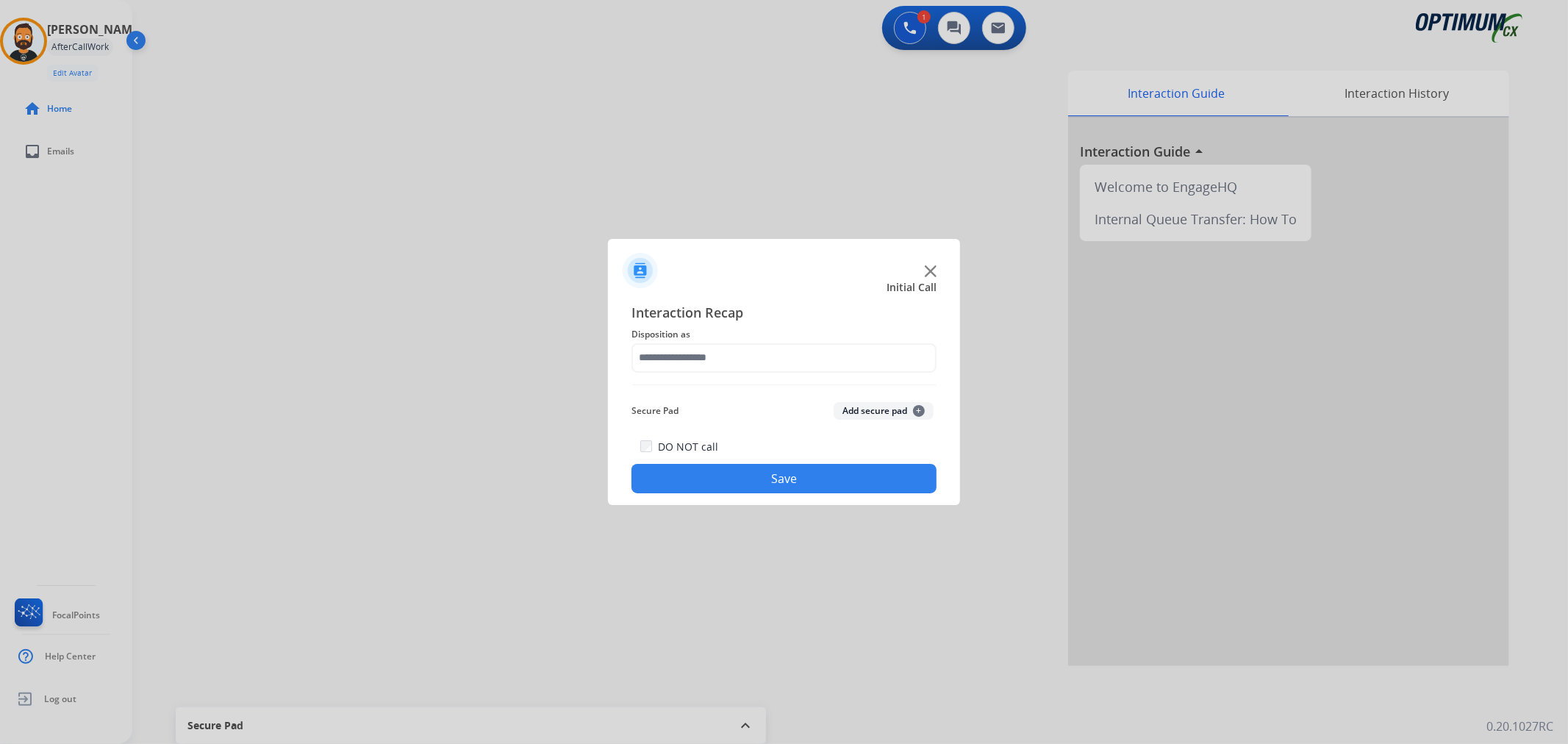
click at [726, 383] on div "Interaction Recap Disposition as Secure Pad Add secure pad + DO NOT call Save" at bounding box center [784, 397] width 305 height 191
click at [719, 370] on input "text" at bounding box center [784, 357] width 305 height 29
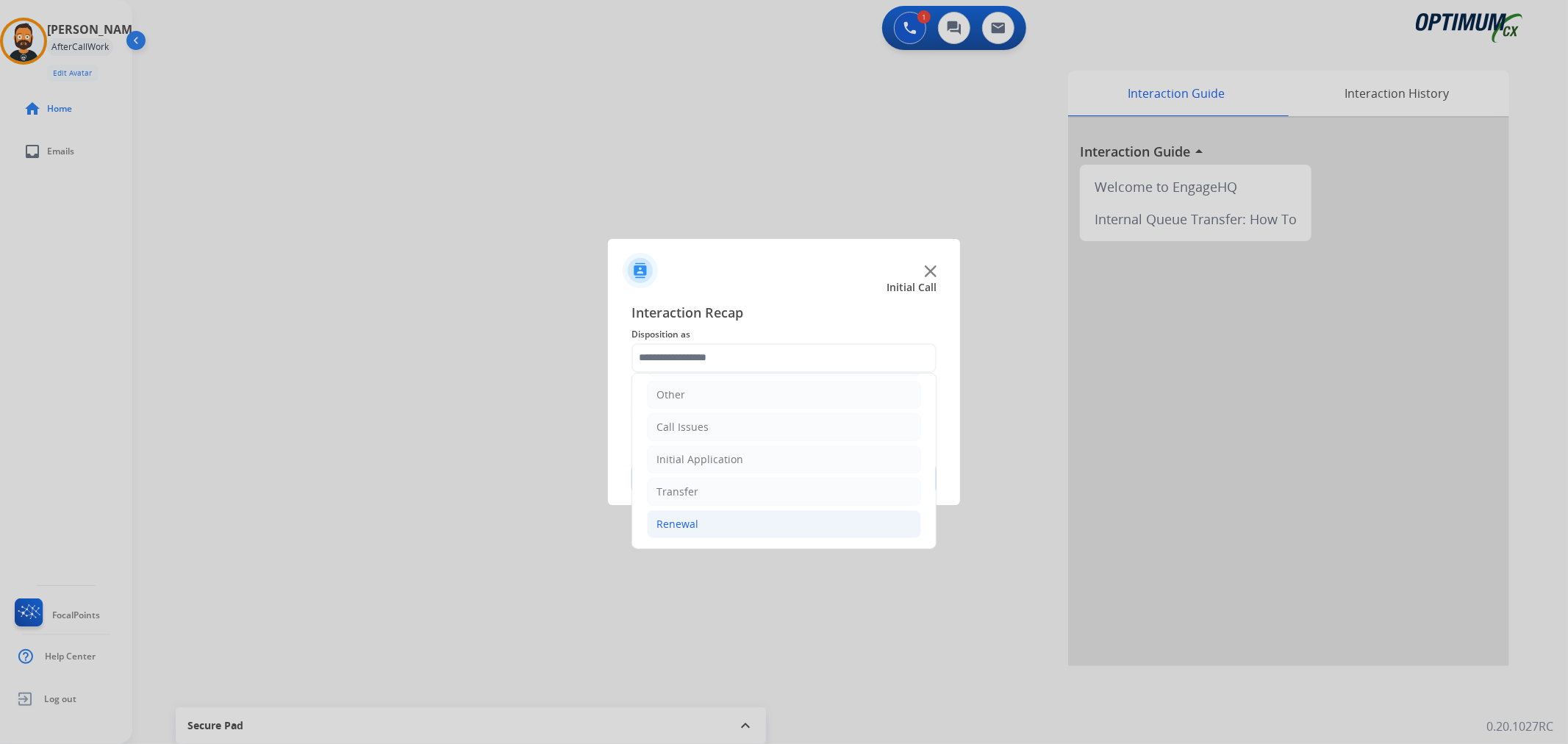
click at [713, 522] on li "Renewal" at bounding box center [784, 523] width 275 height 28
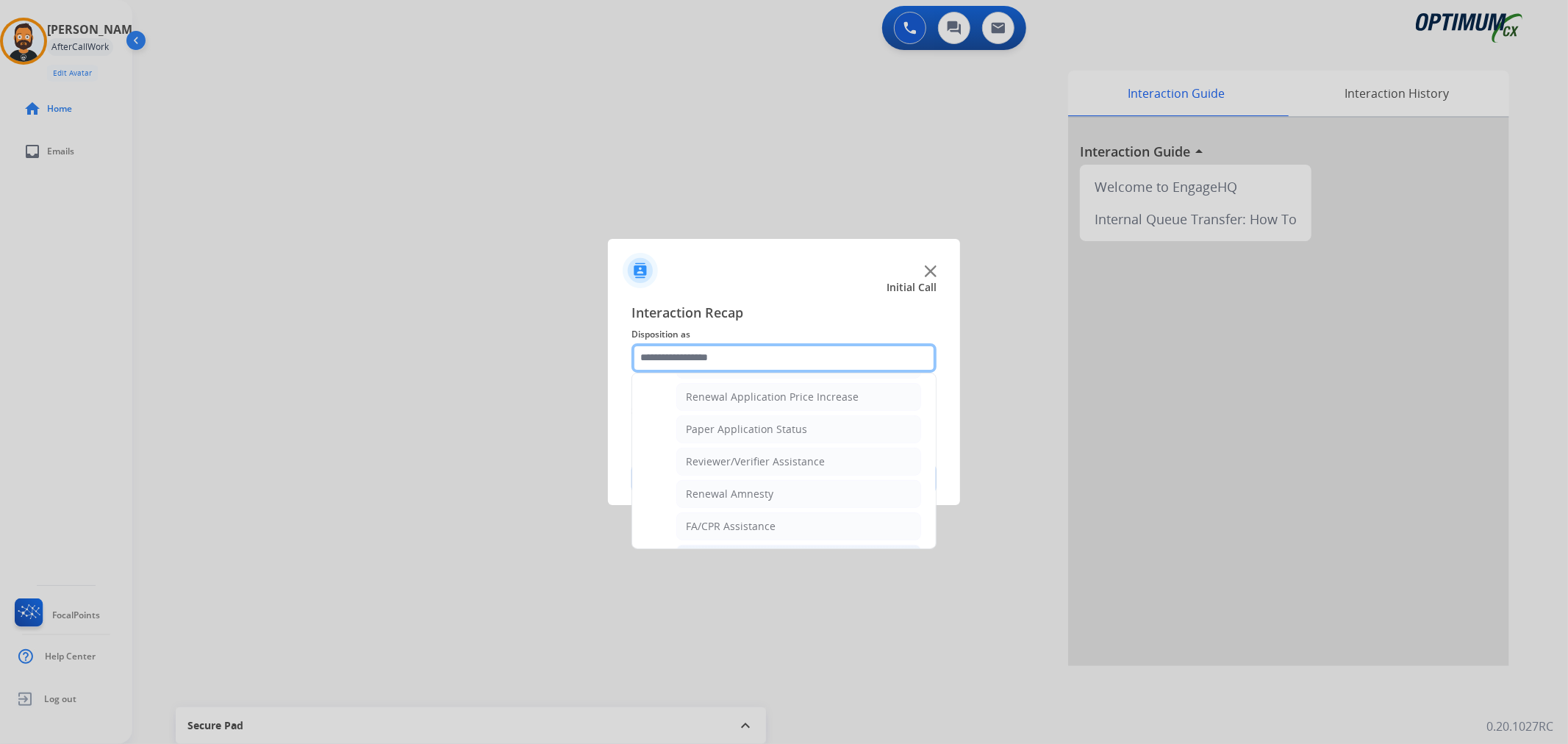
scroll to position [570, 0]
click at [739, 388] on div "Reviewer/Verifier Assistance" at bounding box center [755, 394] width 139 height 15
type input "**********"
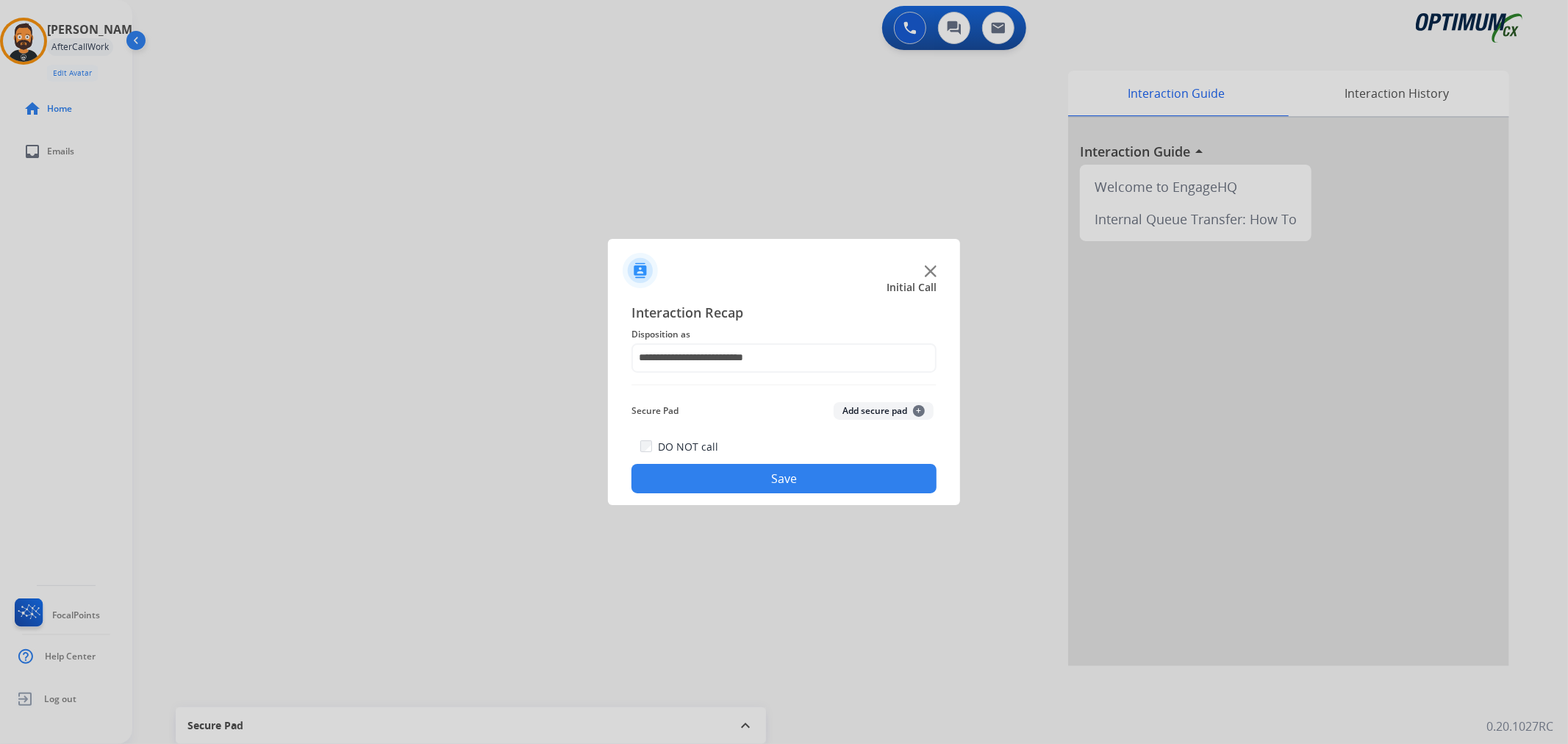
click at [738, 475] on button "Save" at bounding box center [784, 478] width 305 height 29
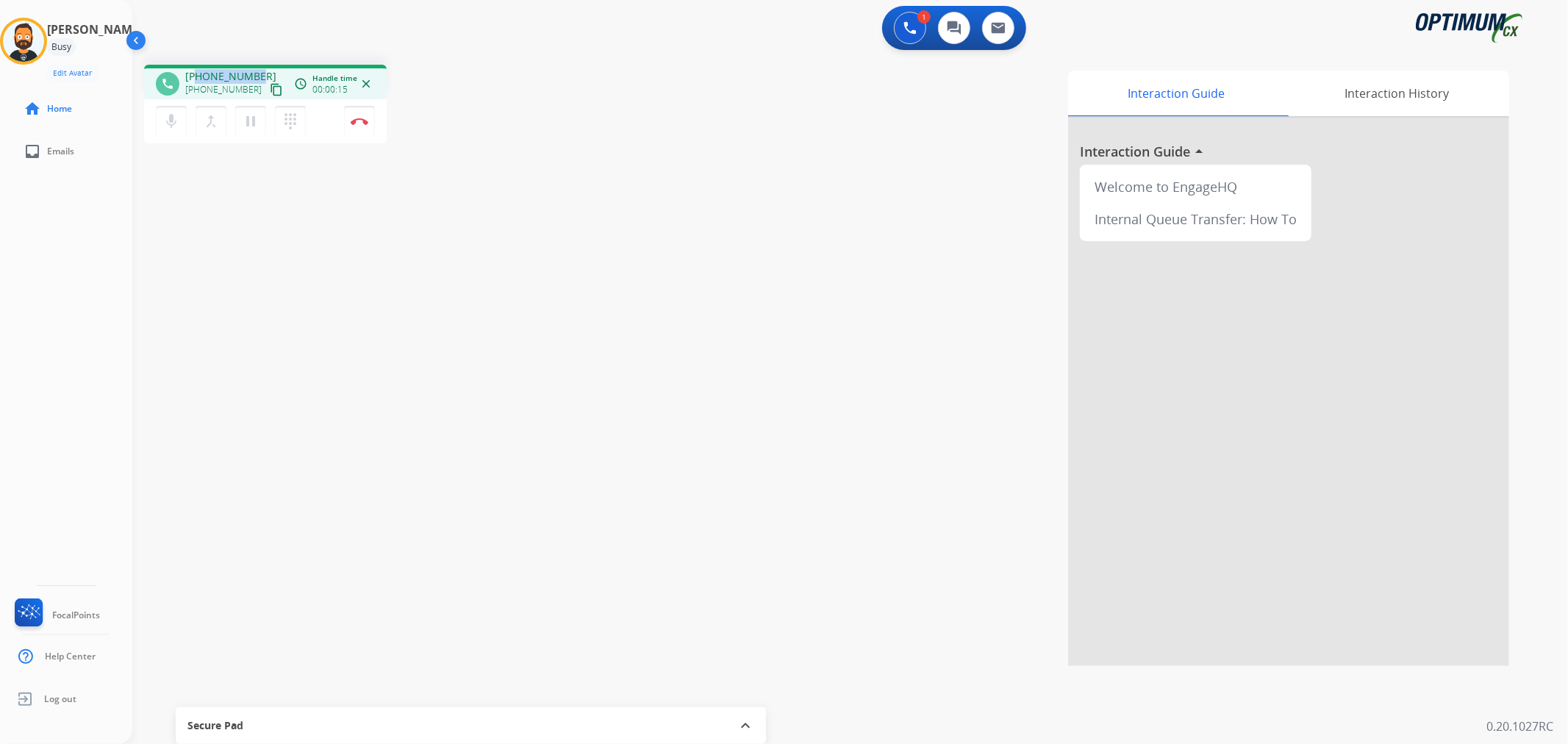
drag, startPoint x: 262, startPoint y: 69, endPoint x: 195, endPoint y: 73, distance: 67.1
click at [195, 73] on div "[PHONE_NUMBER] [PHONE_NUMBER] content_copy" at bounding box center [235, 84] width 100 height 29
click at [356, 123] on img at bounding box center [360, 121] width 18 height 8
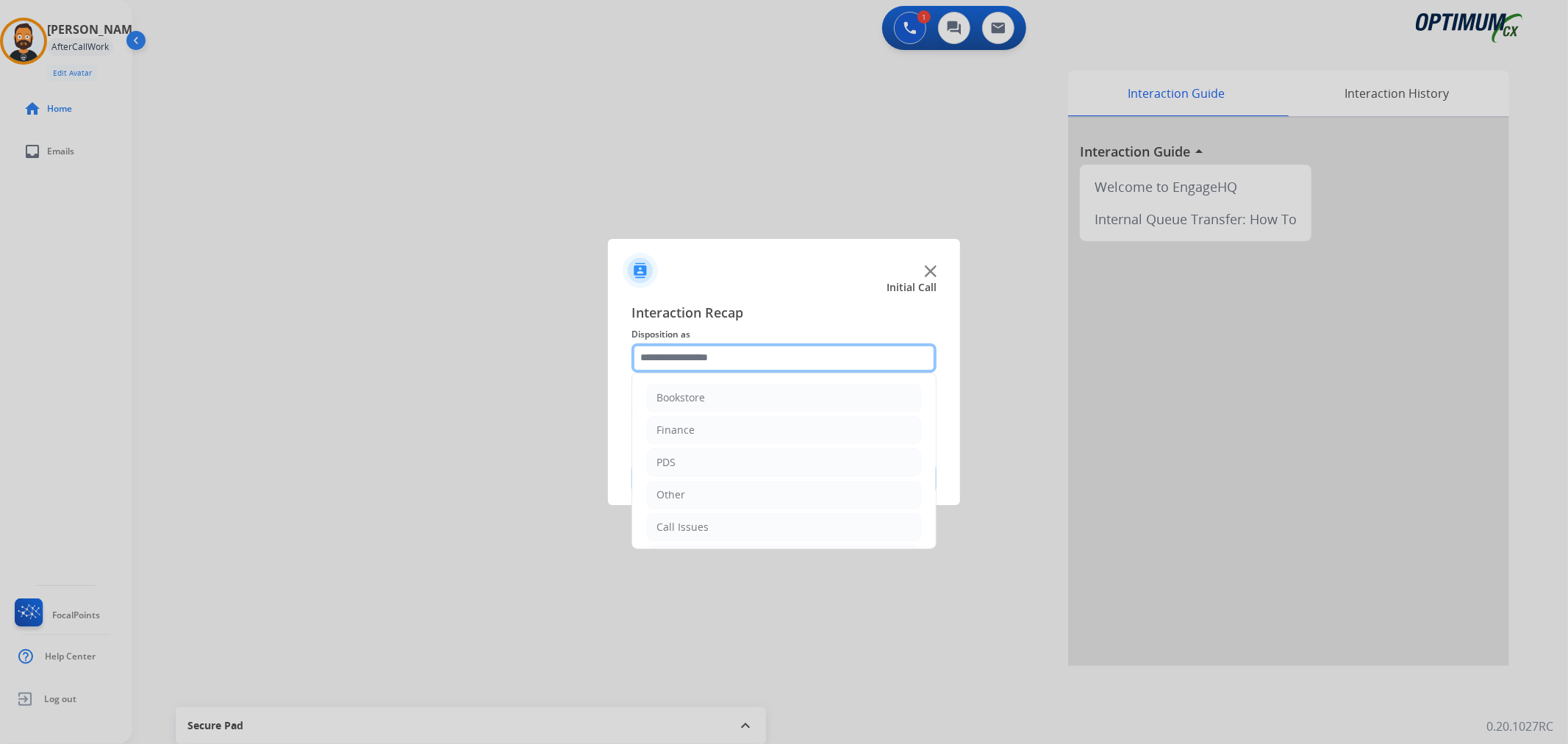
click at [684, 355] on input "text" at bounding box center [784, 357] width 305 height 29
click at [729, 516] on li "Renewal" at bounding box center [784, 523] width 275 height 28
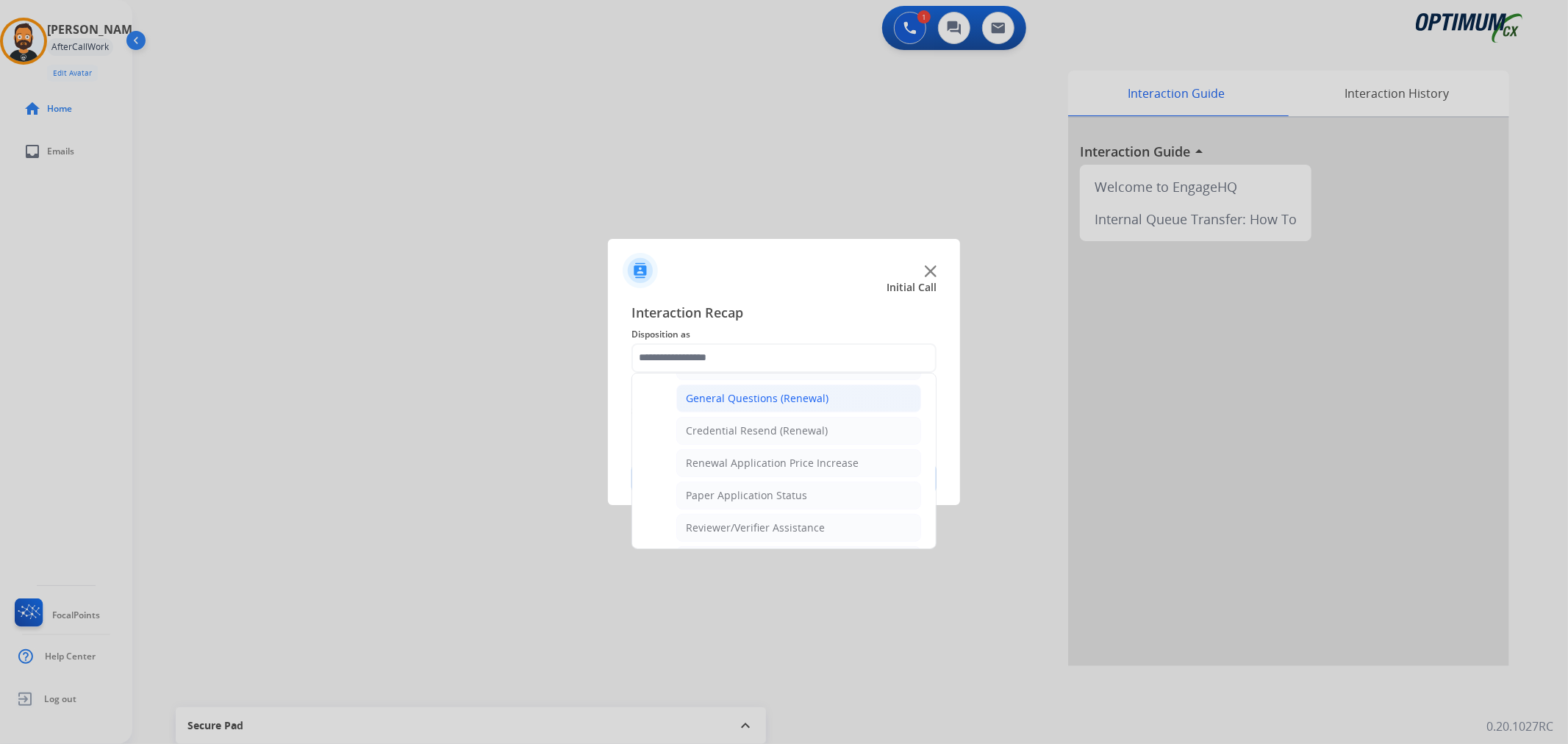
click at [759, 396] on div "General Questions (Renewal)" at bounding box center [757, 397] width 143 height 15
type input "**********"
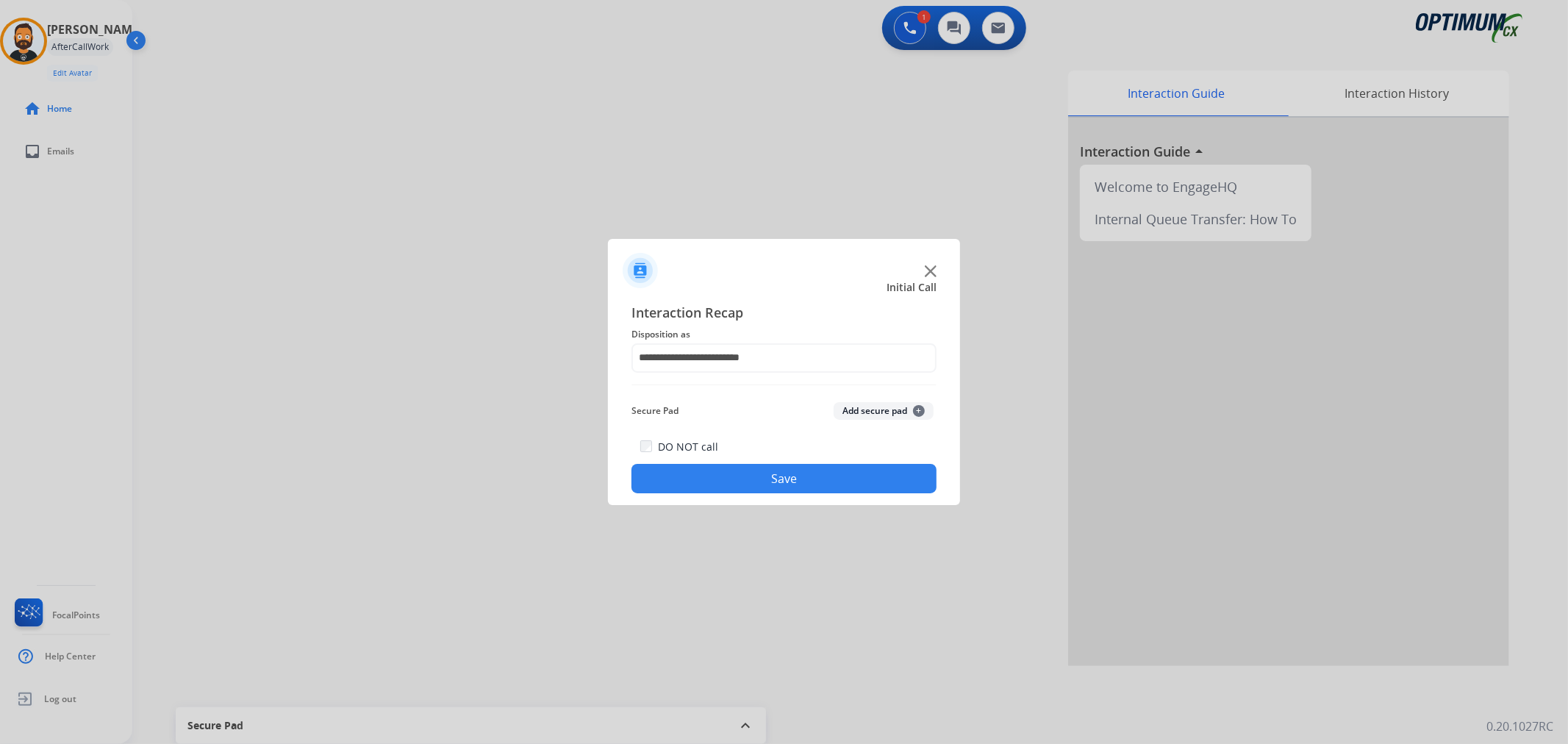
click at [761, 459] on div "DO NOT call Save" at bounding box center [784, 465] width 305 height 56
click at [752, 474] on button "Save" at bounding box center [784, 478] width 305 height 29
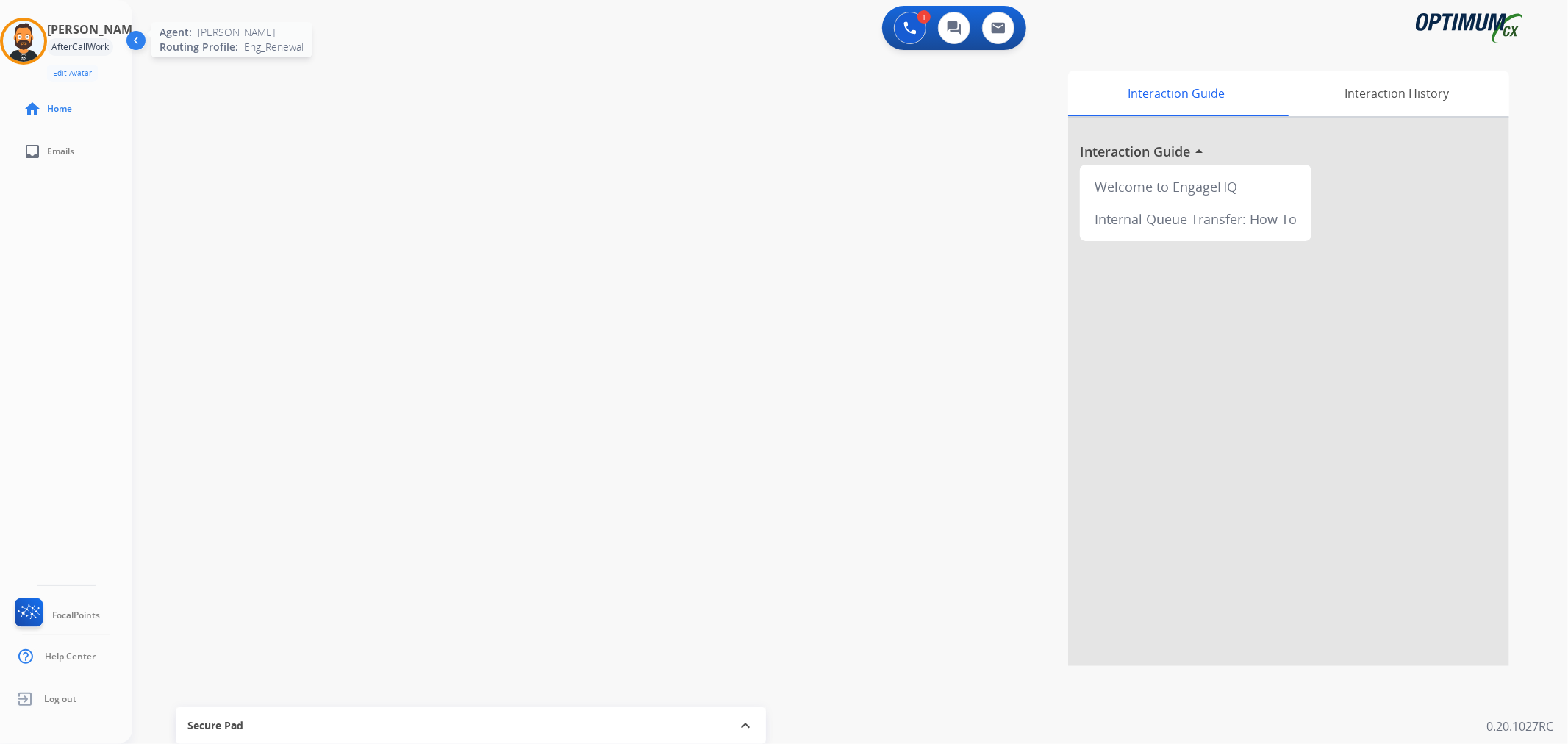
click at [44, 46] on img at bounding box center [23, 41] width 41 height 41
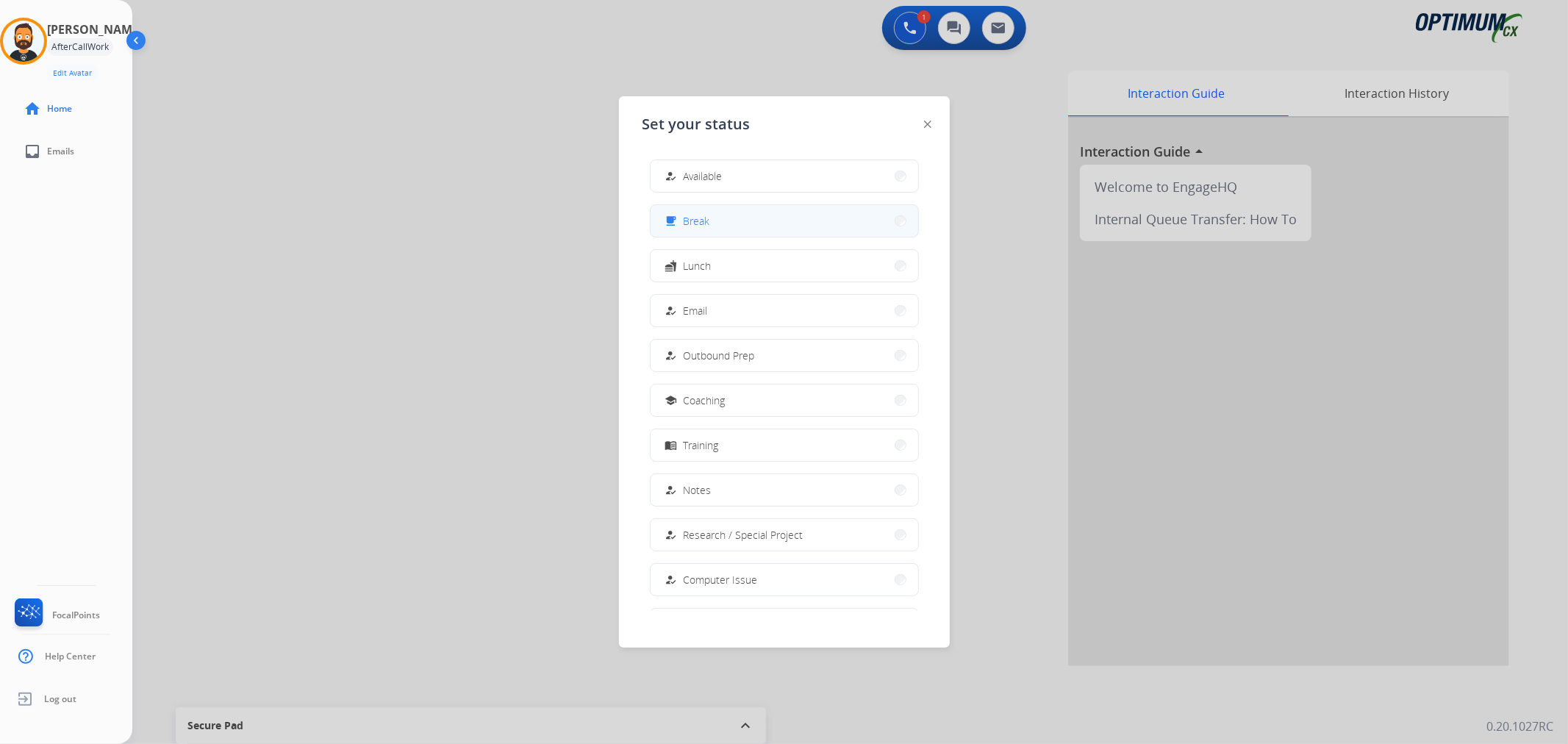
click at [736, 222] on button "free_breakfast Break" at bounding box center [784, 221] width 268 height 31
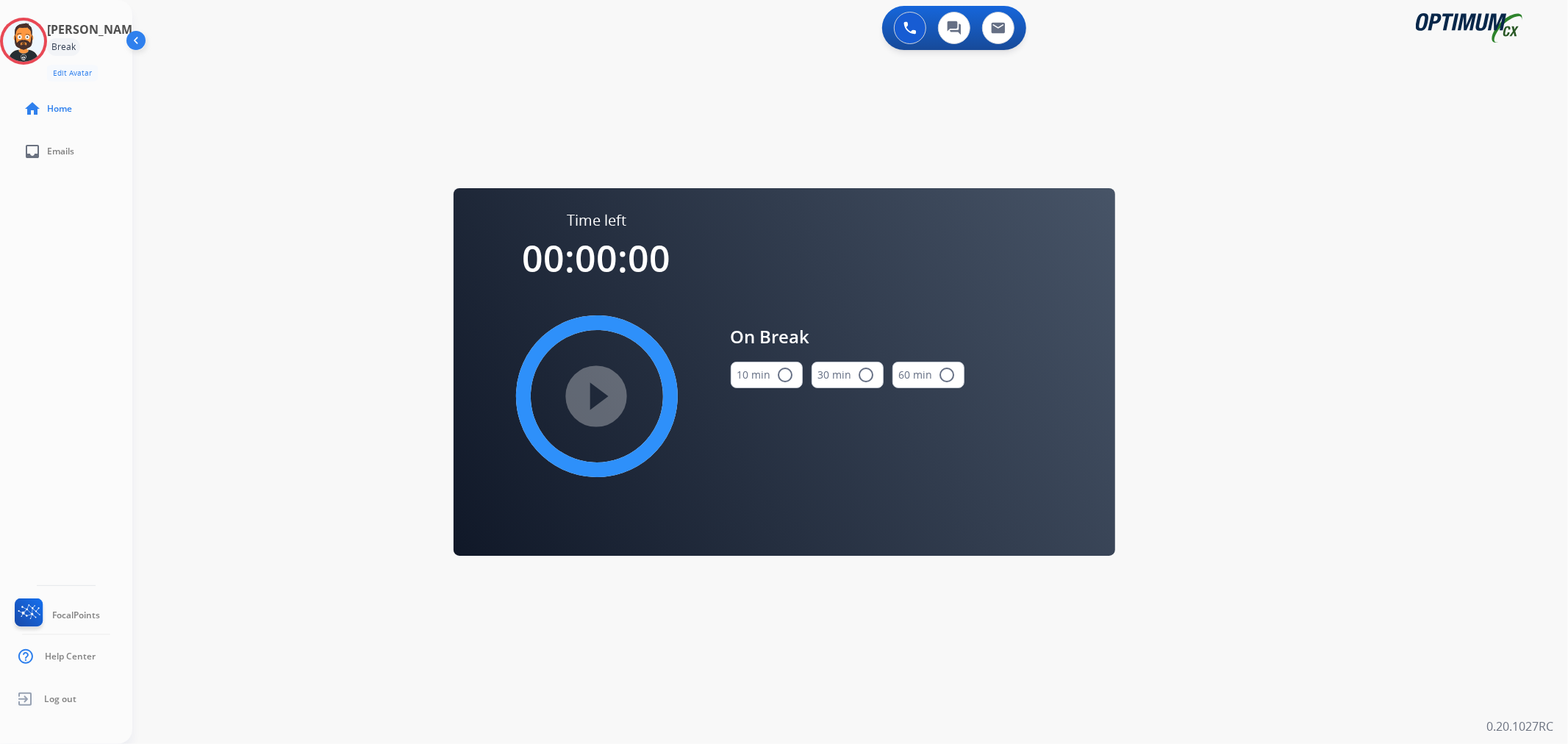
click at [773, 368] on button "10 min radio_button_unchecked" at bounding box center [767, 374] width 72 height 26
click at [640, 384] on div "play_circle_filled" at bounding box center [597, 396] width 221 height 221
click at [606, 388] on mat-icon "play_circle_filled" at bounding box center [597, 396] width 18 height 18
click at [18, 42] on icon at bounding box center [23, 41] width 48 height 48
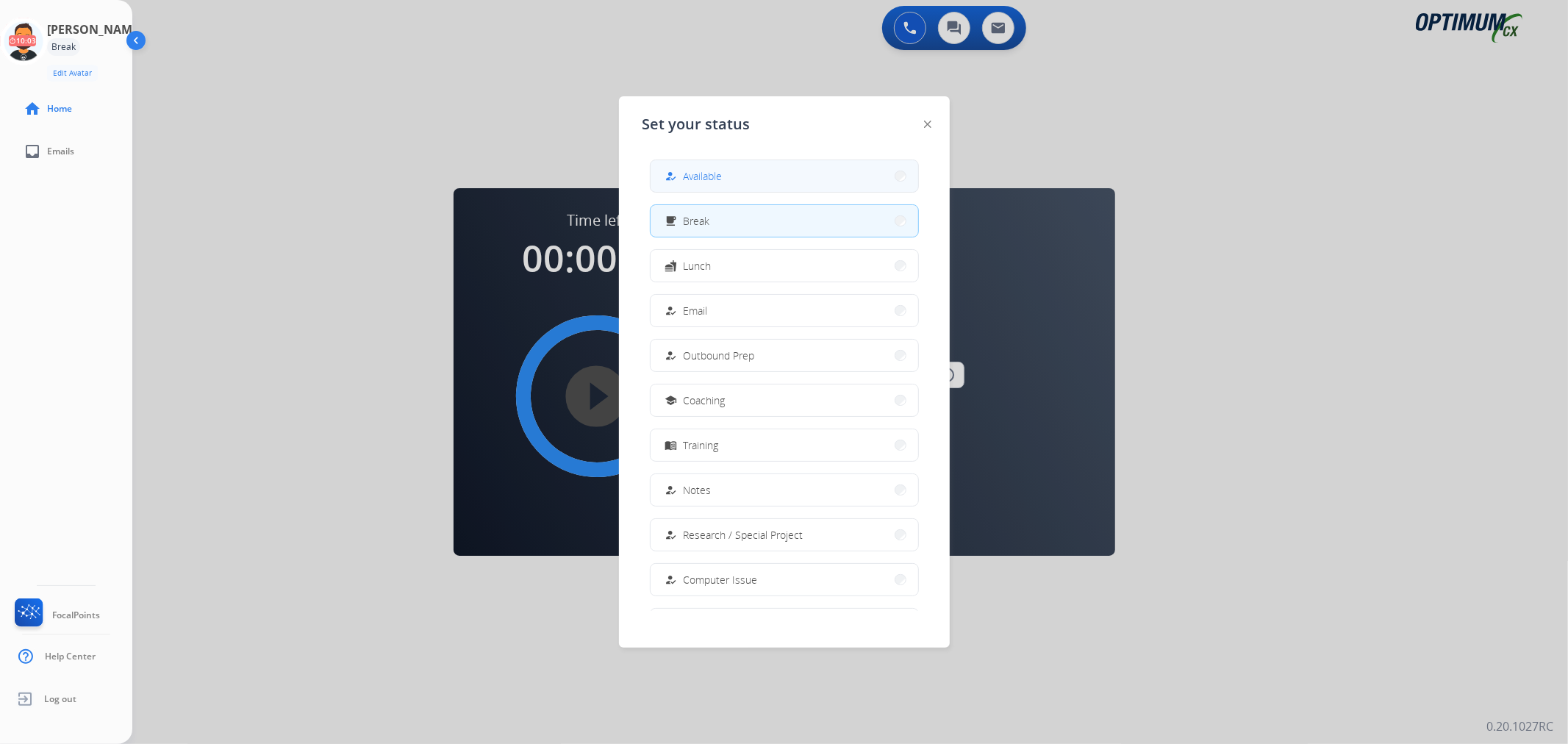
click at [709, 186] on button "how_to_reg Available" at bounding box center [784, 176] width 268 height 31
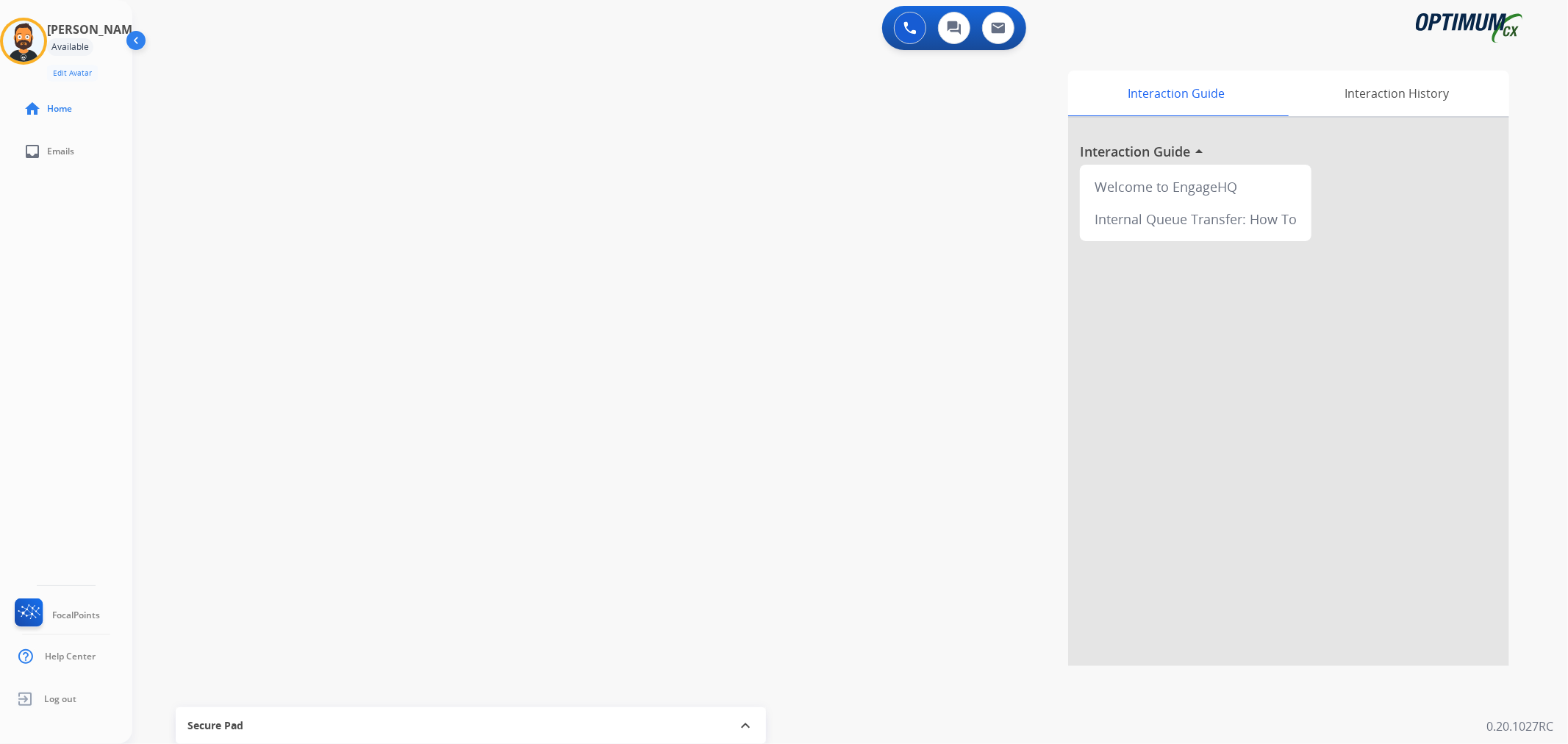
click at [422, 277] on div "swap_horiz Break voice bridge close_fullscreen Connect 3-Way Call merge_type Se…" at bounding box center [832, 359] width 1401 height 613
drag, startPoint x: 262, startPoint y: 69, endPoint x: 196, endPoint y: 66, distance: 66.1
click at [196, 66] on div "phone [PHONE_NUMBER] [PHONE_NUMBER] content_copy access_time Call metrics Queue…" at bounding box center [265, 81] width 242 height 34
click at [352, 117] on img at bounding box center [360, 121] width 18 height 8
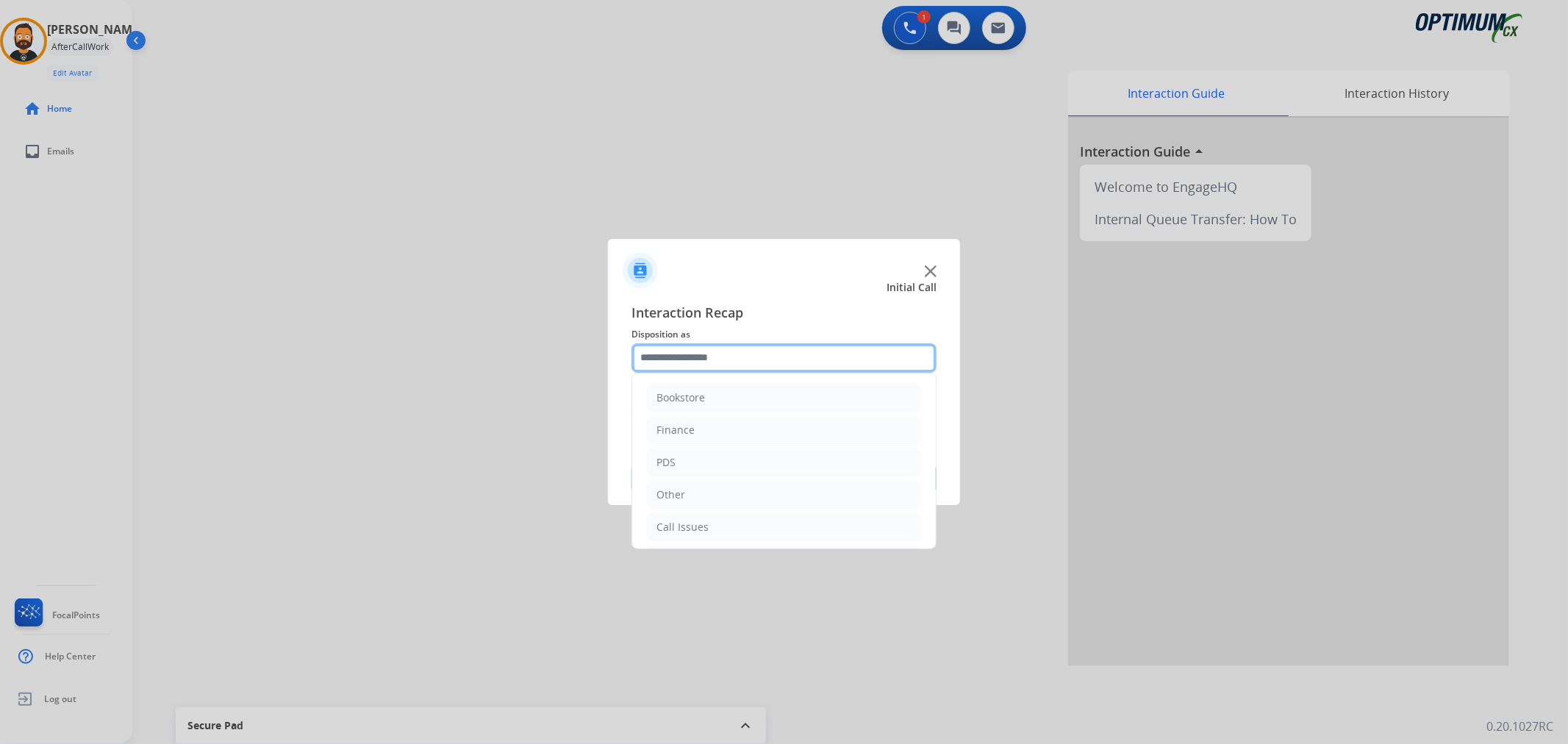
click at [702, 351] on input "text" at bounding box center [784, 357] width 305 height 29
click at [696, 519] on div "Renewal" at bounding box center [677, 523] width 42 height 15
click at [695, 521] on div "Call Issues" at bounding box center [682, 526] width 52 height 15
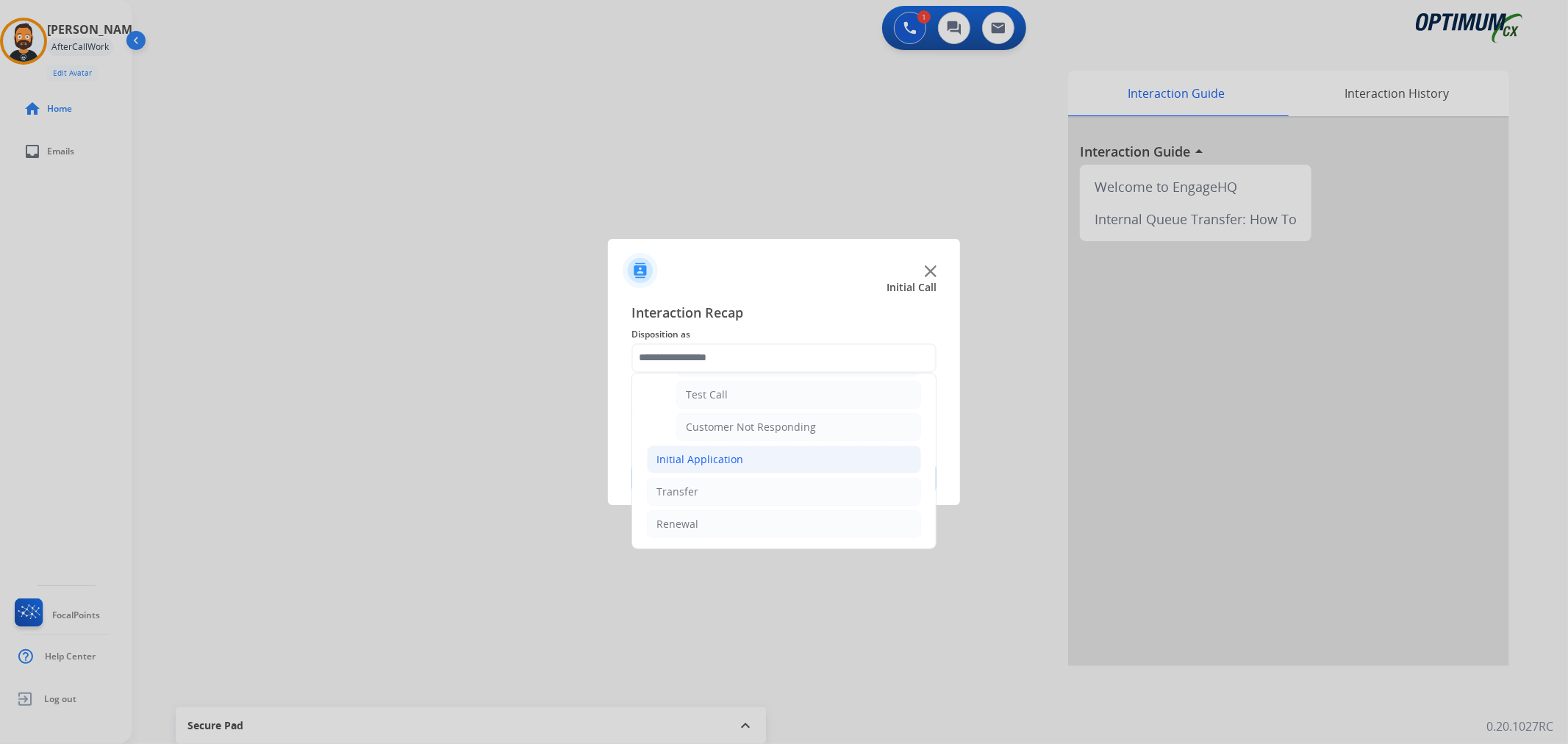
click at [728, 458] on div "Initial Application" at bounding box center [699, 459] width 87 height 15
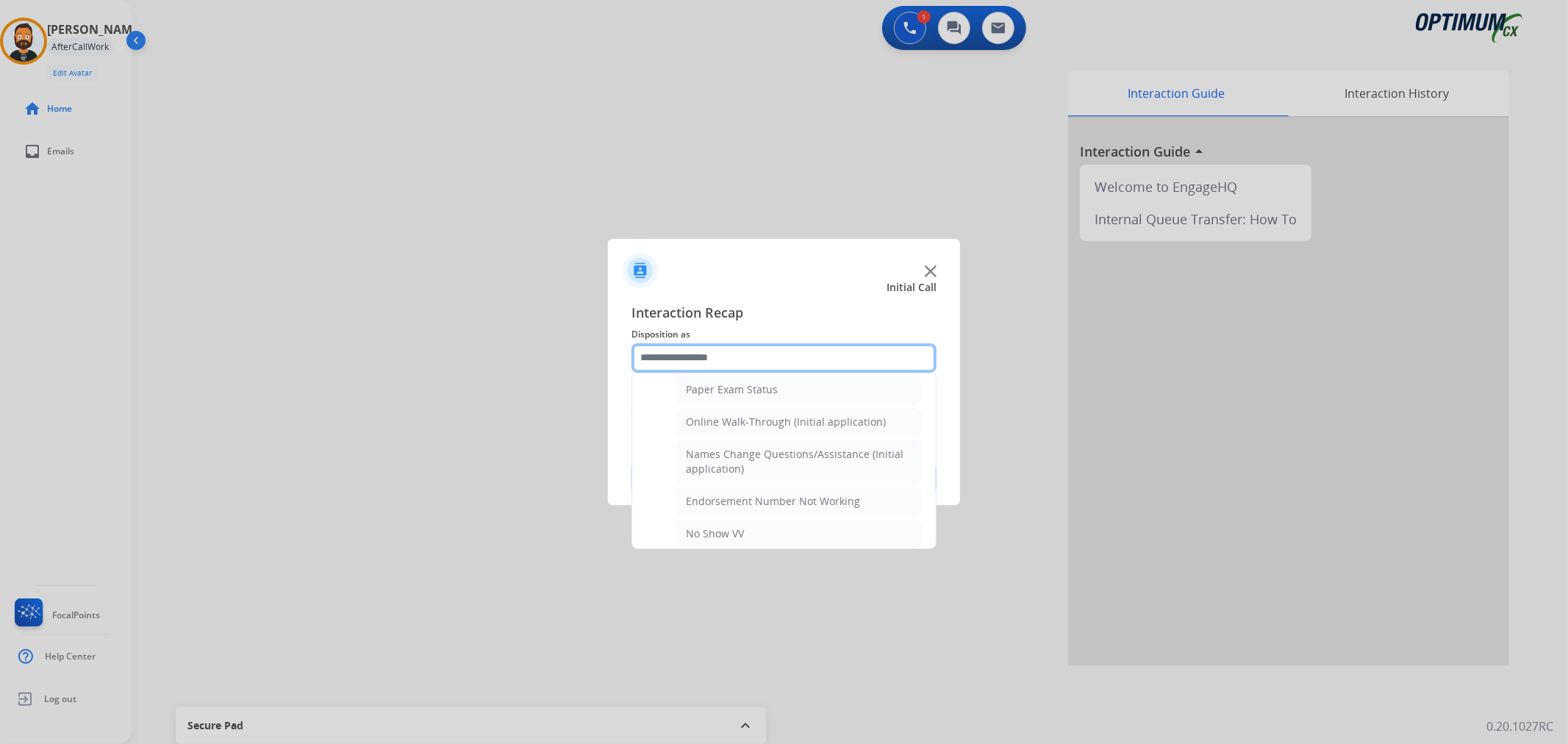
scroll to position [263, 0]
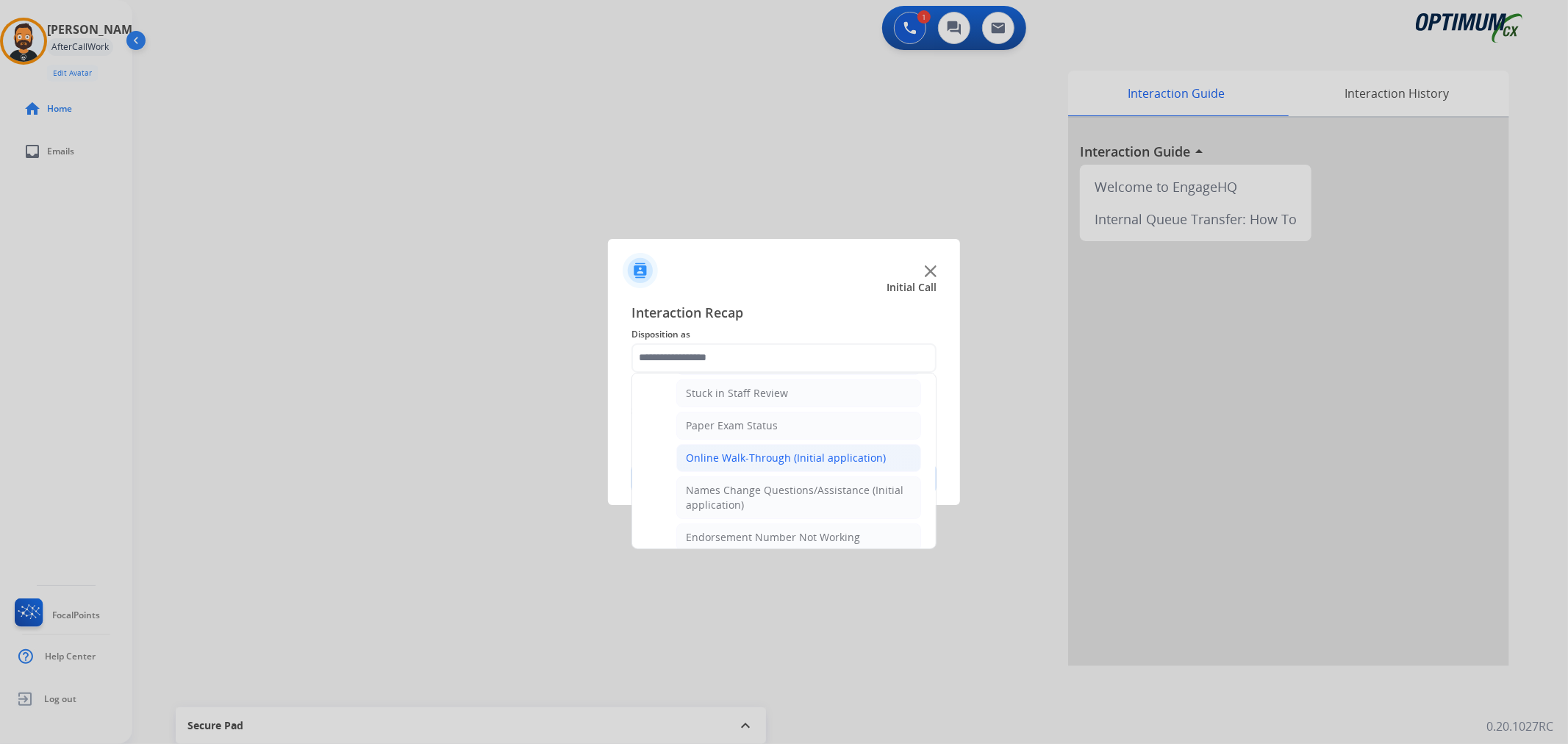
click at [788, 466] on li "Online Walk-Through (Initial application)" at bounding box center [798, 458] width 245 height 28
type input "**********"
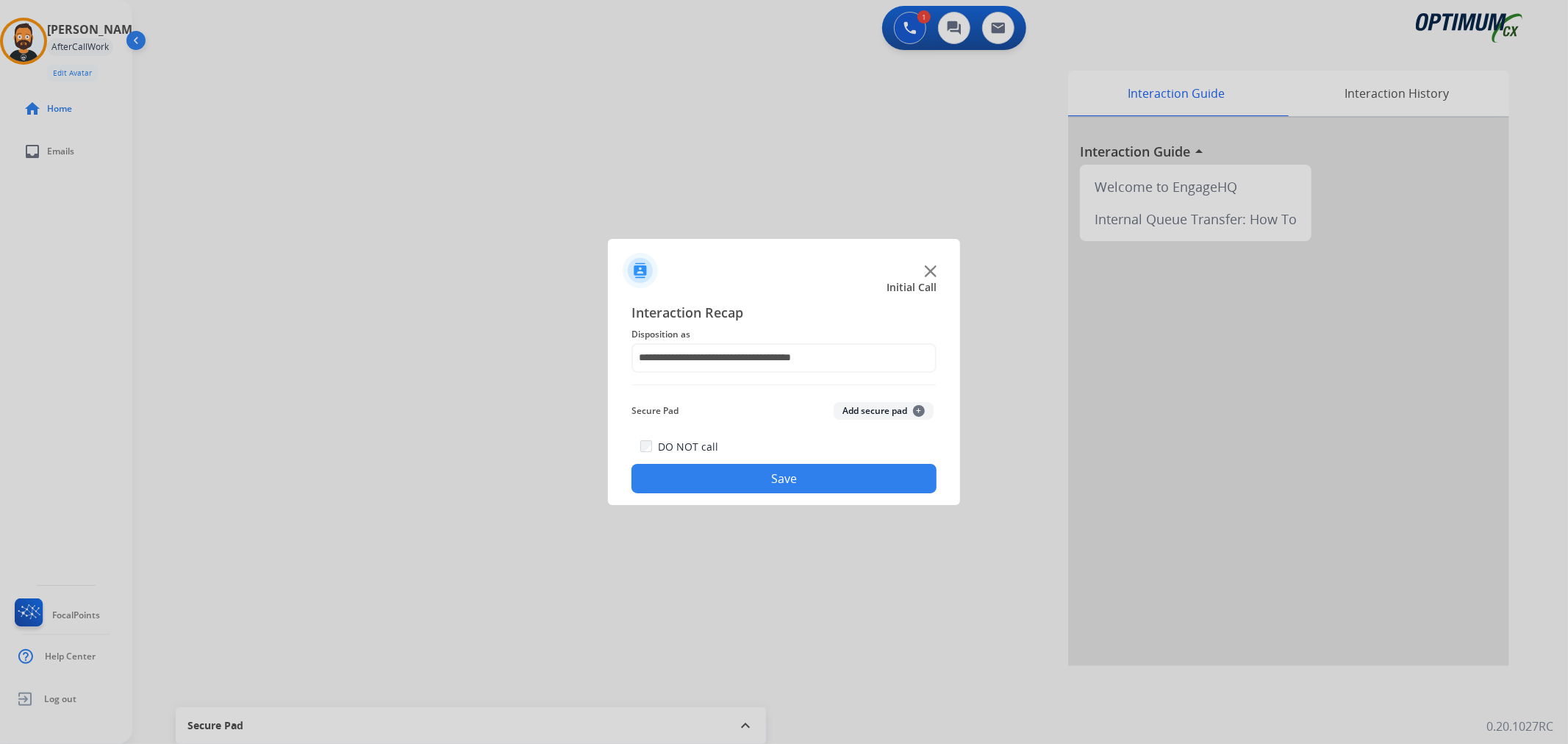
click at [784, 479] on button "Save" at bounding box center [784, 478] width 305 height 29
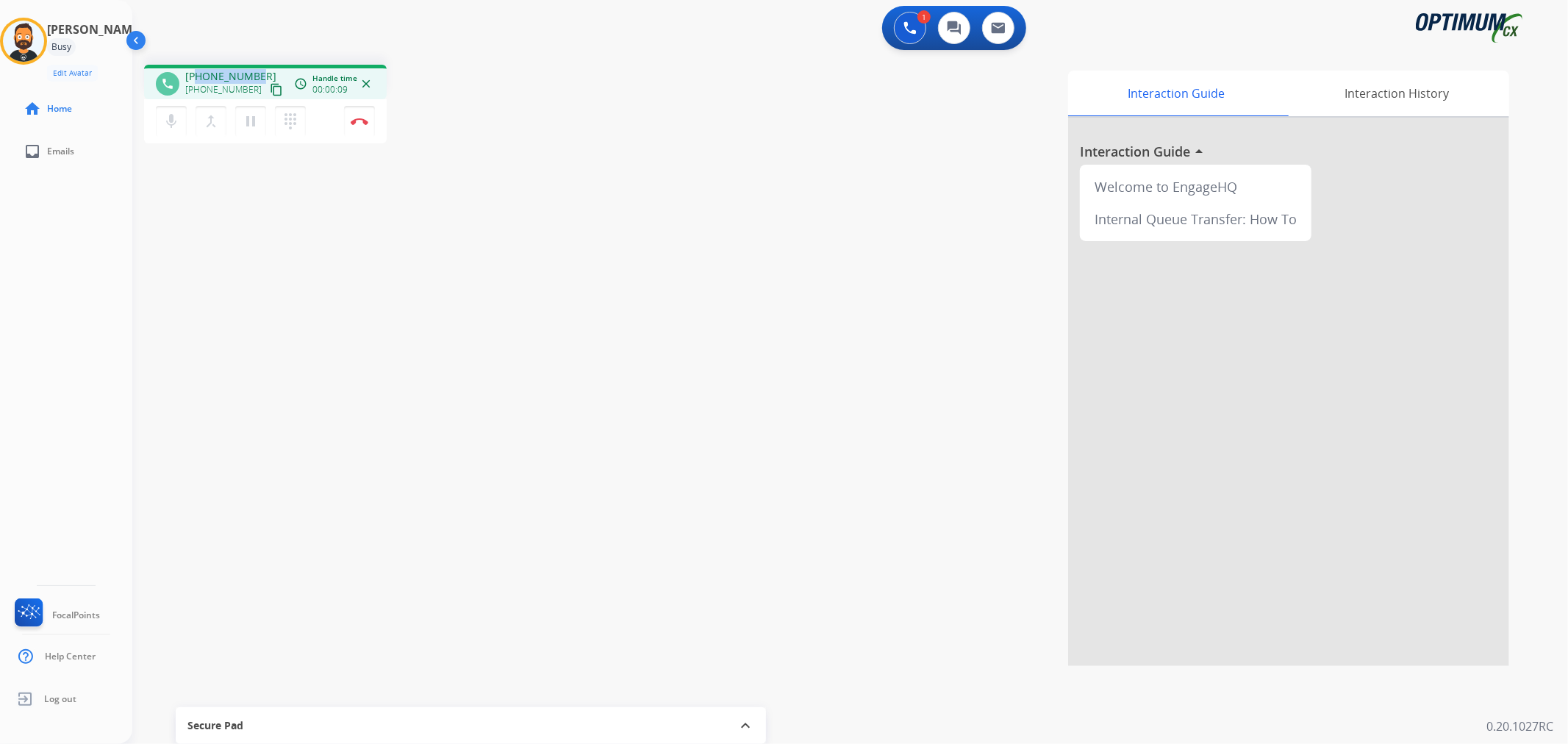
drag, startPoint x: 257, startPoint y: 68, endPoint x: 197, endPoint y: 68, distance: 60.0
click at [197, 69] on div "[PHONE_NUMBER] [PHONE_NUMBER] content_copy" at bounding box center [235, 84] width 100 height 29
click at [256, 120] on mat-icon "pause" at bounding box center [251, 121] width 18 height 18
click at [251, 120] on mat-icon "play_arrow" at bounding box center [251, 121] width 18 height 18
click at [360, 114] on button "Disconnect" at bounding box center [360, 121] width 31 height 31
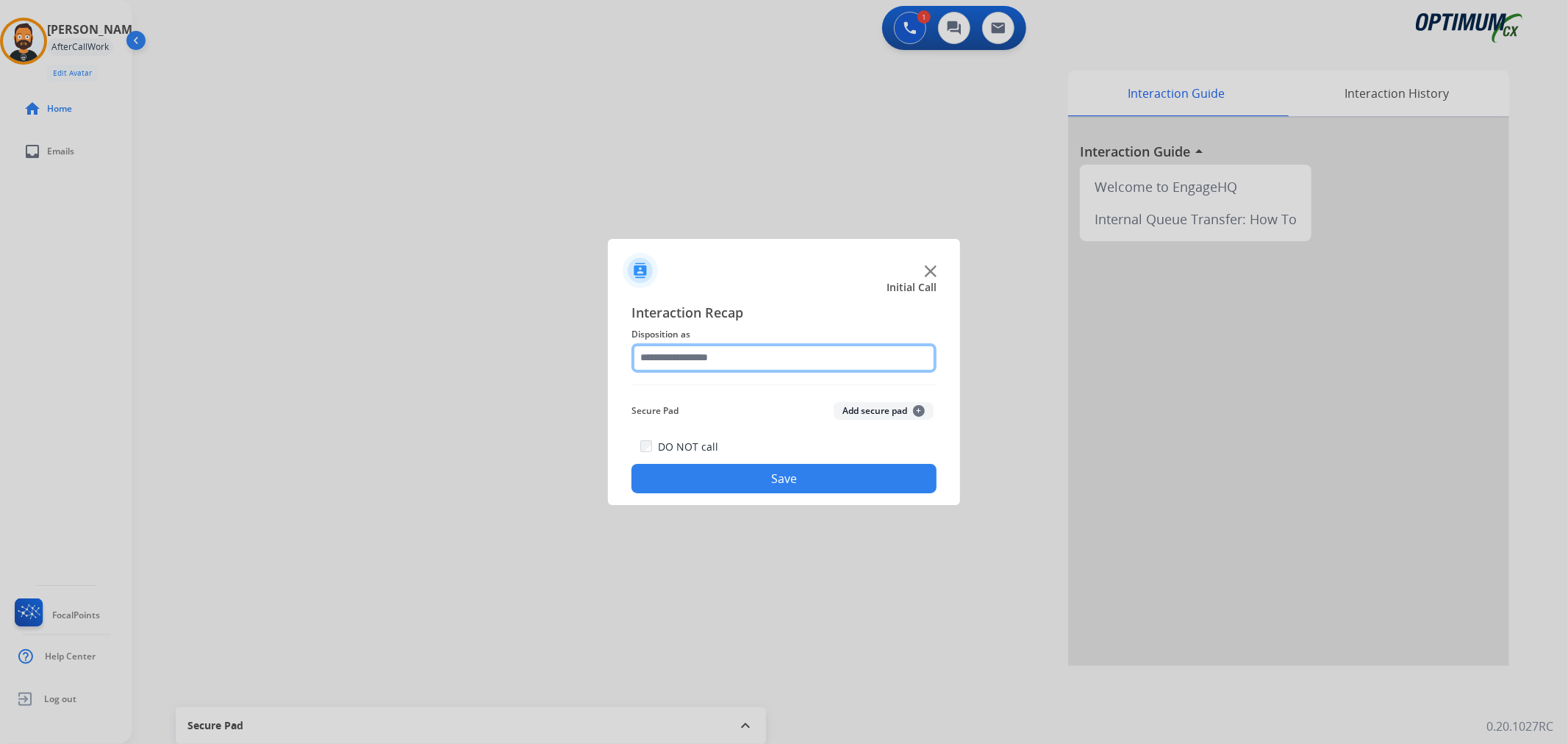
click at [708, 347] on input "text" at bounding box center [784, 357] width 305 height 29
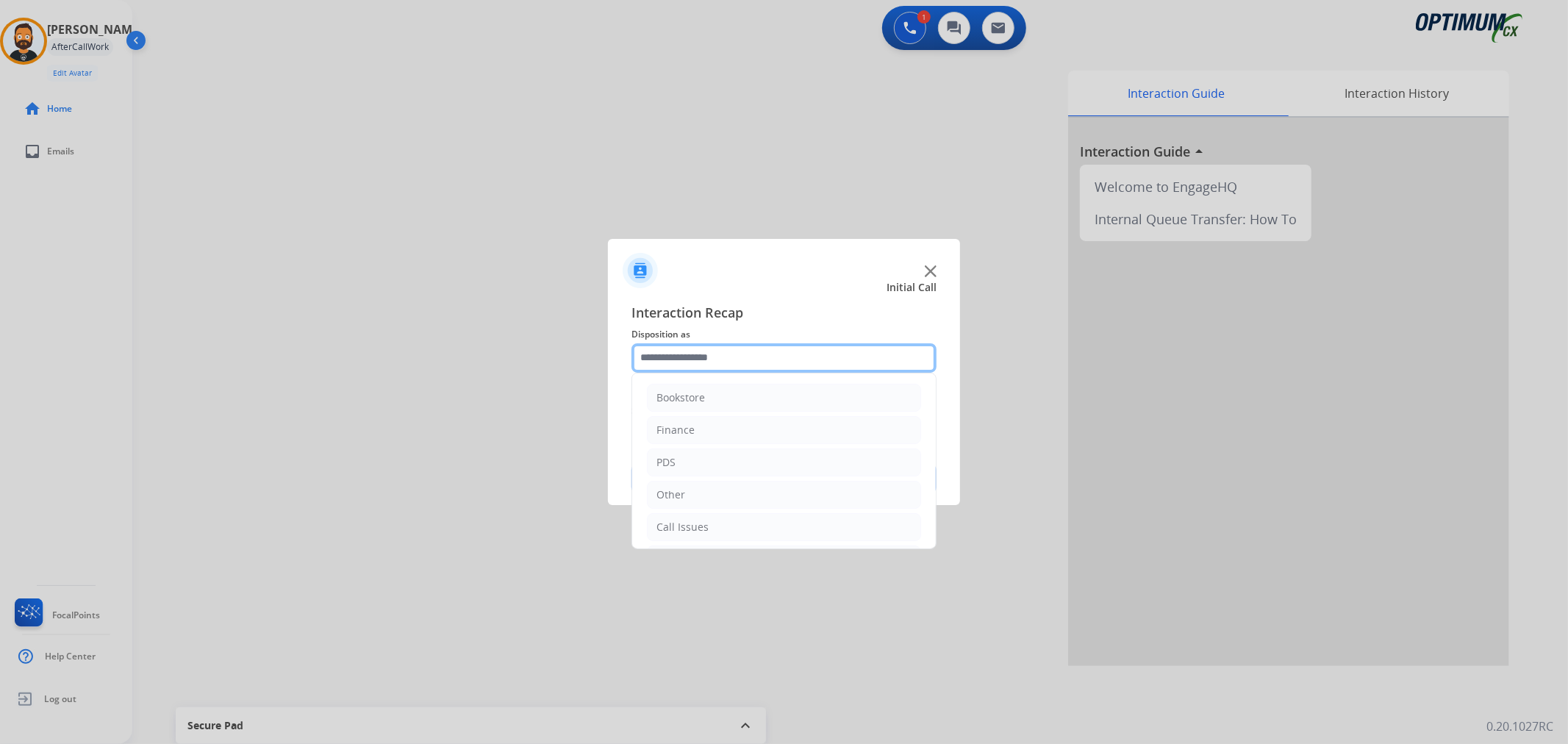
scroll to position [101, 0]
click at [728, 458] on div "Initial Application" at bounding box center [699, 459] width 87 height 15
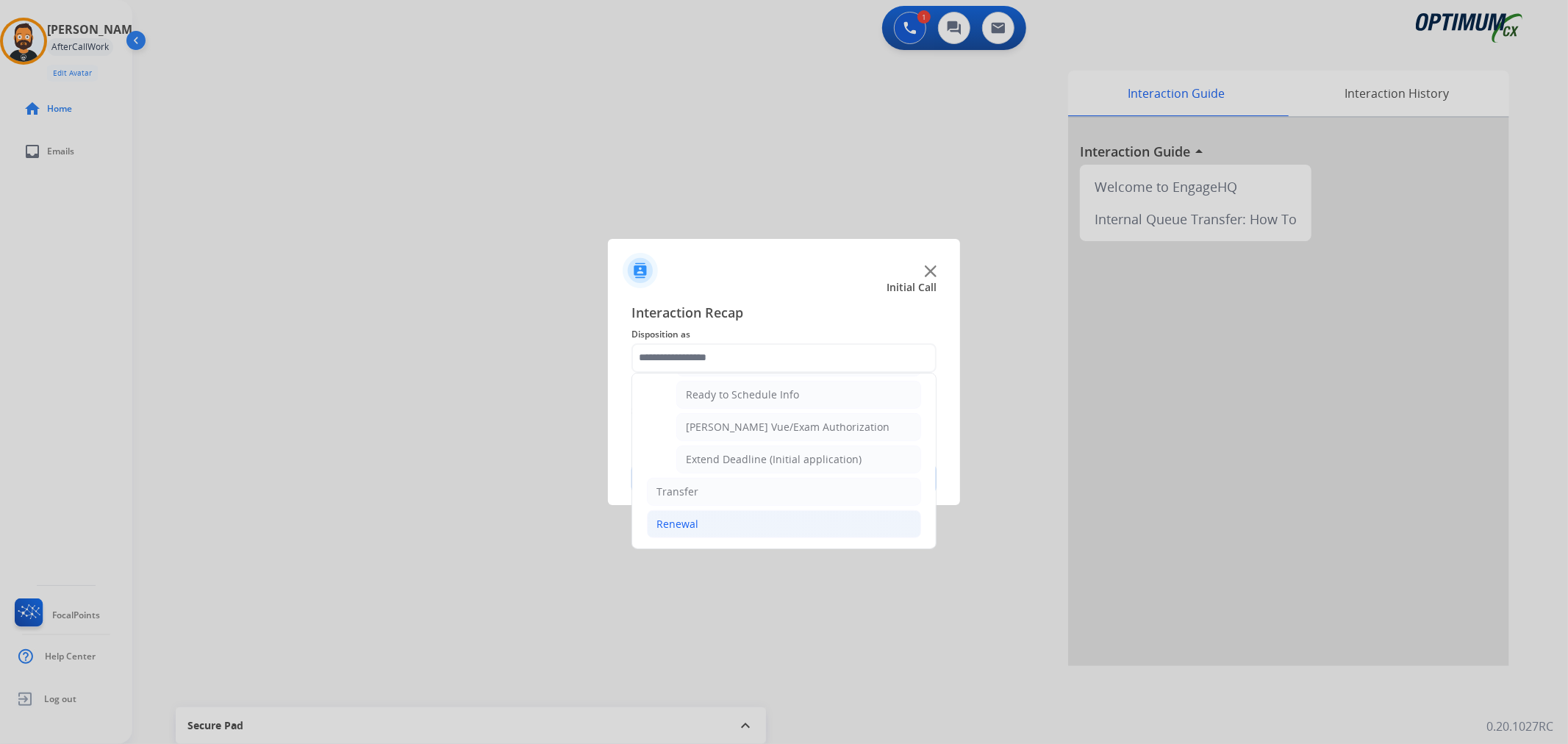
click at [723, 513] on li "Renewal" at bounding box center [784, 523] width 275 height 28
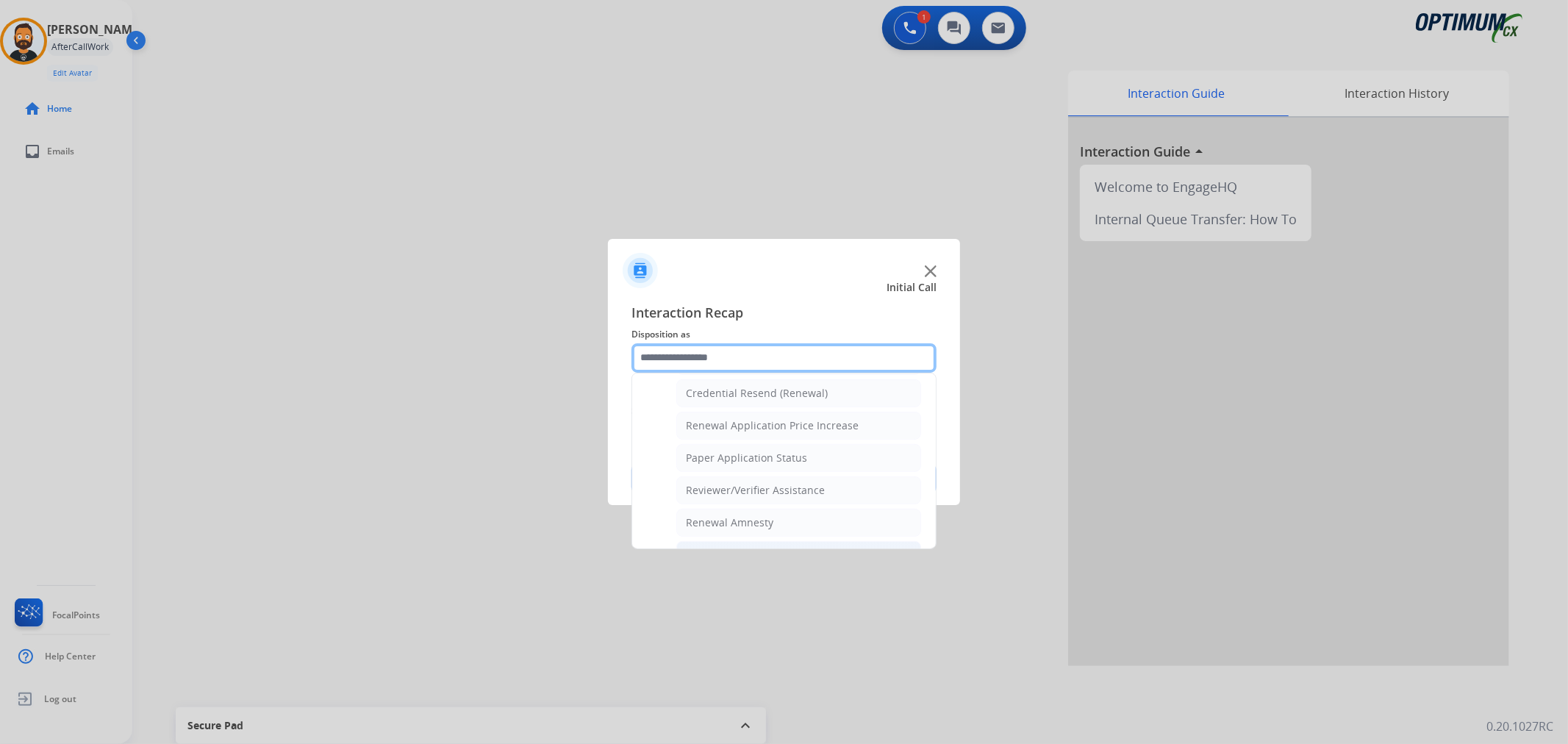
scroll to position [434, 0]
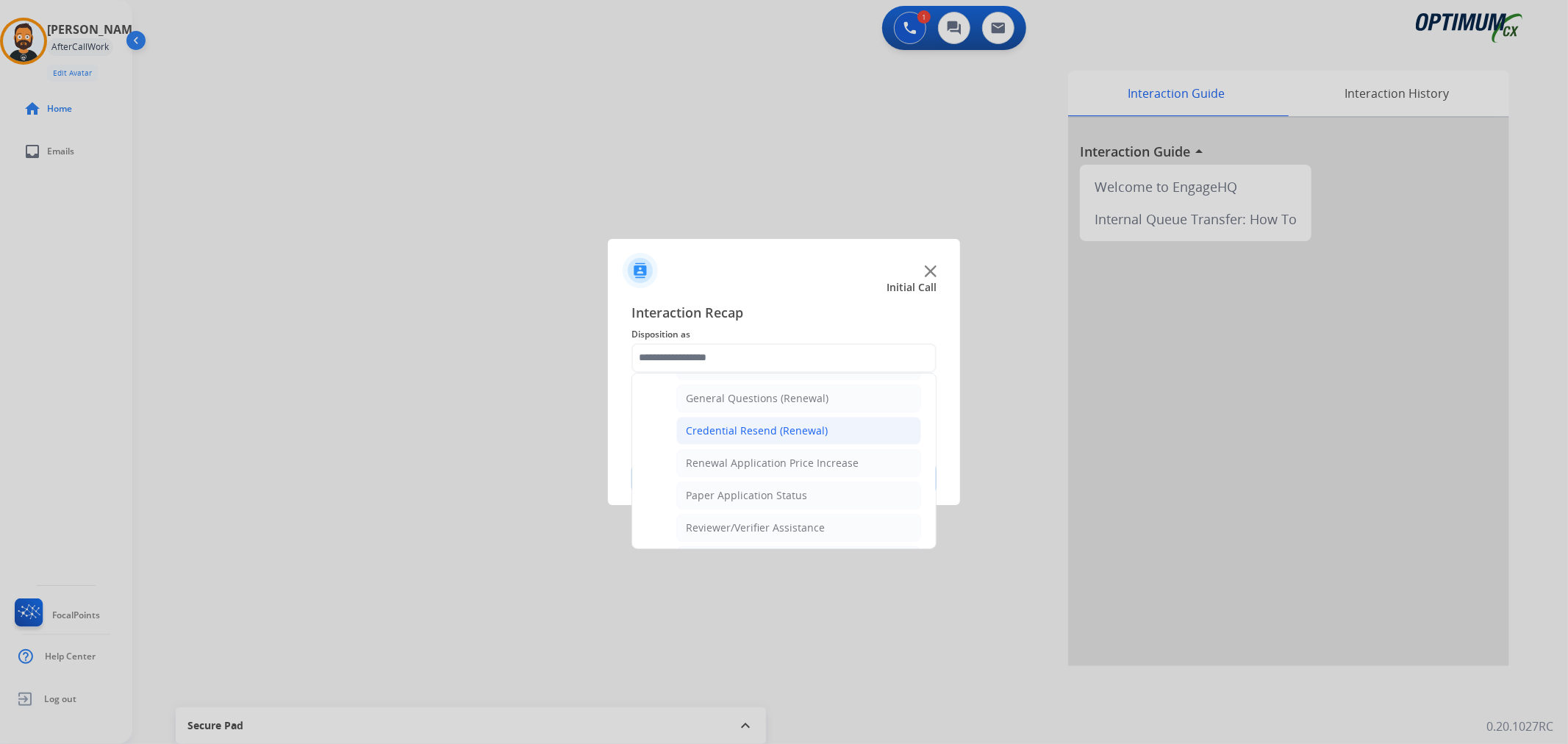
click at [755, 434] on div "Credential Resend (Renewal)" at bounding box center [756, 430] width 142 height 15
type input "**********"
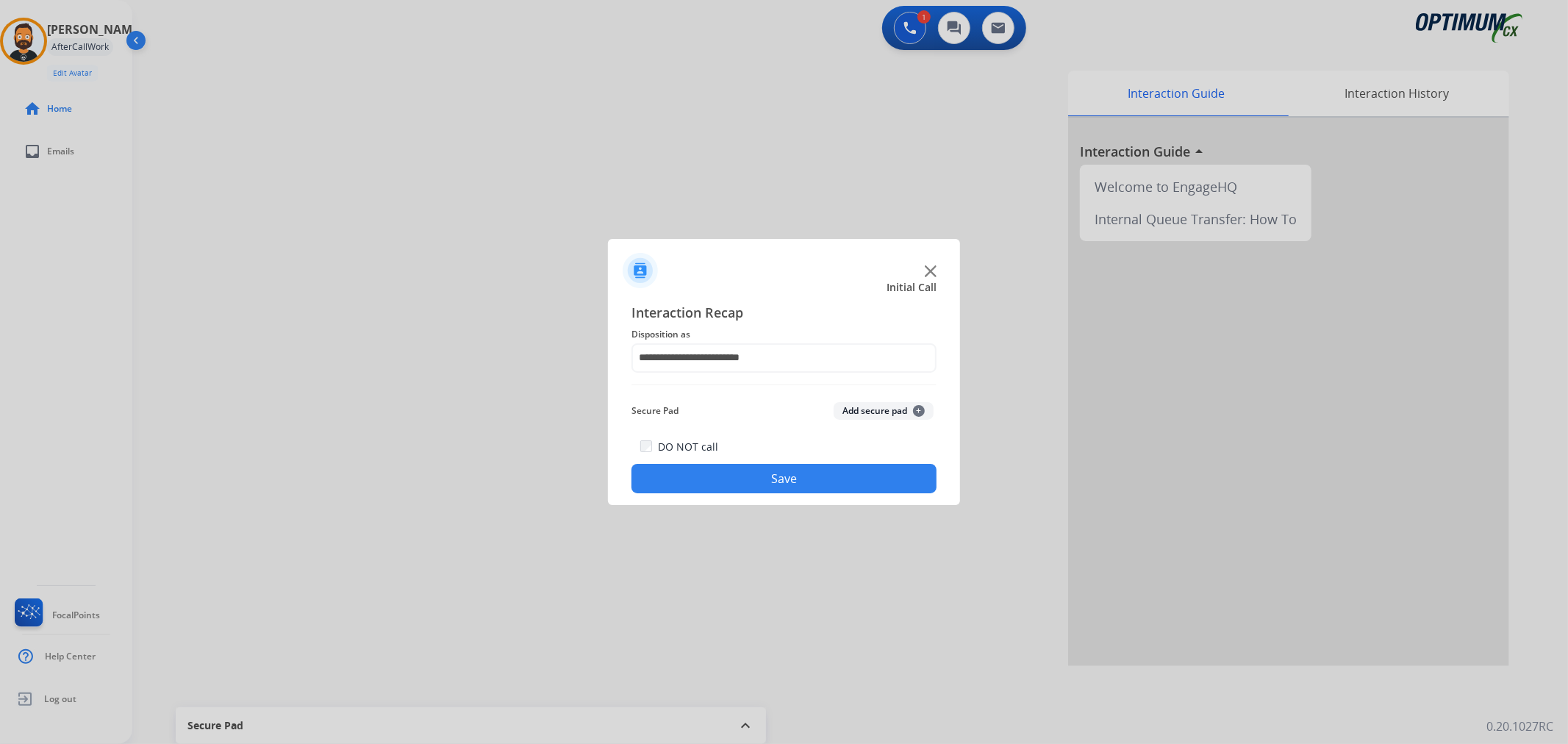
click at [745, 467] on button "Save" at bounding box center [784, 478] width 305 height 29
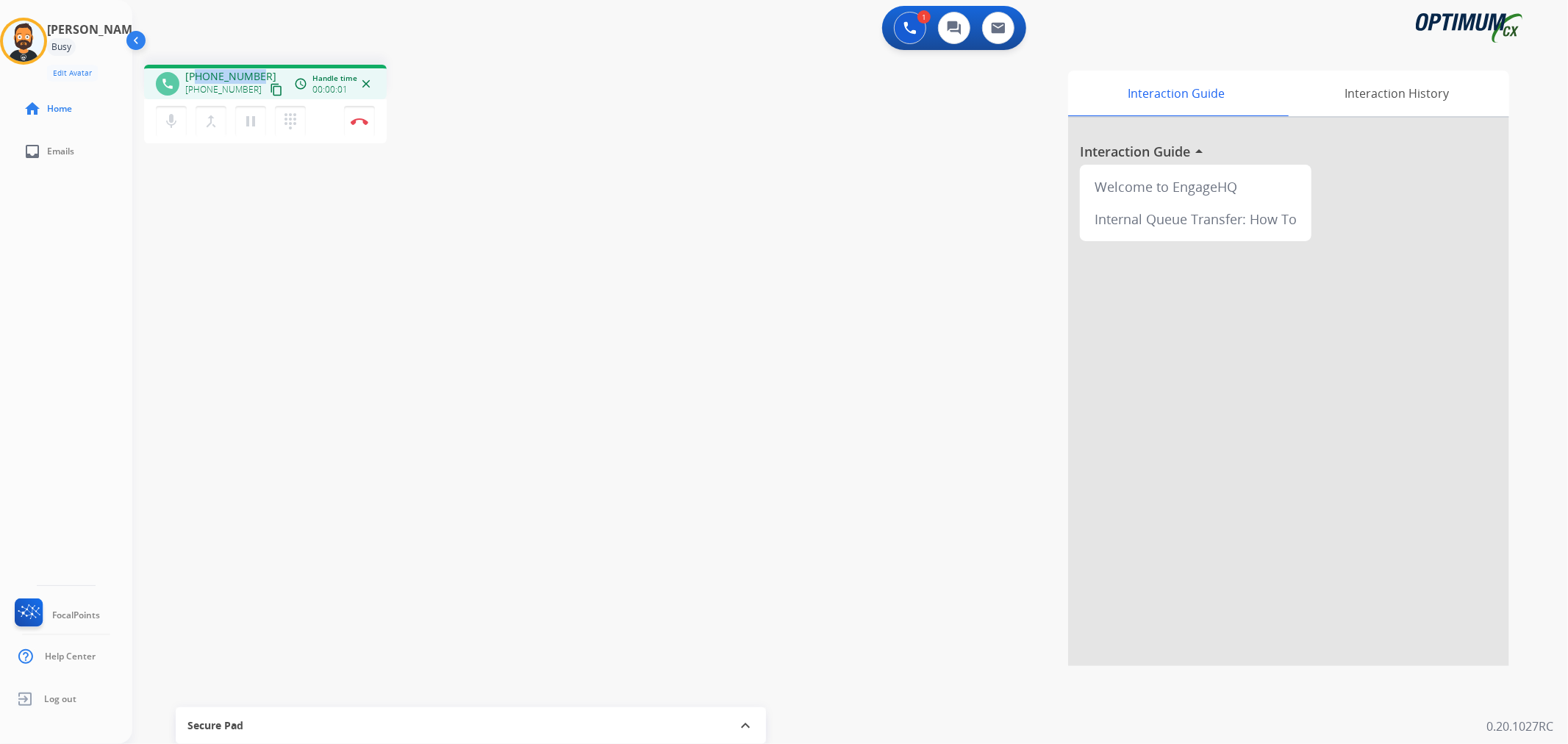
drag, startPoint x: 257, startPoint y: 69, endPoint x: 199, endPoint y: 70, distance: 58.0
click at [199, 70] on div "[PHONE_NUMBER] [PHONE_NUMBER] content_copy" at bounding box center [235, 84] width 100 height 29
click at [356, 120] on img at bounding box center [360, 121] width 18 height 8
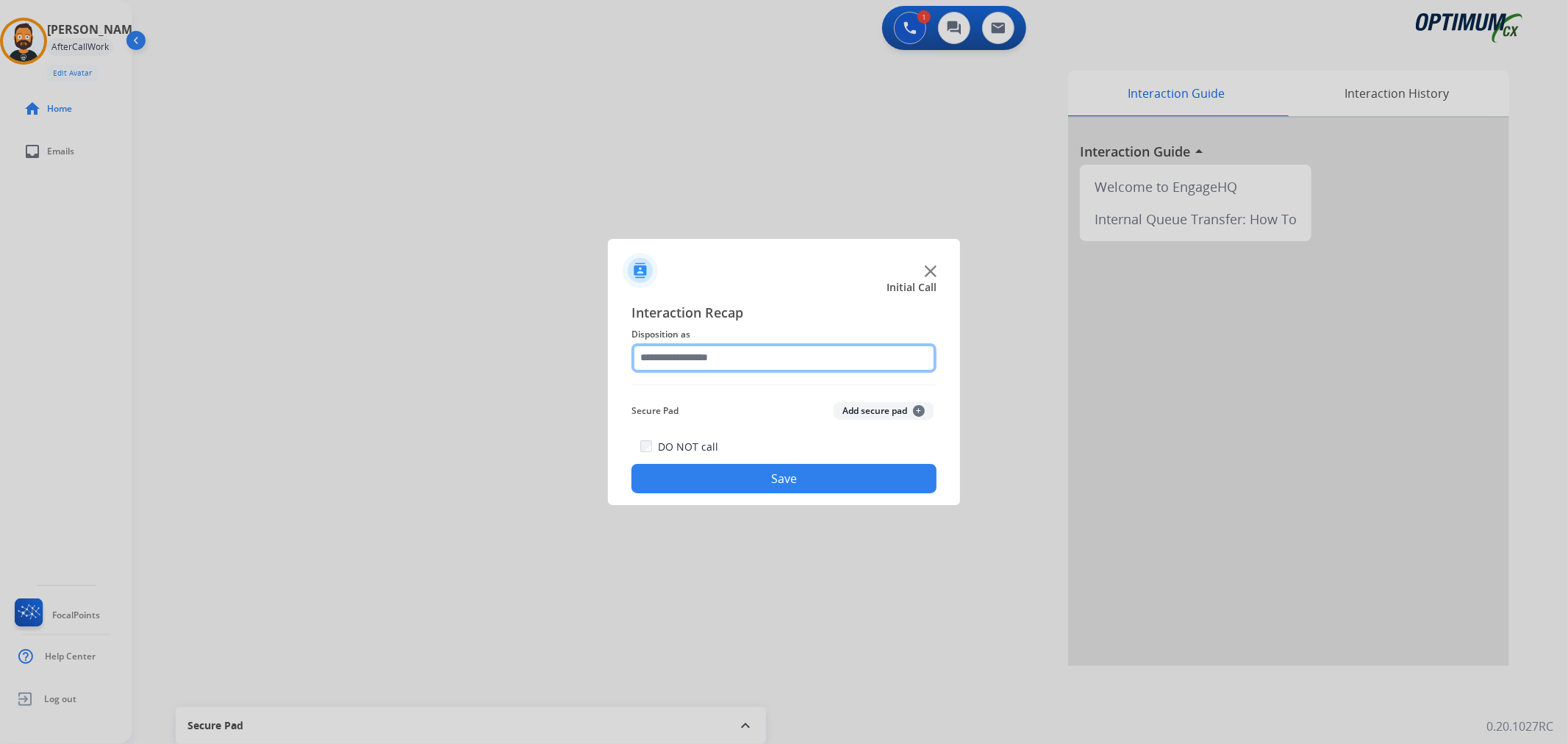
click at [742, 357] on input "text" at bounding box center [784, 357] width 305 height 29
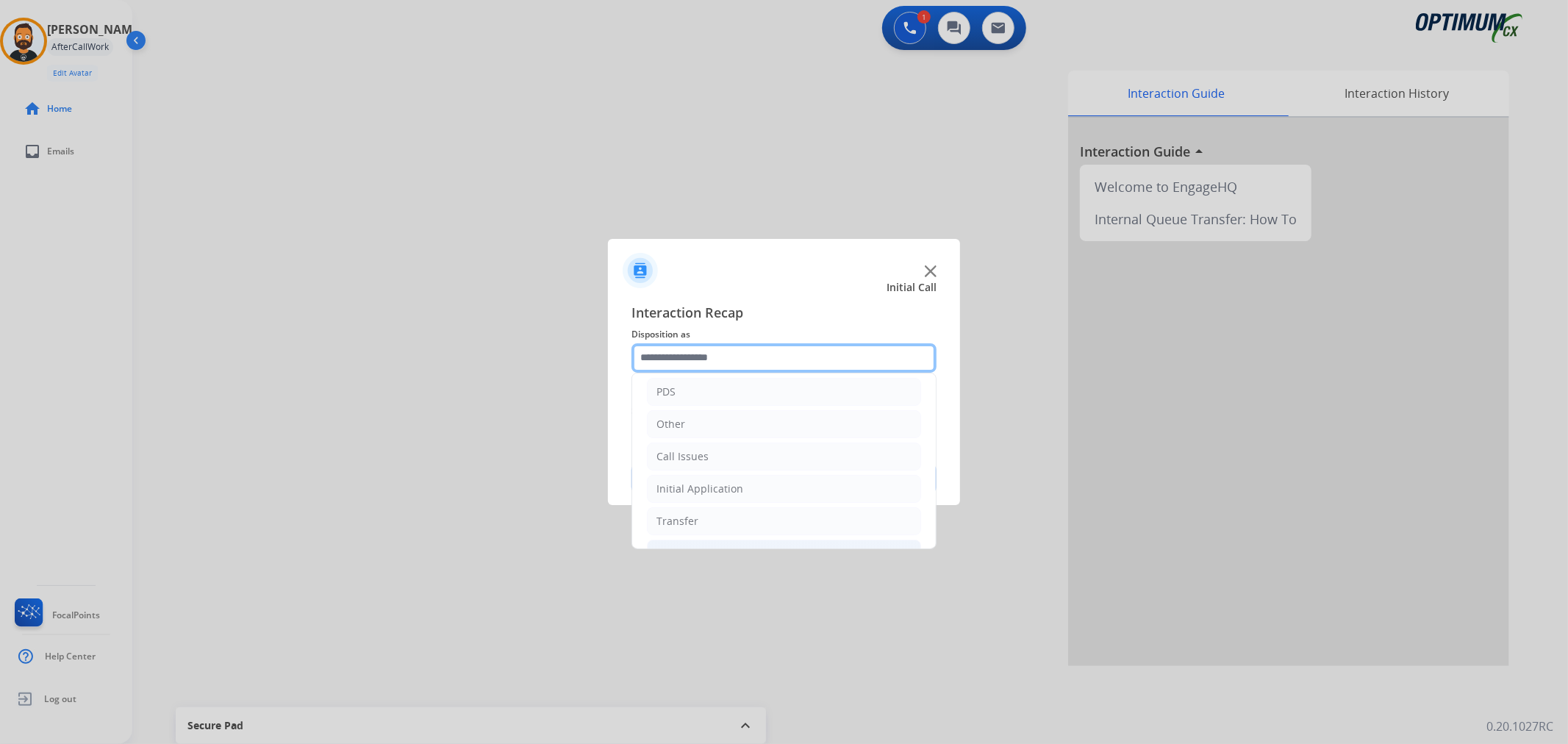
scroll to position [101, 0]
click at [740, 516] on li "Renewal" at bounding box center [784, 523] width 275 height 28
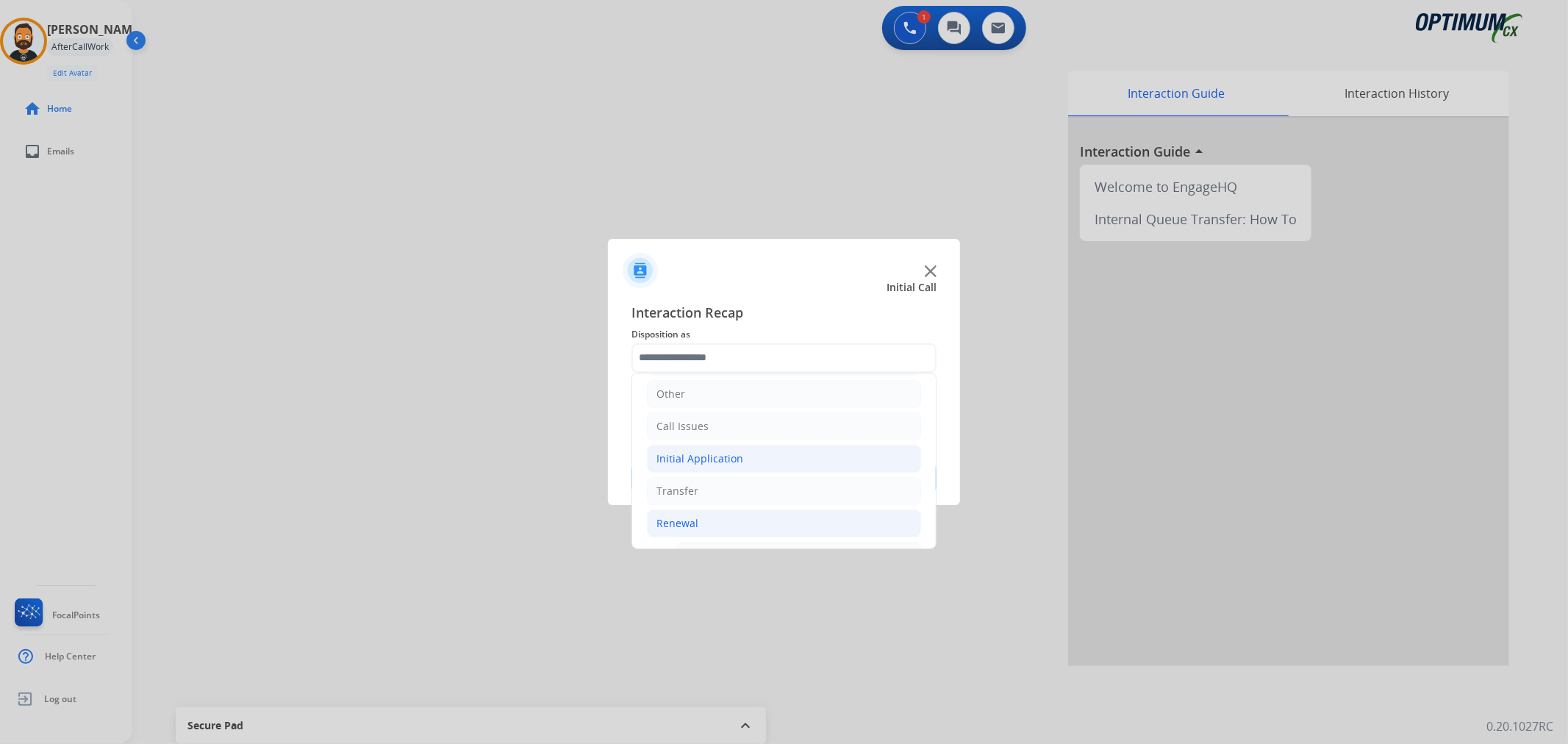
click at [744, 445] on li "Initial Application" at bounding box center [784, 458] width 275 height 28
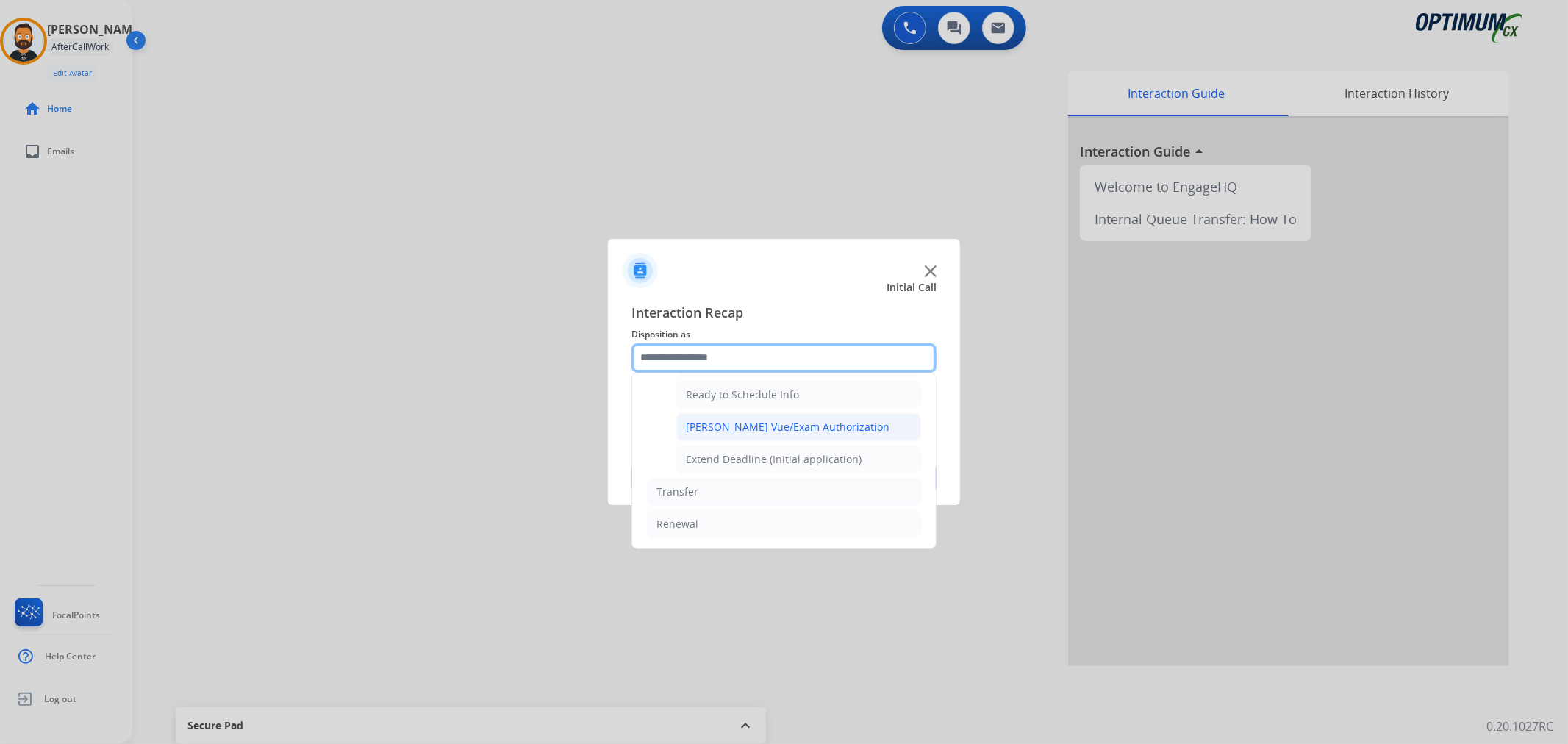
scroll to position [759, 0]
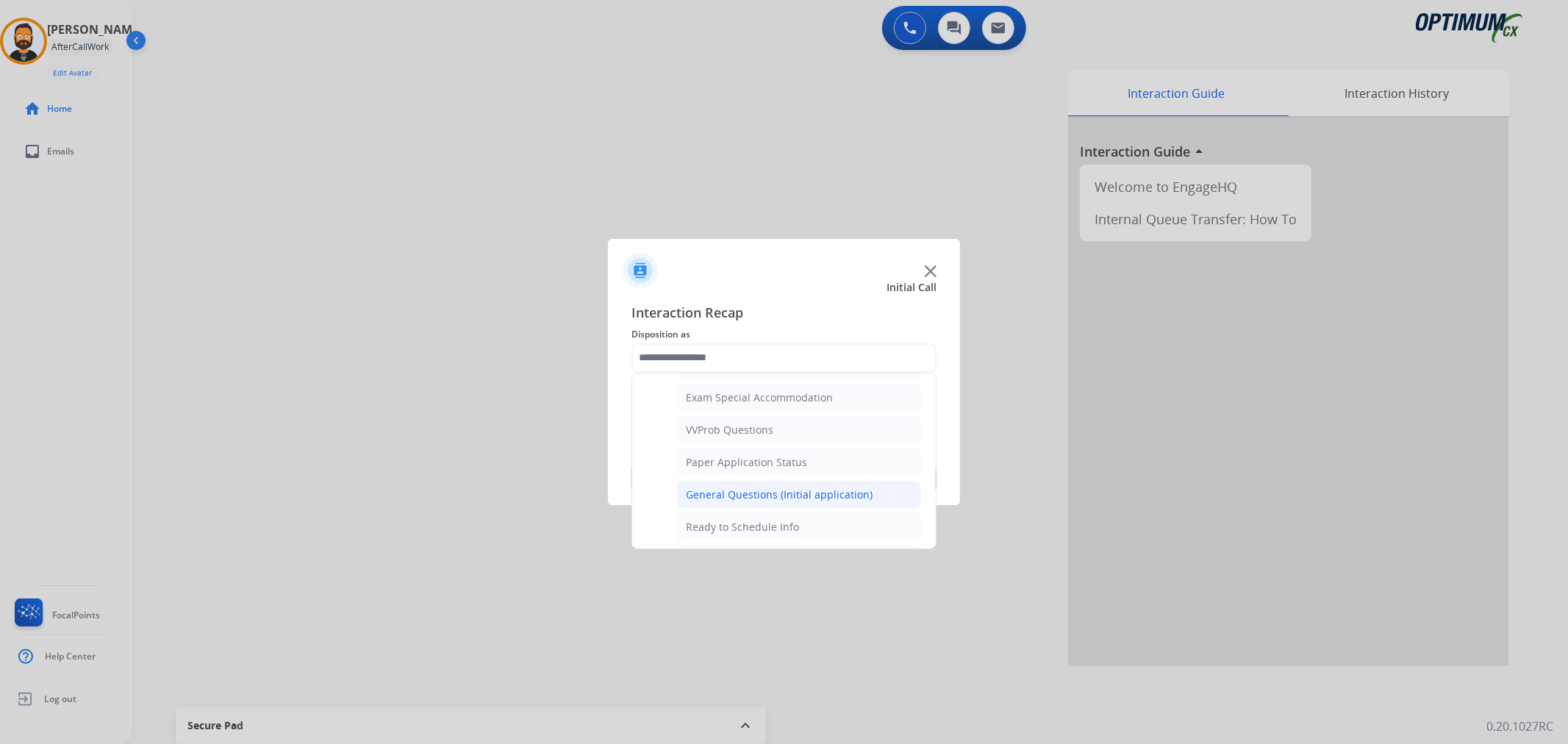
click at [740, 486] on li "General Questions (Initial application)" at bounding box center [798, 494] width 245 height 28
type input "**********"
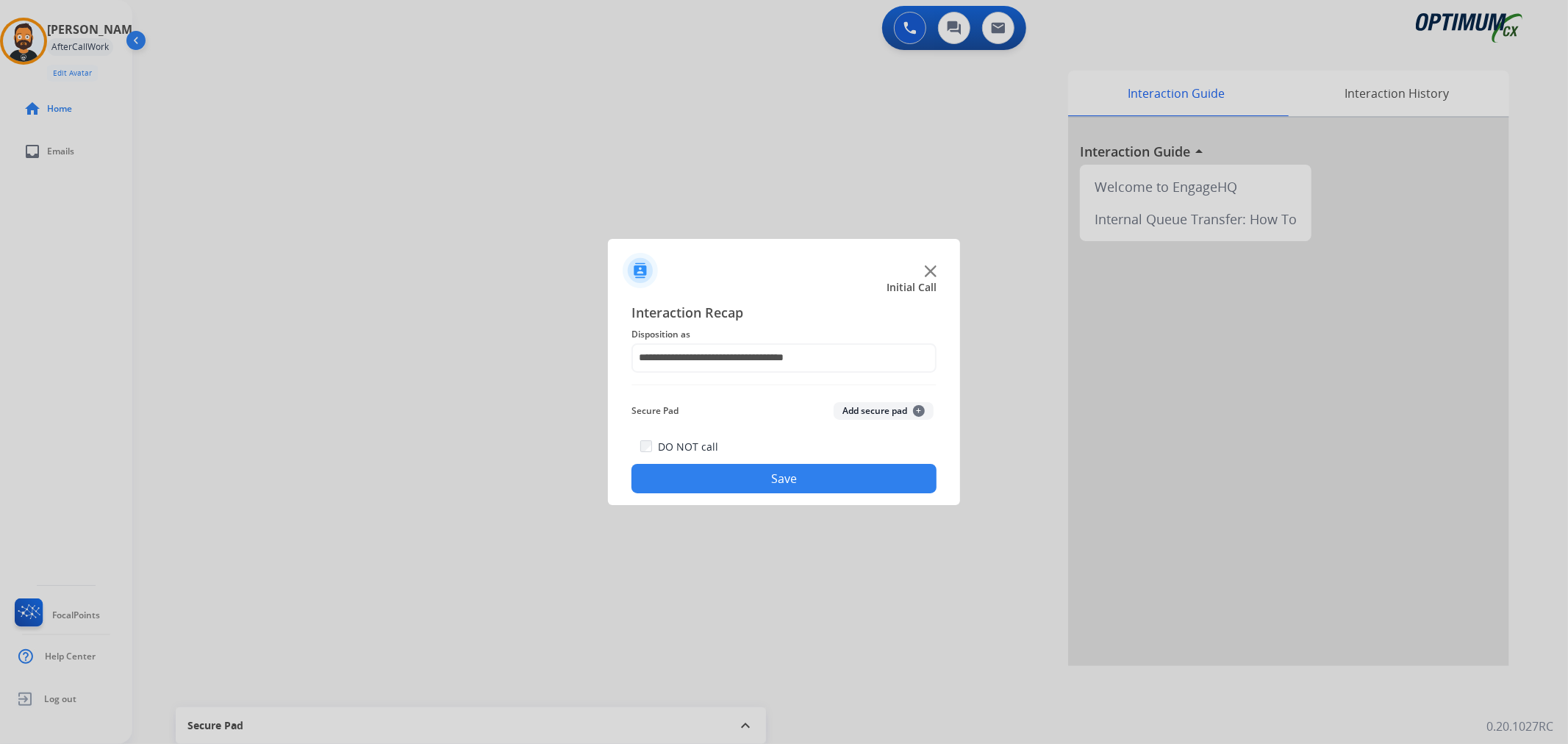
click at [740, 477] on button "Save" at bounding box center [784, 478] width 305 height 29
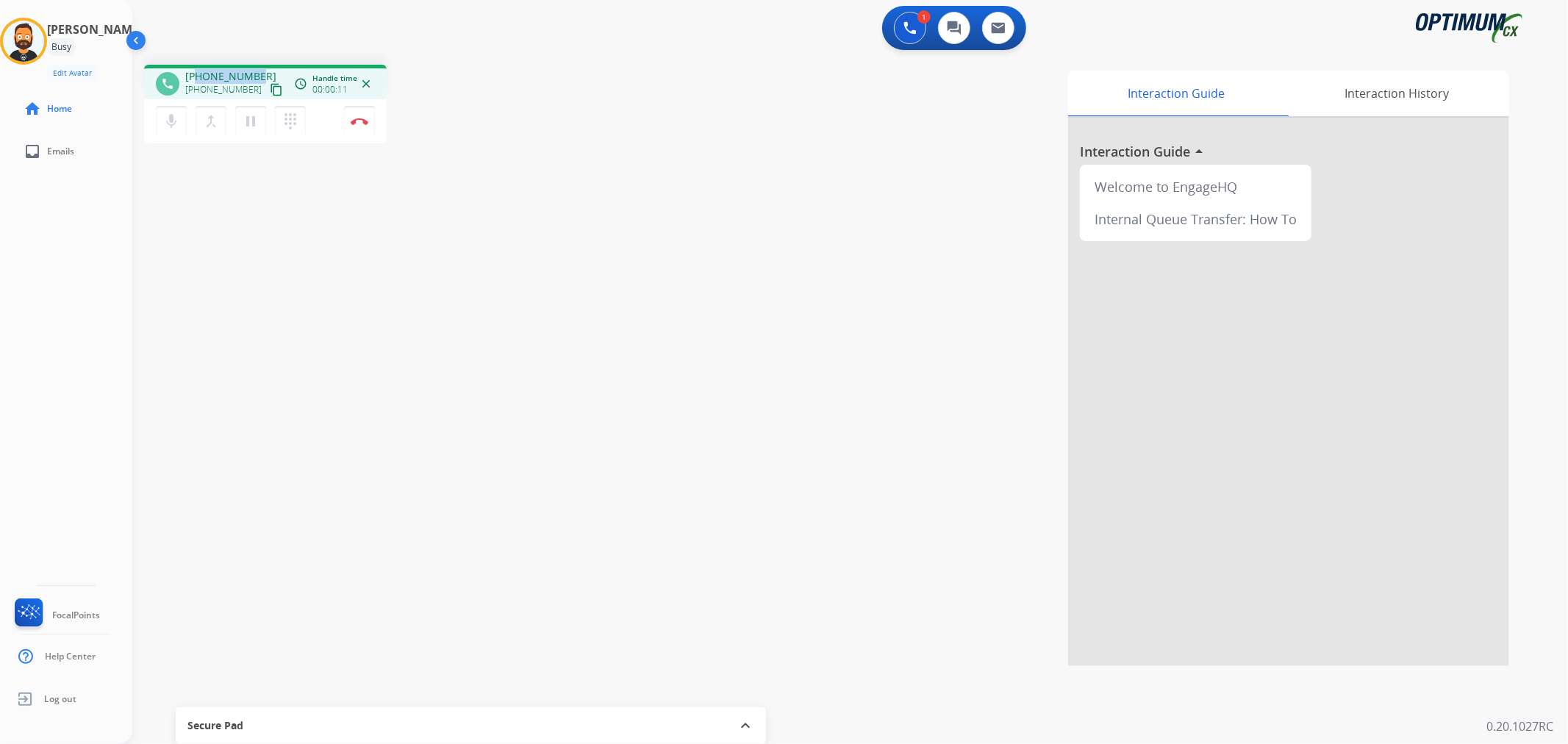
drag, startPoint x: 258, startPoint y: 69, endPoint x: 195, endPoint y: 75, distance: 63.3
click at [195, 75] on div "[PHONE_NUMBER] [PHONE_NUMBER] content_copy" at bounding box center [235, 84] width 100 height 29
click at [355, 129] on button "Disconnect" at bounding box center [360, 121] width 31 height 31
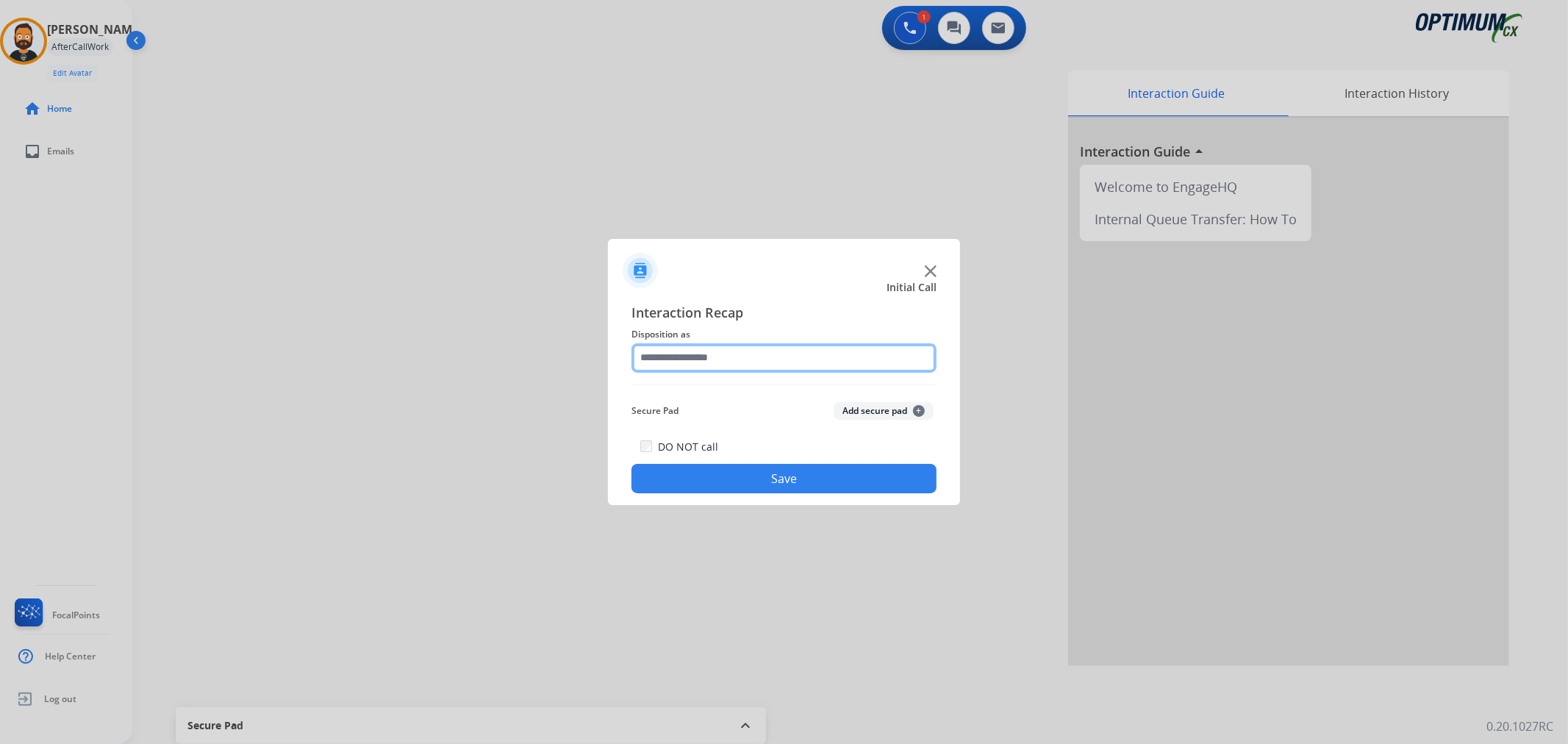
click at [713, 351] on input "text" at bounding box center [784, 357] width 305 height 29
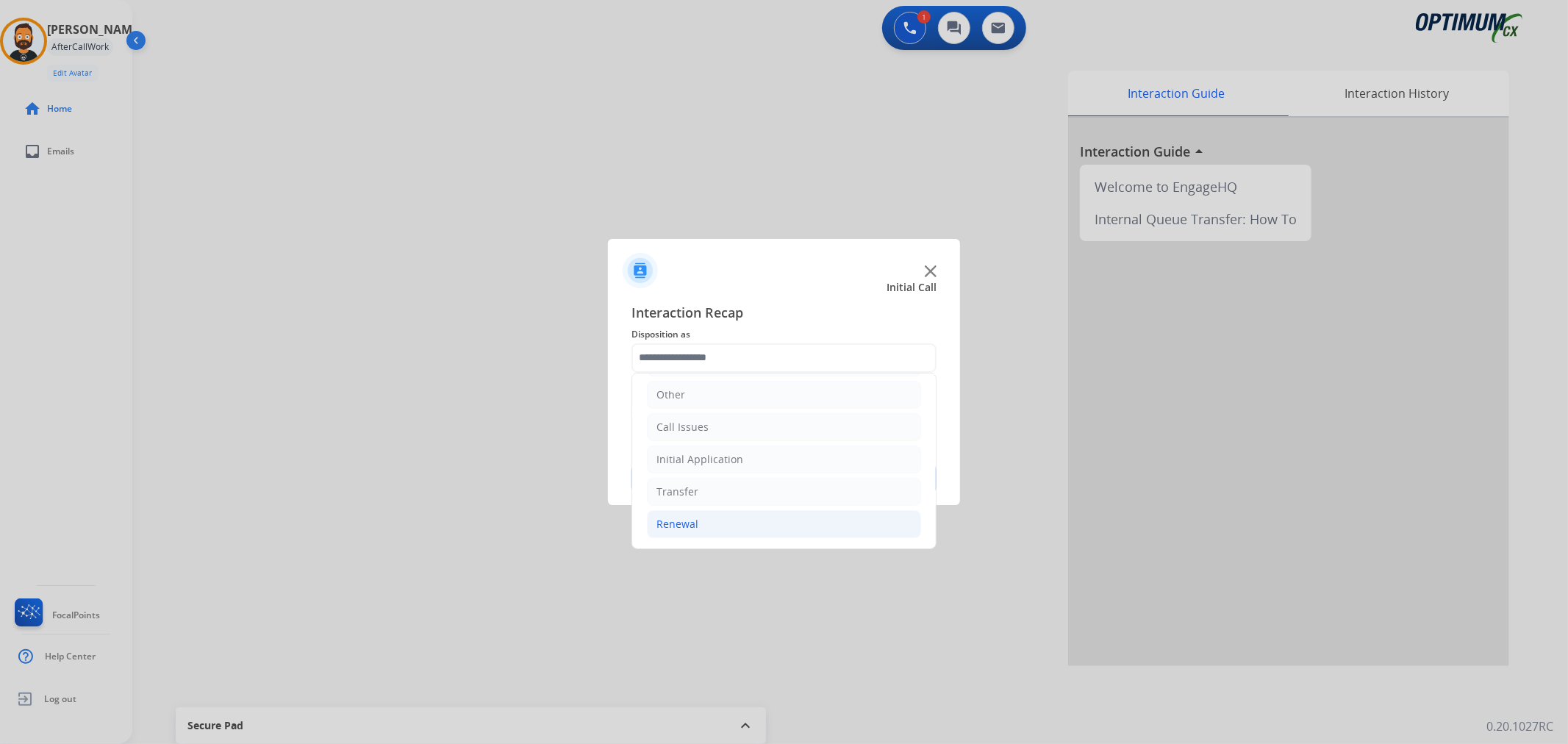
click at [707, 513] on li "Renewal" at bounding box center [784, 523] width 275 height 28
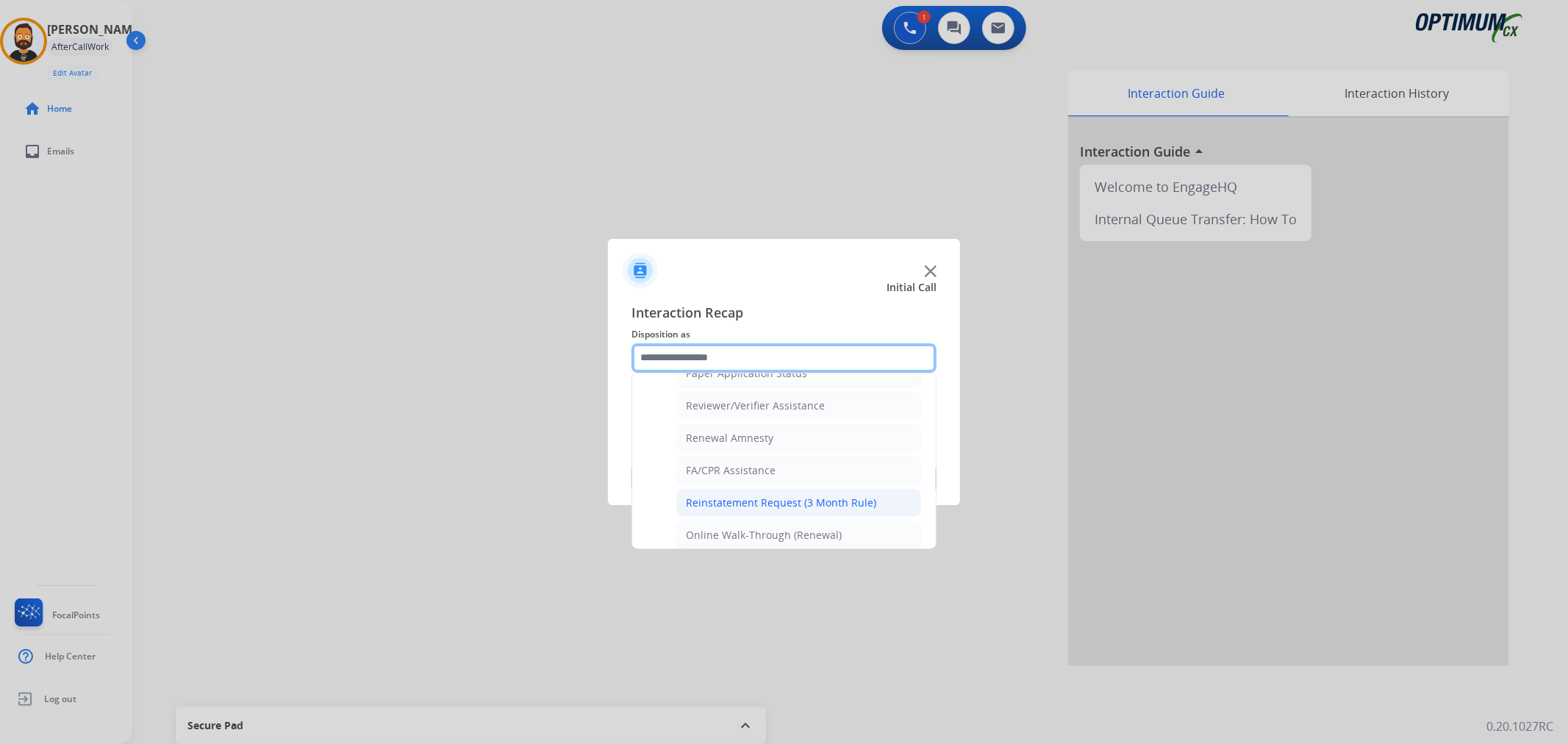
scroll to position [570, 0]
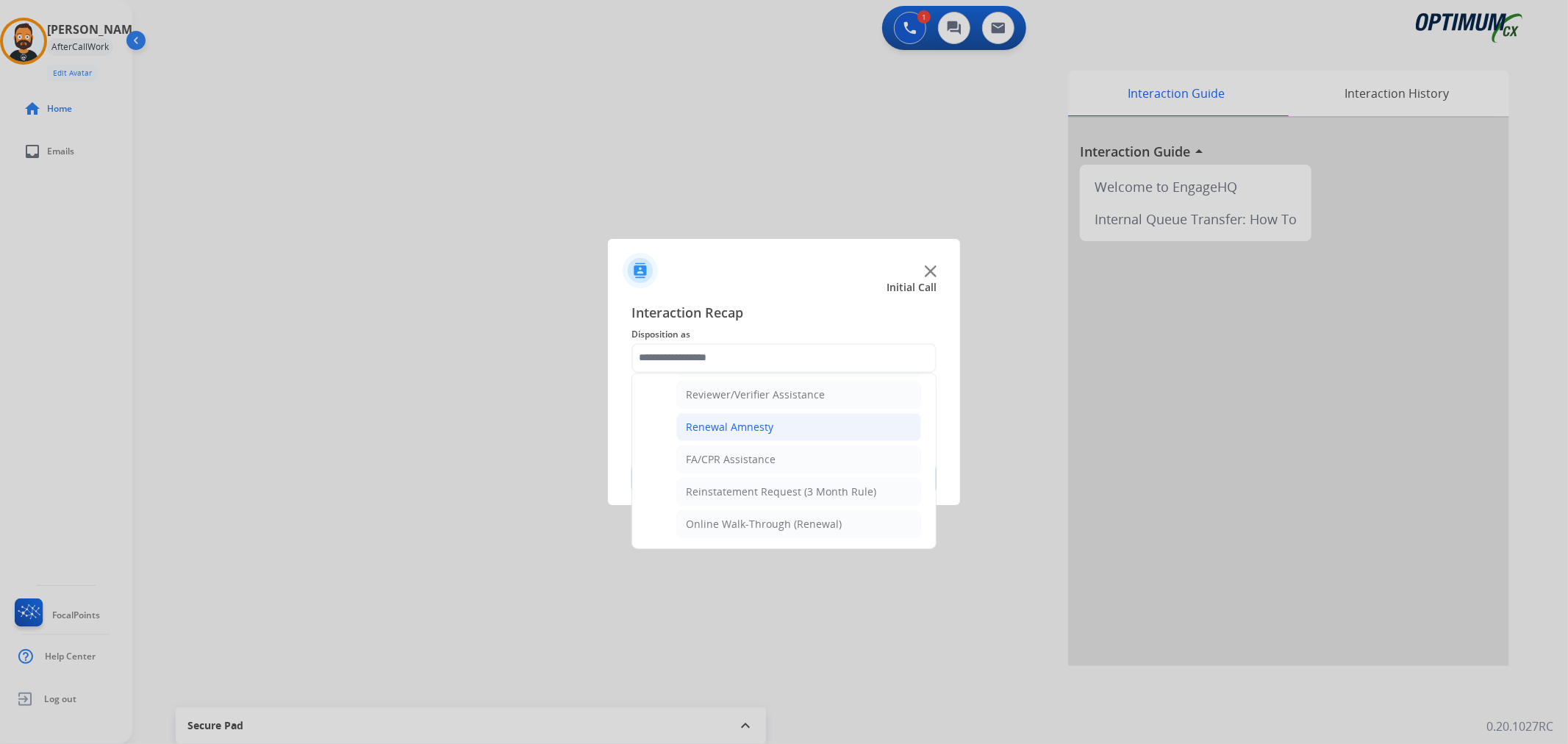
click at [743, 423] on div "Renewal Amnesty" at bounding box center [730, 427] width 88 height 15
type input "**********"
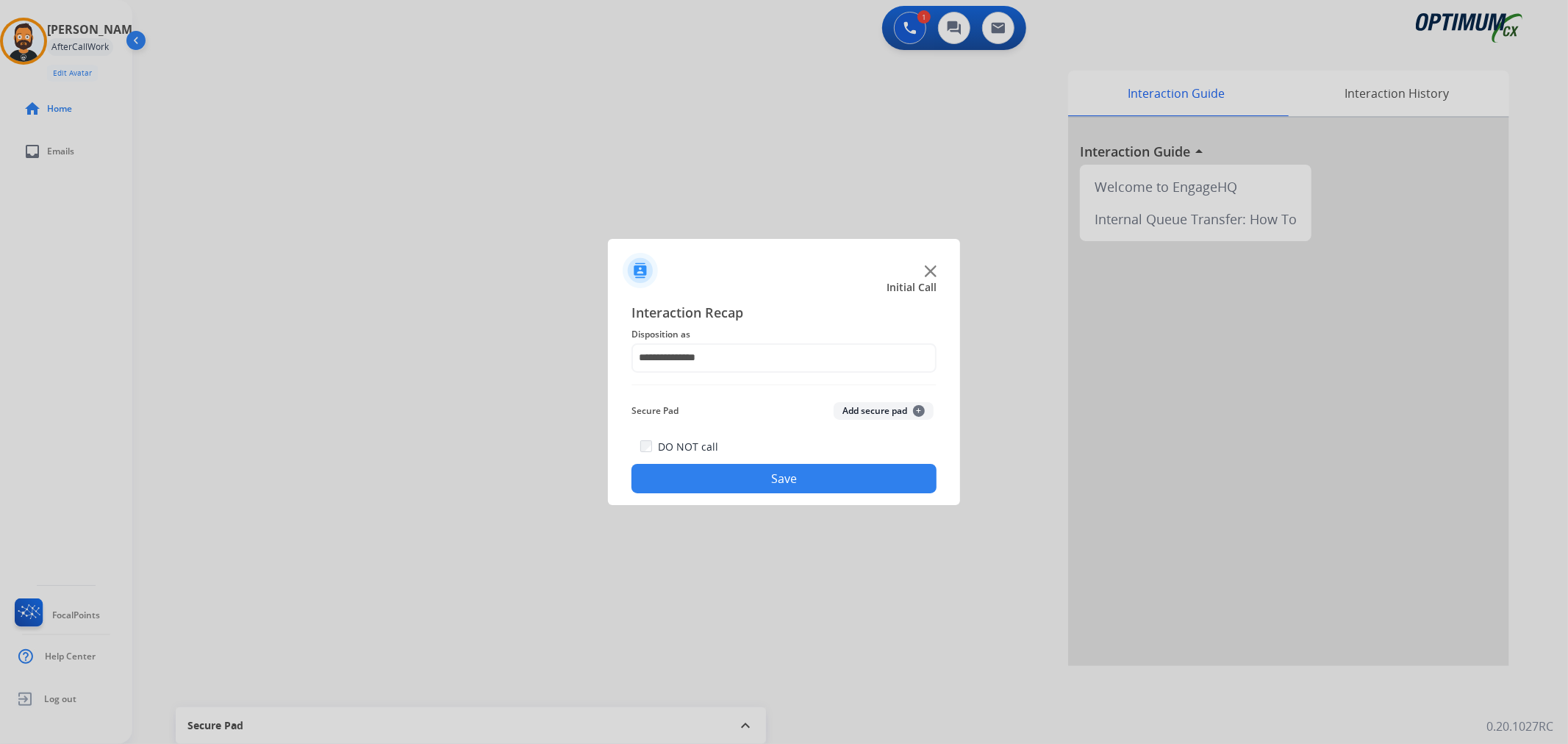
click at [753, 483] on button "Save" at bounding box center [784, 478] width 305 height 29
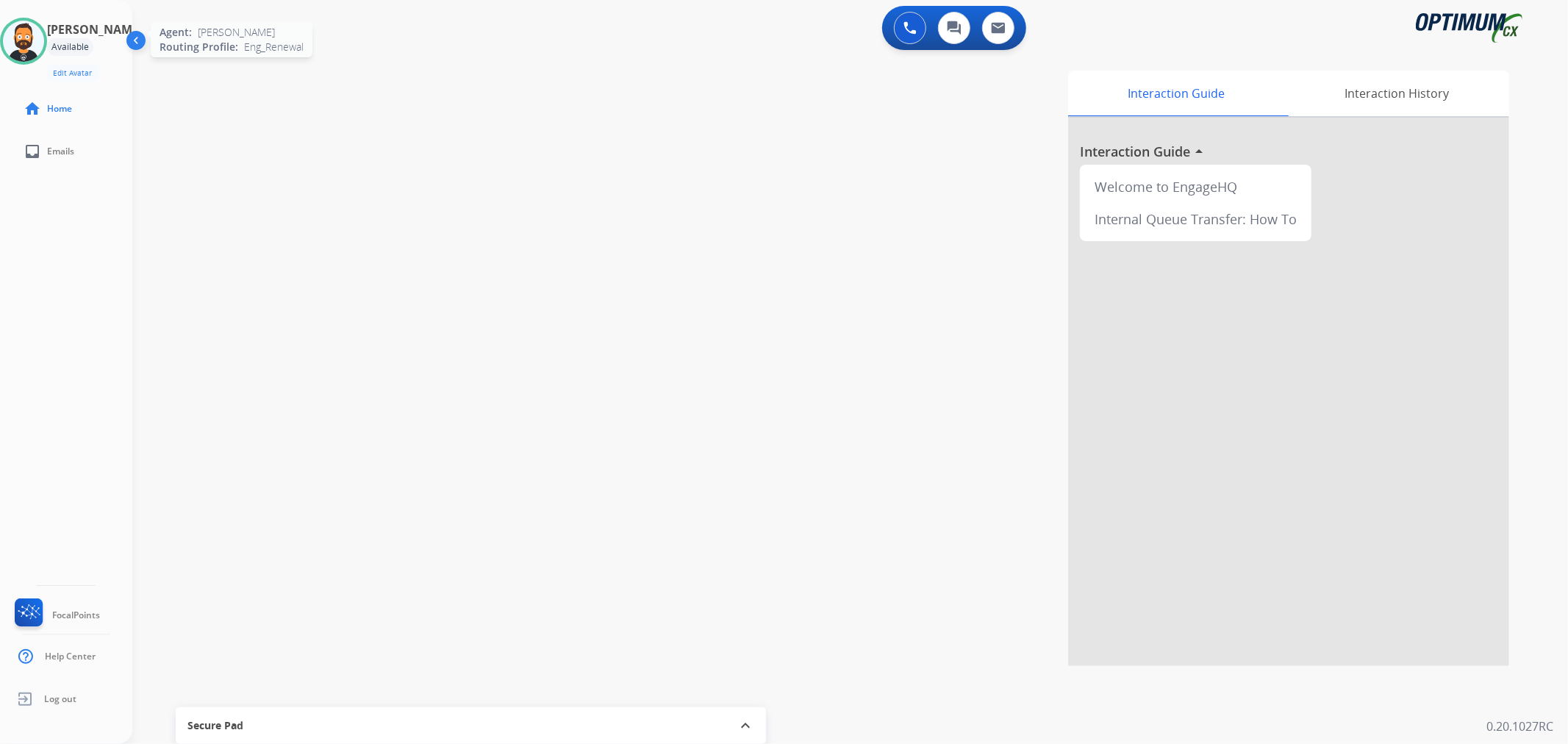
click at [37, 44] on img at bounding box center [23, 41] width 41 height 41
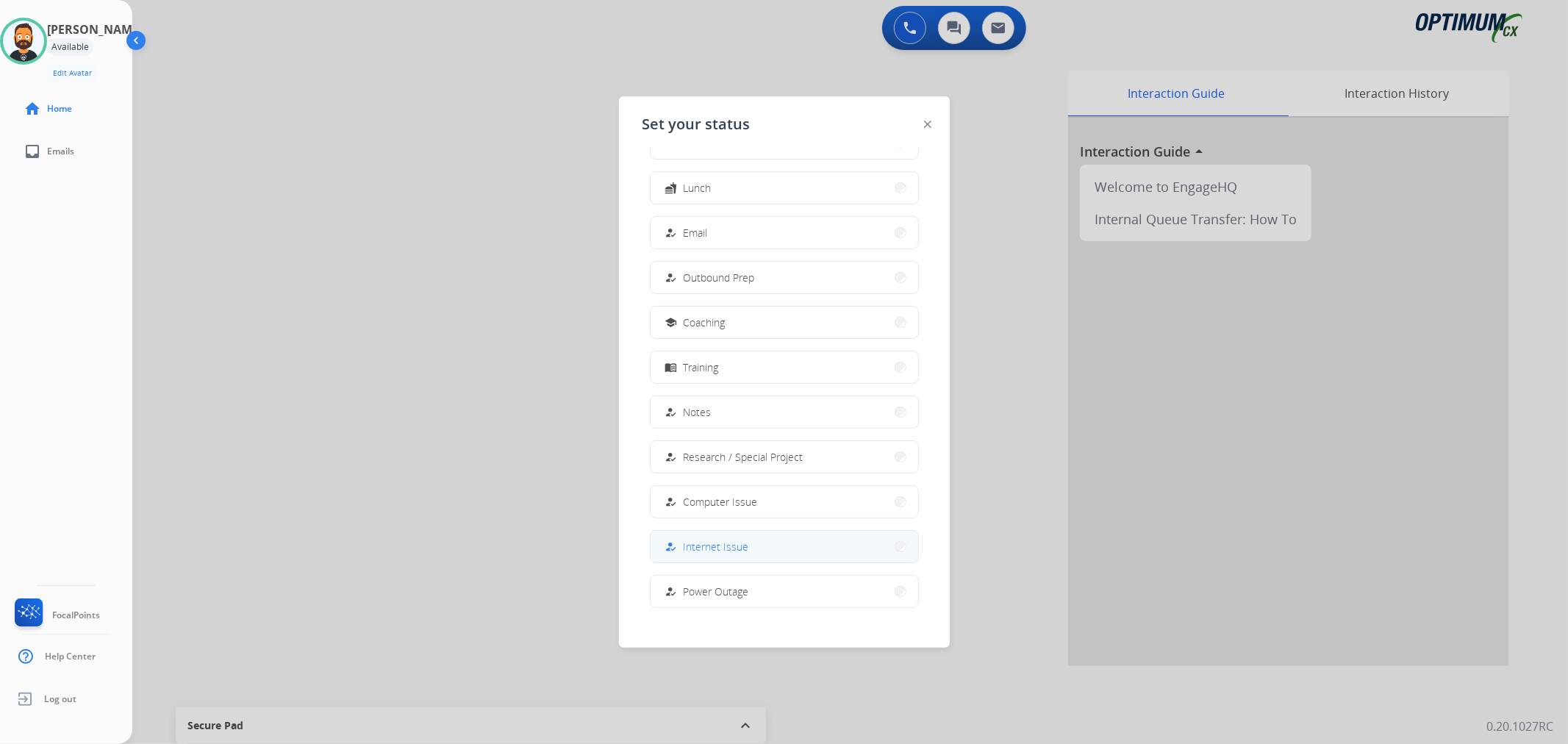
scroll to position [138, 0]
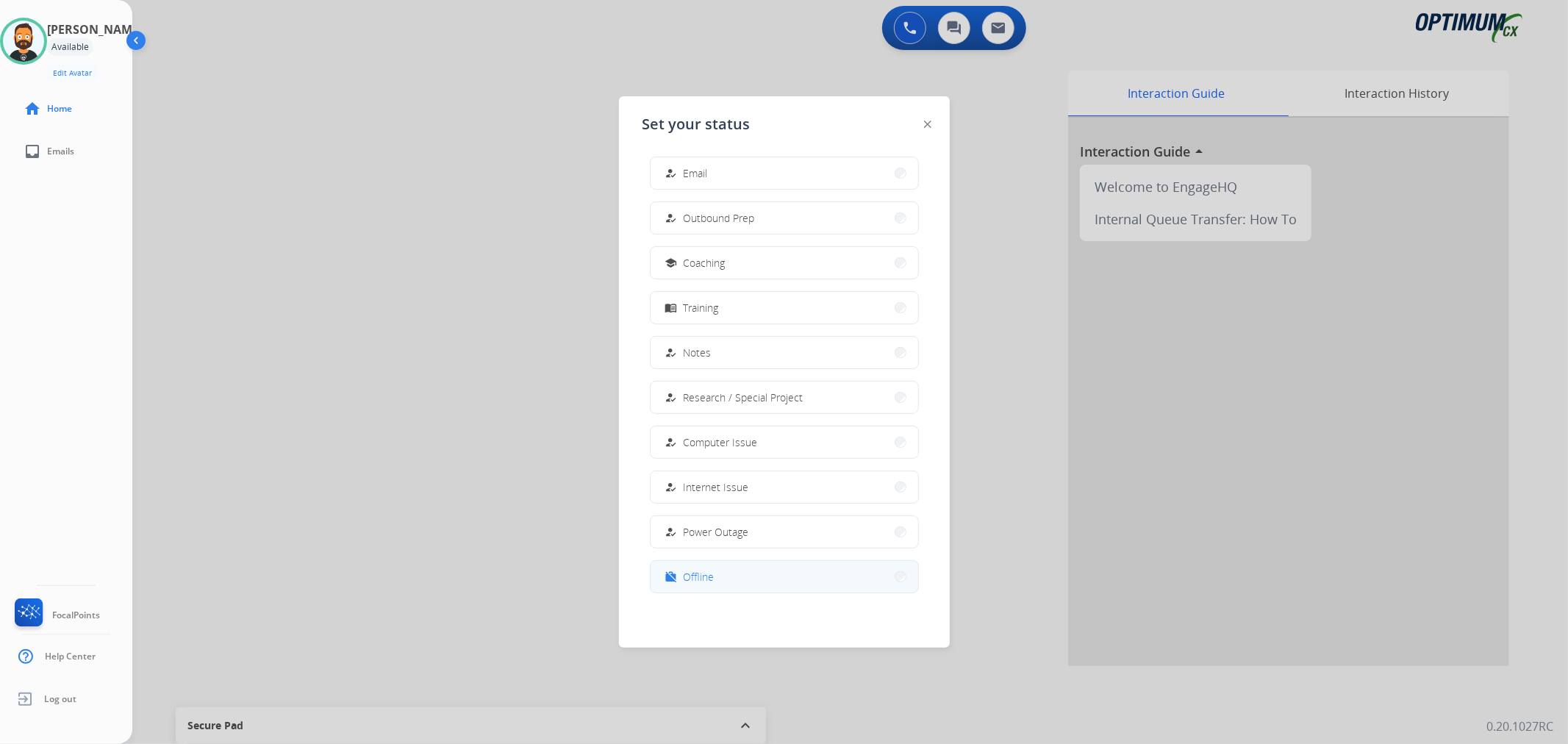
click at [696, 571] on span "Offline" at bounding box center [699, 576] width 31 height 16
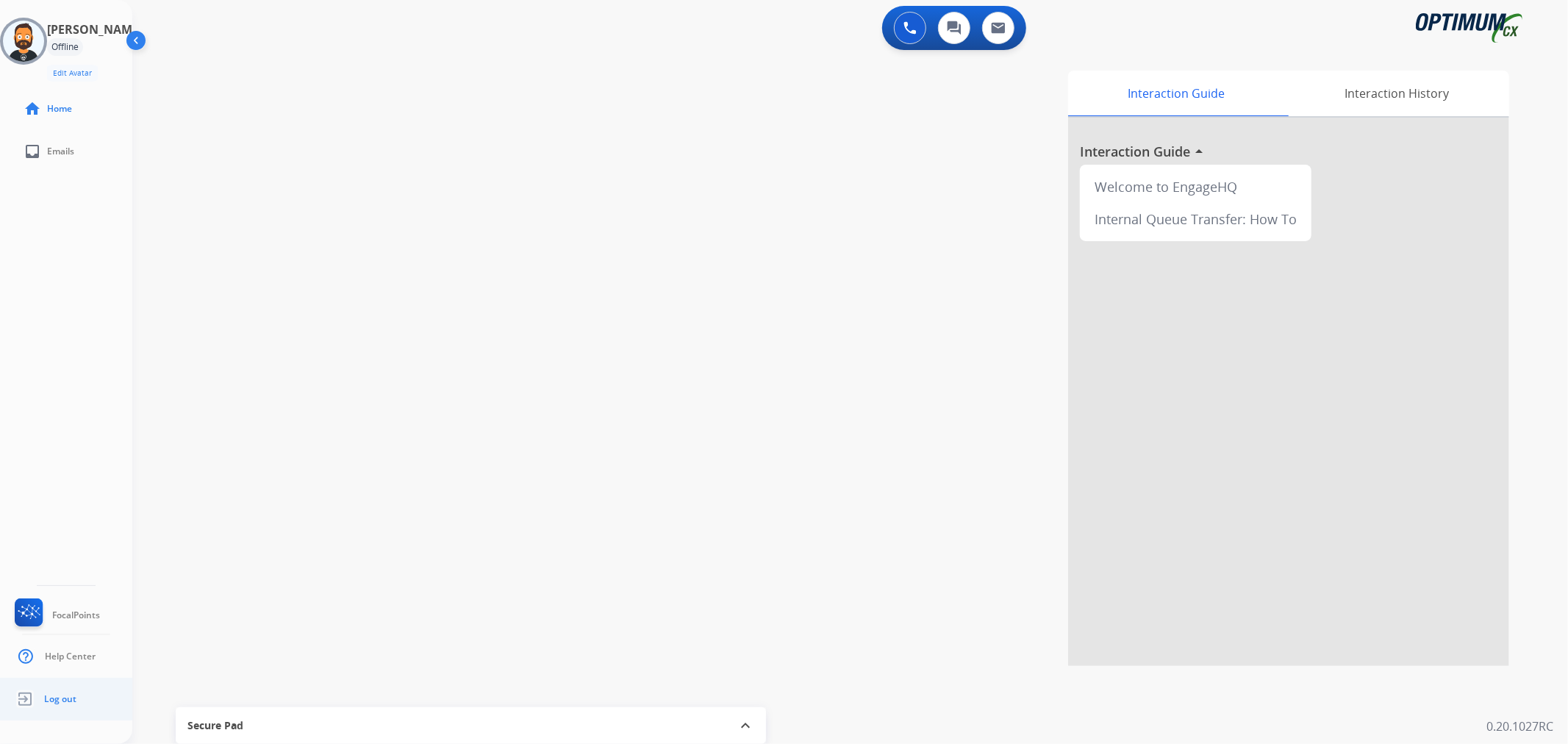
click at [69, 694] on span "Log out" at bounding box center [60, 699] width 32 height 12
